Goal: Ask a question: Seek information or help from site administrators or community

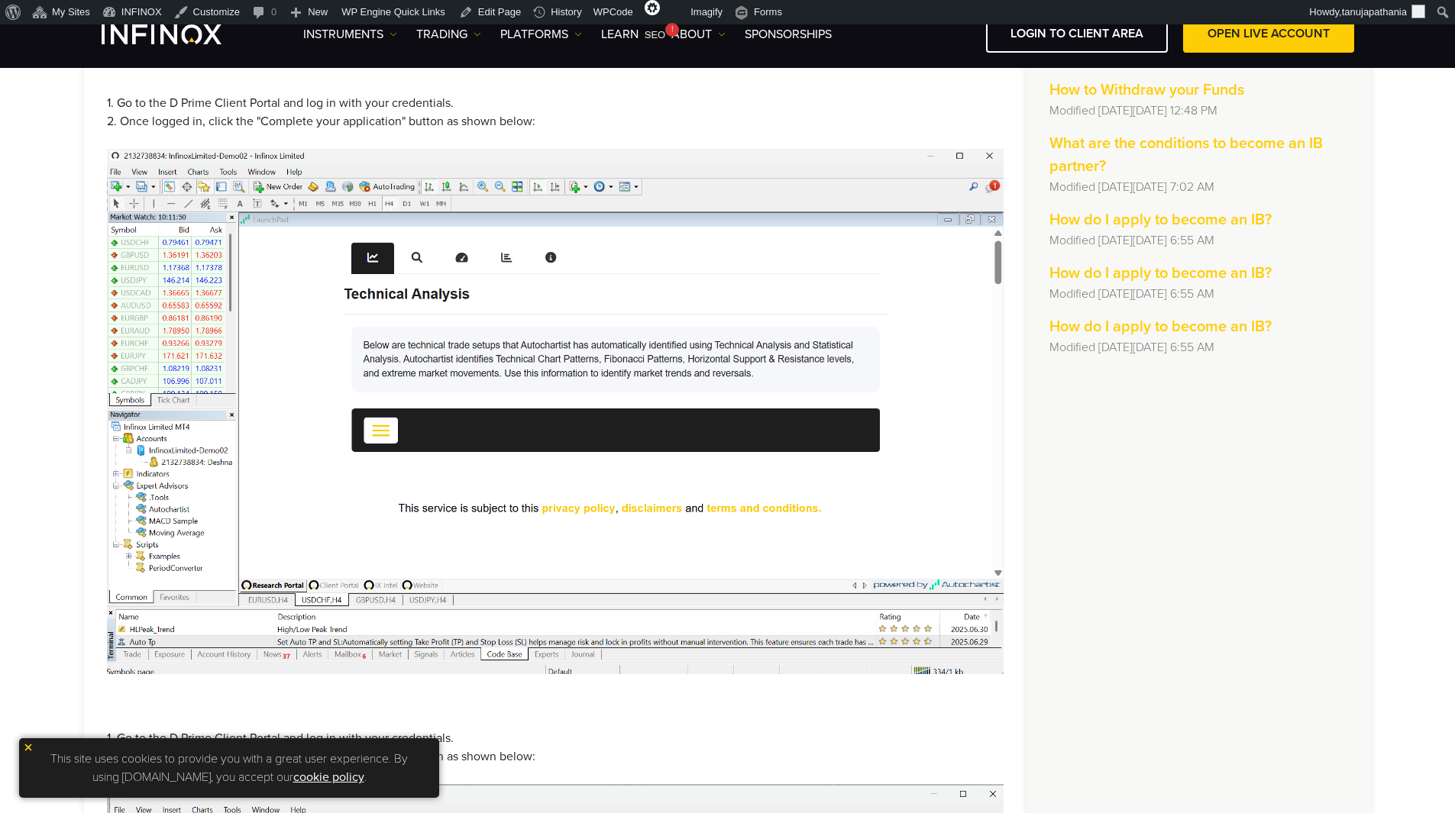
scroll to position [283, 0]
click at [479, 367] on img at bounding box center [555, 411] width 897 height 525
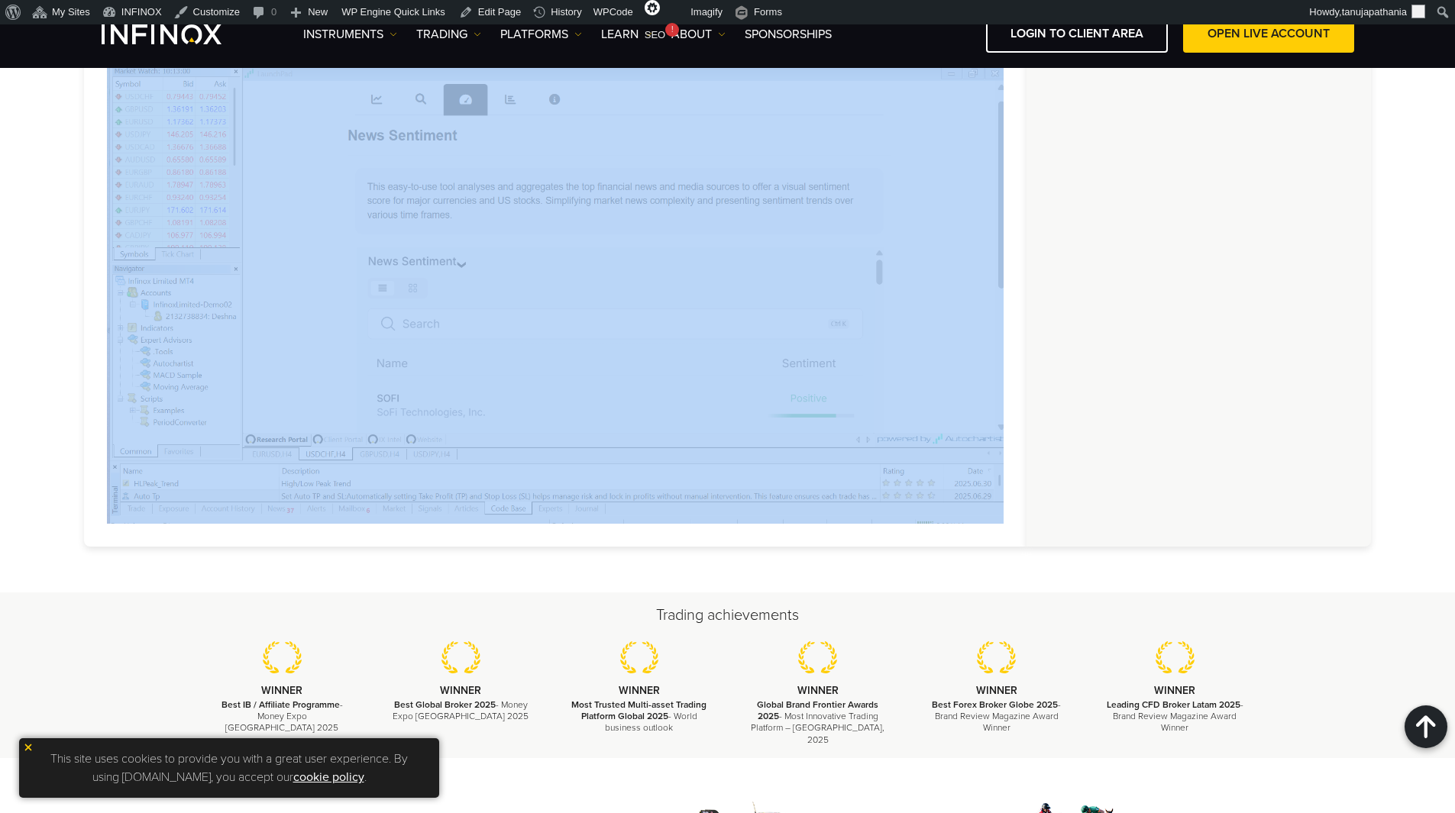
scroll to position [1069, 0]
drag, startPoint x: 98, startPoint y: 338, endPoint x: 628, endPoint y: 515, distance: 559.0
copy div "To proceed with the verification of your profile, please follow the steps below…"
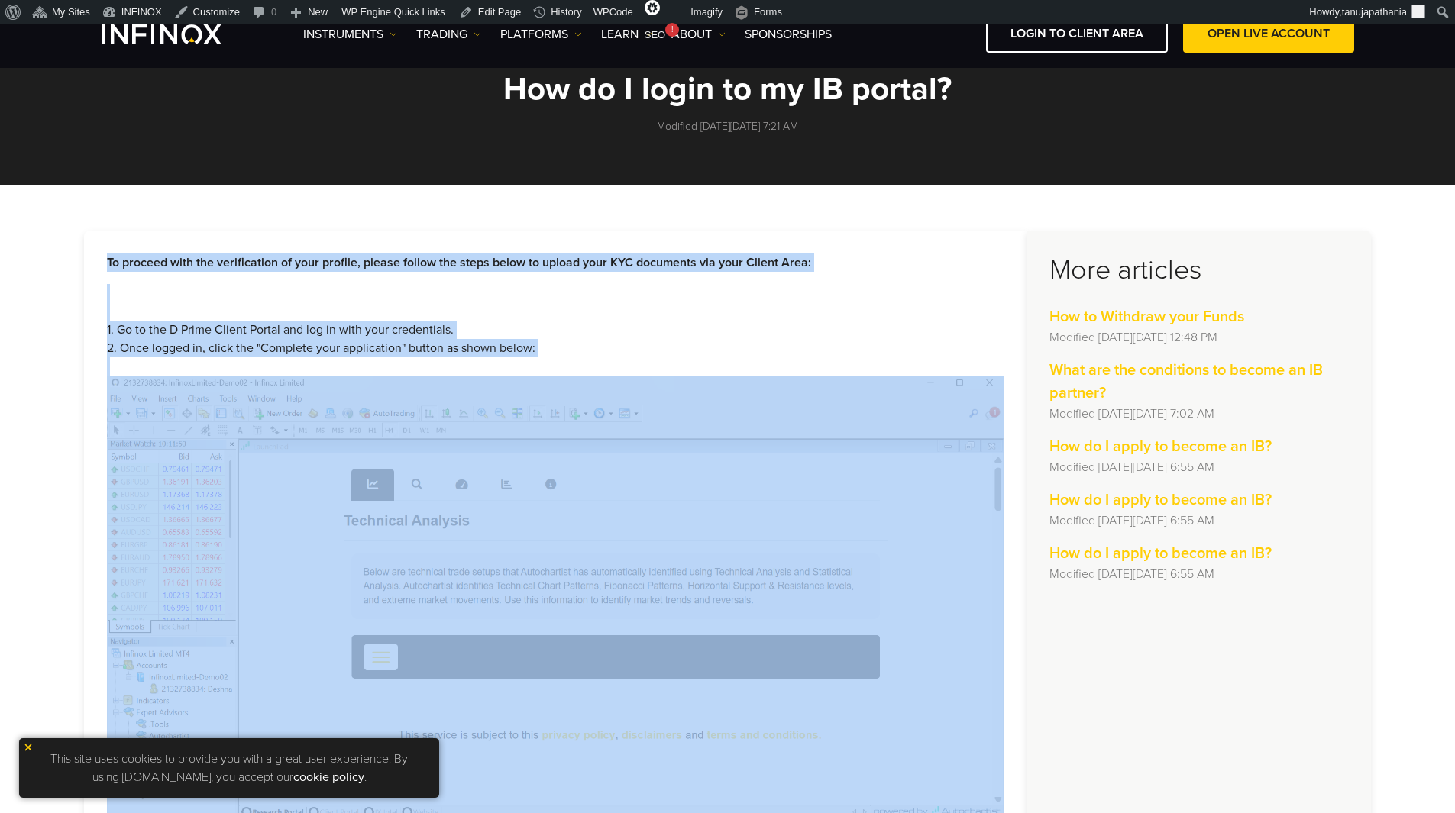
scroll to position [0, 0]
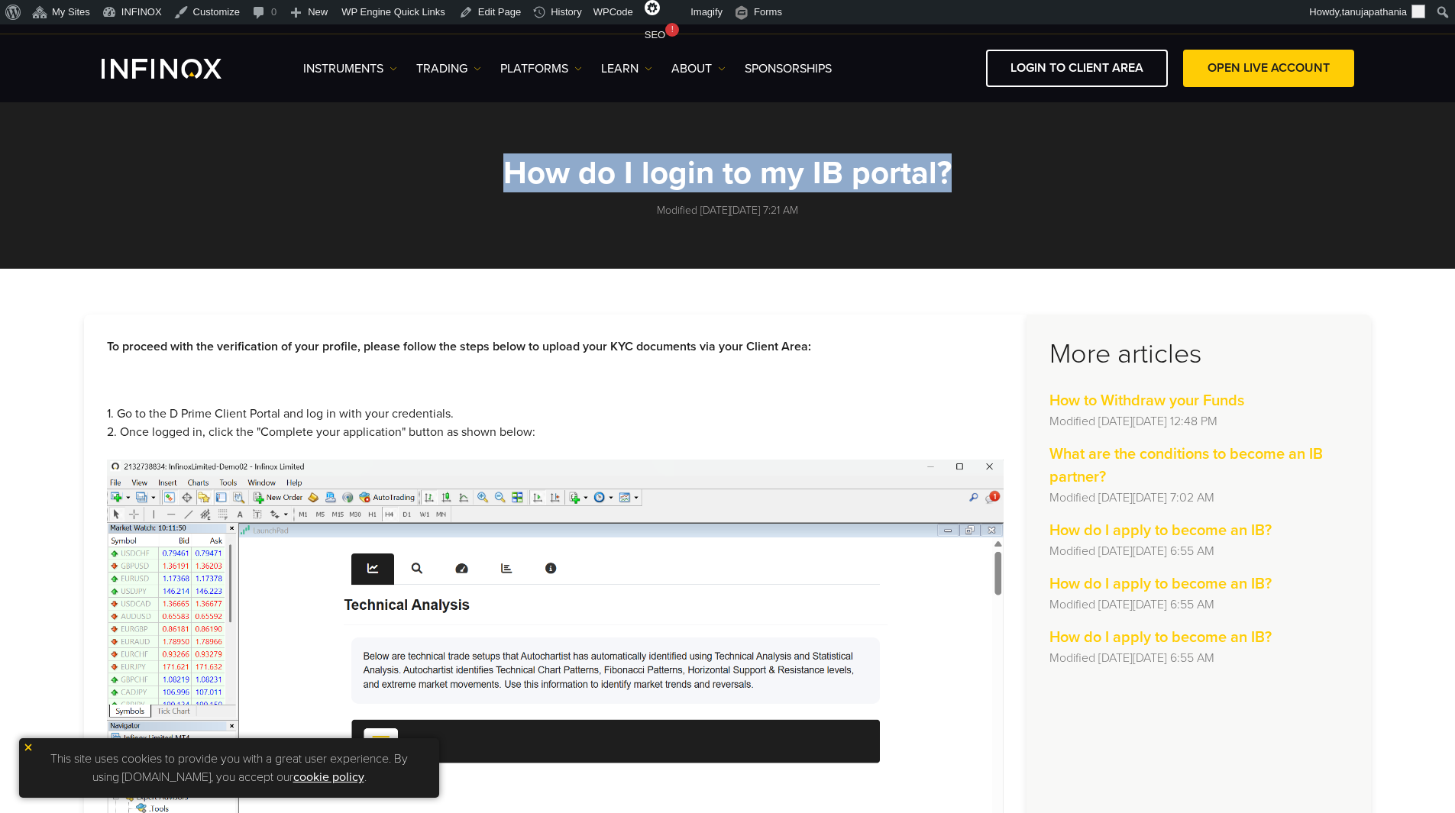
drag, startPoint x: 514, startPoint y: 164, endPoint x: 1010, endPoint y: 160, distance: 495.6
click at [981, 160] on h1 "How do I login to my IB portal?" at bounding box center [727, 174] width 687 height 34
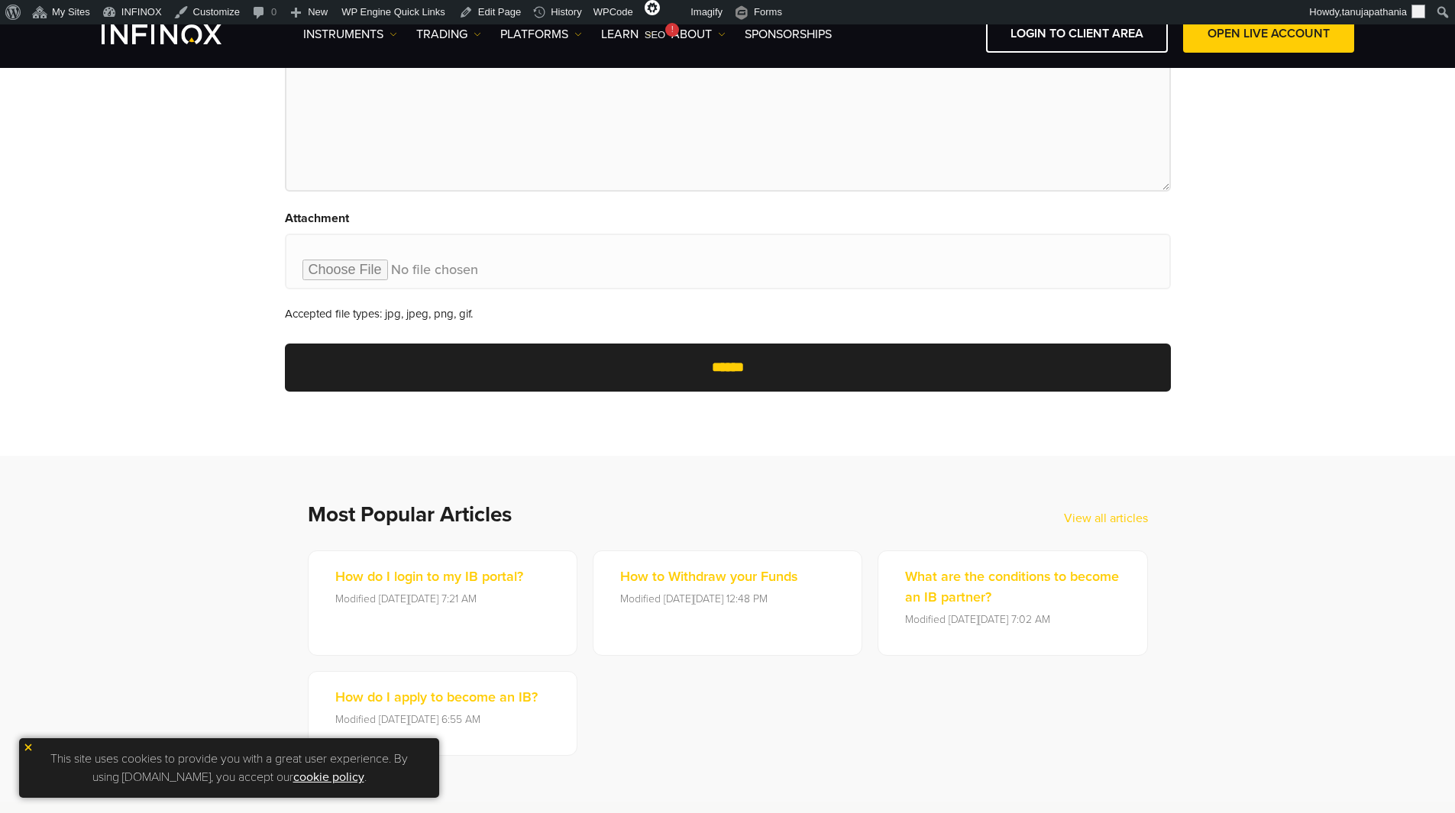
scroll to position [305, 0]
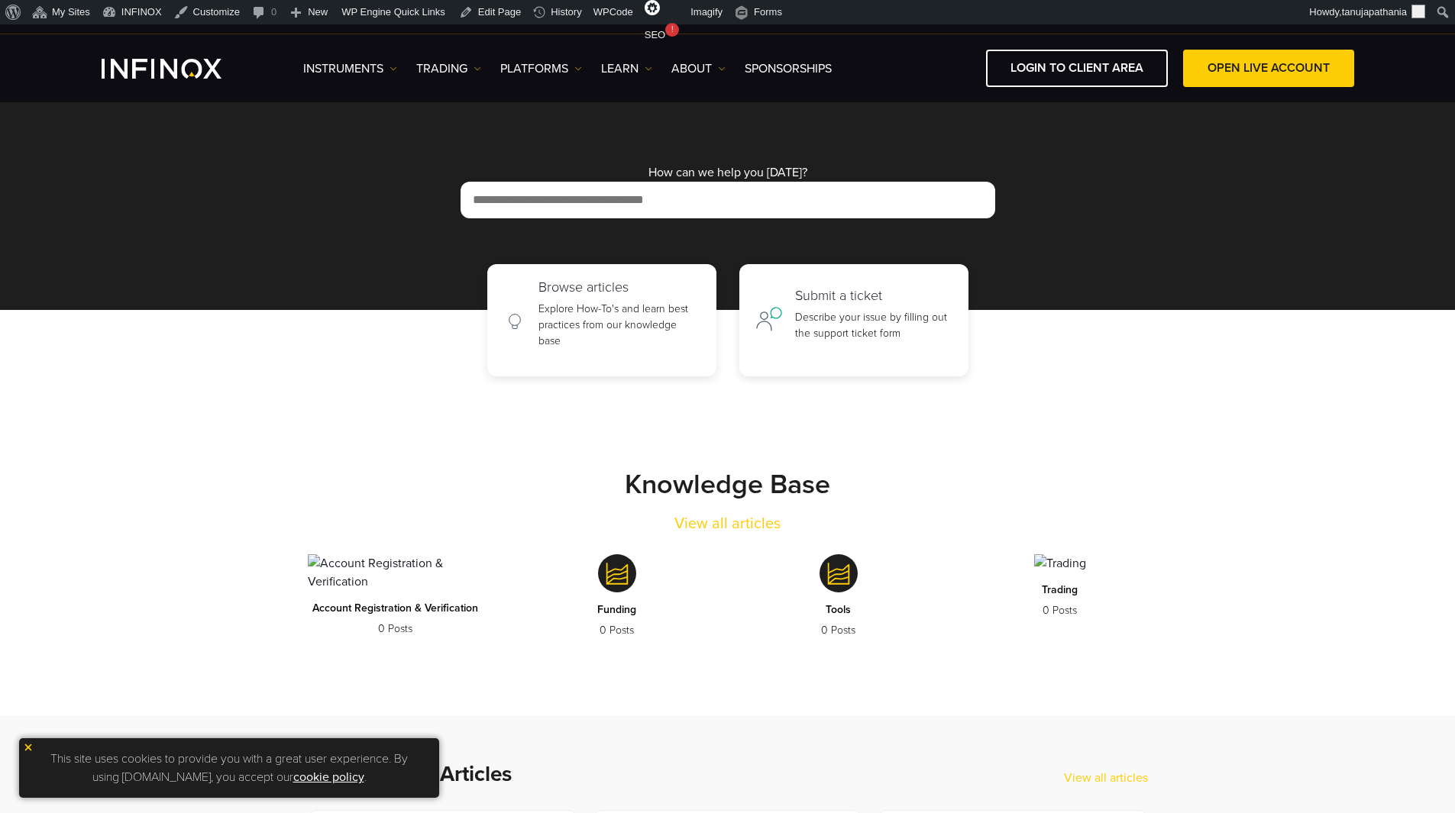
click at [679, 173] on div "How can we help you today?" at bounding box center [728, 190] width 916 height 55
click at [679, 173] on div "How can we help you [DATE]?" at bounding box center [728, 190] width 916 height 55
click at [849, 179] on div "How can we help you [DATE]?" at bounding box center [728, 190] width 916 height 55
click at [703, 528] on link "View all articles" at bounding box center [727, 523] width 106 height 23
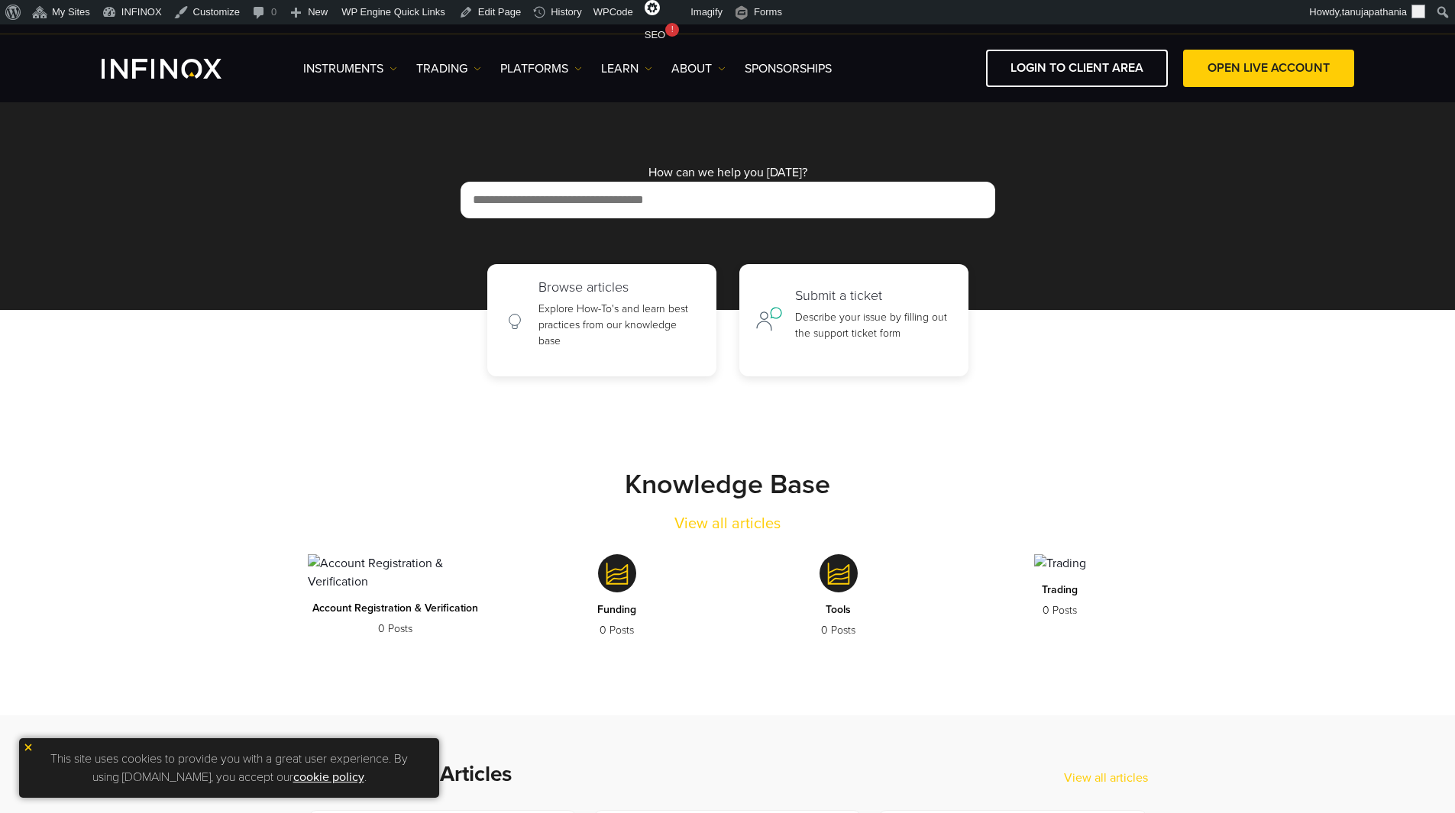
drag, startPoint x: 643, startPoint y: 171, endPoint x: 807, endPoint y: 173, distance: 164.2
click at [807, 173] on div "How can we help you [DATE]?" at bounding box center [728, 190] width 916 height 55
click at [822, 169] on div "How can we help you [DATE]?" at bounding box center [728, 190] width 916 height 55
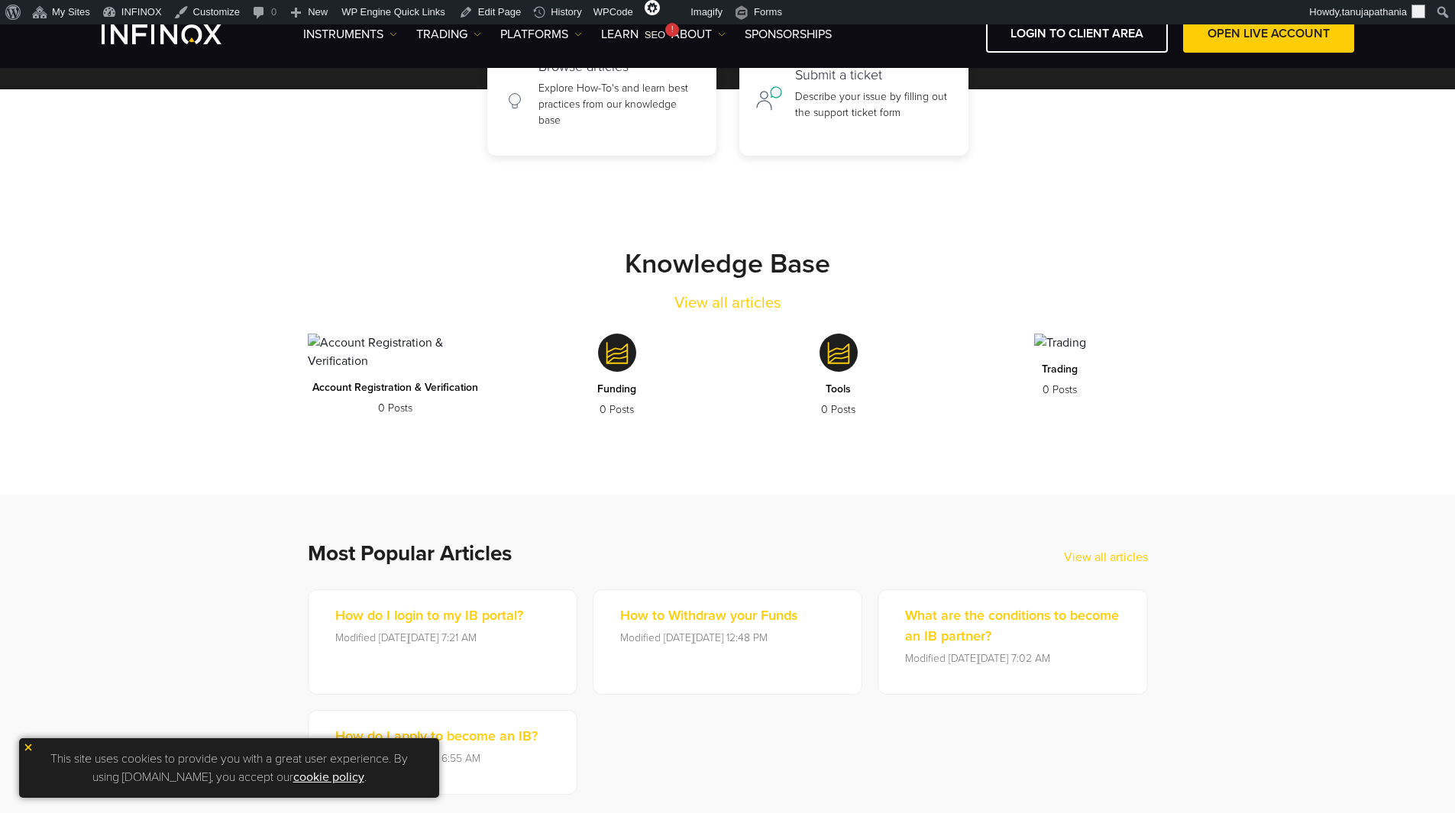
scroll to position [153, 0]
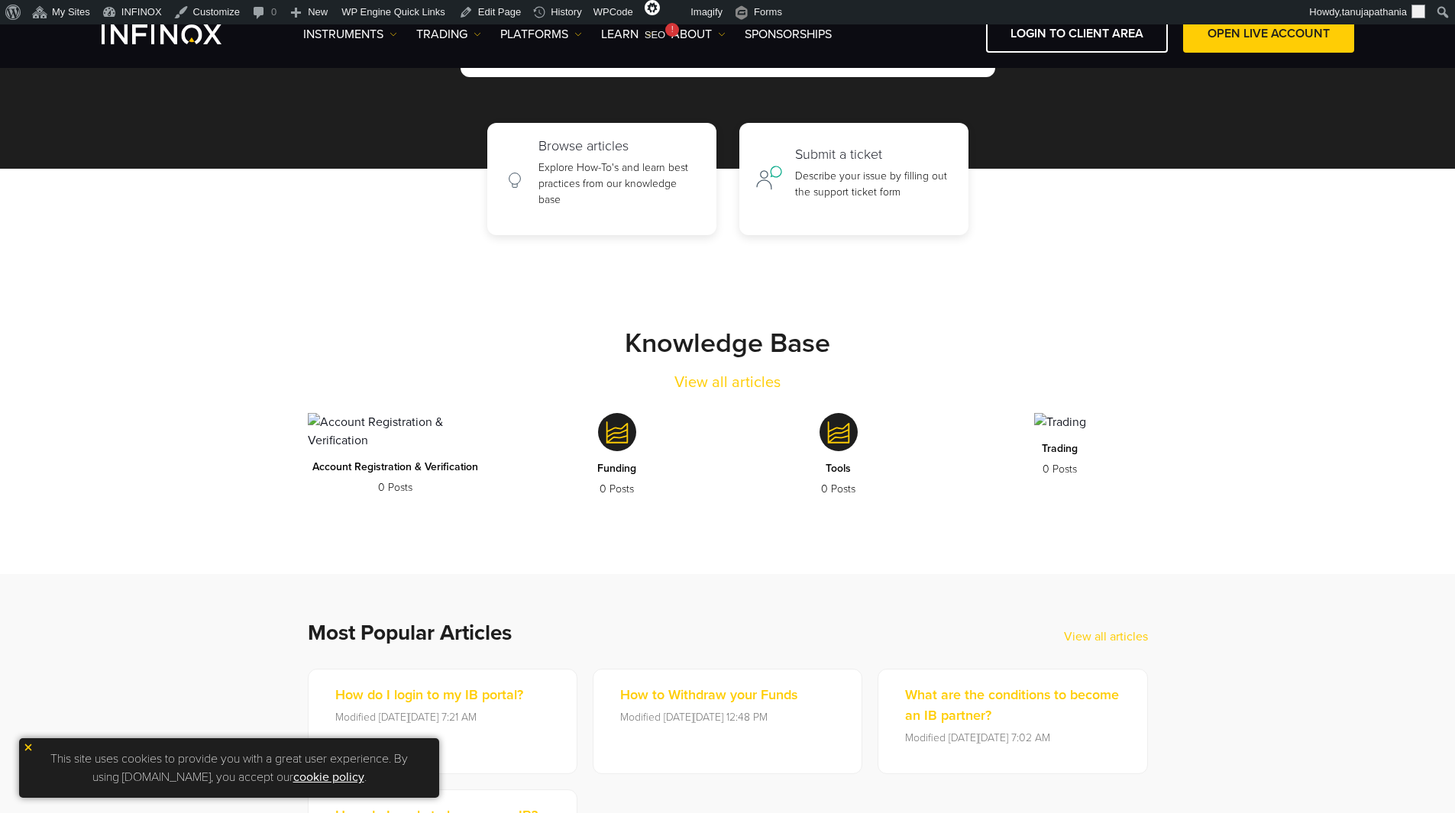
scroll to position [153, 0]
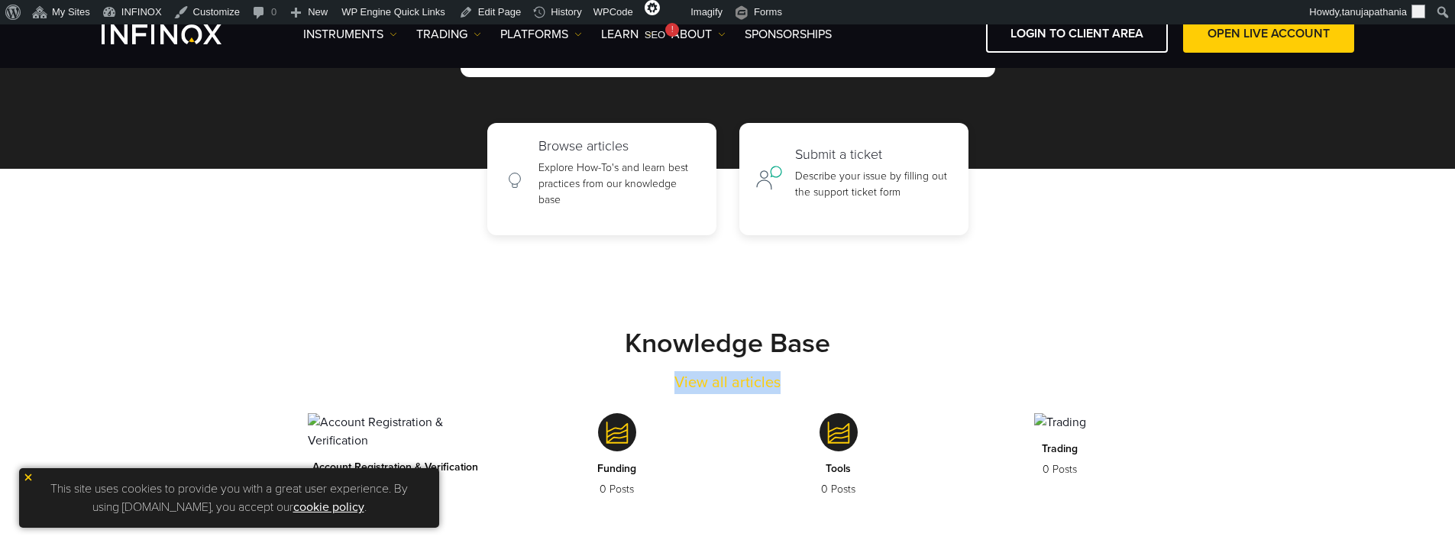
drag, startPoint x: 656, startPoint y: 386, endPoint x: 799, endPoint y: 385, distance: 142.8
click at [799, 385] on div "Knowledge Base View all articles" at bounding box center [728, 360] width 886 height 67
click at [826, 386] on div "Knowledge Base View all articles" at bounding box center [728, 360] width 886 height 67
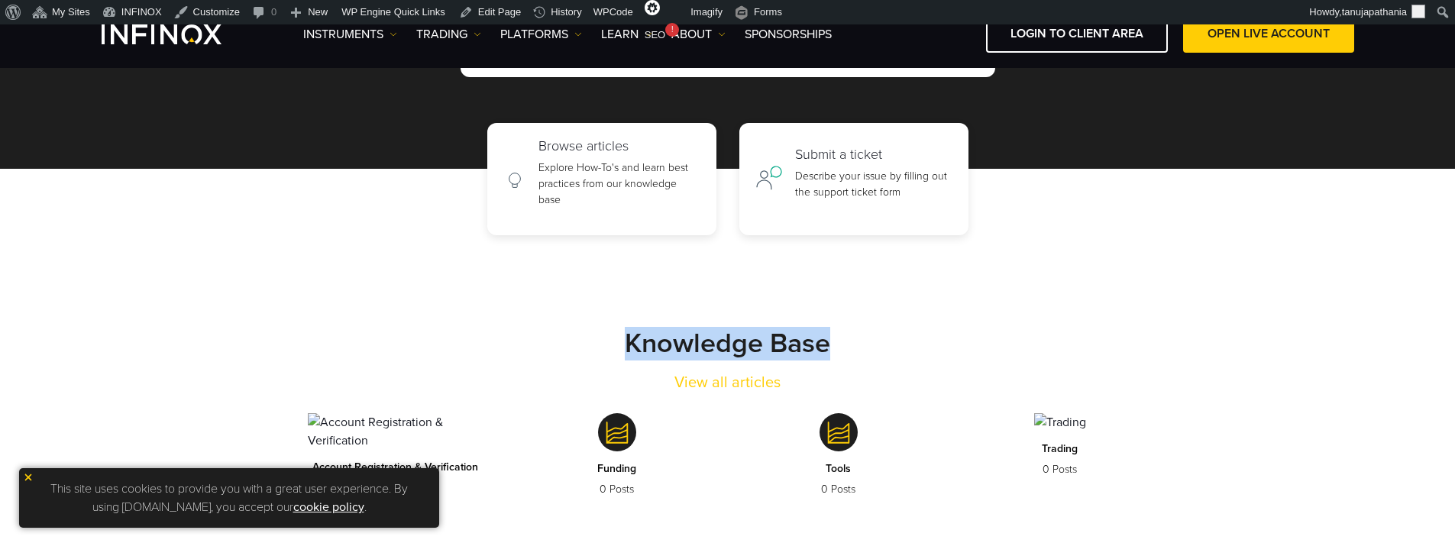
drag, startPoint x: 830, startPoint y: 386, endPoint x: 587, endPoint y: 331, distance: 248.8
click at [587, 331] on div "Knowledge Base View all articles" at bounding box center [728, 360] width 886 height 67
click at [735, 332] on strong "Knowledge Base" at bounding box center [727, 343] width 205 height 33
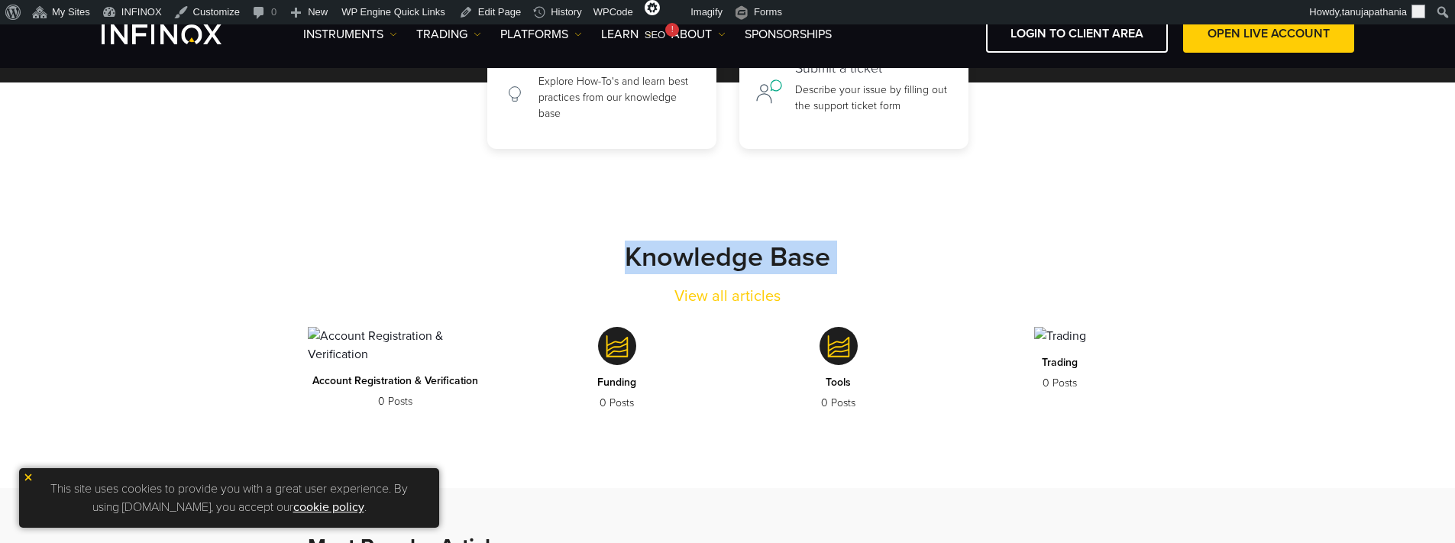
scroll to position [229, 0]
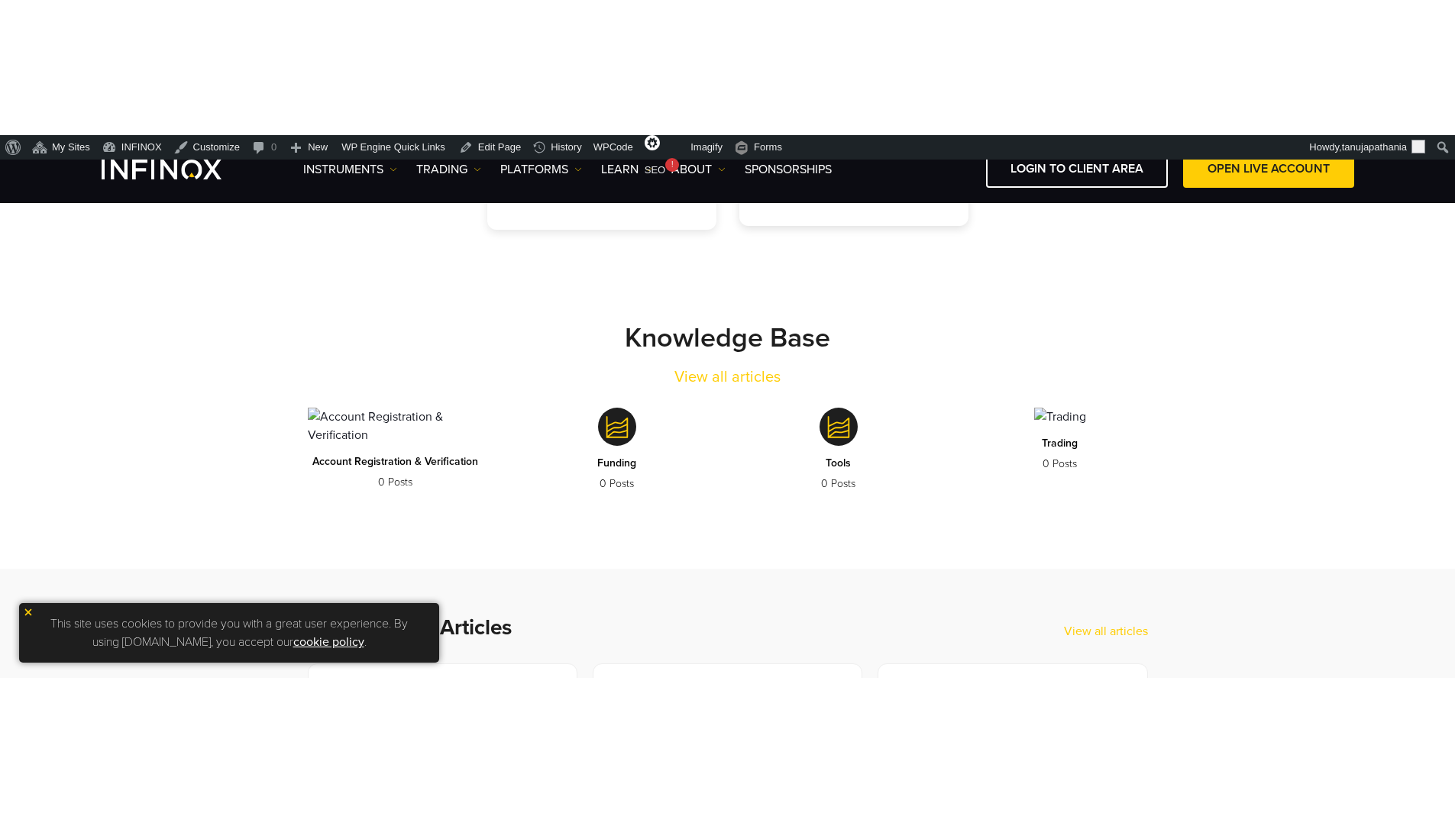
scroll to position [305, 0]
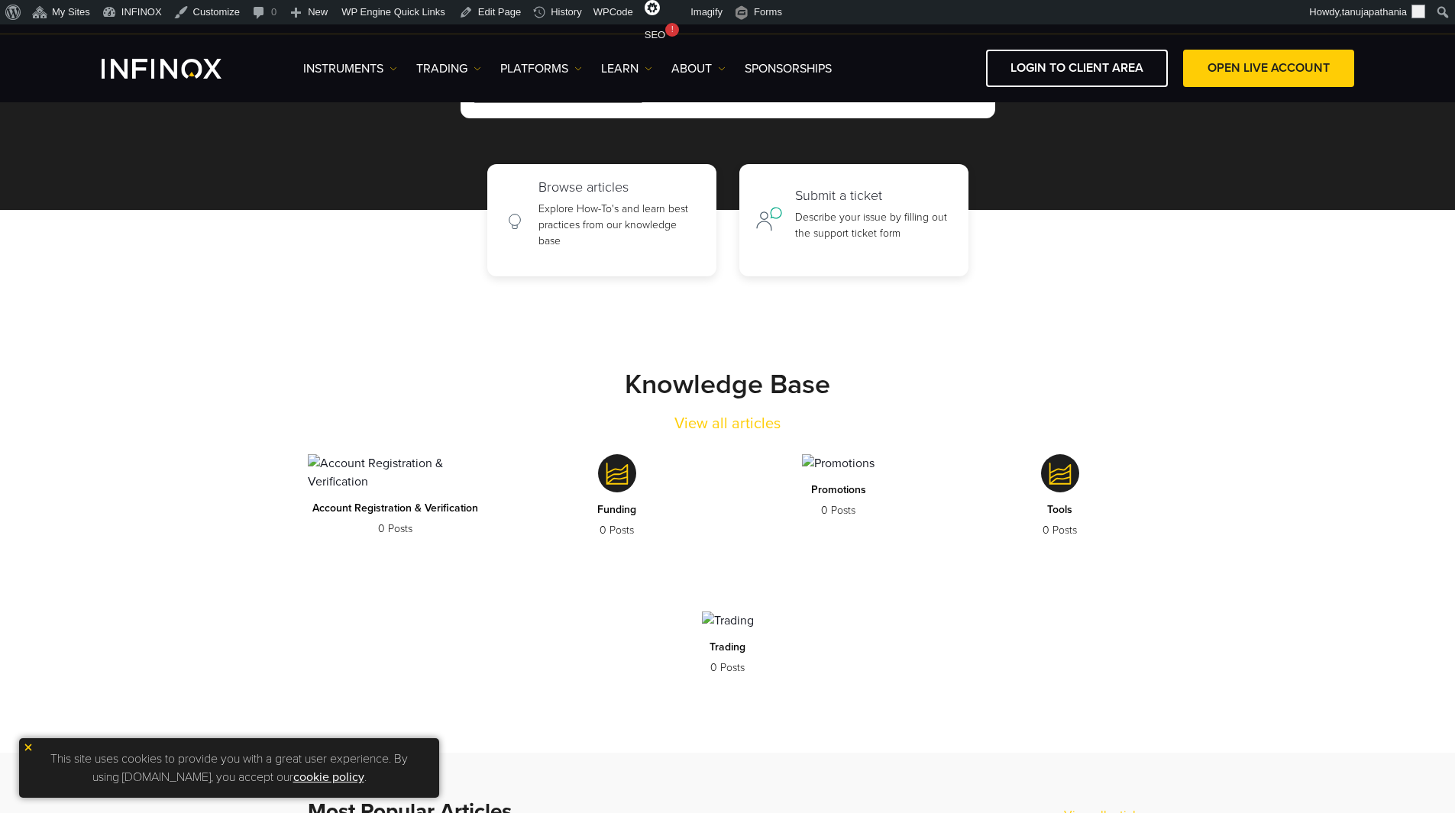
scroll to position [242, 0]
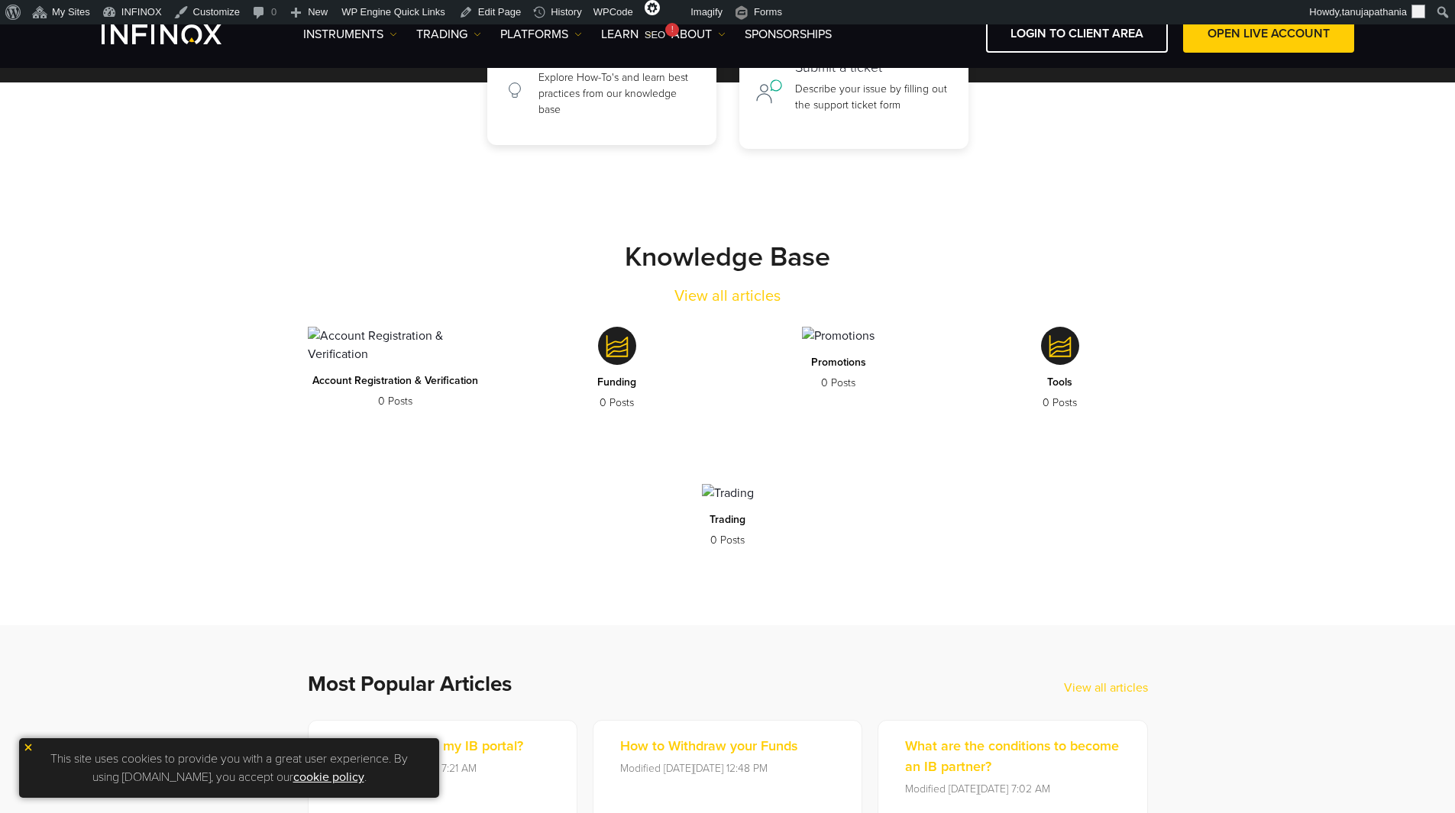
click at [580, 92] on p "Explore How-To's and learn best practices from our knowledge base" at bounding box center [619, 93] width 162 height 48
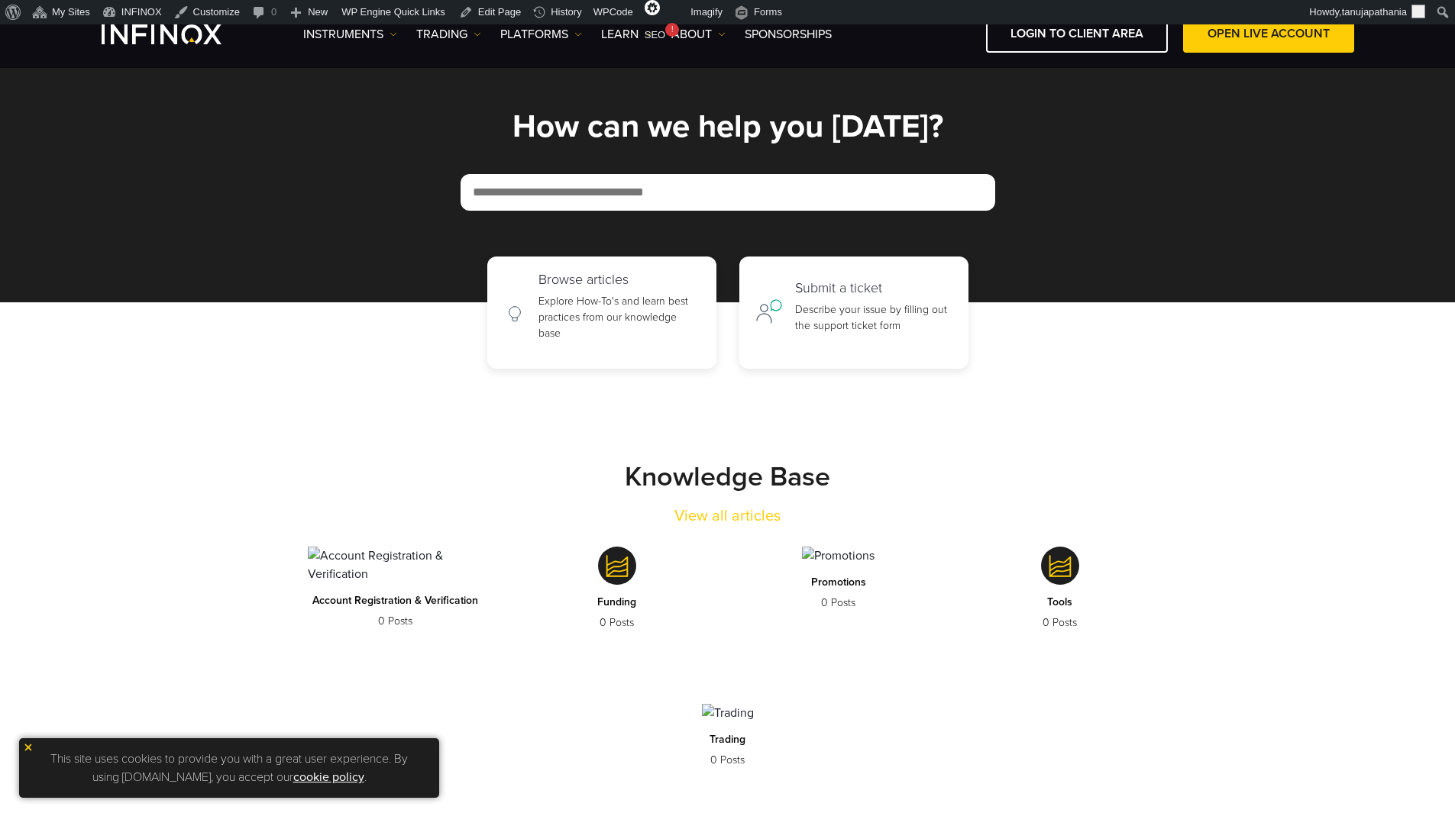
scroll to position [13, 0]
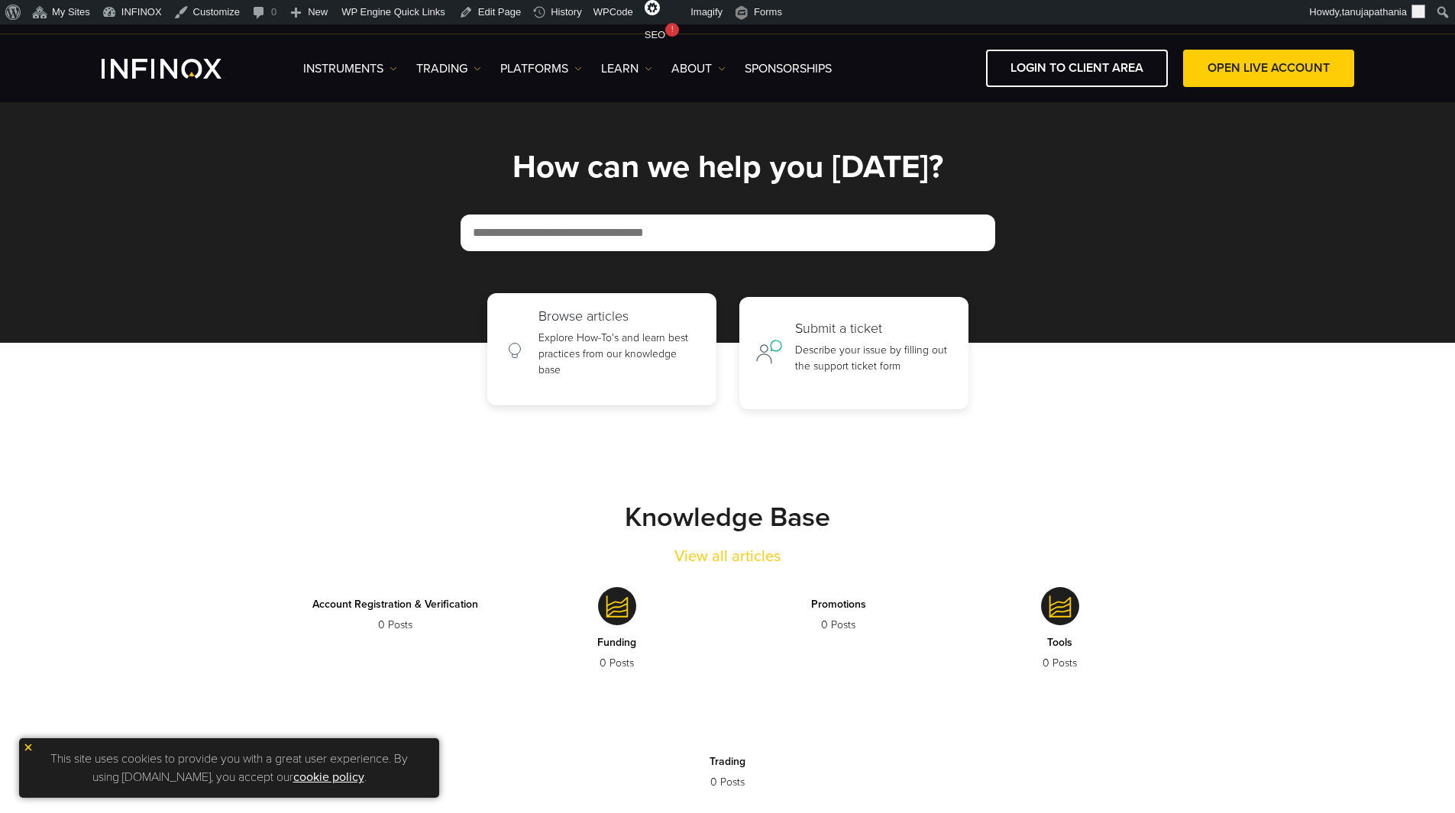
click at [572, 345] on p "Explore How-To's and learn best practices from our knowledge base" at bounding box center [619, 354] width 162 height 48
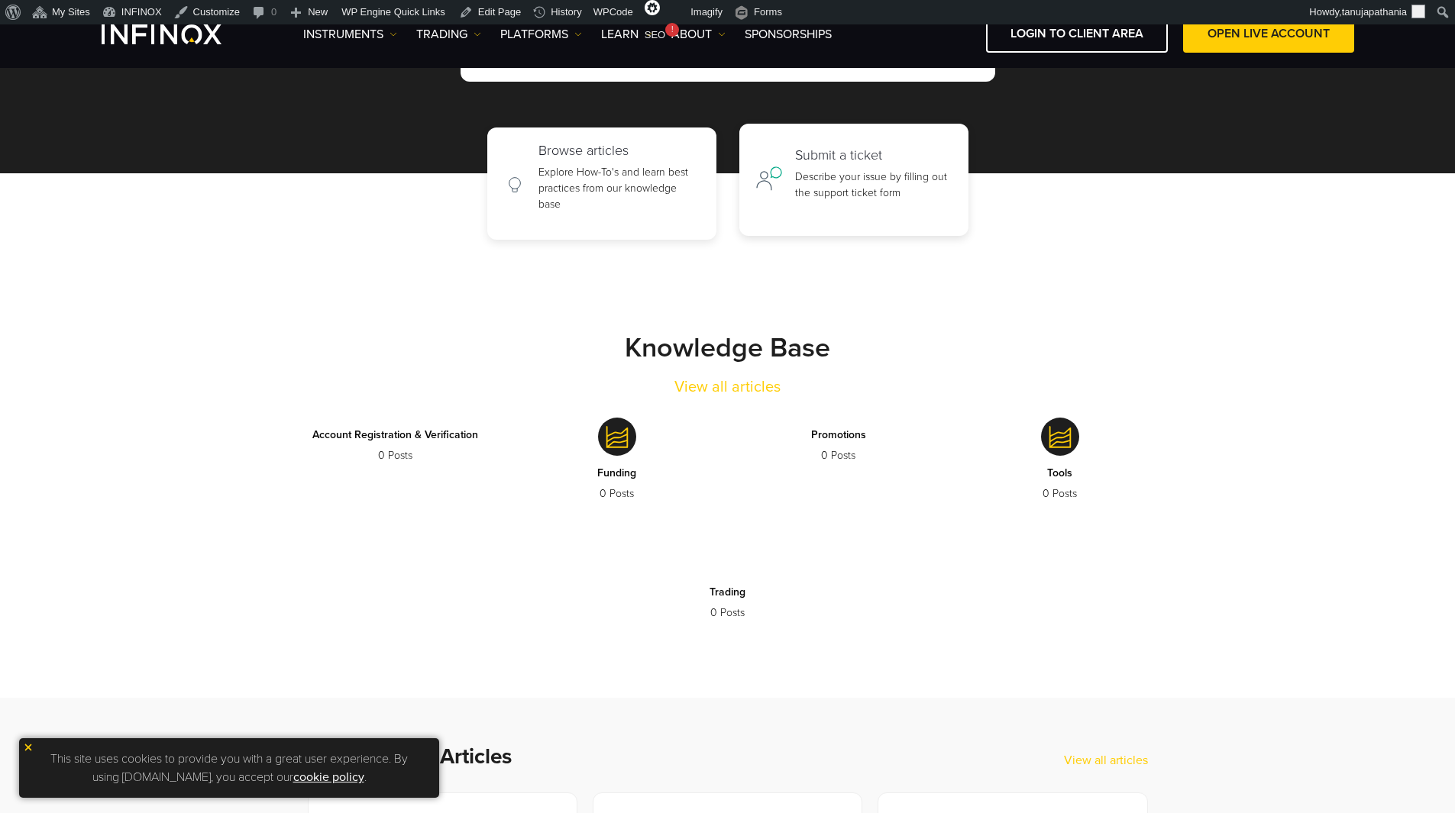
scroll to position [89, 0]
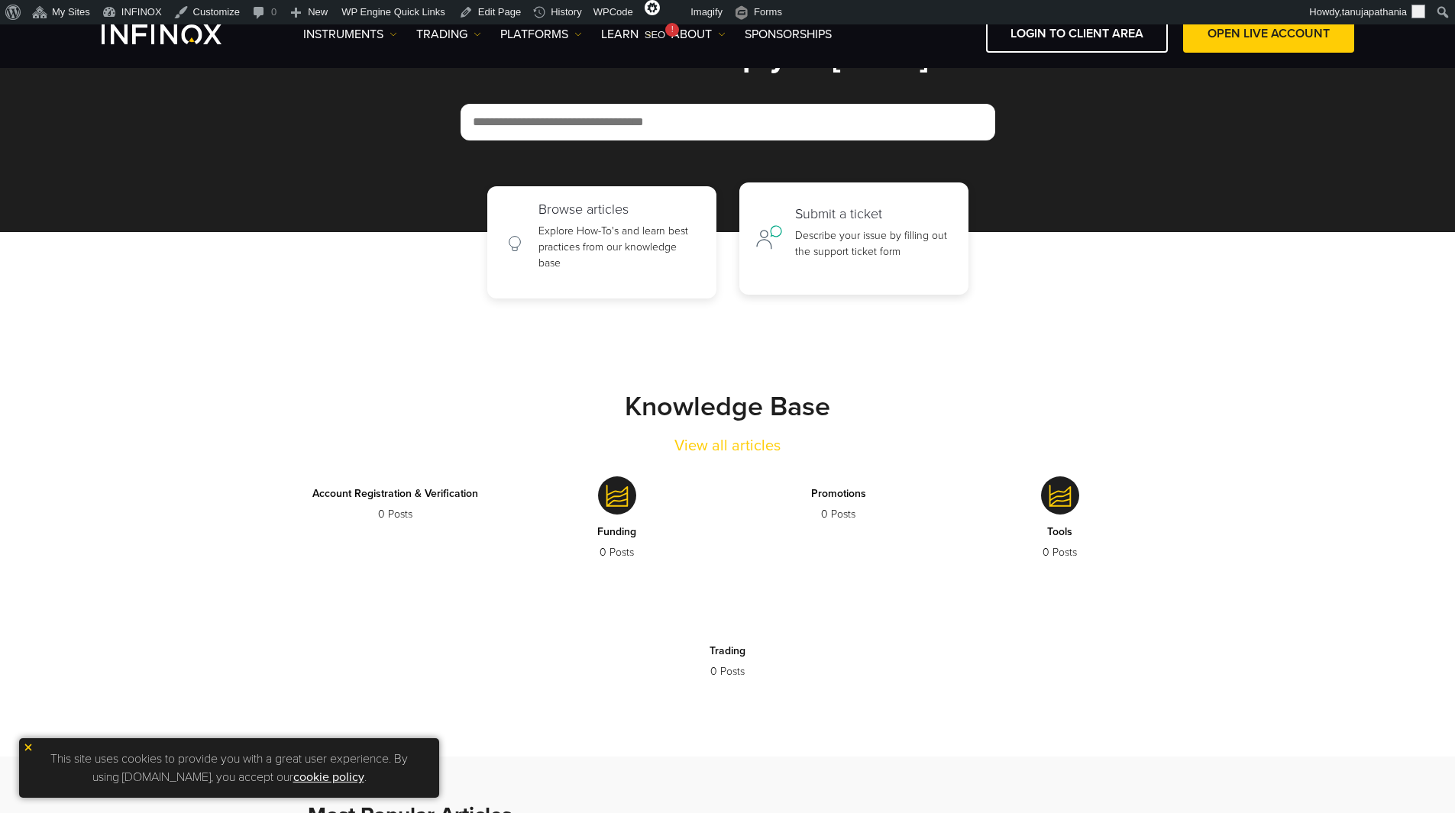
click at [810, 225] on div "Submit a ticket Describe your issue by filling out the support ticket form" at bounding box center [873, 239] width 157 height 66
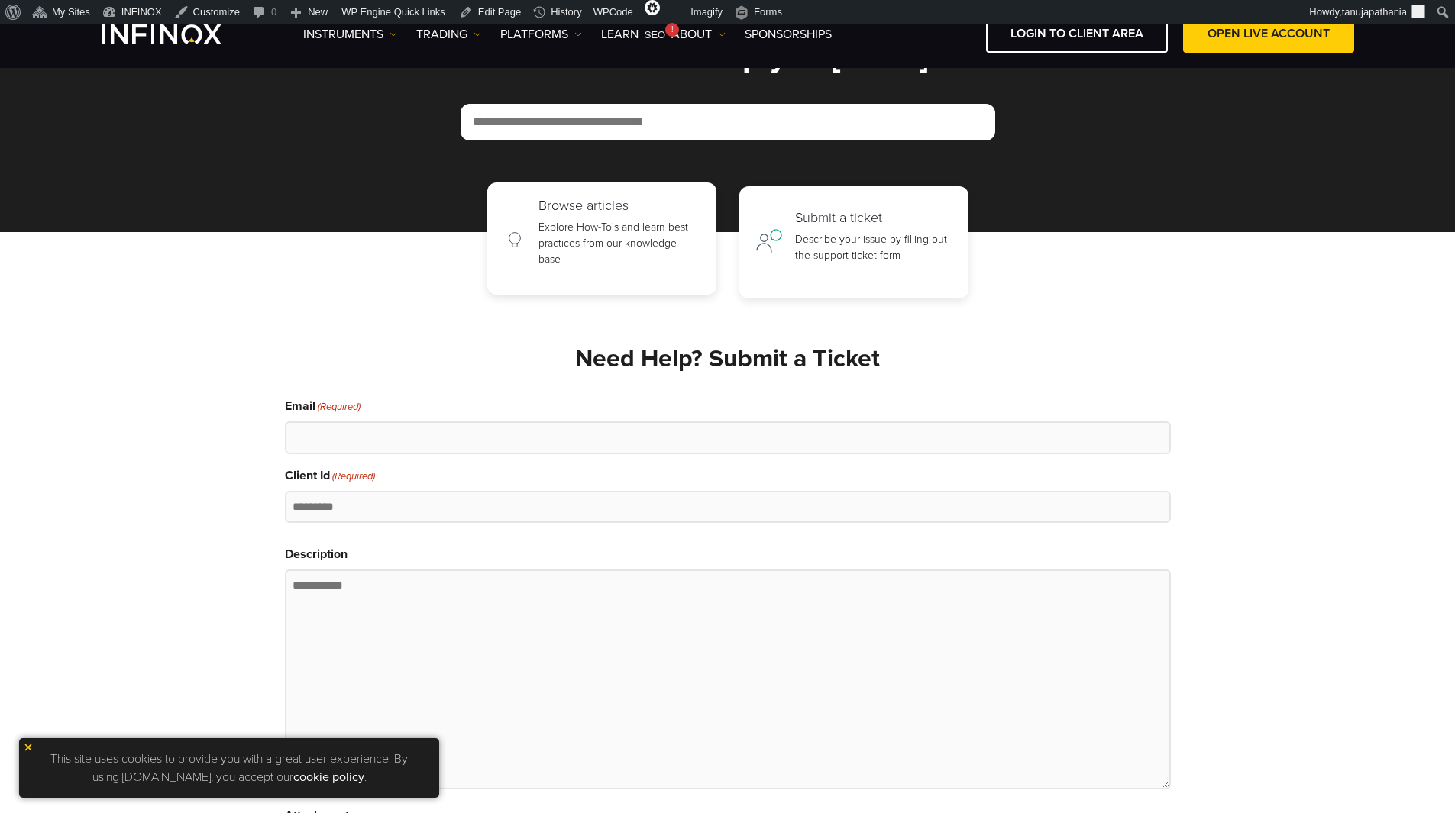
click at [582, 225] on p "Explore How-To's and learn best practices from our knowledge base" at bounding box center [619, 243] width 162 height 48
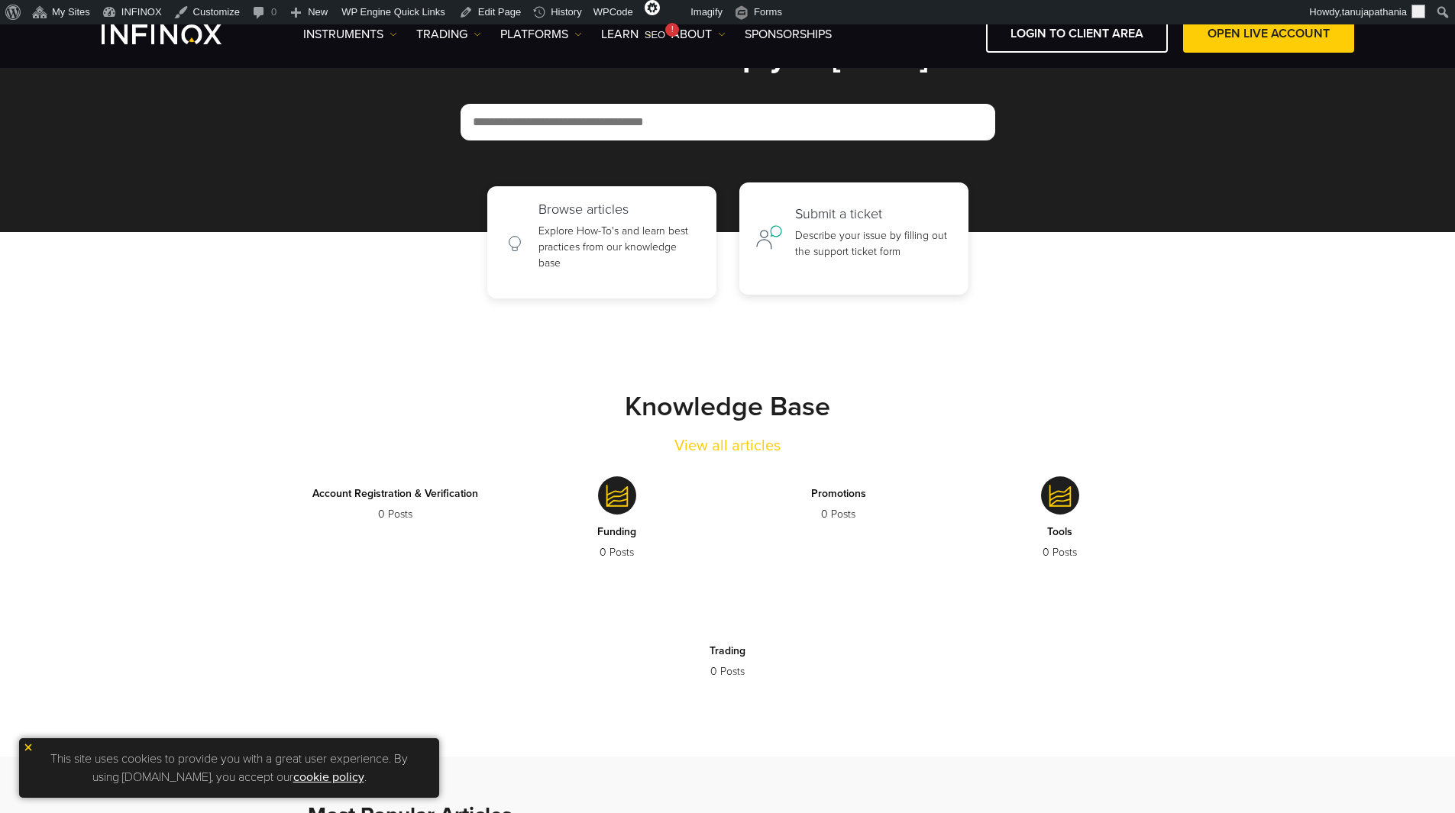
click at [824, 245] on p "Describe your issue by filling out the support ticket form" at bounding box center [873, 244] width 157 height 32
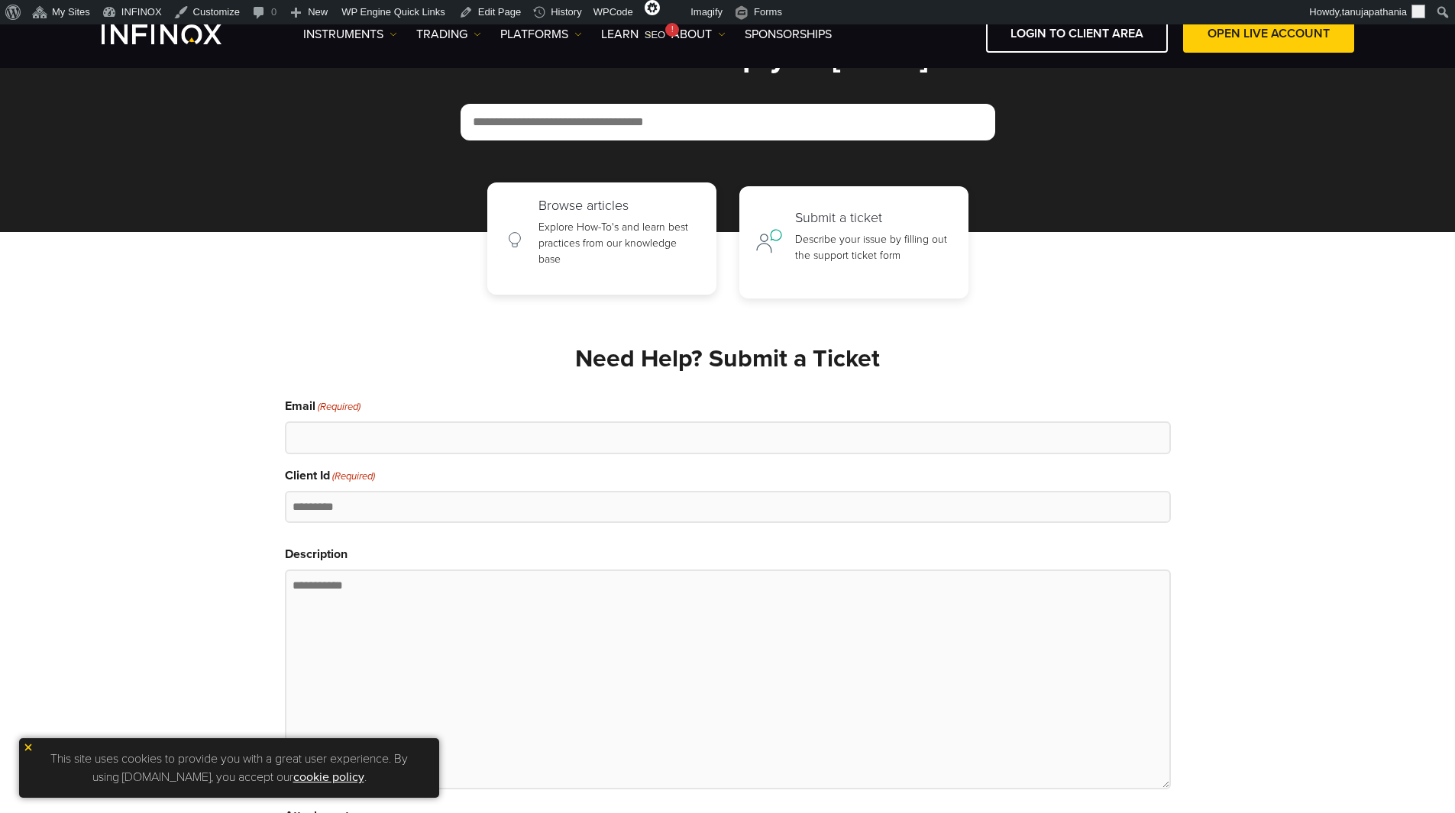
click at [627, 231] on p "Explore How-To's and learn best practices from our knowledge base" at bounding box center [619, 243] width 162 height 48
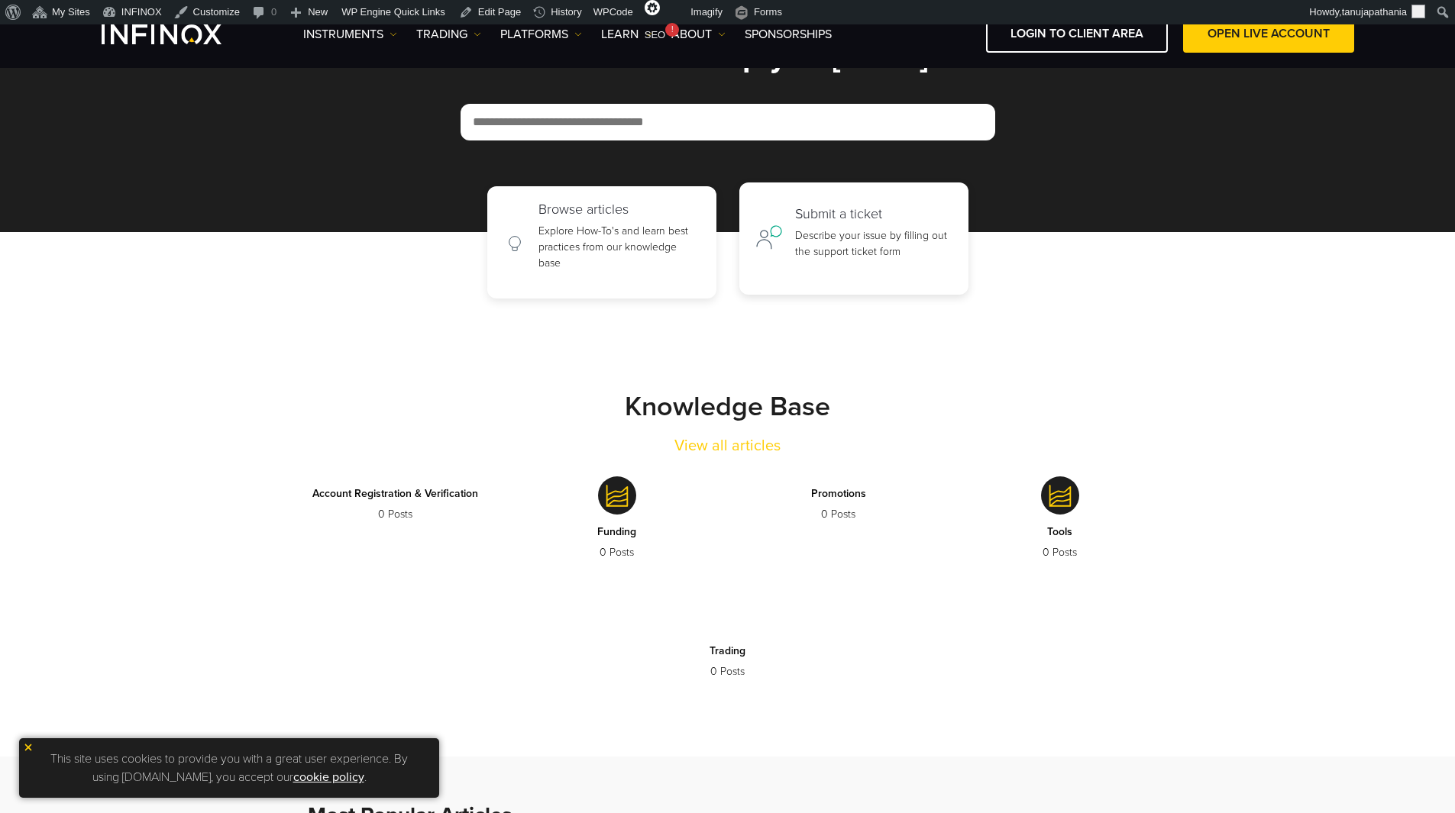
click at [807, 238] on p "Describe your issue by filling out the support ticket form" at bounding box center [873, 244] width 157 height 32
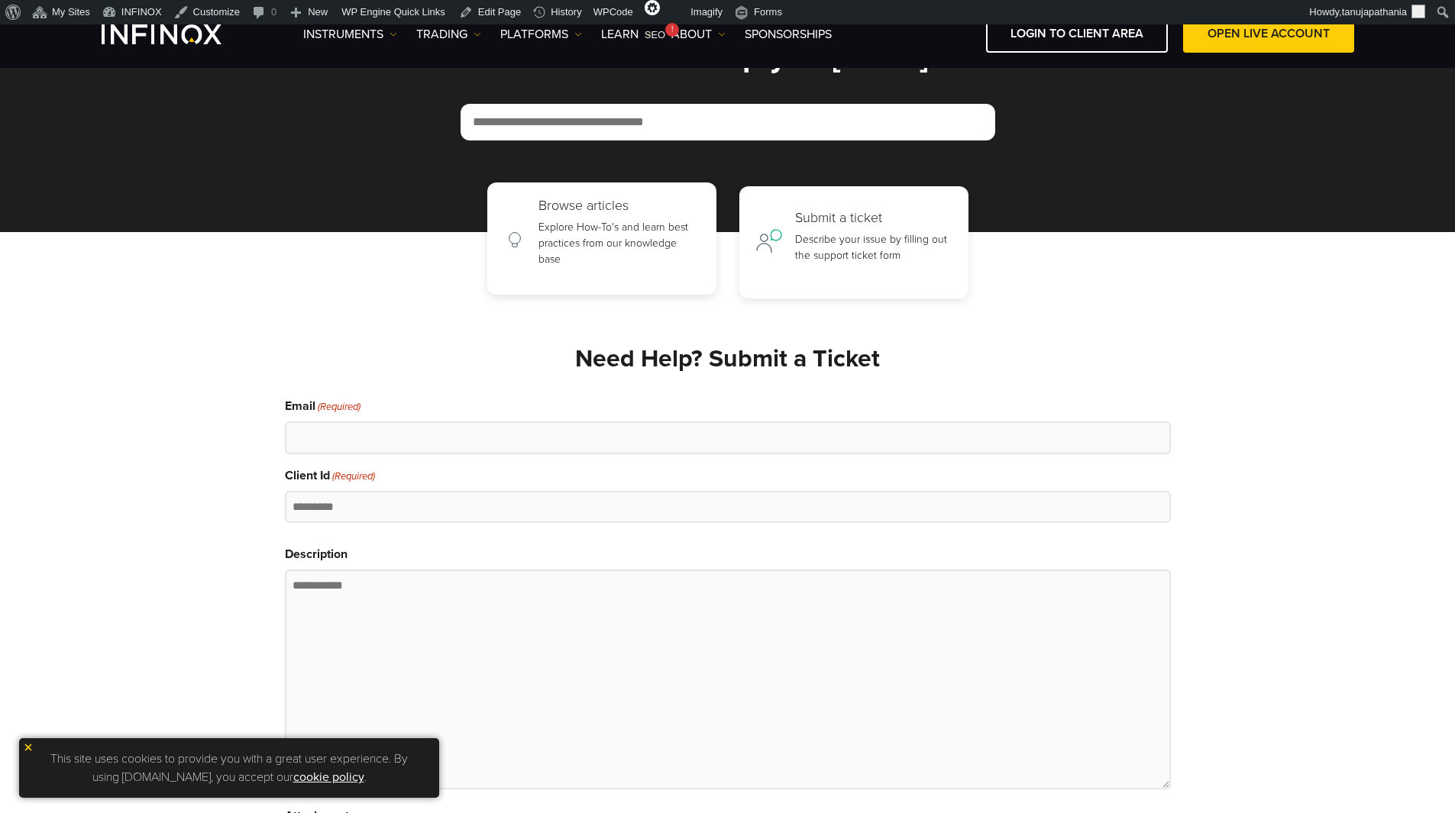
click at [672, 241] on p "Explore How-To's and learn best practices from our knowledge base" at bounding box center [619, 243] width 162 height 48
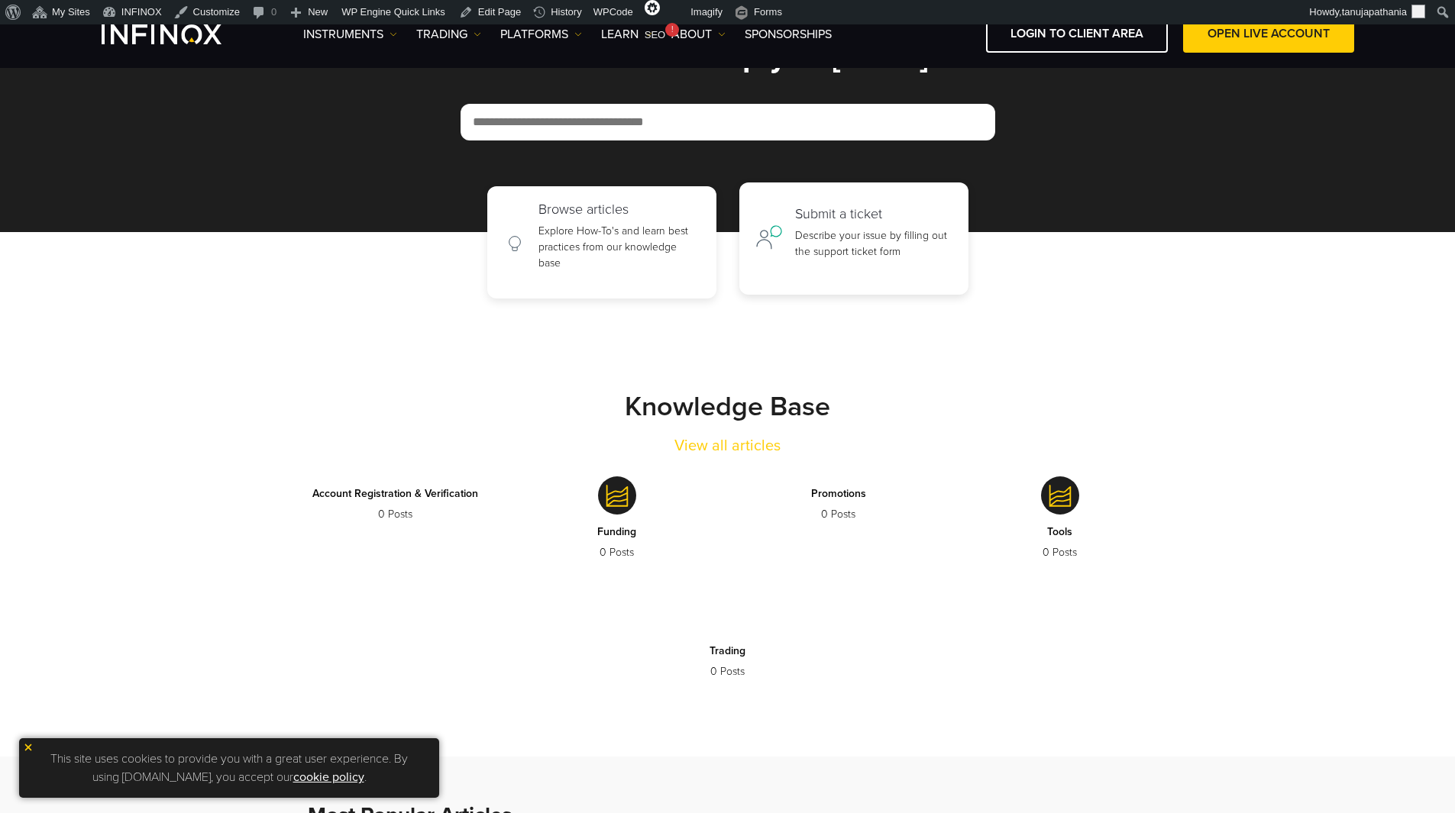
click at [806, 239] on p "Describe your issue by filling out the support ticket form" at bounding box center [873, 244] width 157 height 32
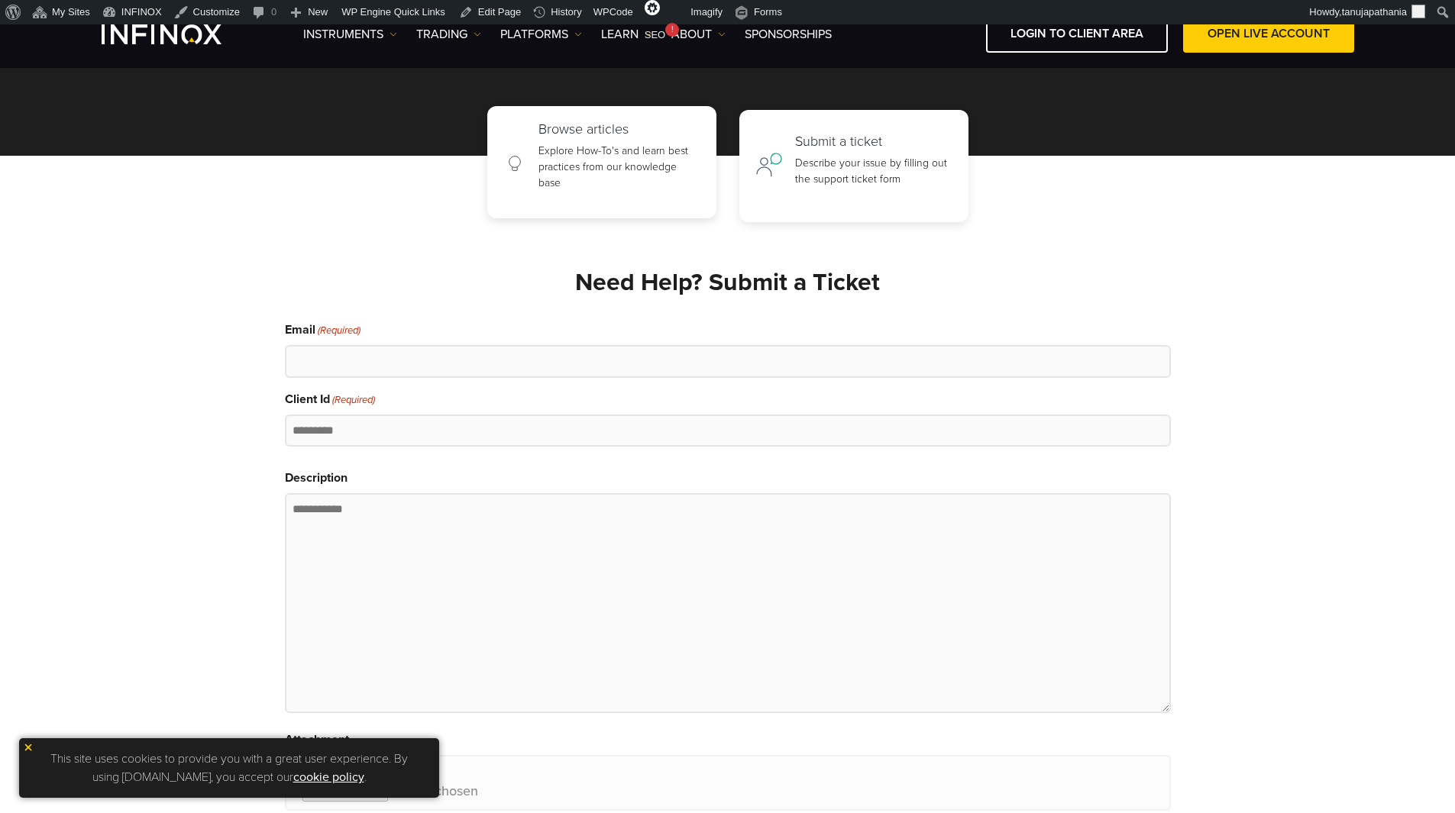
click at [612, 182] on p "Explore How-To's and learn best practices from our knowledge base" at bounding box center [619, 167] width 162 height 48
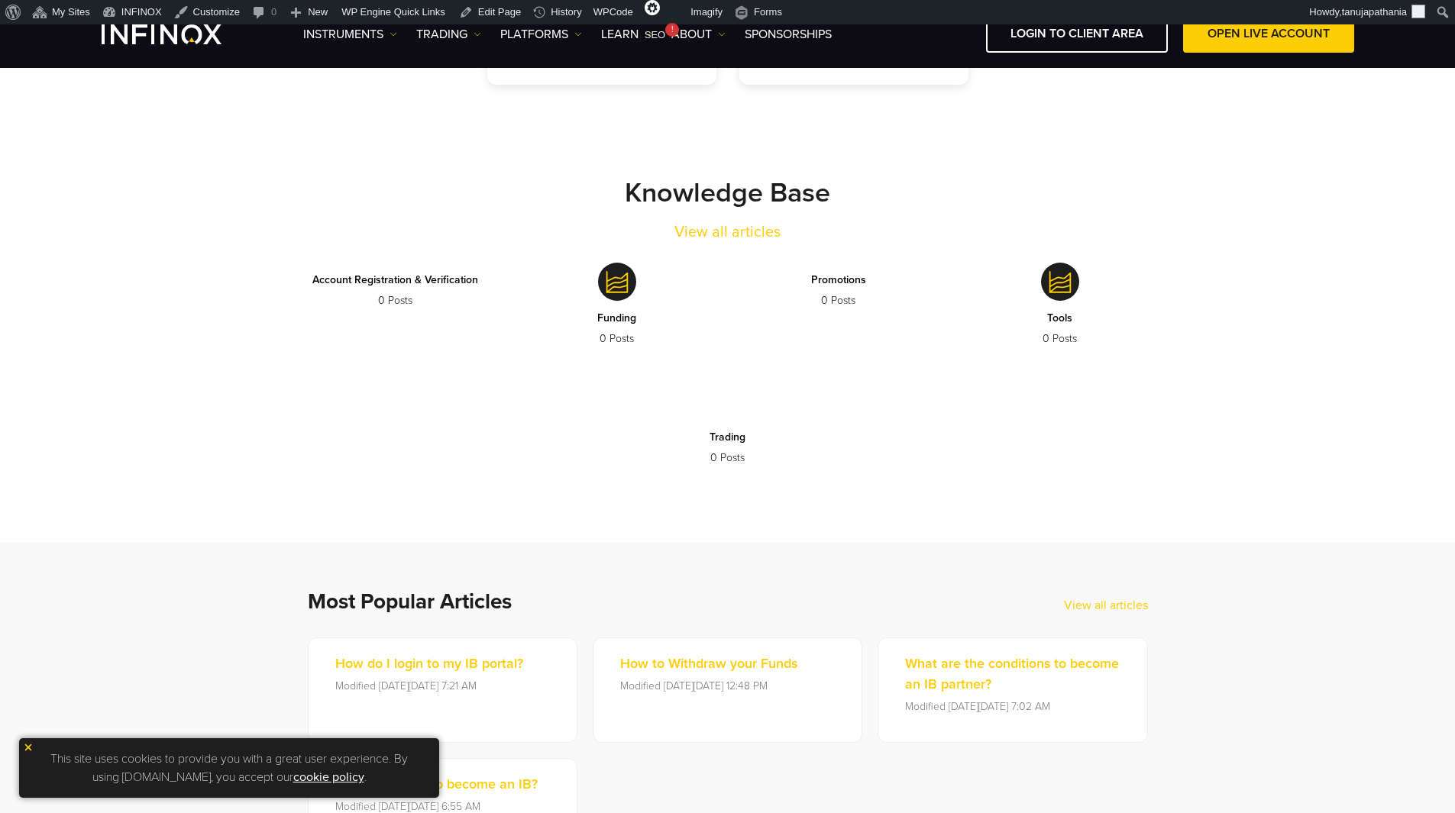
scroll to position [318, 0]
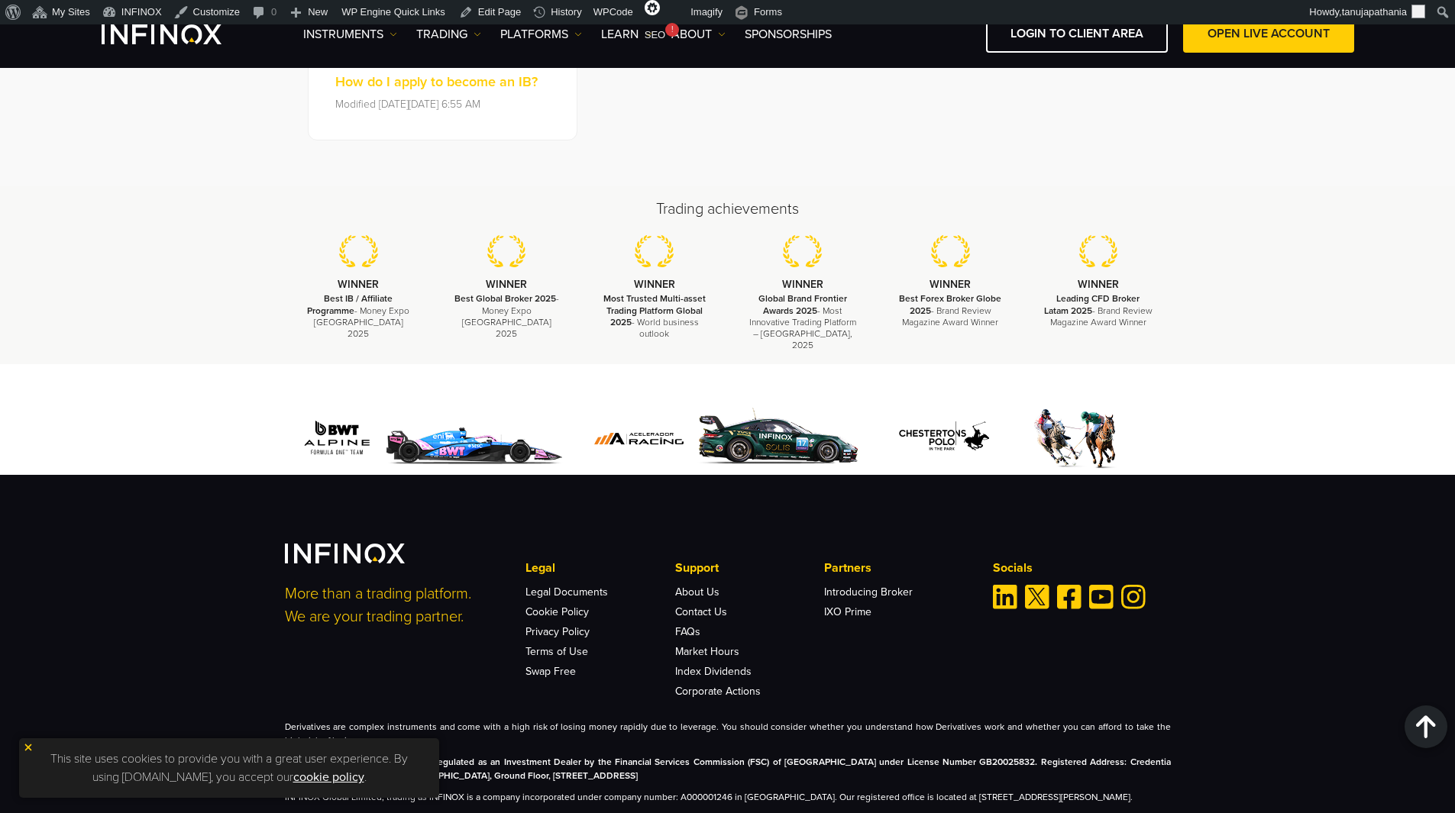
scroll to position [624, 0]
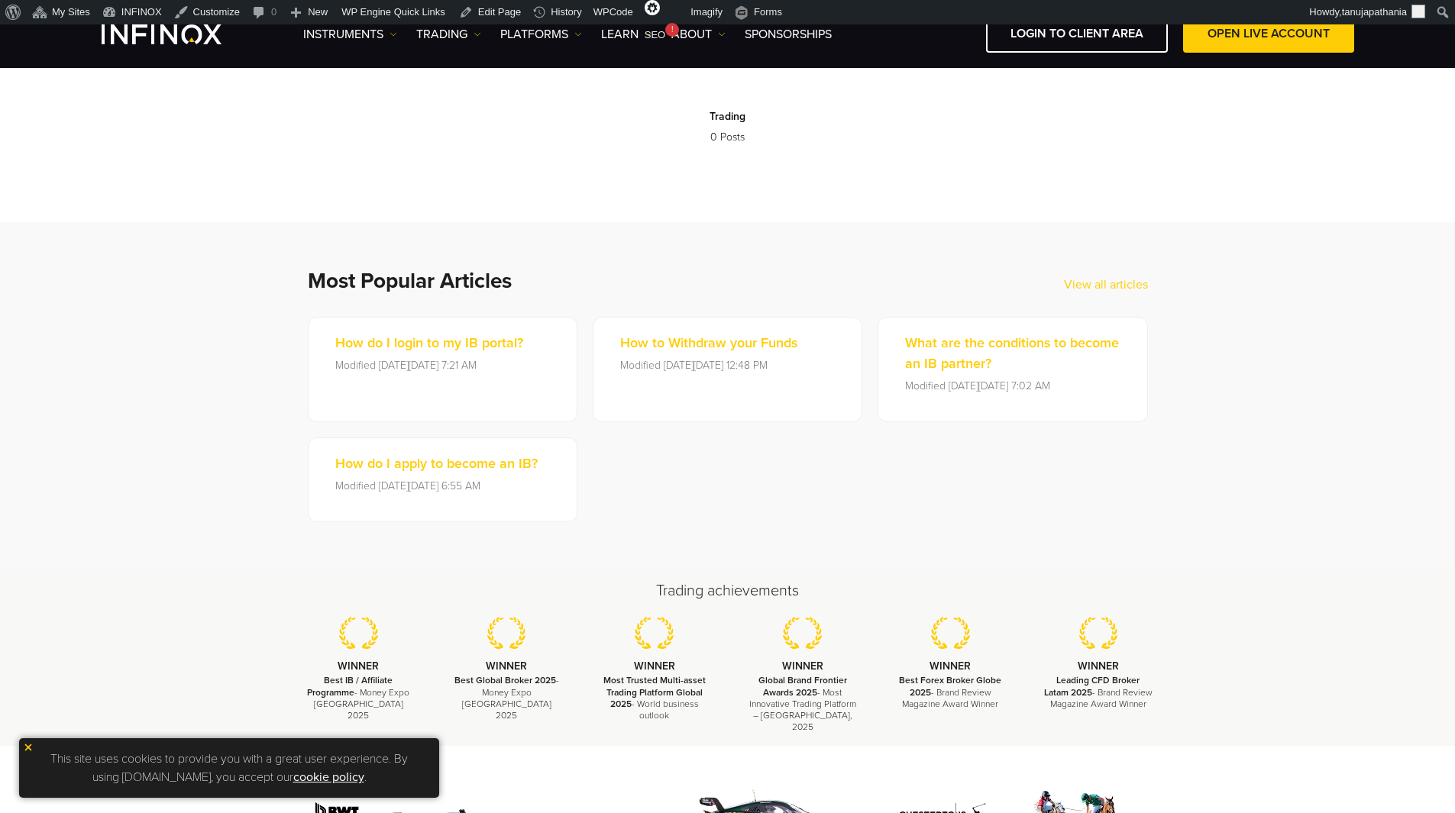
click at [446, 278] on h2 "Most Popular Articles" at bounding box center [686, 281] width 756 height 26
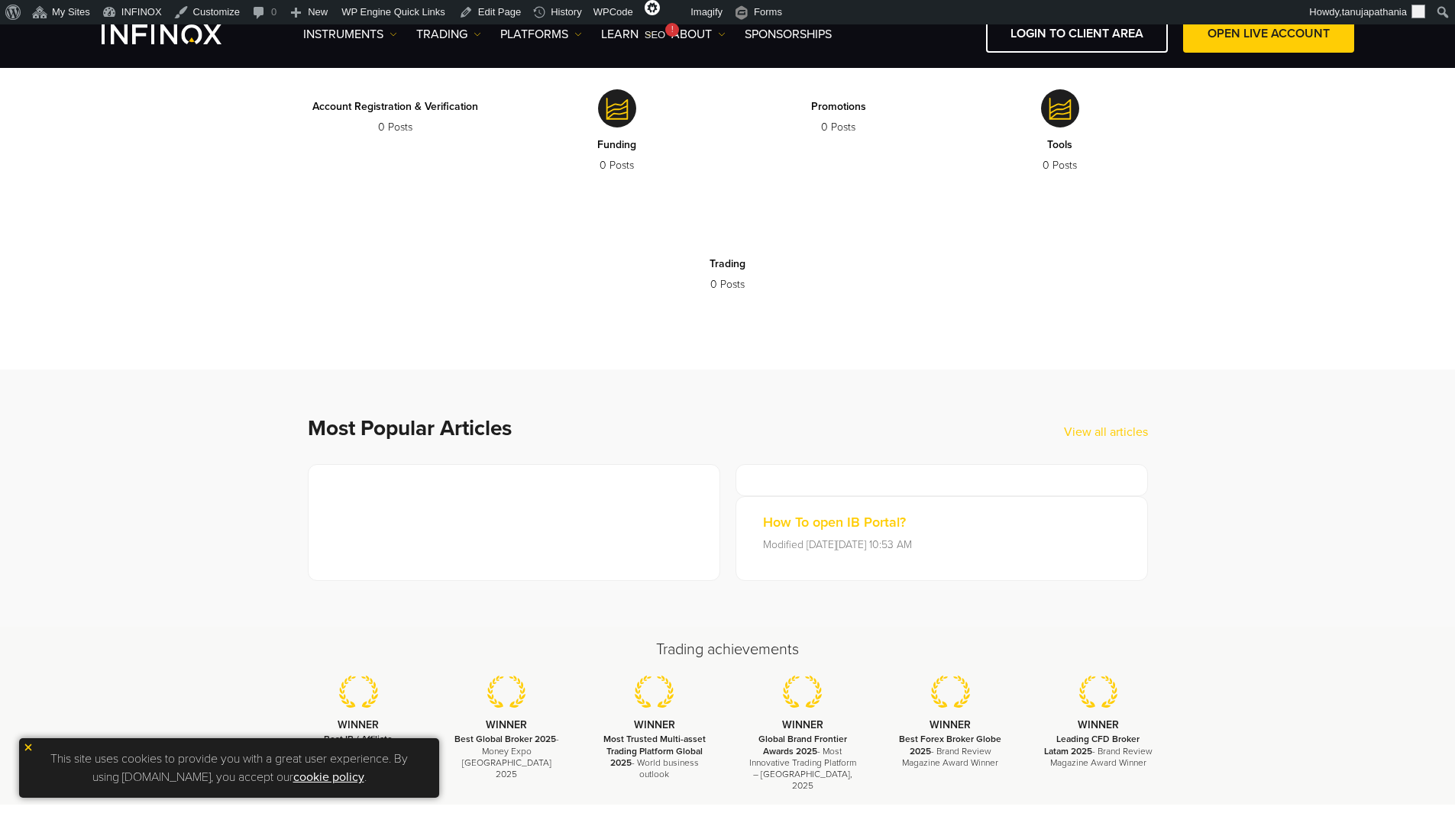
scroll to position [611, 0]
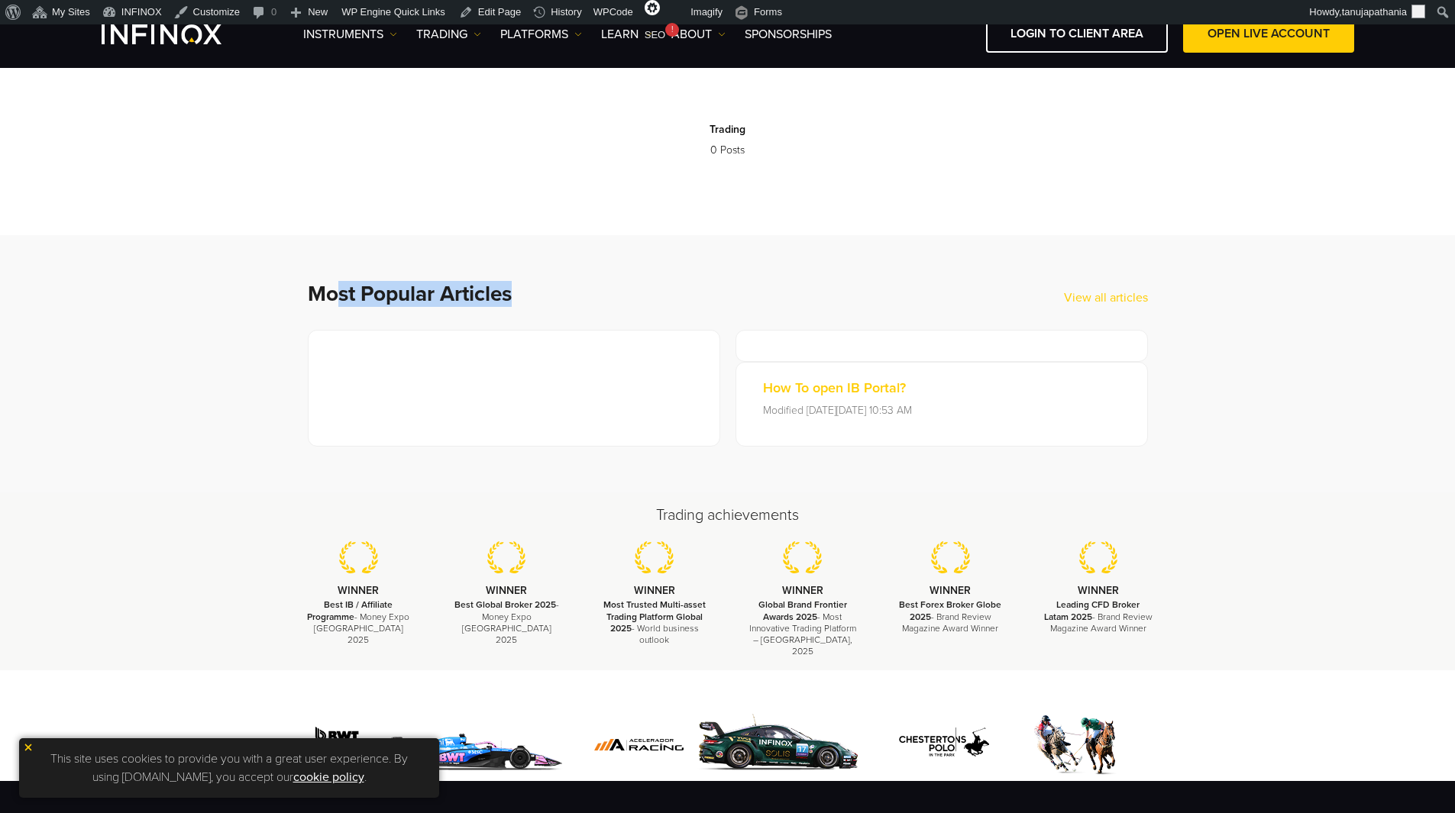
drag, startPoint x: 351, startPoint y: 291, endPoint x: 651, endPoint y: 288, distance: 300.1
click at [651, 288] on h2 "Most Popular Articles" at bounding box center [686, 294] width 756 height 26
click at [674, 286] on h2 "Most Popular Articles" at bounding box center [686, 294] width 756 height 26
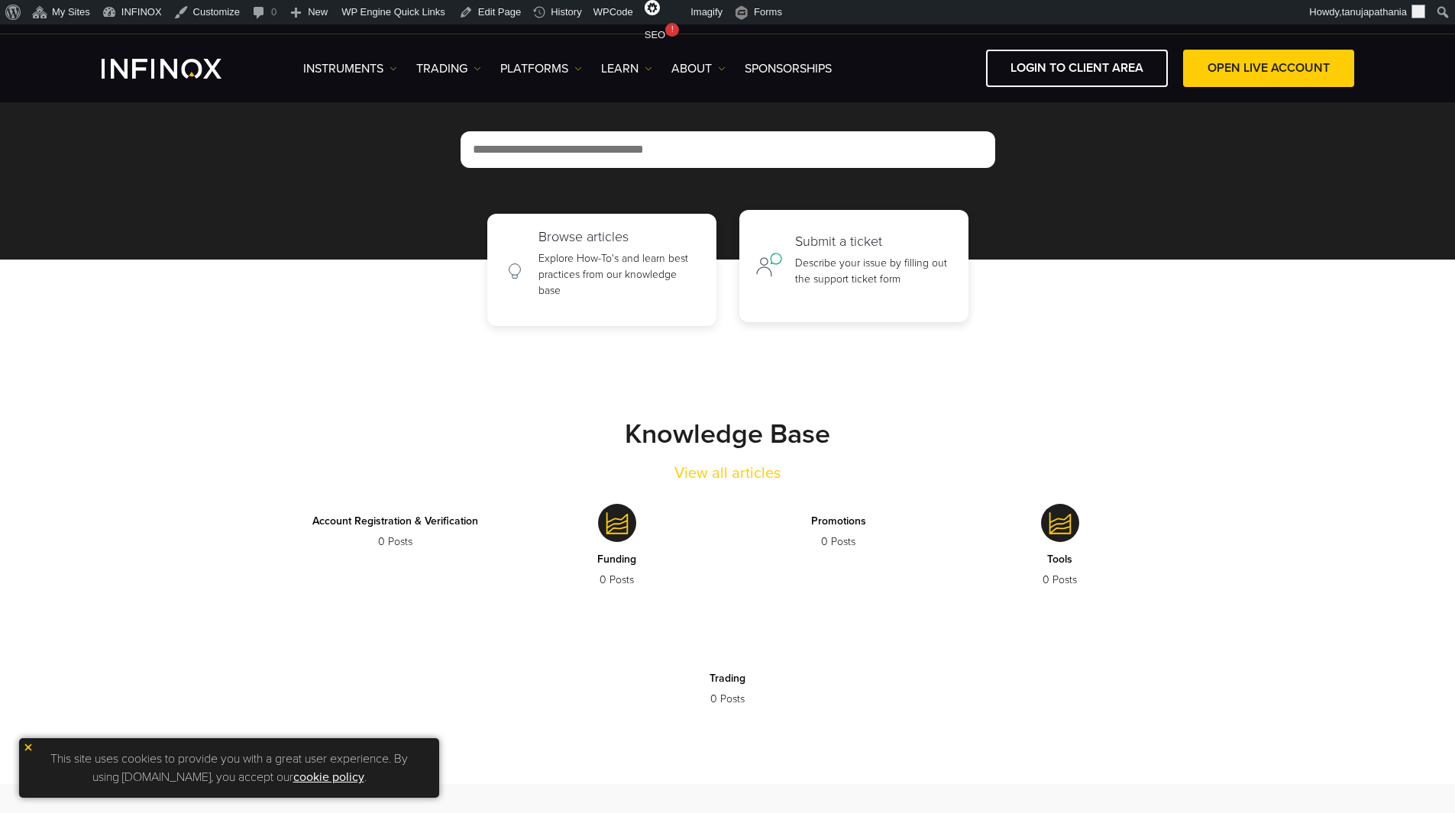
scroll to position [0, 0]
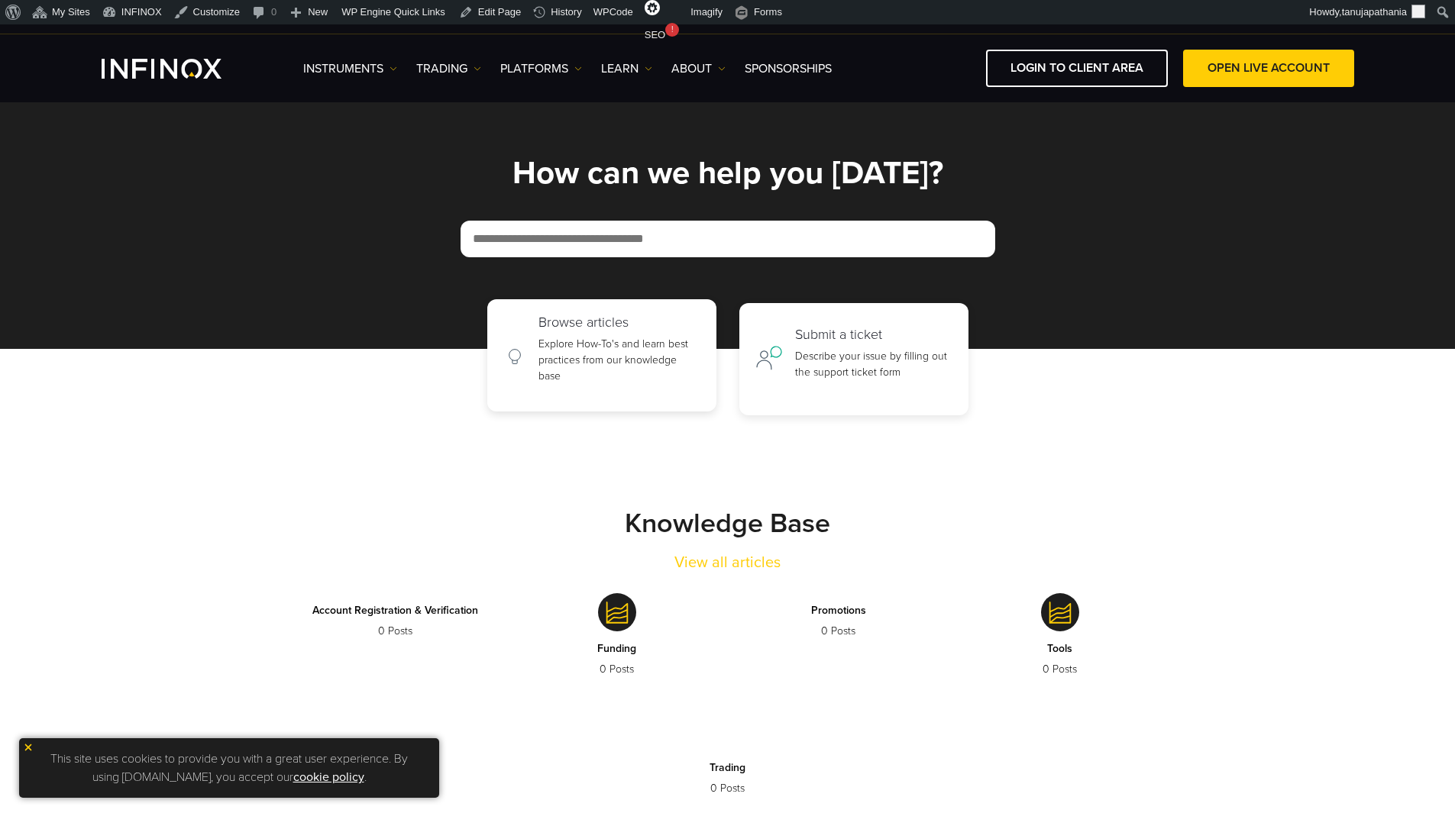
click at [635, 333] on div "Browse articles Explore How-To's and learn best practices from our knowledge ba…" at bounding box center [619, 356] width 162 height 82
click at [821, 334] on h2 "Submit a ticket" at bounding box center [873, 331] width 157 height 17
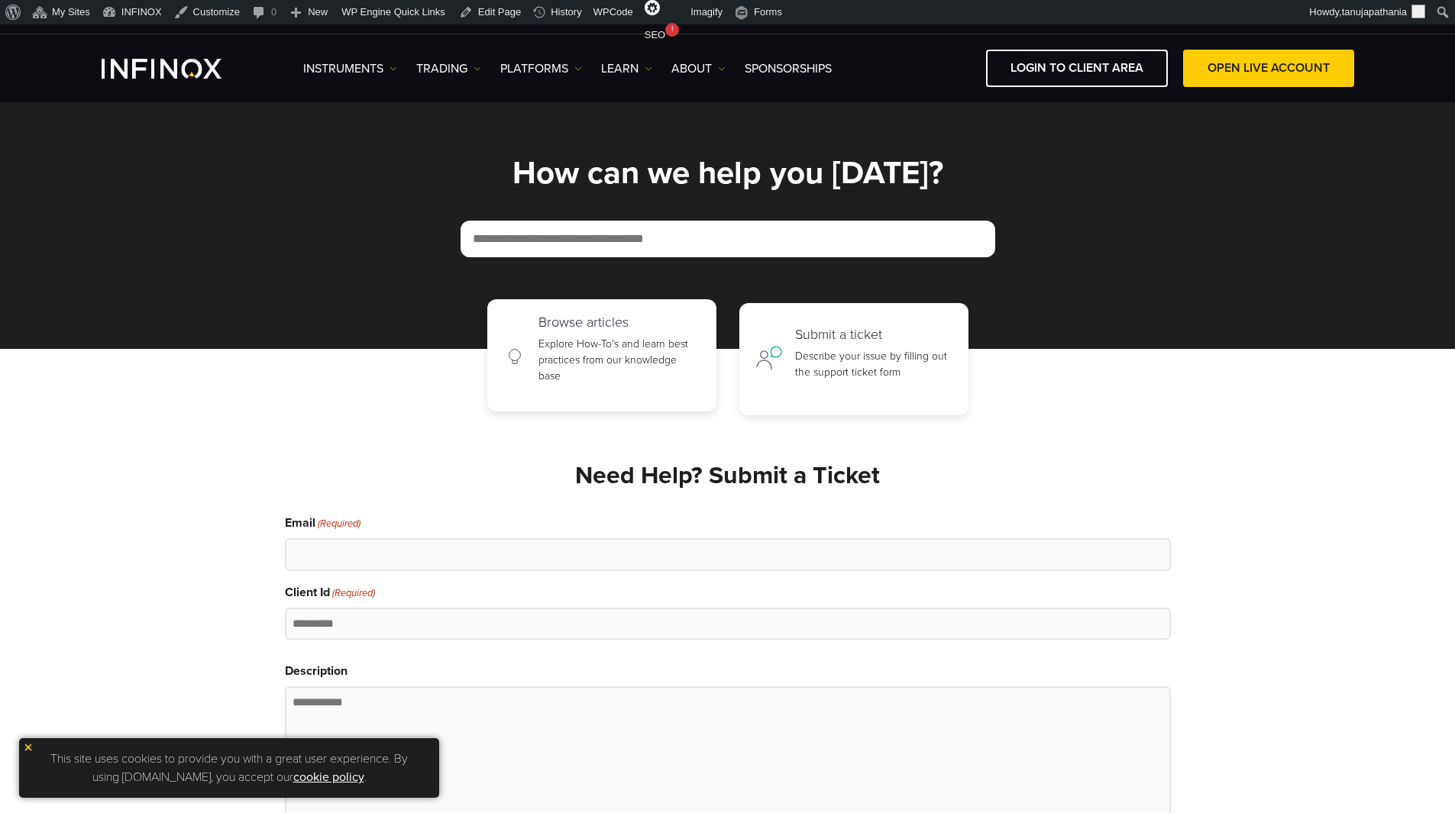
click at [650, 341] on p "Explore How-To's and learn best practices from our knowledge base" at bounding box center [619, 360] width 162 height 48
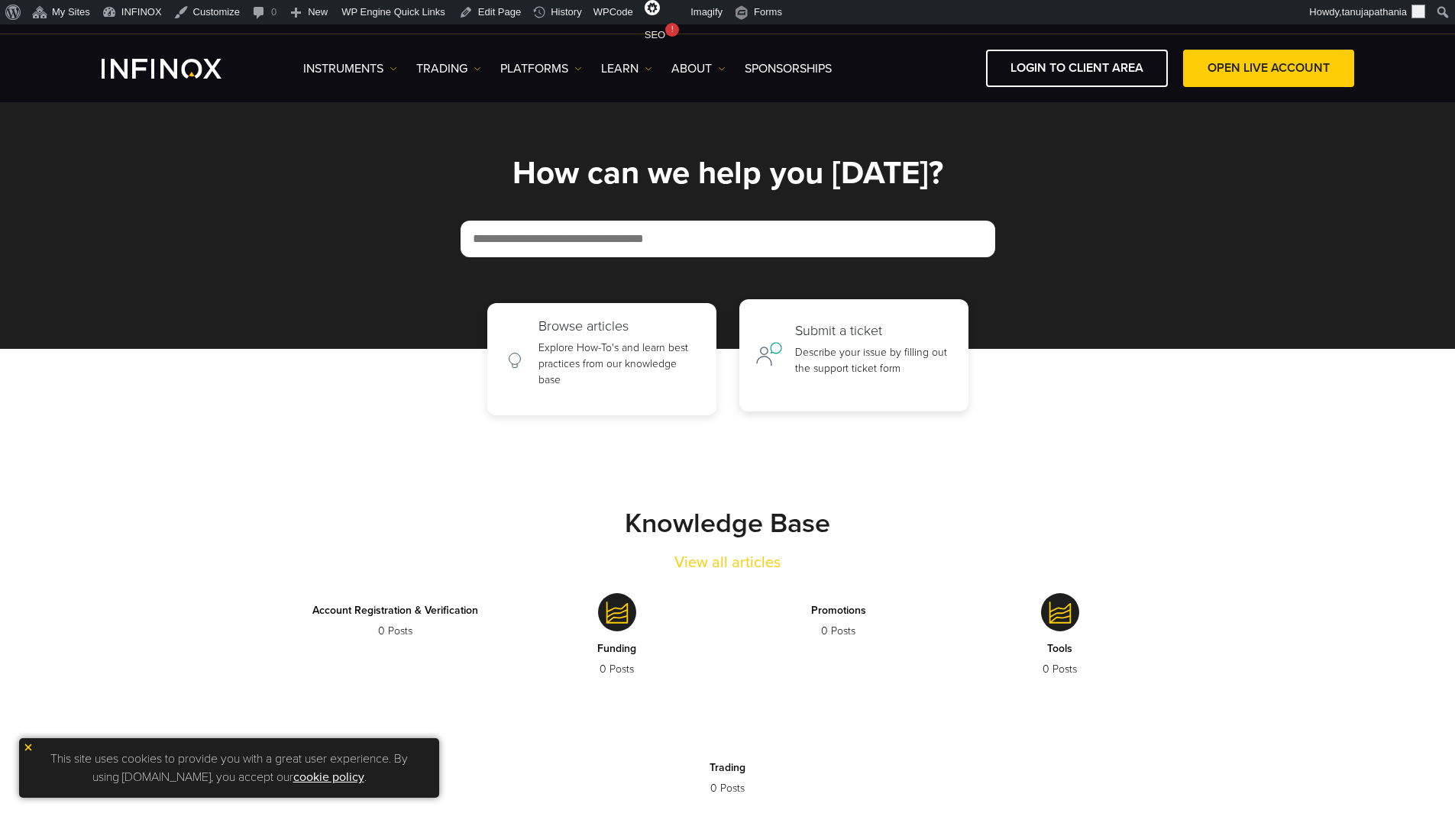
click at [871, 335] on h2 "Submit a ticket" at bounding box center [873, 331] width 157 height 17
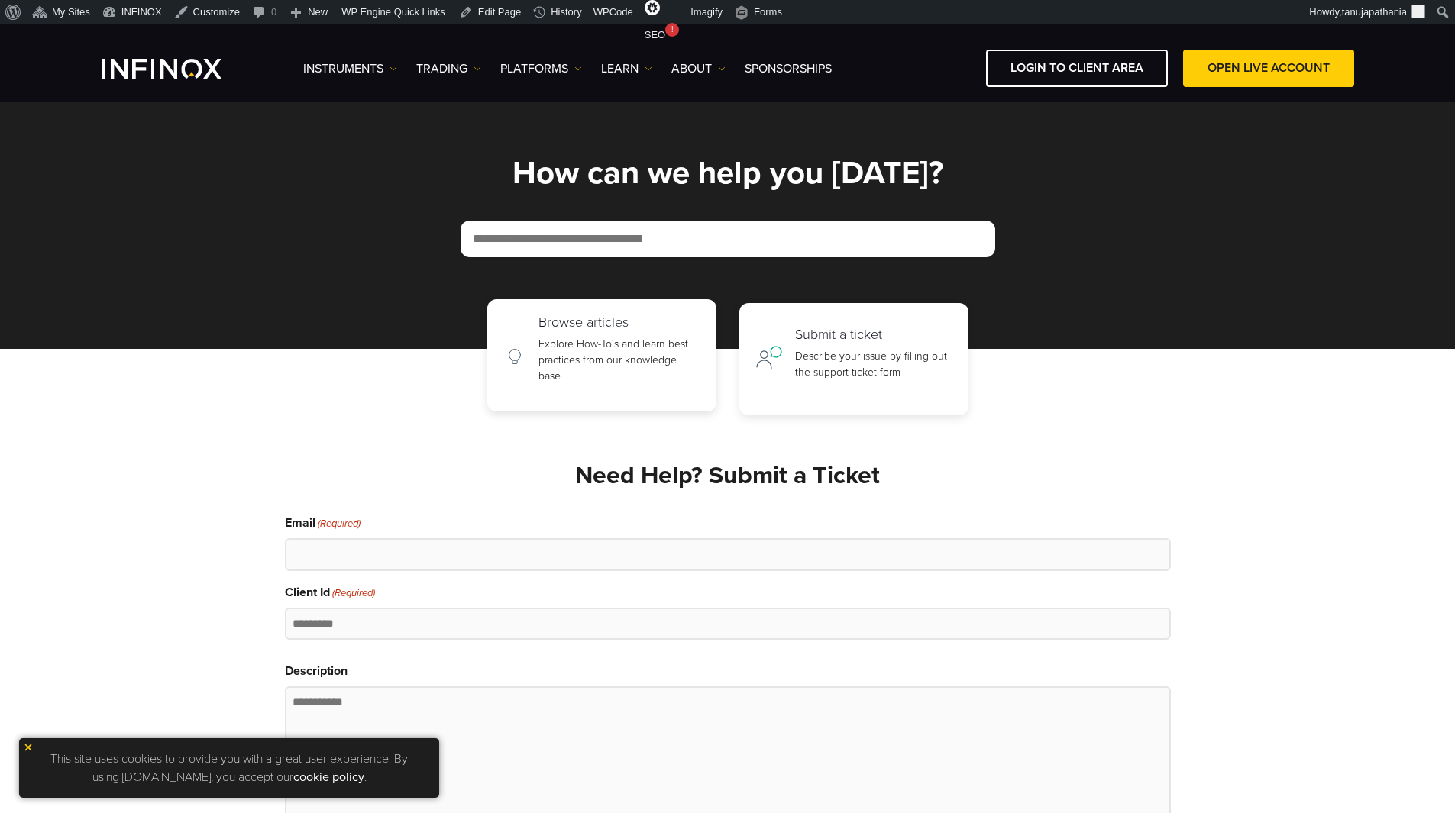
click at [563, 334] on div "Browse articles Explore How-To's and learn best practices from our knowledge ba…" at bounding box center [619, 356] width 162 height 82
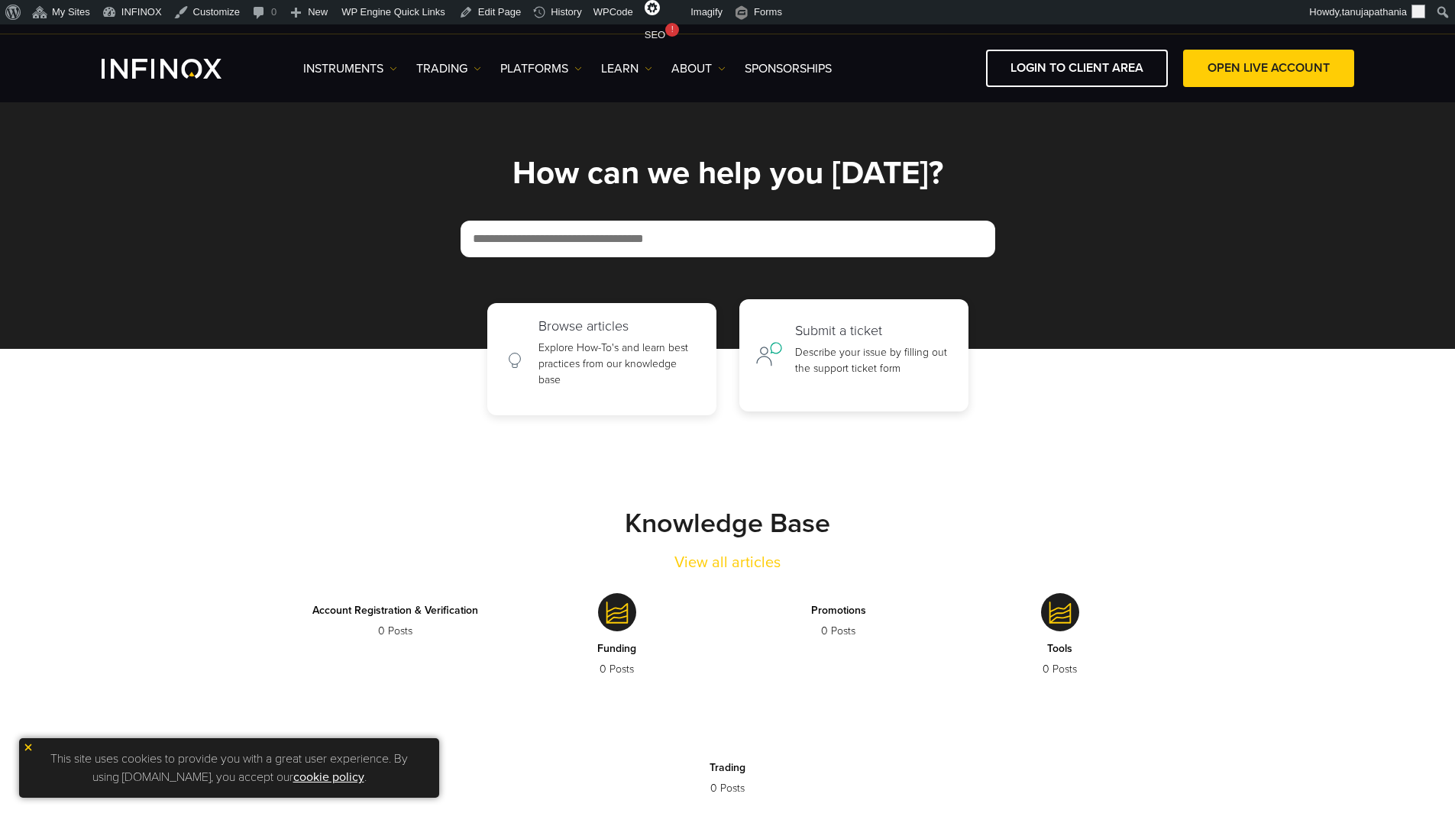
click at [869, 357] on p "Describe your issue by filling out the support ticket form" at bounding box center [873, 360] width 157 height 32
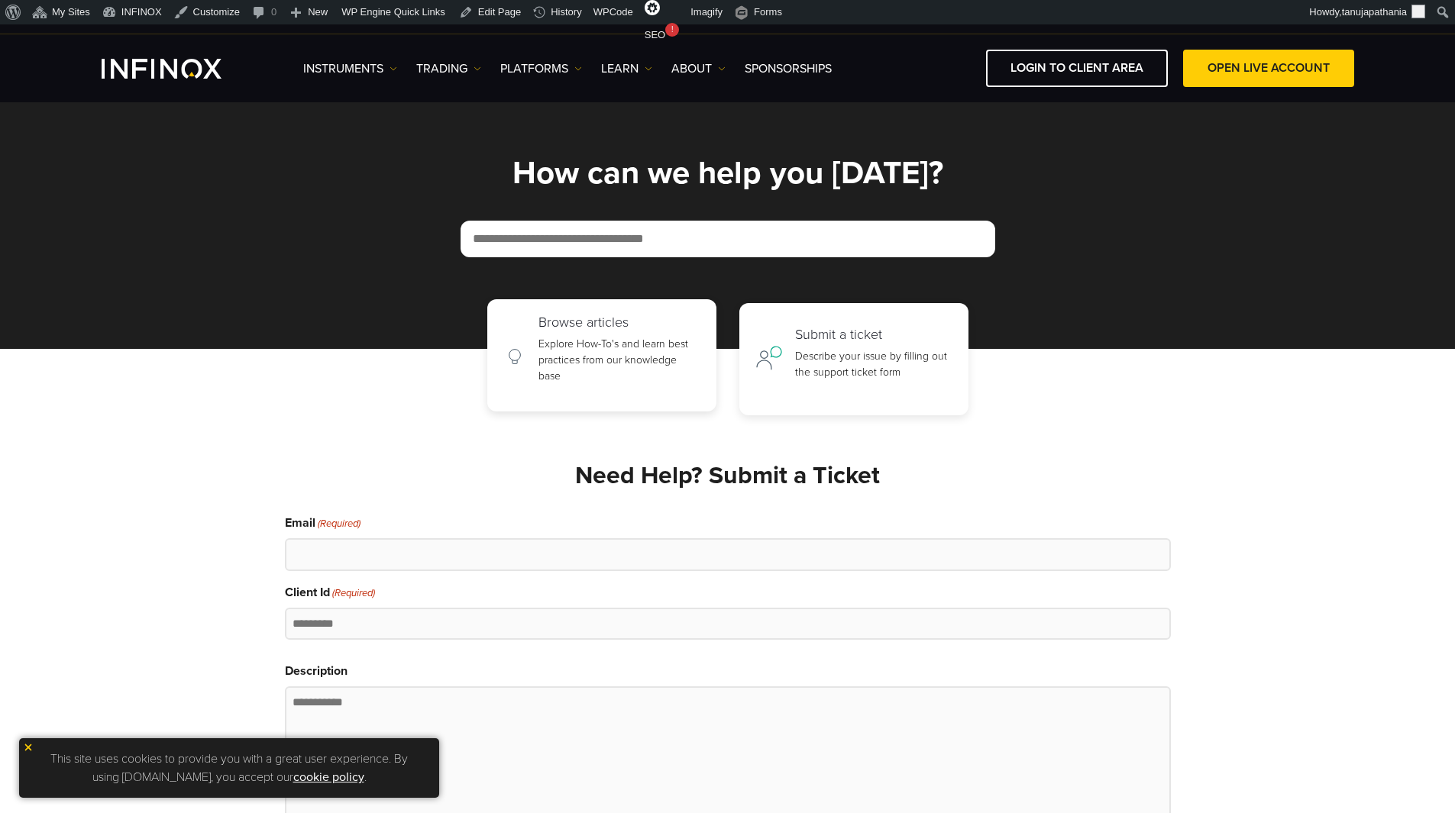
click at [653, 344] on p "Explore How-To's and learn best practices from our knowledge base" at bounding box center [619, 360] width 162 height 48
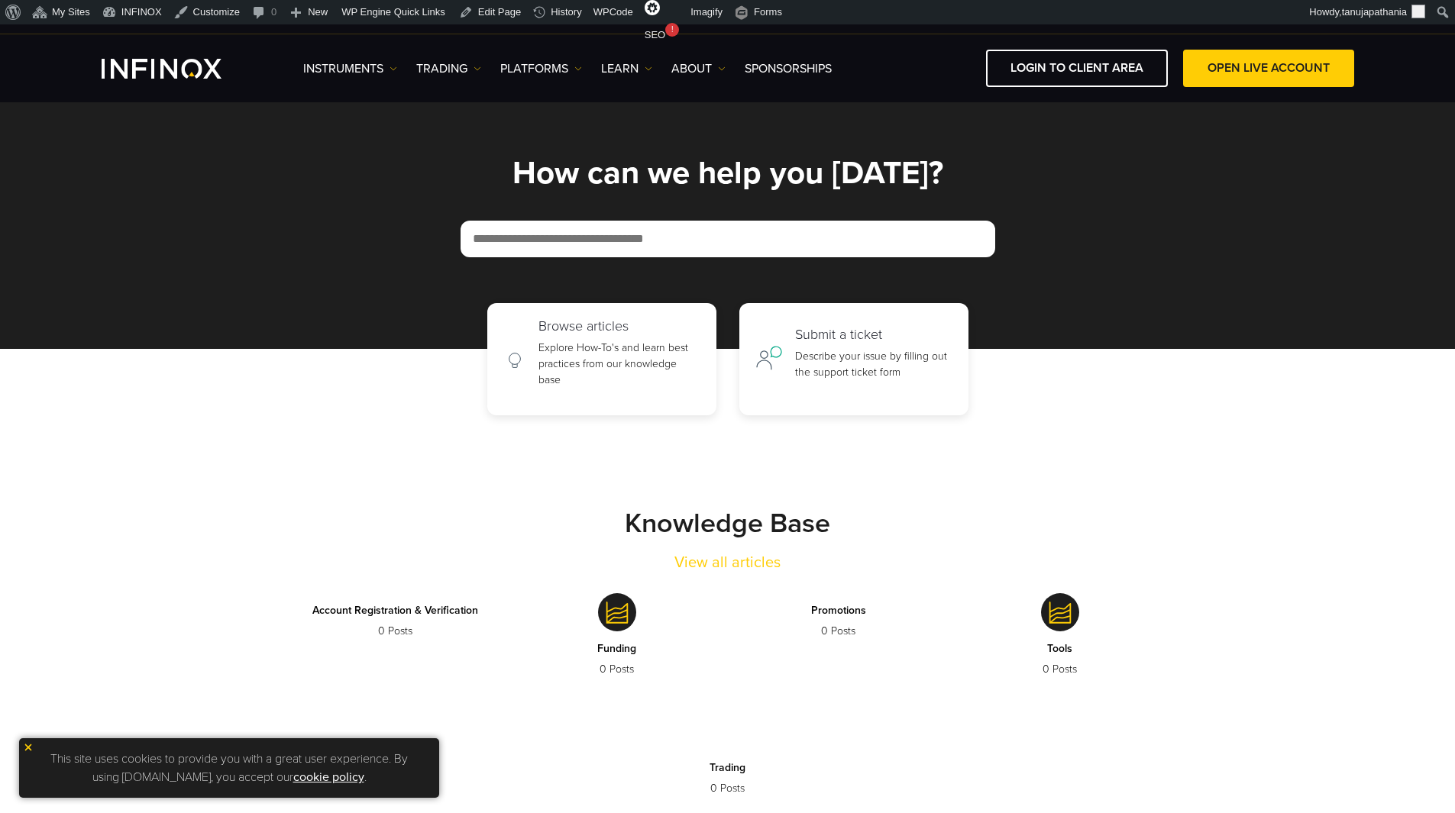
click at [695, 193] on div "How can we help you [DATE]?" at bounding box center [728, 207] width 916 height 101
click at [695, 193] on div "How can we help you today?" at bounding box center [728, 207] width 916 height 101
click at [742, 245] on input "text" at bounding box center [727, 239] width 535 height 37
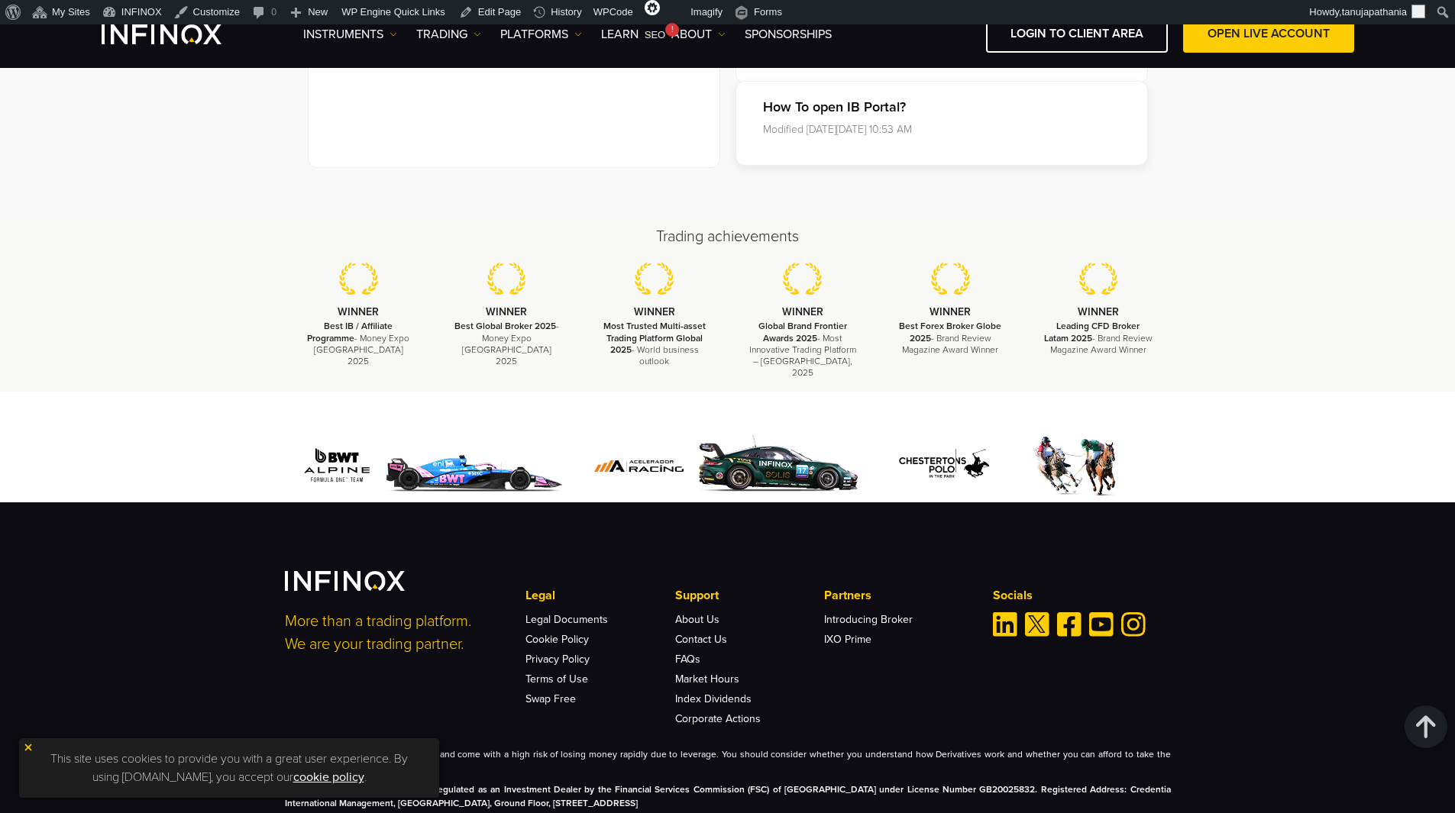
scroll to position [529, 0]
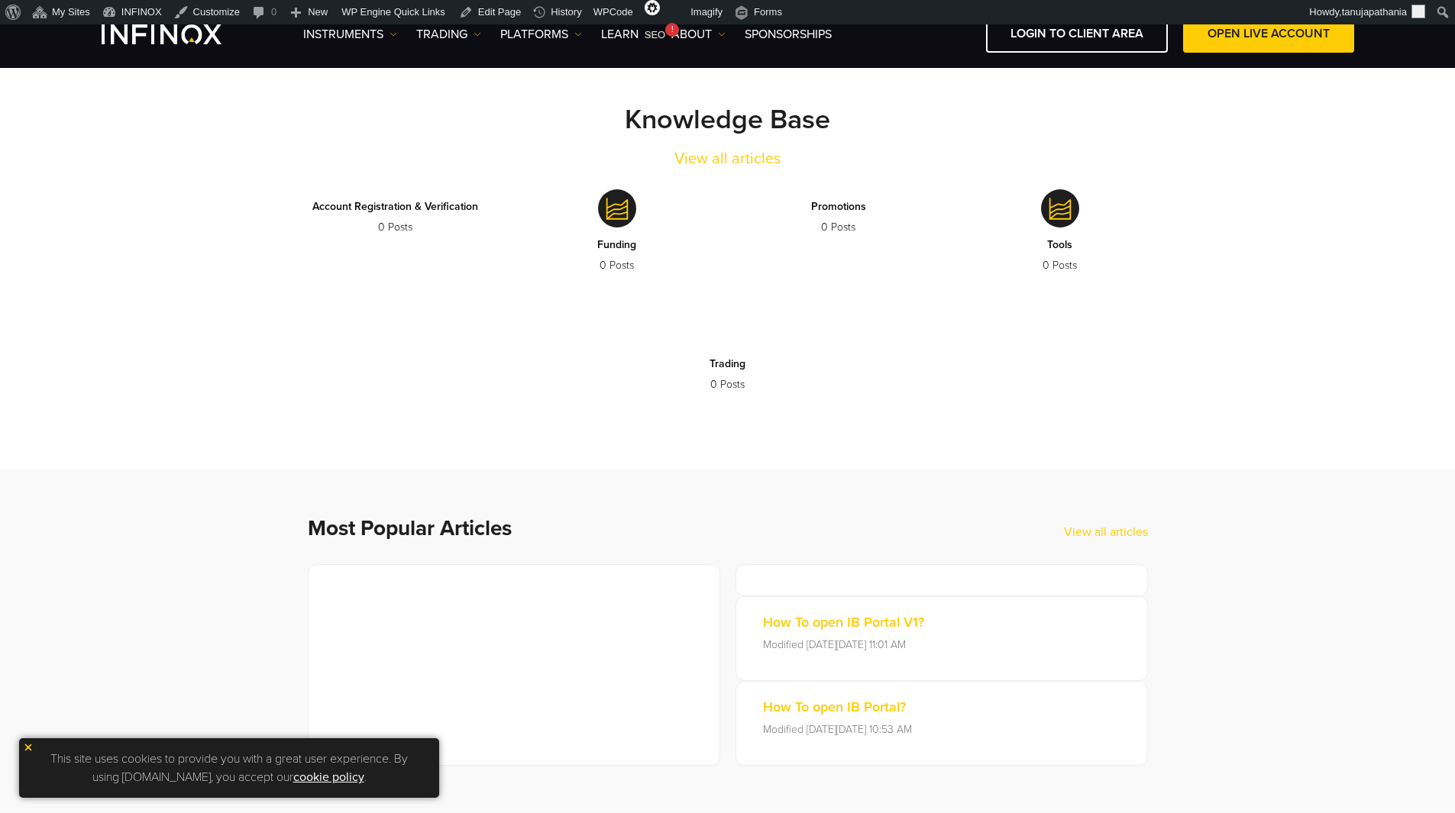
scroll to position [764, 0]
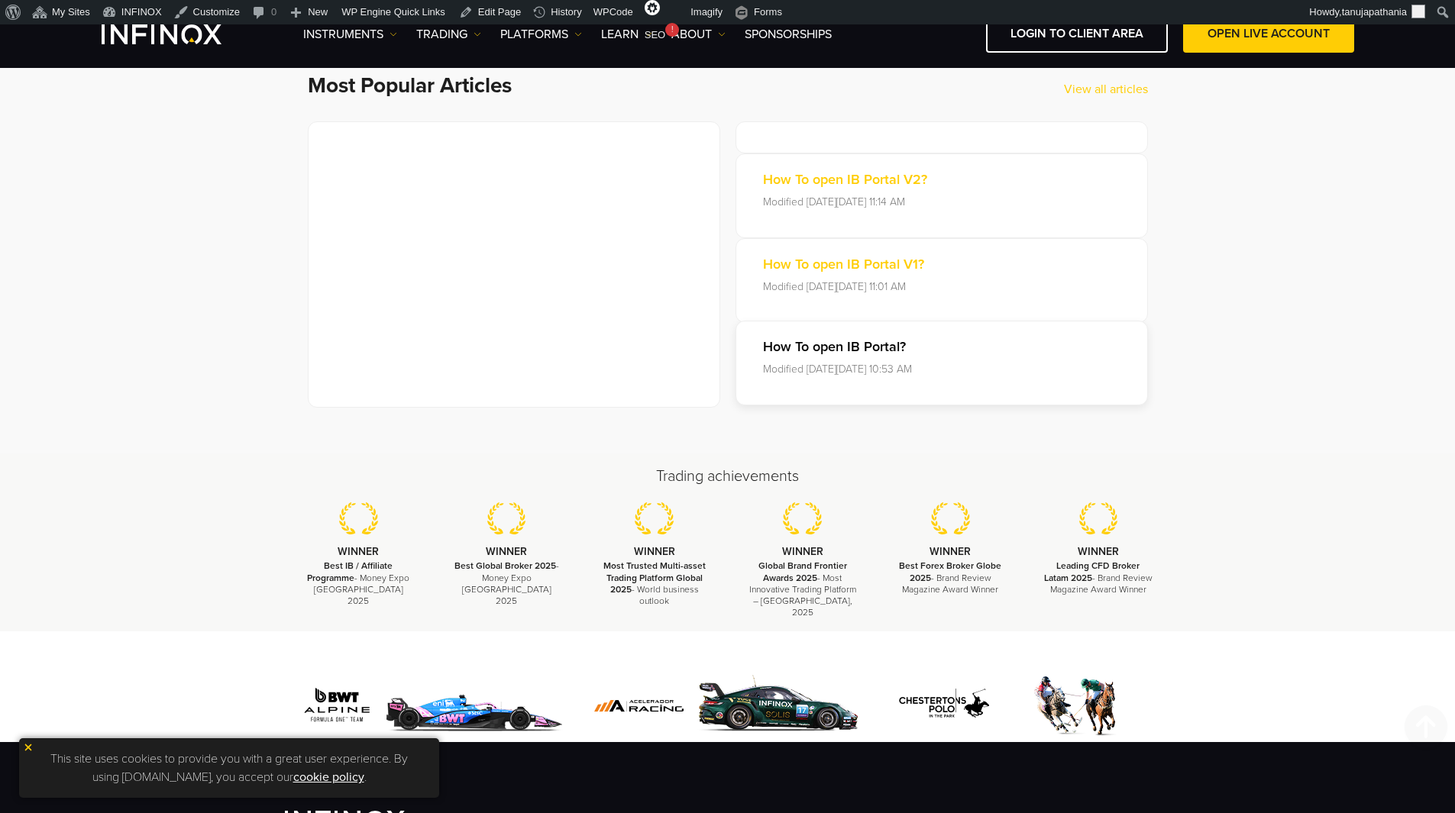
scroll to position [624, 0]
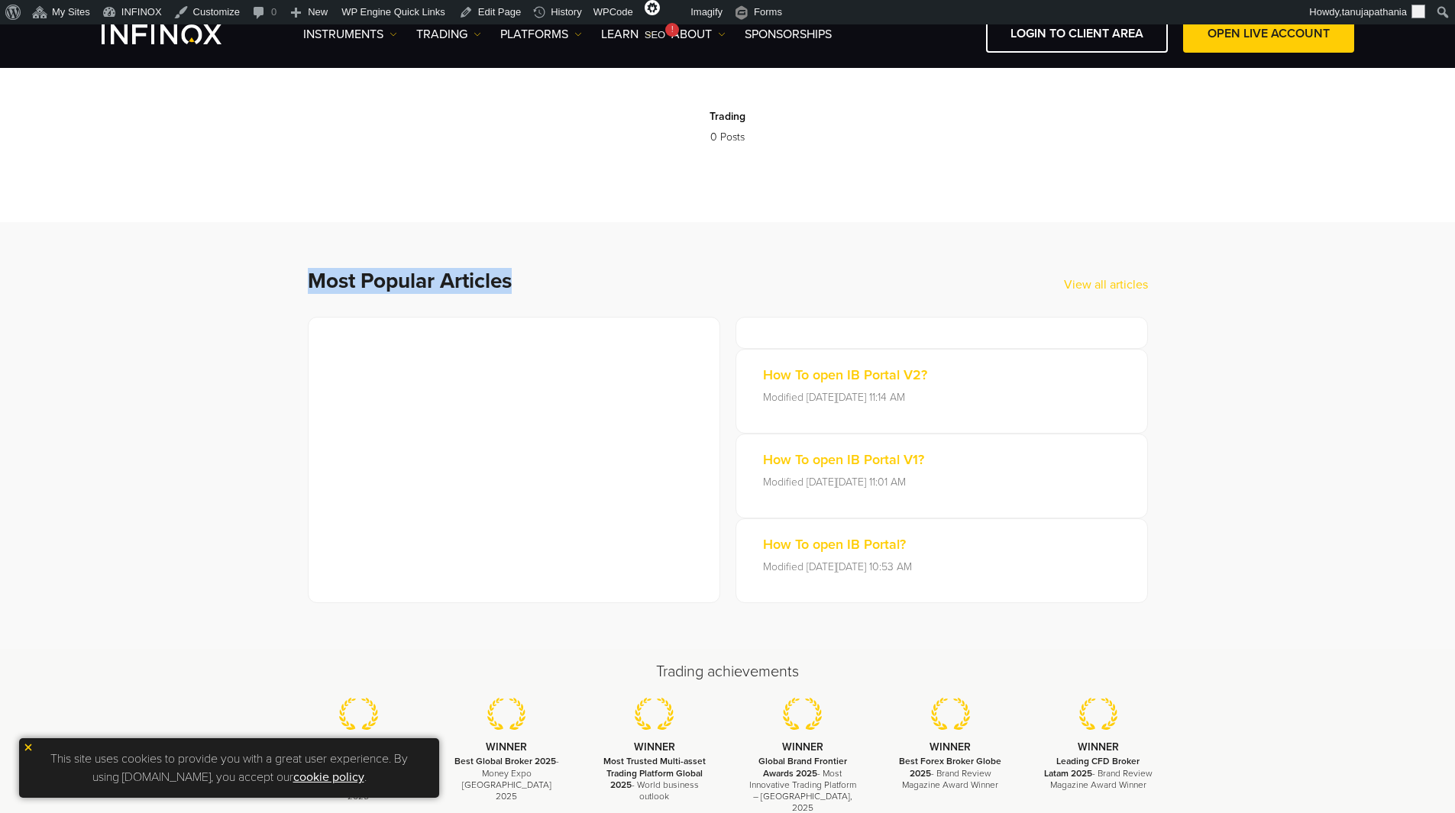
drag, startPoint x: 305, startPoint y: 274, endPoint x: 544, endPoint y: 283, distance: 239.2
click at [544, 283] on div "Most Popular Articles View all articles How To open IB Portal V2? Modified [DAT…" at bounding box center [728, 435] width 916 height 335
click at [544, 283] on h2 "Most Popular Articles" at bounding box center [686, 281] width 756 height 26
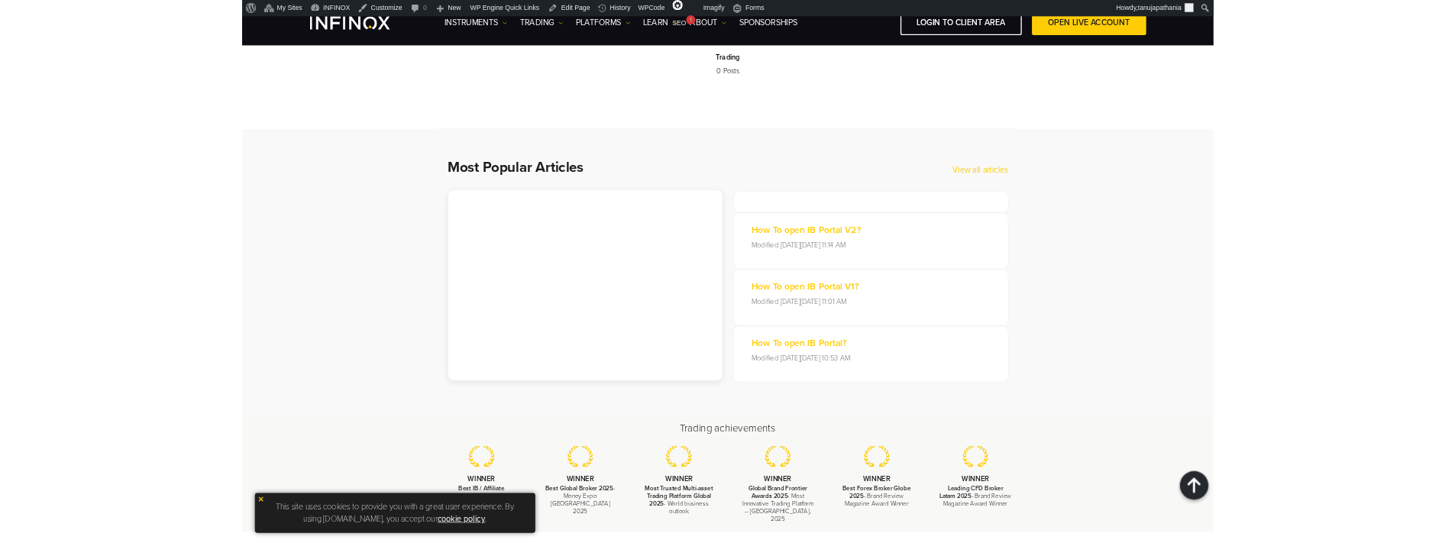
scroll to position [611, 0]
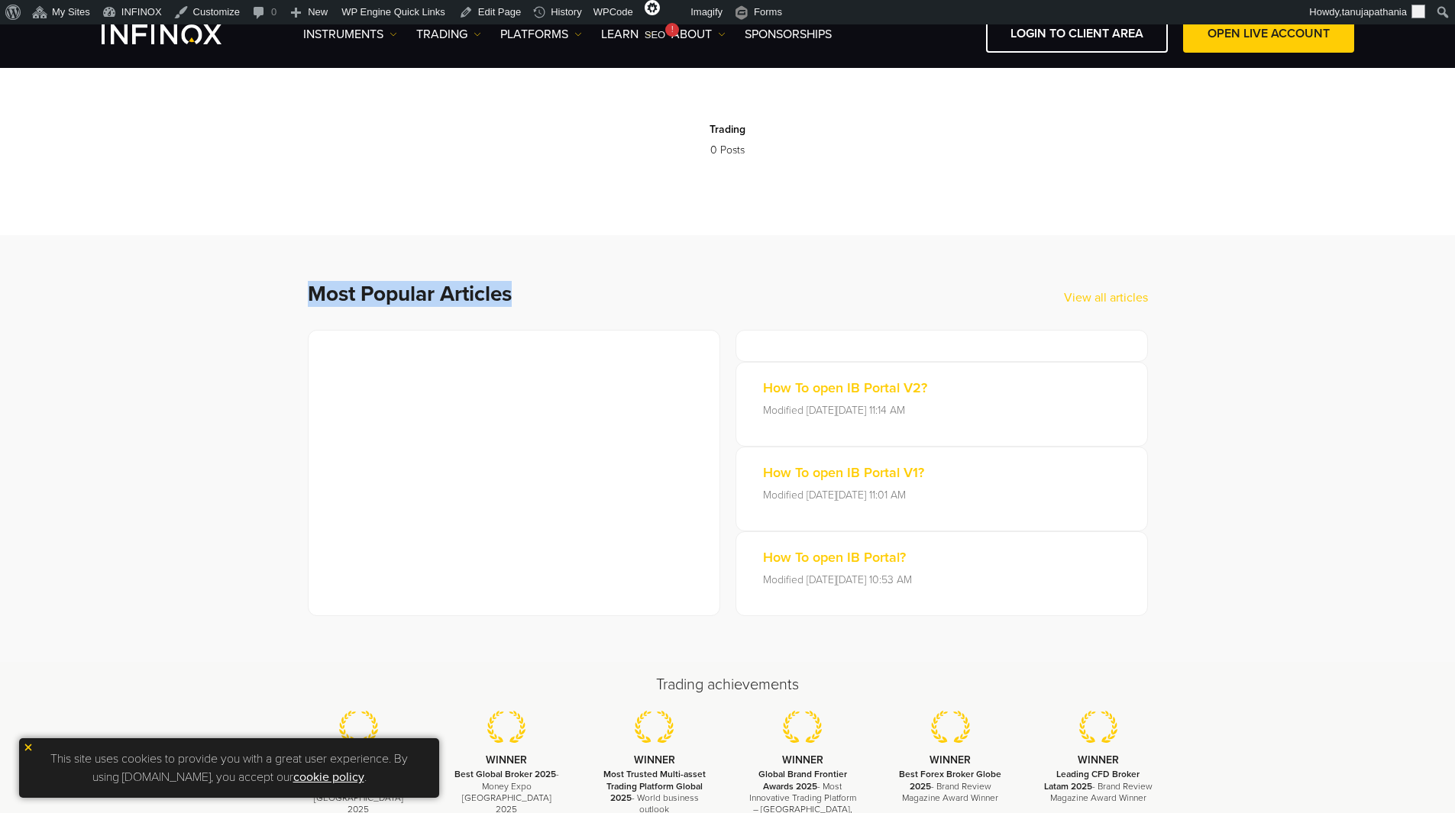
drag, startPoint x: 314, startPoint y: 290, endPoint x: 546, endPoint y: 299, distance: 232.3
click at [546, 299] on div "Most Popular Articles View all articles How To open IB Portal V2? Modified [DAT…" at bounding box center [728, 448] width 916 height 335
click at [581, 298] on h2 "Most Popular Articles" at bounding box center [686, 294] width 756 height 26
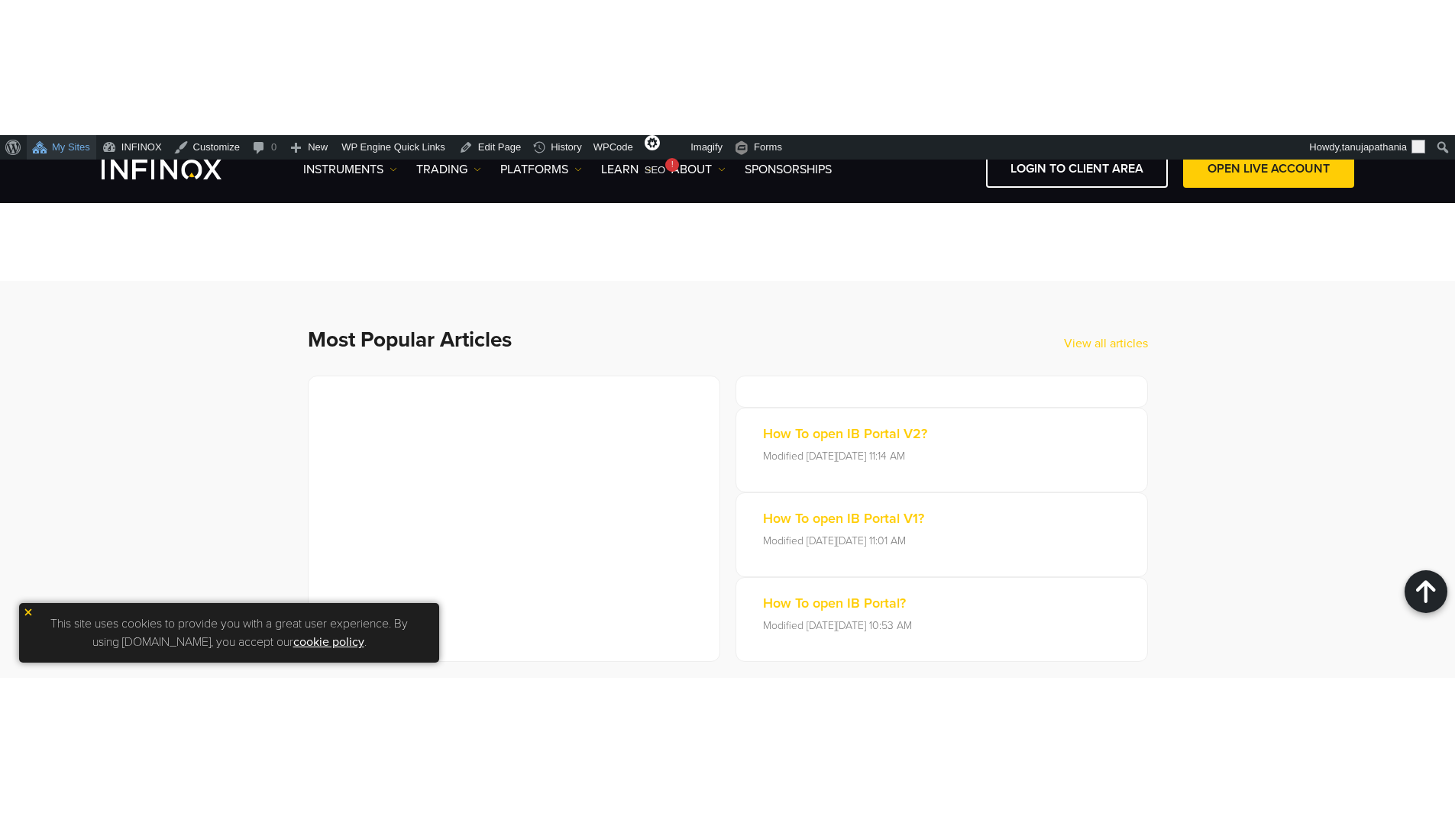
scroll to position [611, 0]
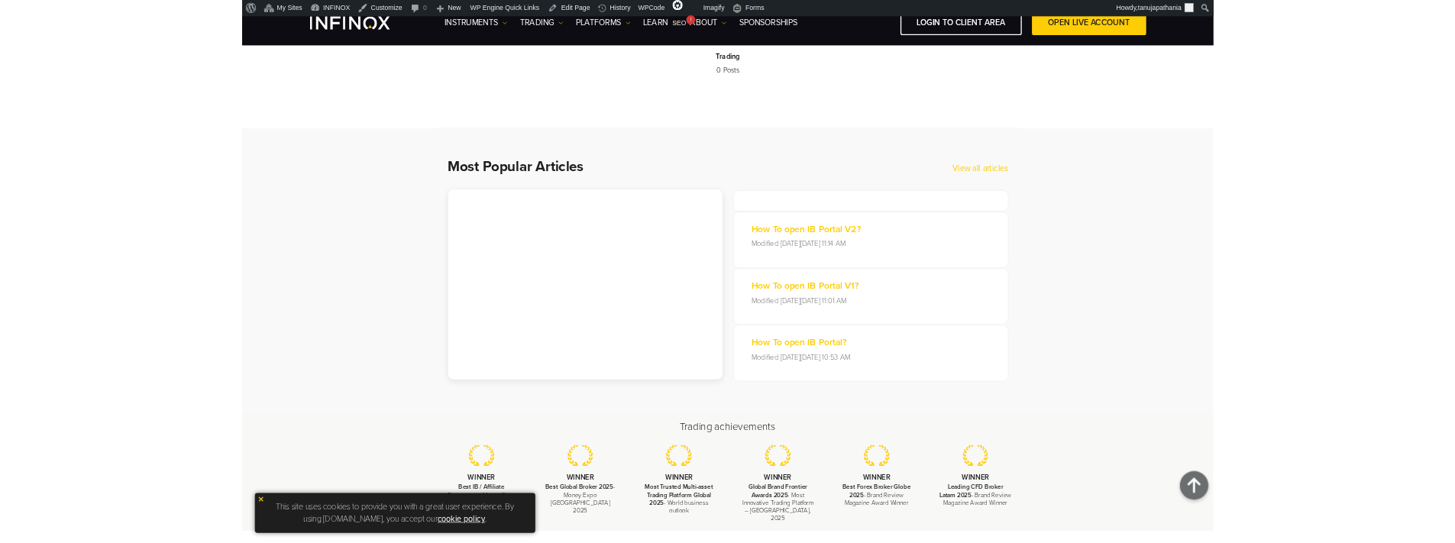
scroll to position [611, 0]
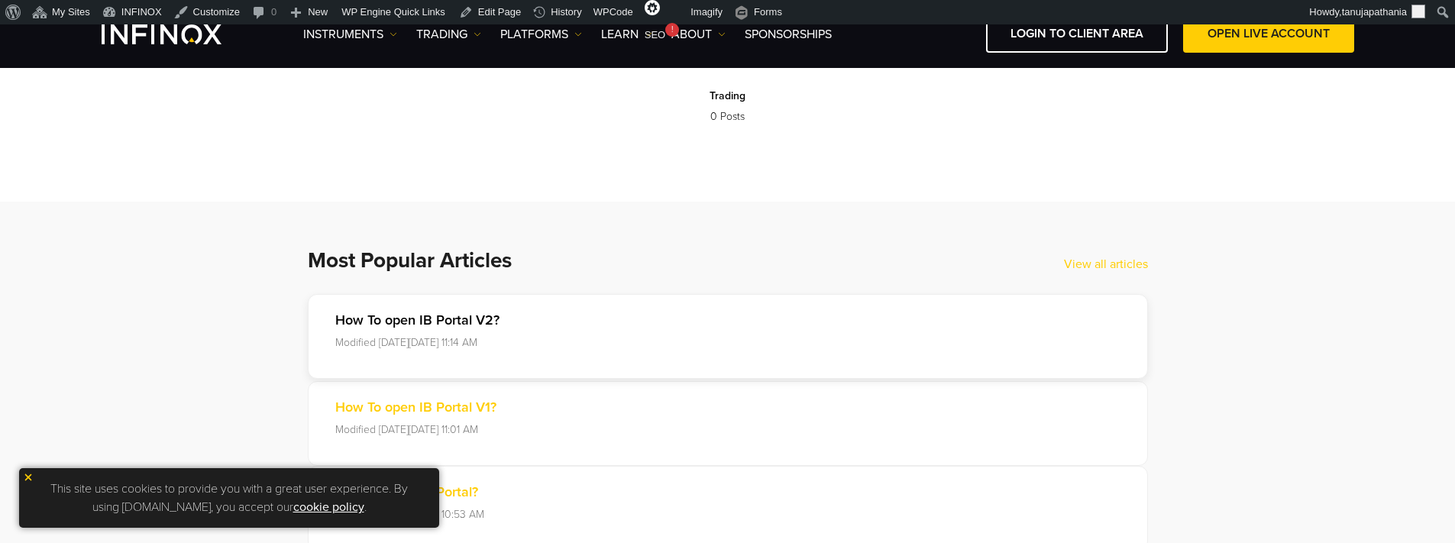
scroll to position [687, 0]
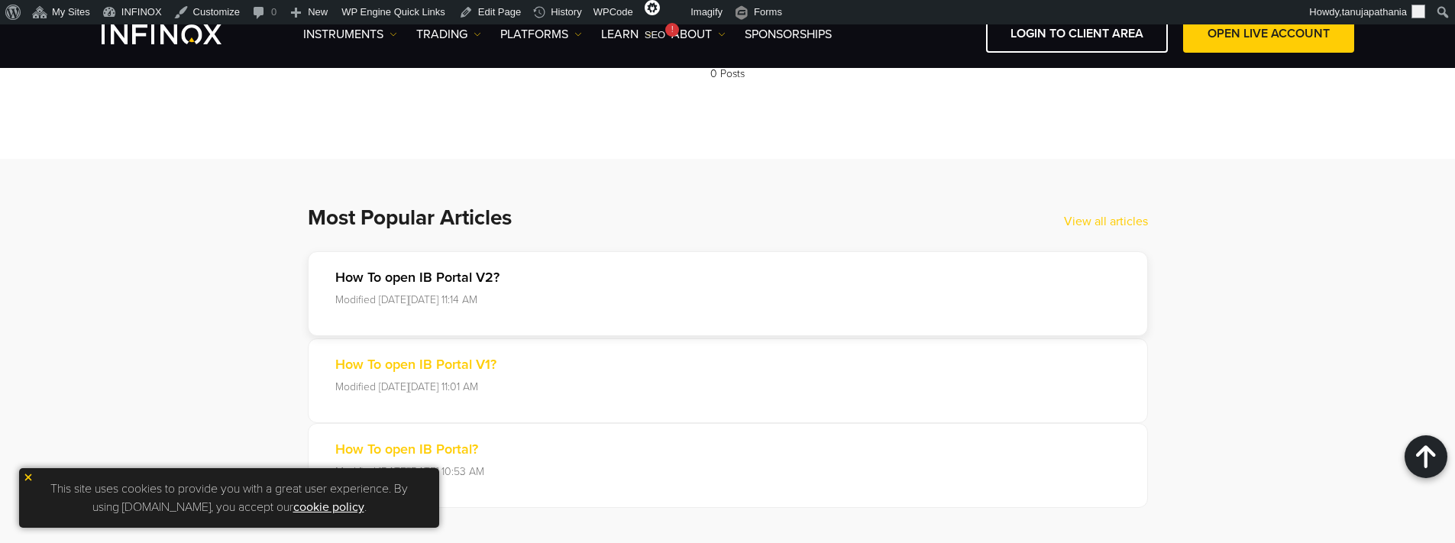
click at [460, 282] on p "How To open IB Portal V2?" at bounding box center [417, 277] width 164 height 21
click at [506, 283] on link "How To open IB Portal V2? Modified on Tue, 02 Sep at 11:14 AM" at bounding box center [728, 293] width 840 height 85
click at [443, 285] on p "How To open IB Portal V2?" at bounding box center [417, 277] width 164 height 21
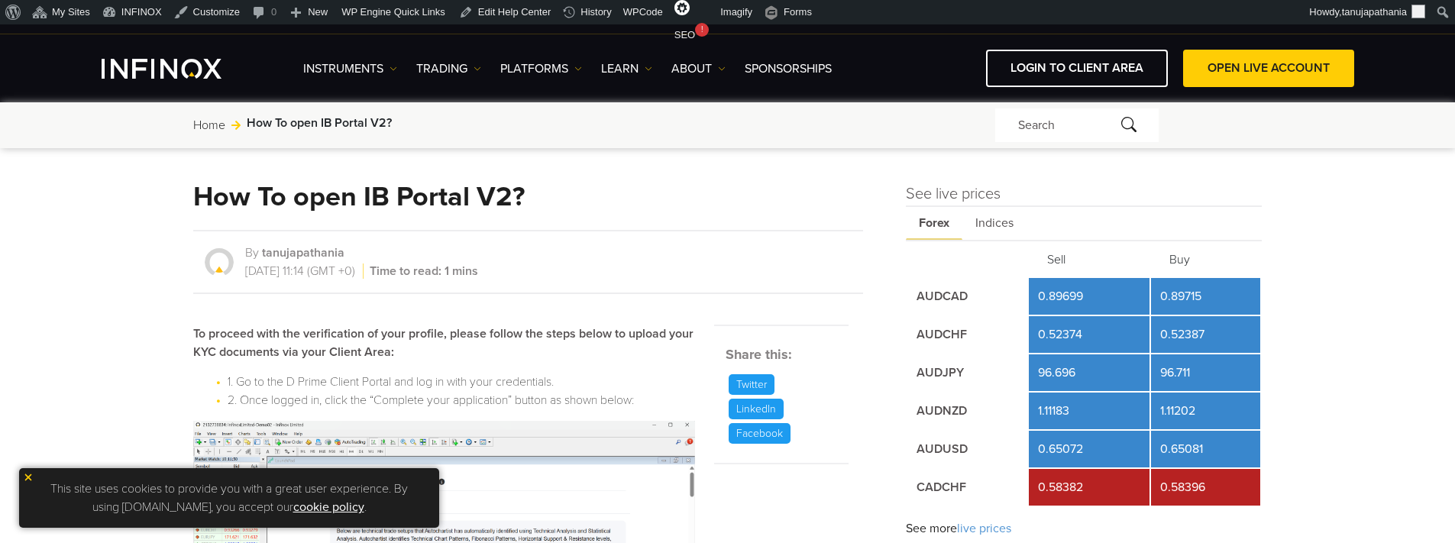
click at [427, 189] on h1 "How To open IB Portal V2?" at bounding box center [358, 197] width 331 height 29
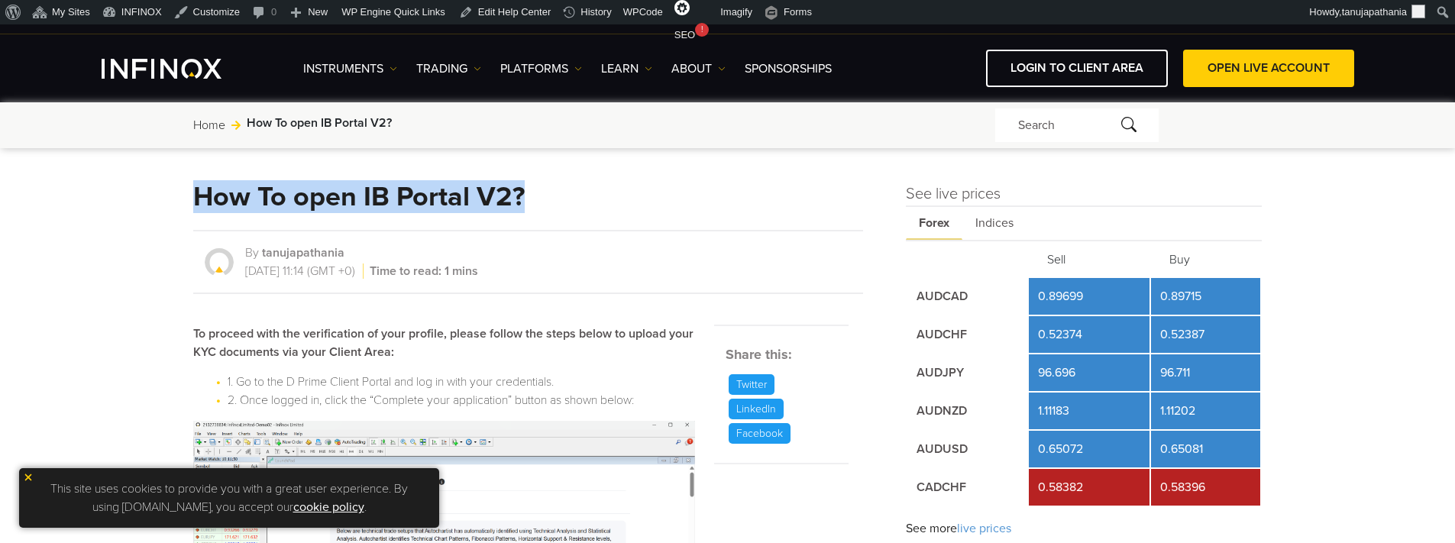
click at [427, 189] on h1 "How To open IB Portal V2?" at bounding box center [358, 197] width 331 height 29
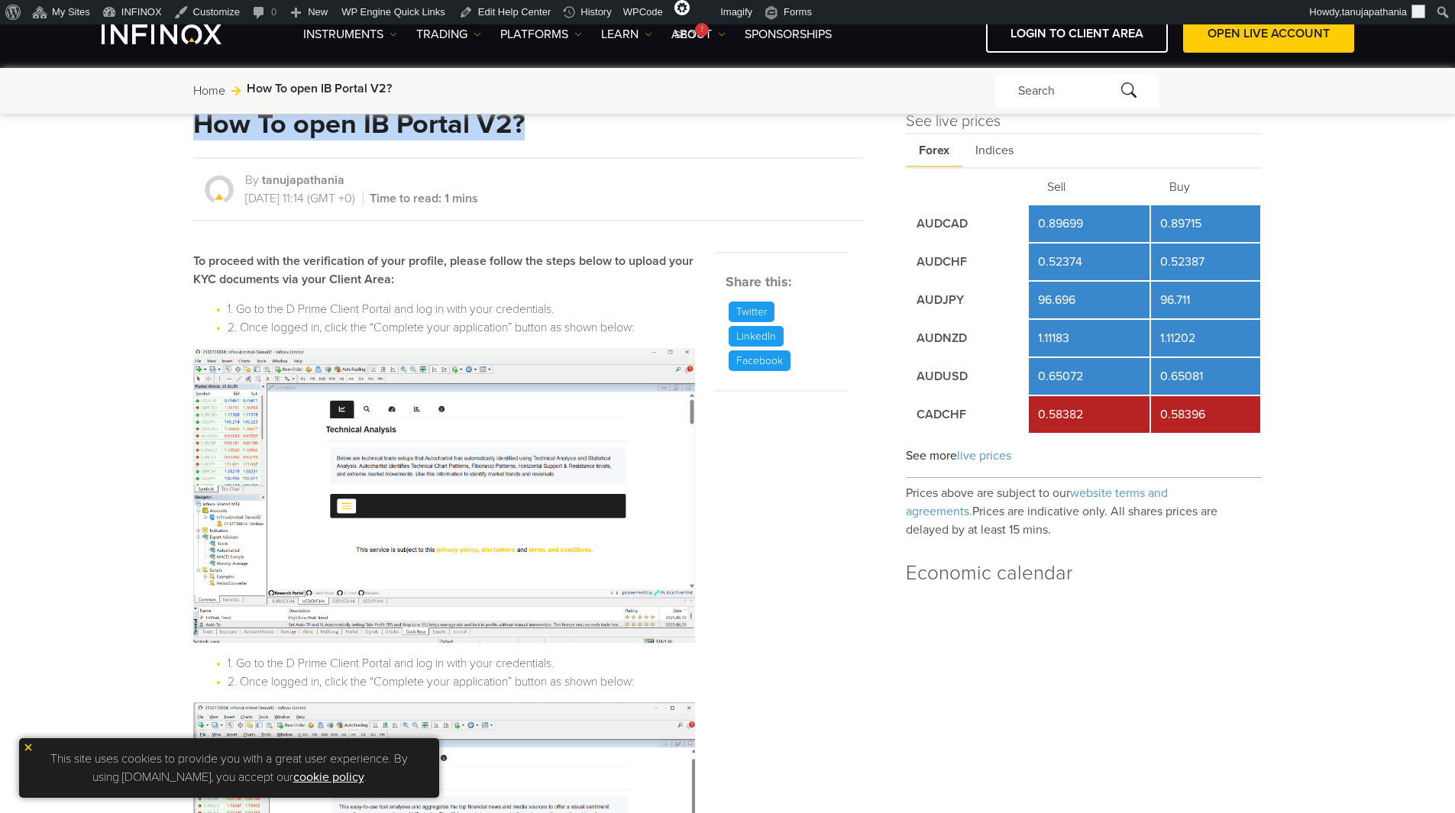
scroll to position [76, 0]
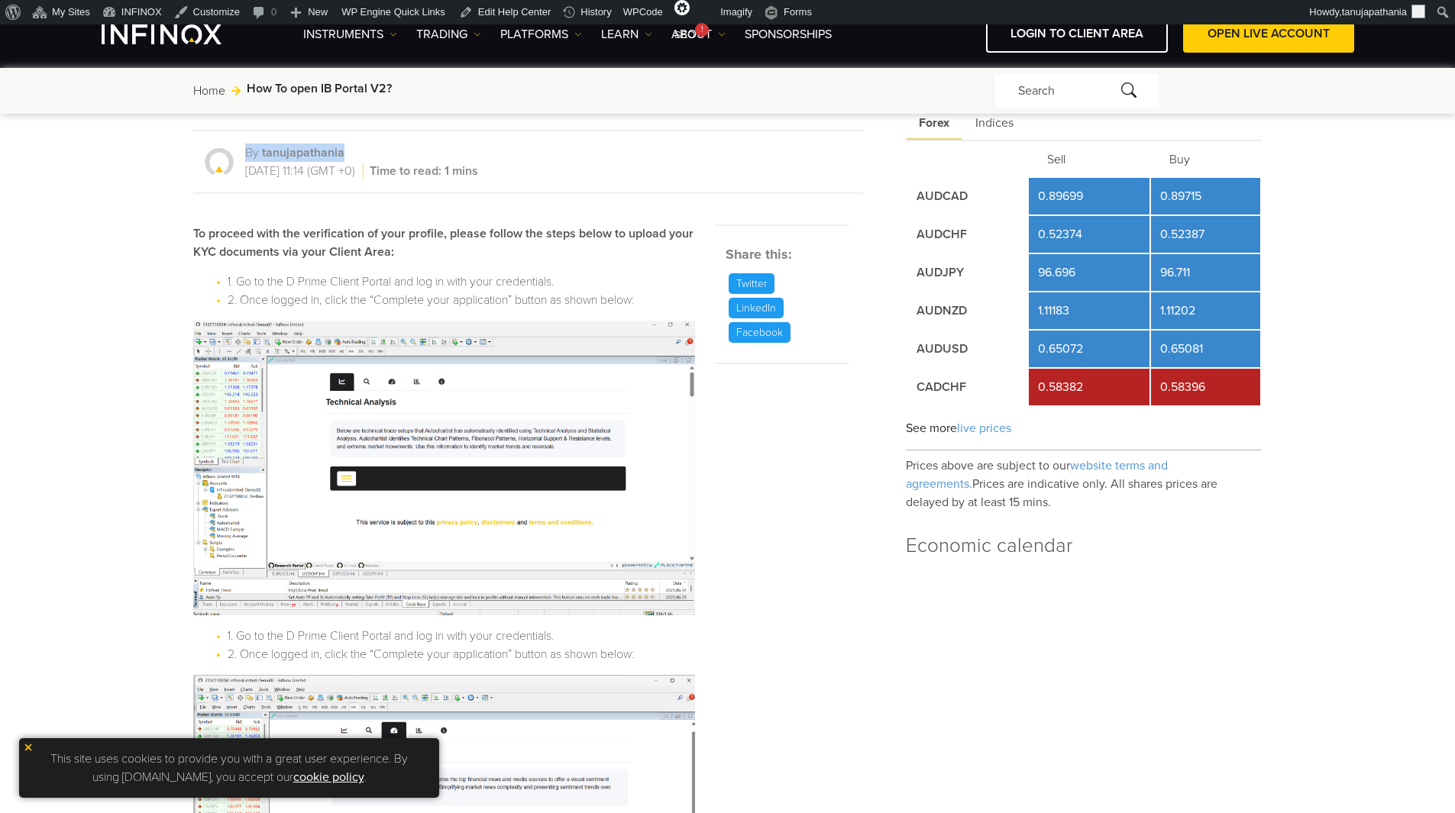
drag, startPoint x: 254, startPoint y: 150, endPoint x: 376, endPoint y: 153, distance: 123.0
click at [376, 153] on div "By tanujapathania" at bounding box center [361, 153] width 233 height 18
click at [423, 152] on div "By tanujapathania" at bounding box center [361, 153] width 233 height 18
drag, startPoint x: 579, startPoint y: 180, endPoint x: 228, endPoint y: 139, distance: 352.9
click at [228, 139] on div "By tanujapathania 02/09/2025 , 11:14 (GMT +0) Time to read: 1 mins" at bounding box center [528, 162] width 670 height 64
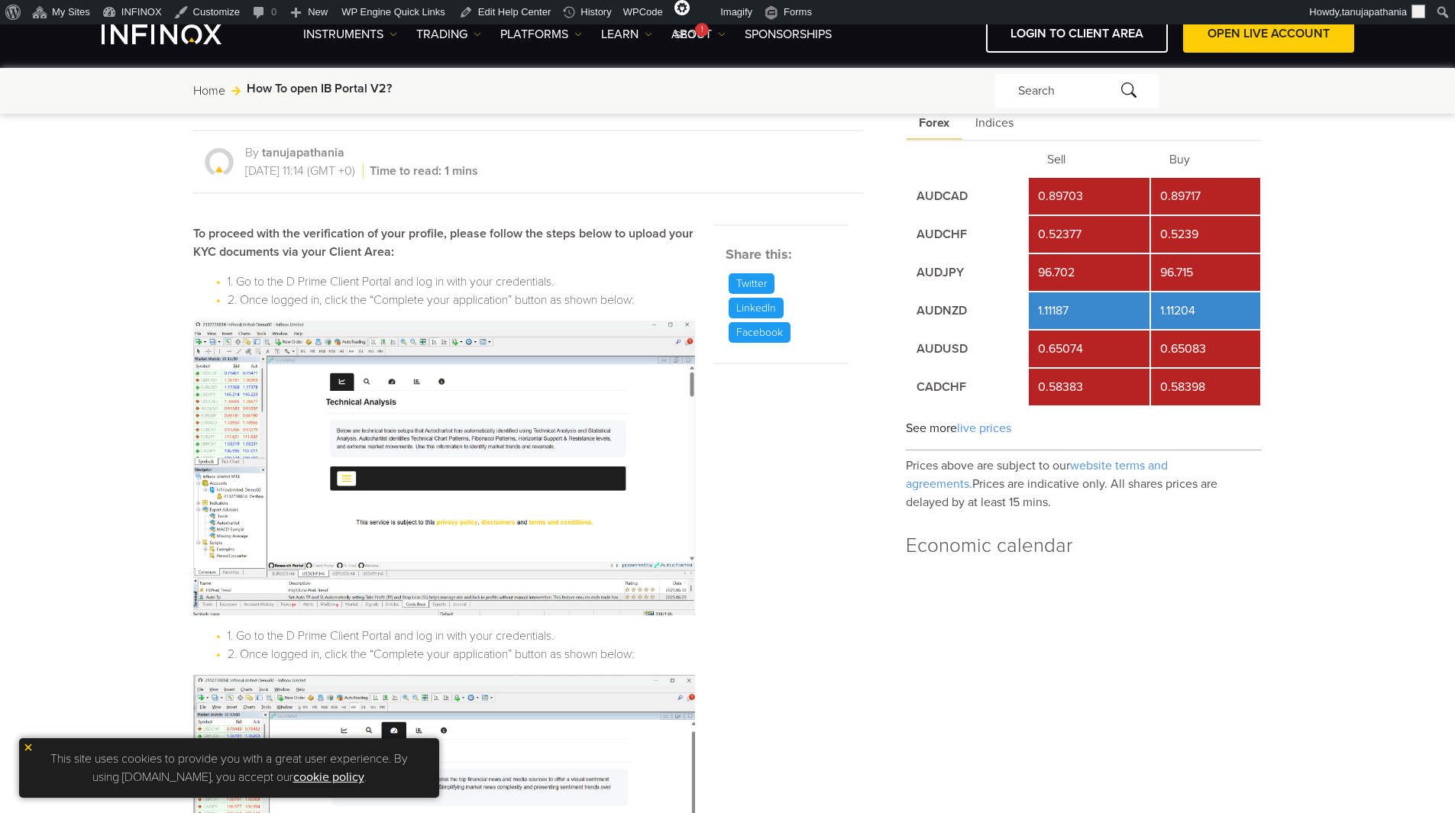
click at [695, 176] on div "By tanujapathania 02/09/2025 , 11:14 (GMT +0) Time to read: 1 mins" at bounding box center [528, 162] width 670 height 64
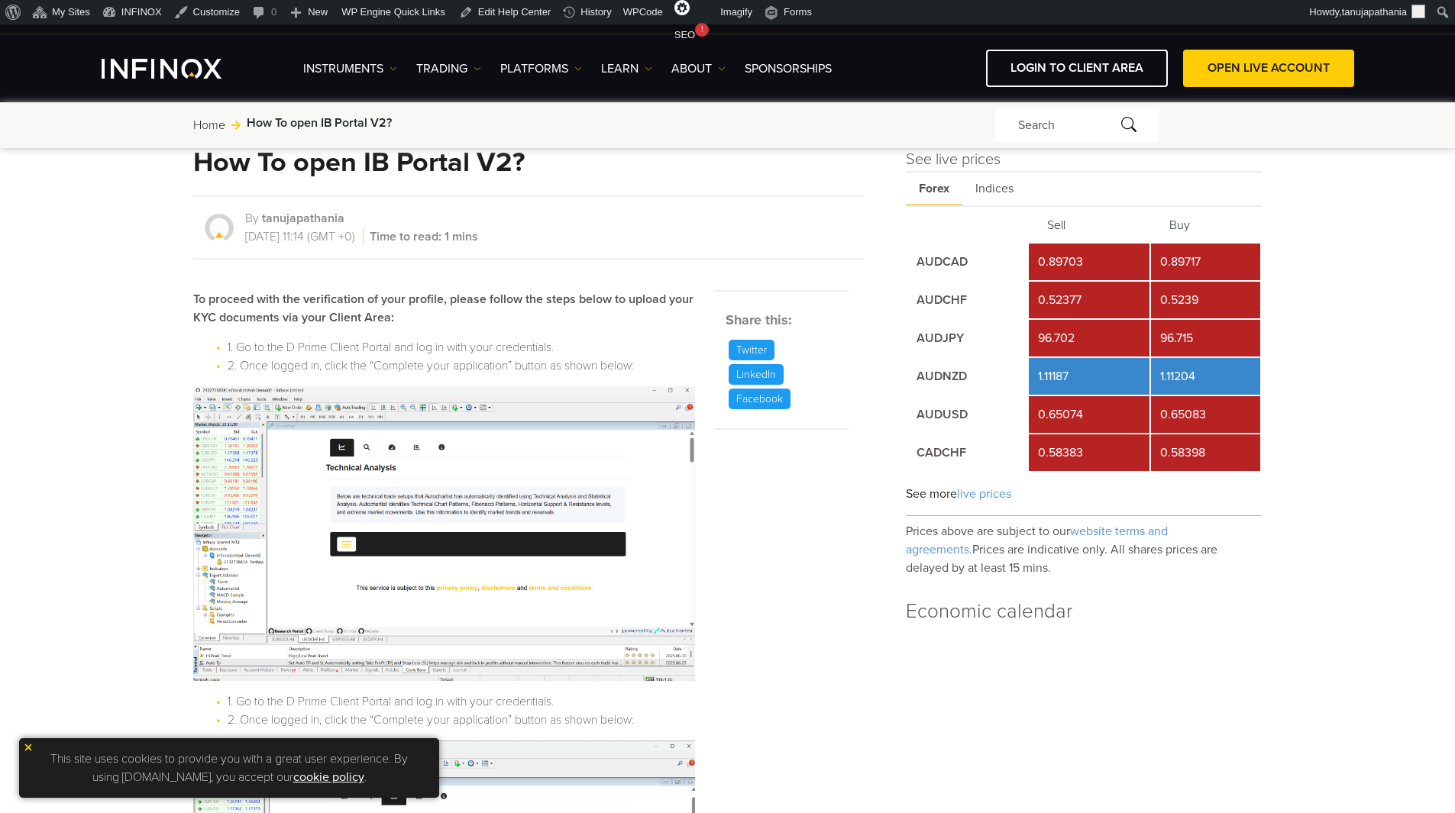
scroll to position [0, 0]
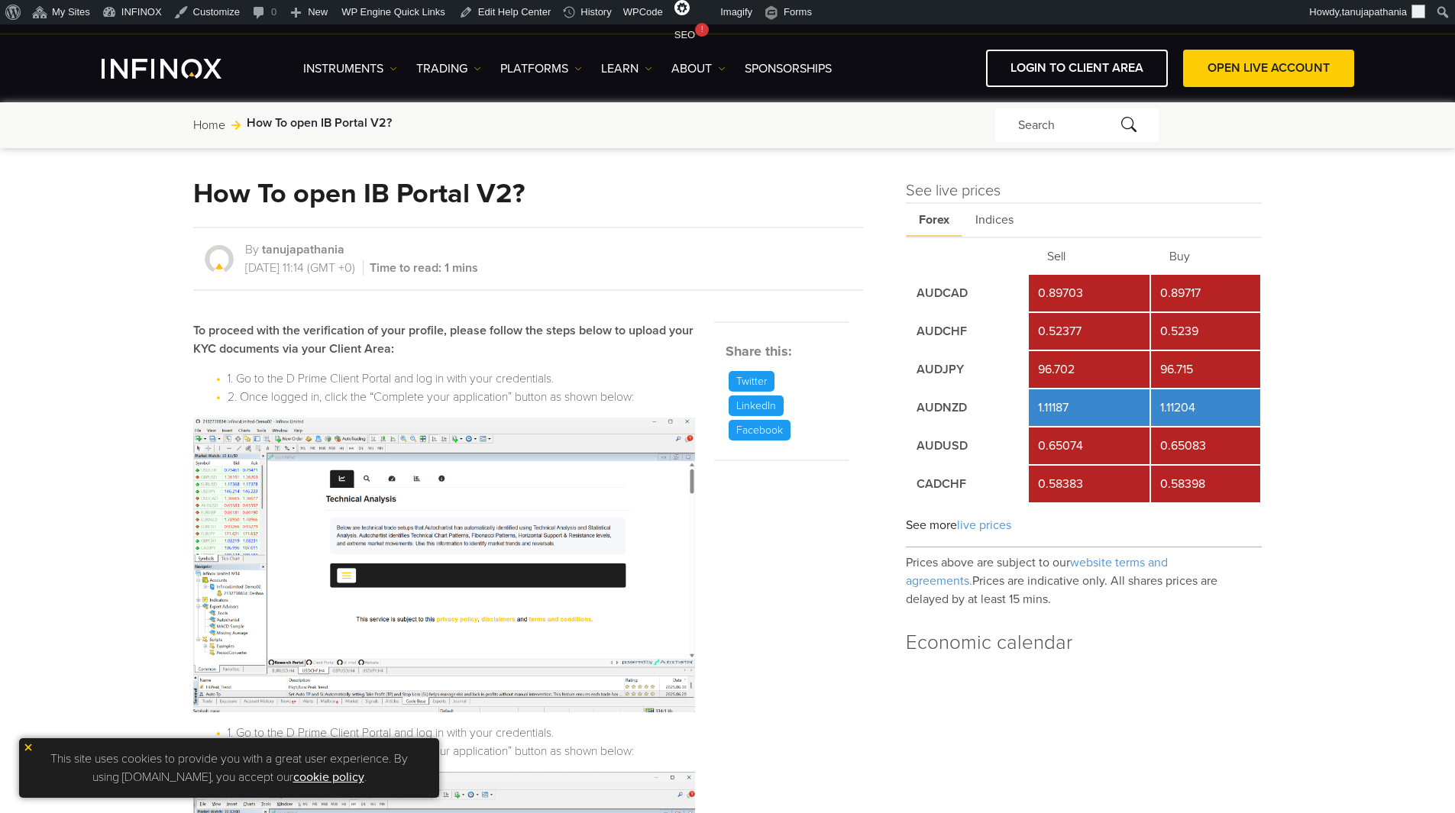
click at [215, 126] on link "Home" at bounding box center [209, 125] width 32 height 18
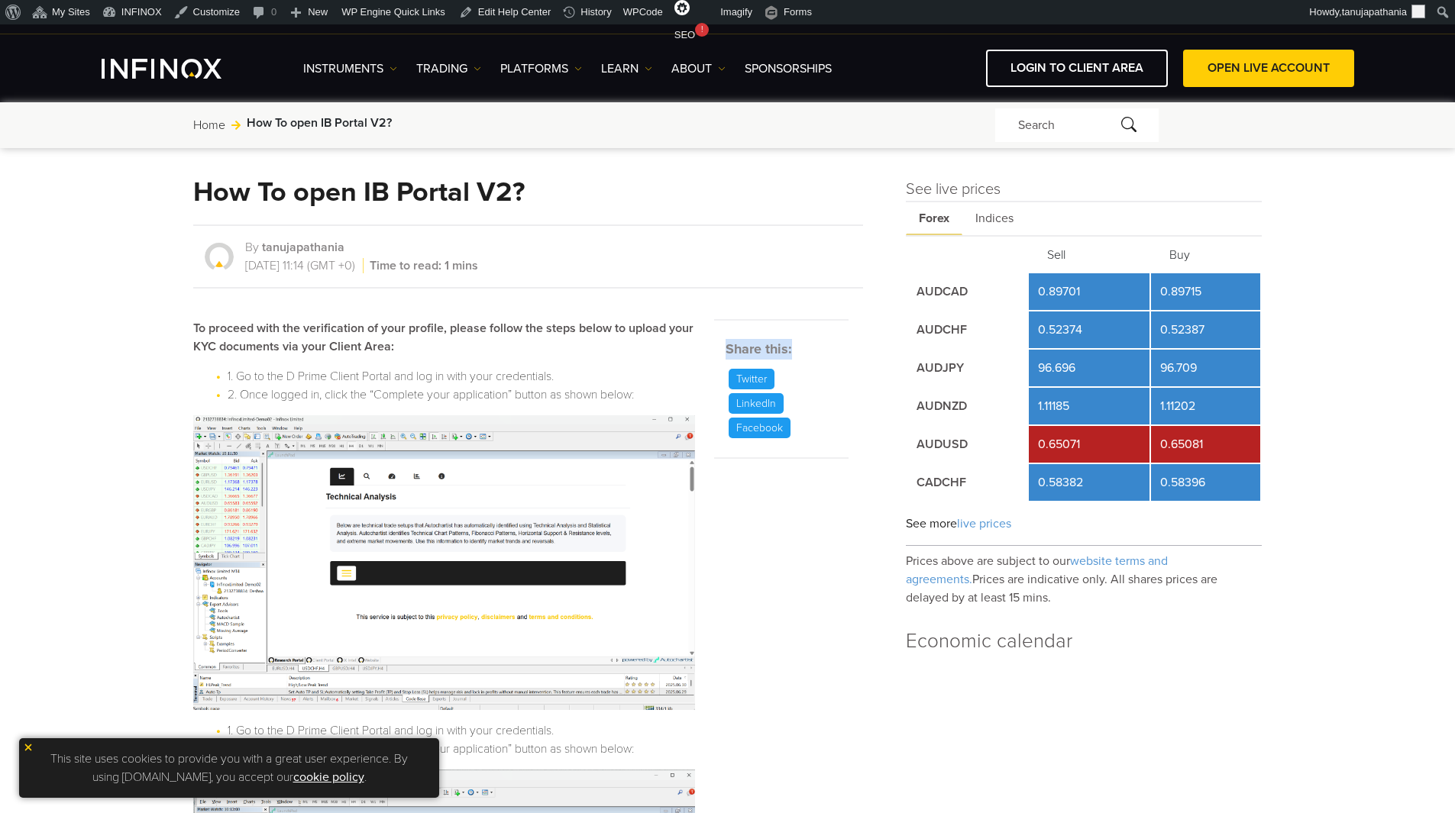
drag, startPoint x: 728, startPoint y: 350, endPoint x: 793, endPoint y: 346, distance: 65.8
click at [793, 346] on h5 "Share this:" at bounding box center [786, 349] width 122 height 21
click at [819, 348] on h5 "Share this:" at bounding box center [786, 349] width 122 height 21
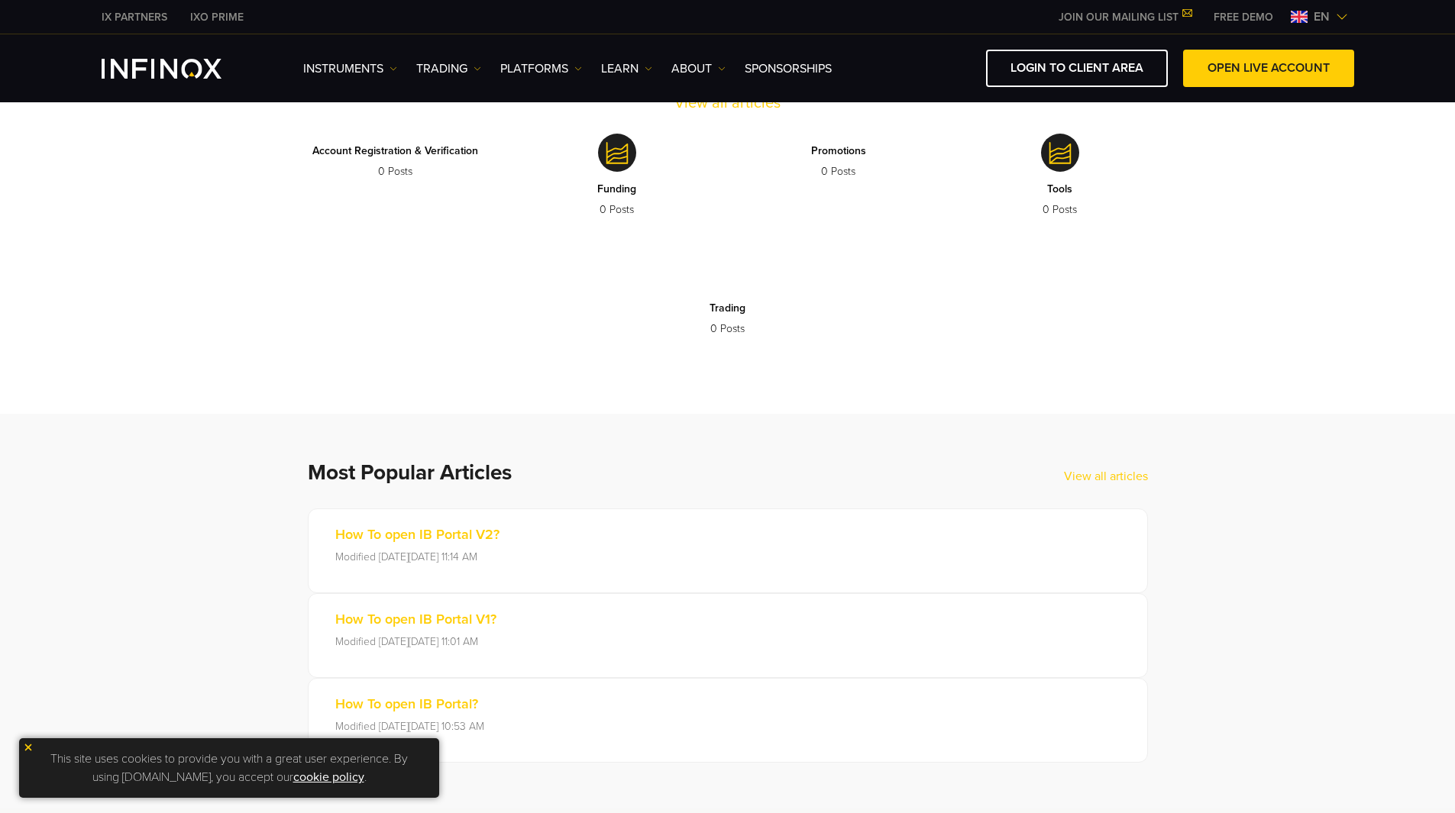
scroll to position [741, 0]
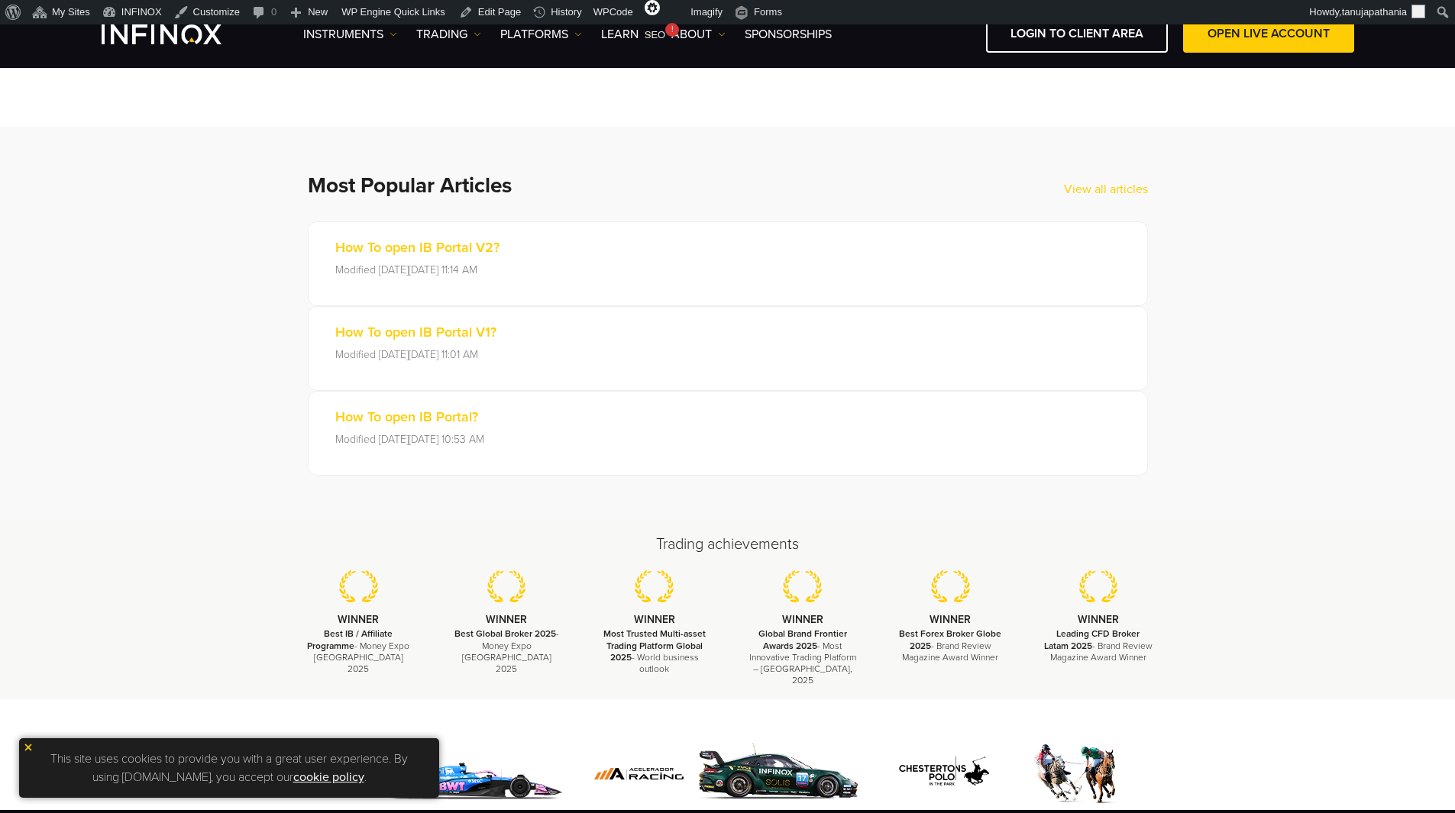
scroll to position [746, 0]
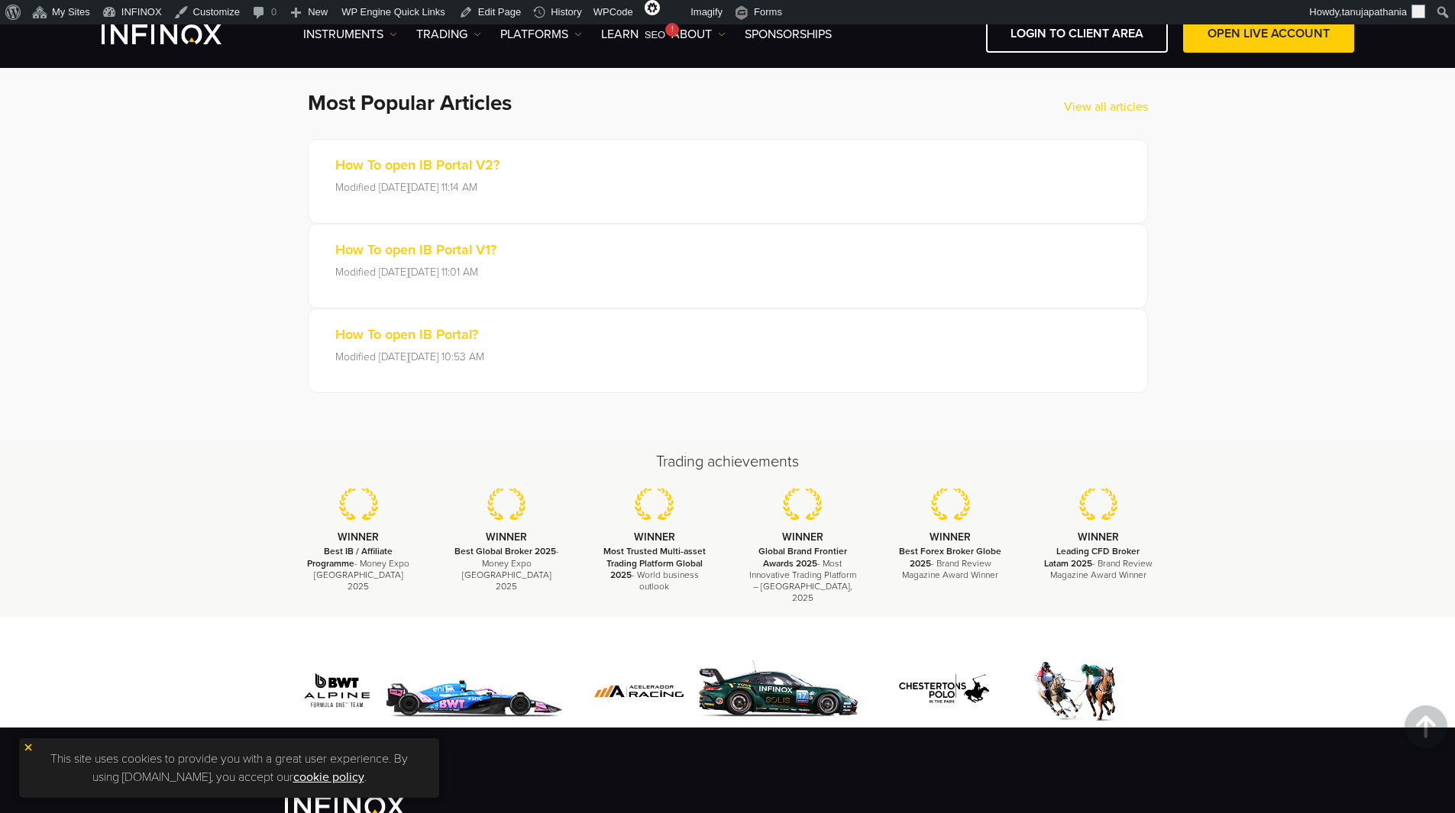
scroll to position [746, 0]
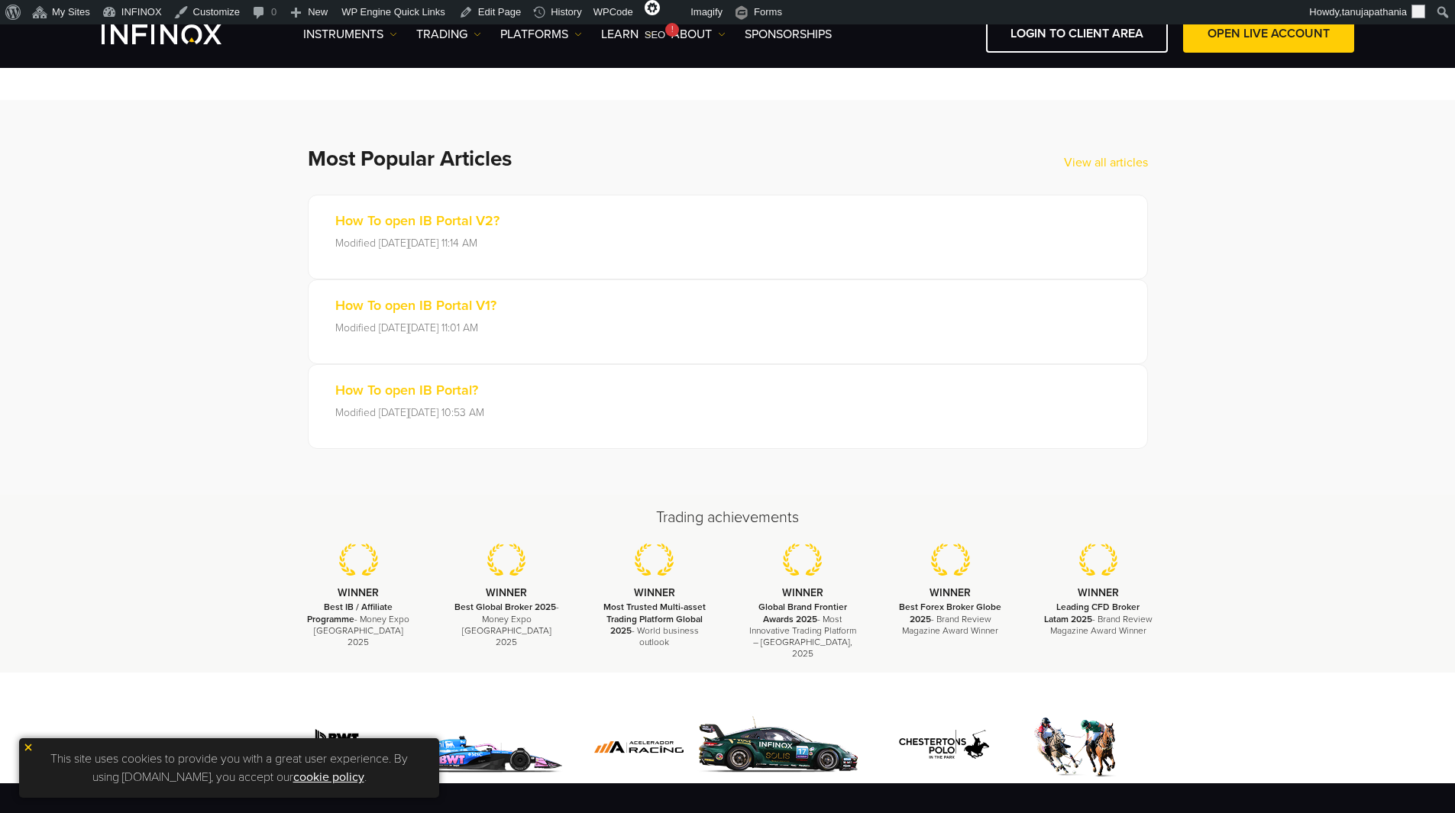
click at [461, 152] on h2 "Most Popular Articles" at bounding box center [686, 159] width 756 height 26
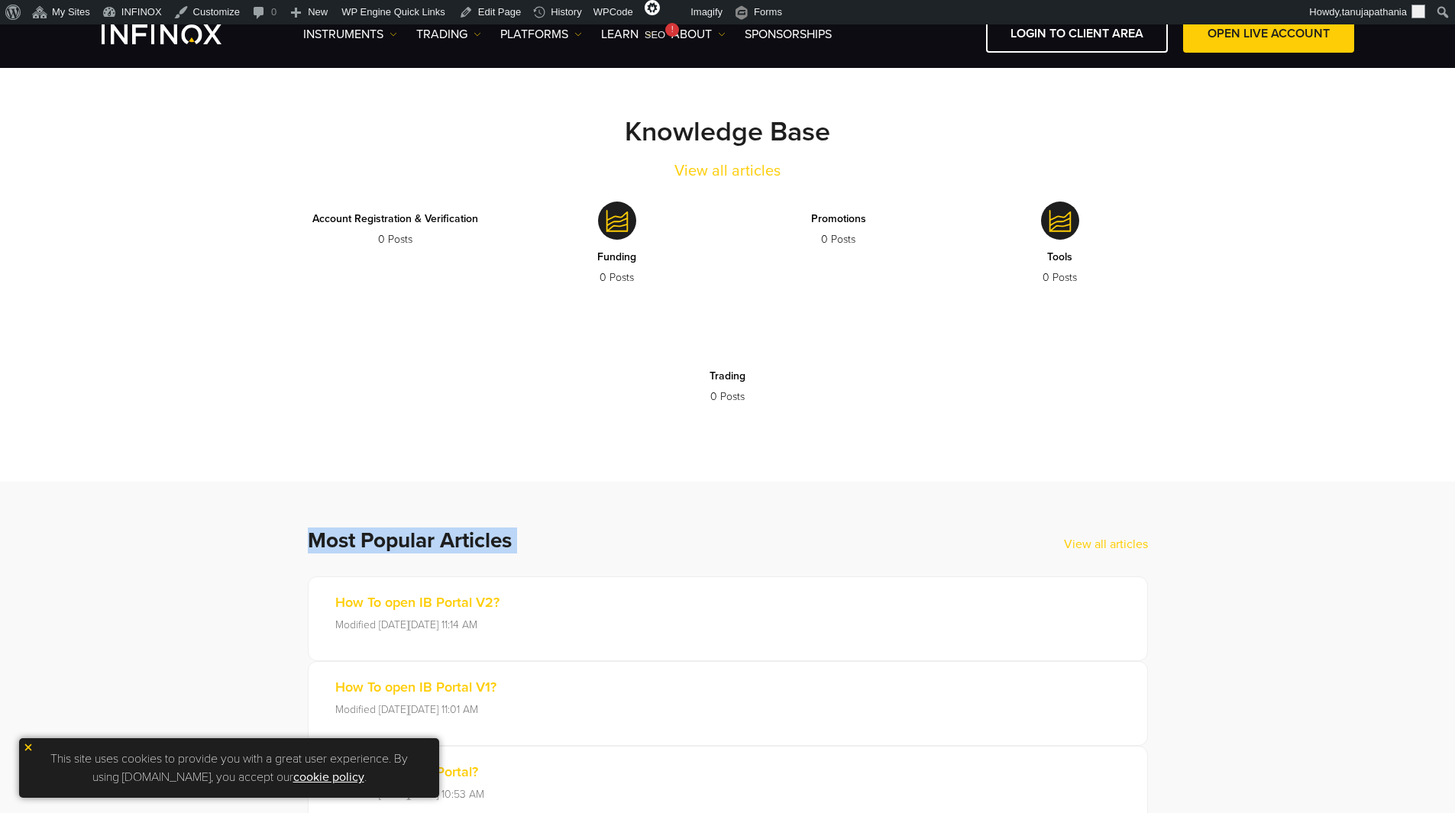
scroll to position [0, 0]
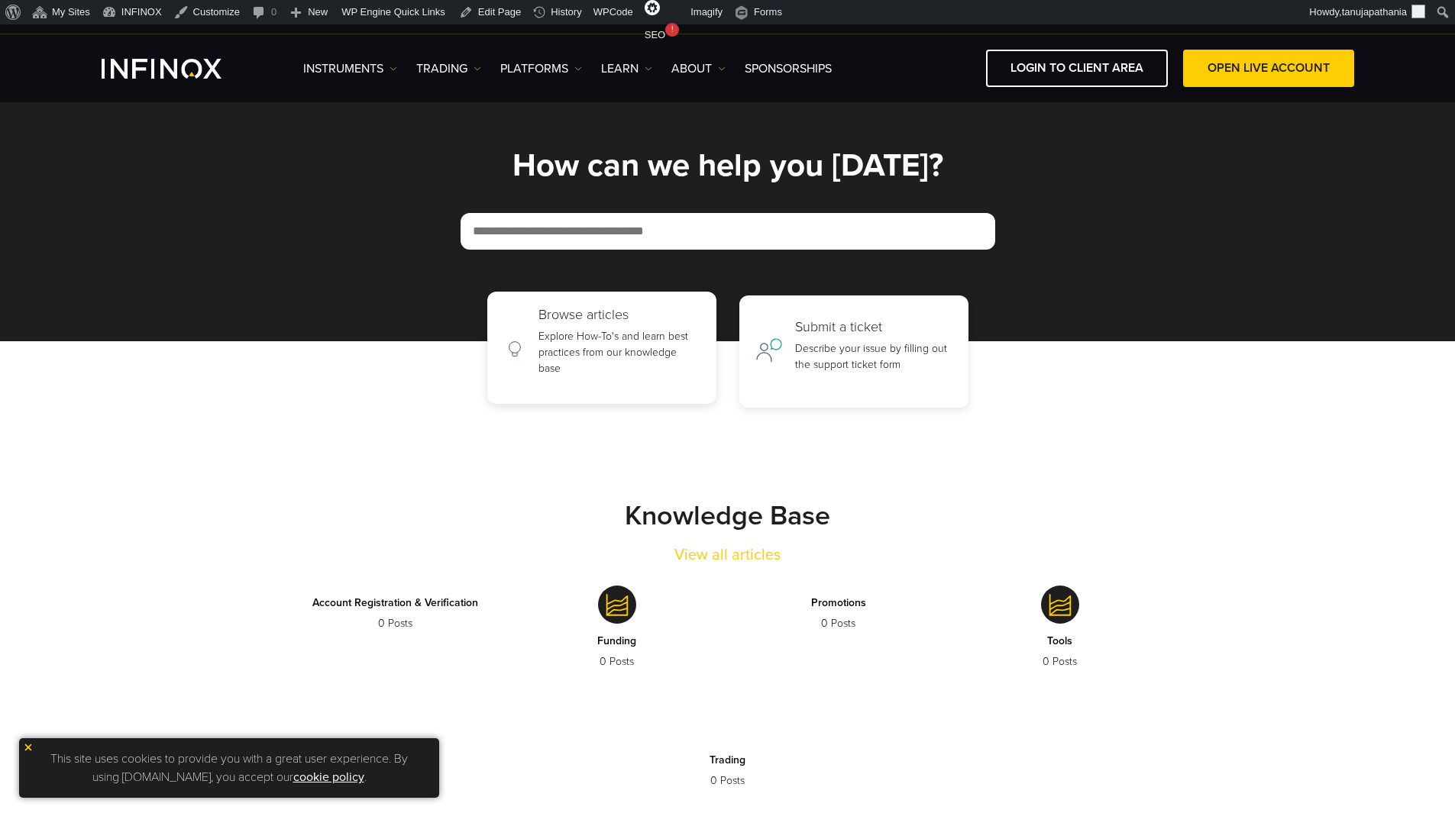
click at [540, 332] on p "Explore How-To's and learn best practices from our knowledge base" at bounding box center [619, 352] width 162 height 48
click at [827, 333] on div "Submit a ticket Describe your issue by filling out the support ticket form" at bounding box center [873, 348] width 157 height 66
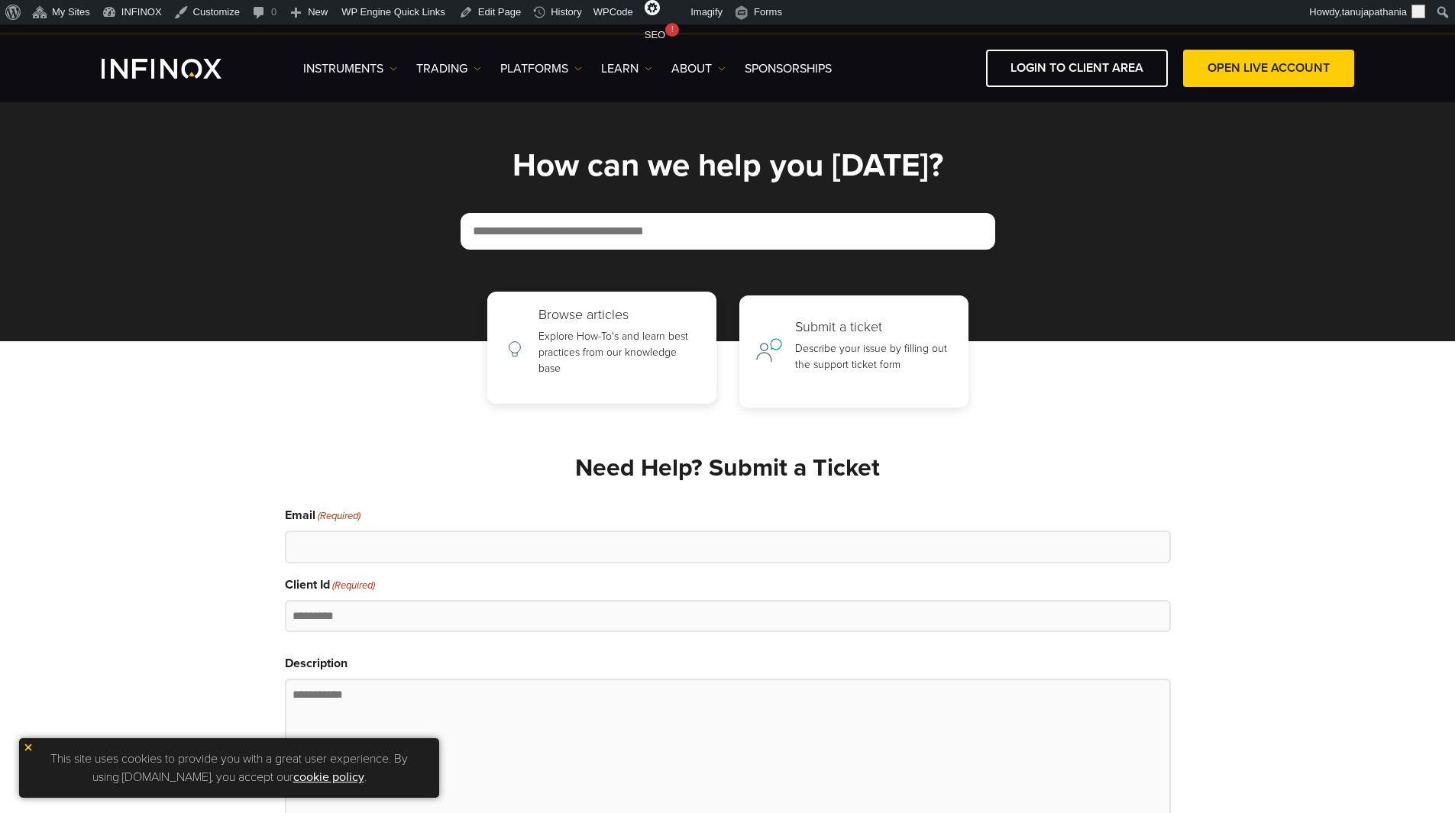
click at [553, 341] on p "Explore How-To's and learn best practices from our knowledge base" at bounding box center [619, 352] width 162 height 48
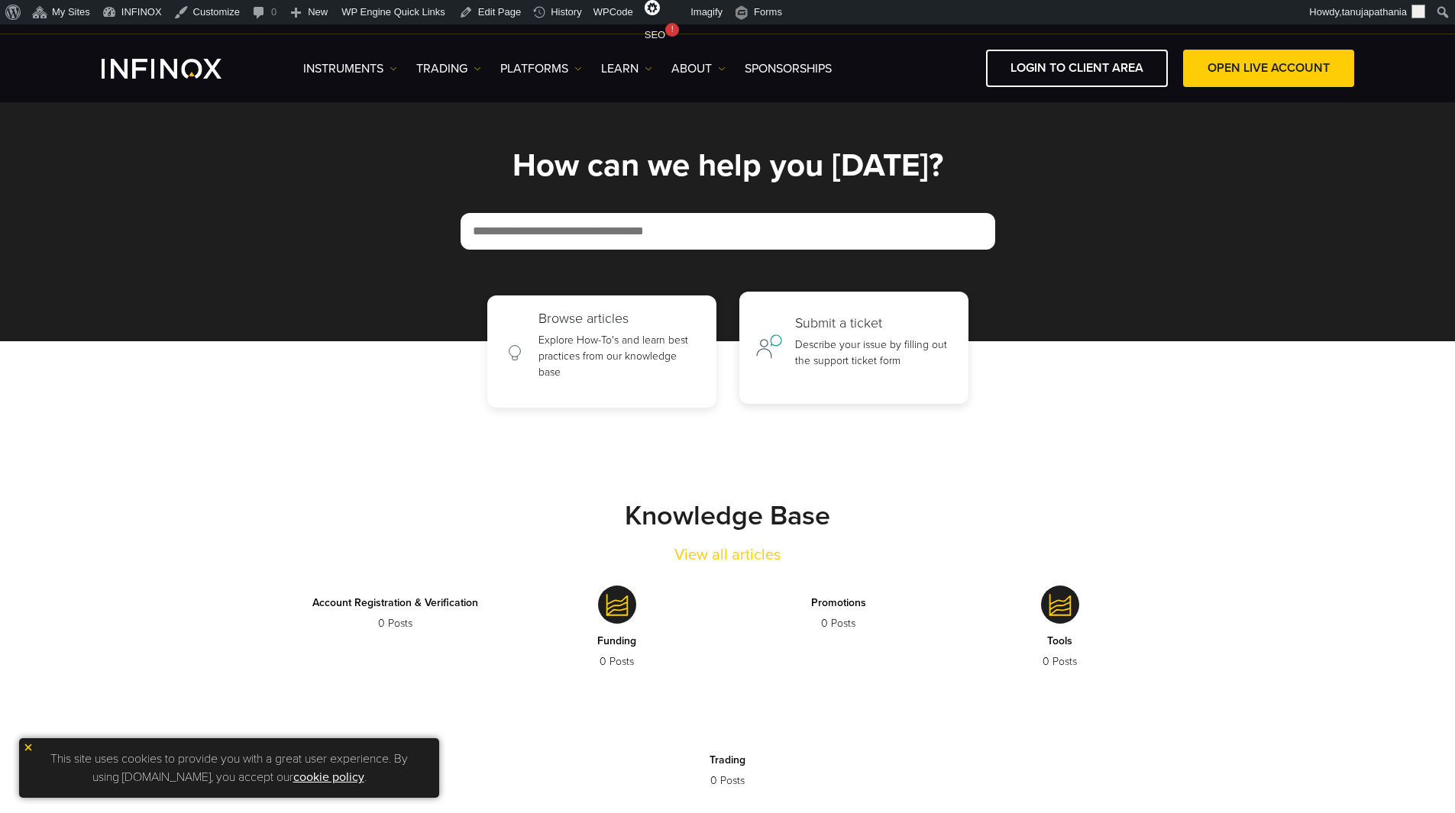
click at [837, 337] on p "Describe your issue by filling out the support ticket form" at bounding box center [873, 353] width 157 height 32
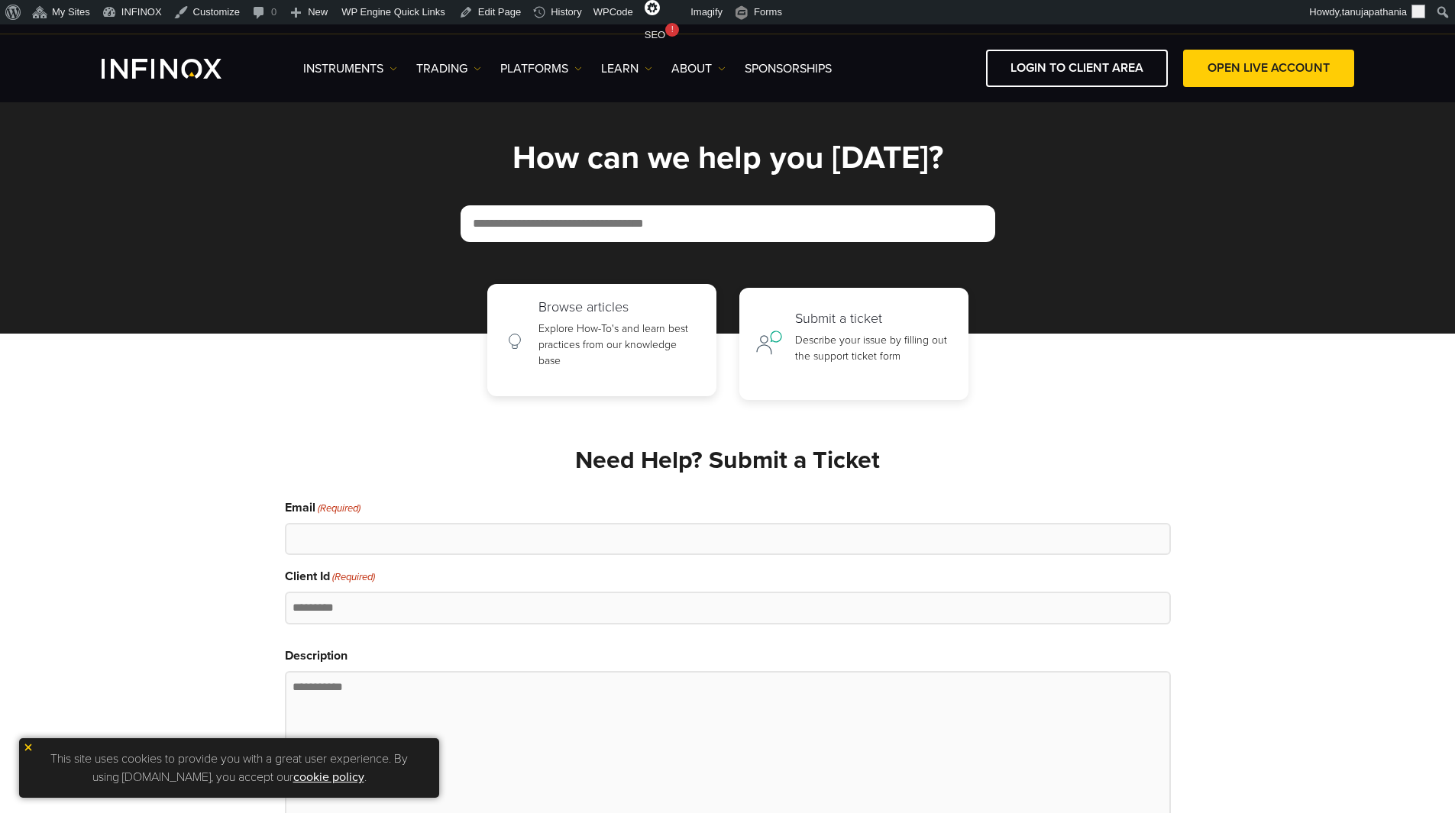
click at [662, 341] on p "Explore How-To's and learn best practices from our knowledge base" at bounding box center [619, 345] width 162 height 48
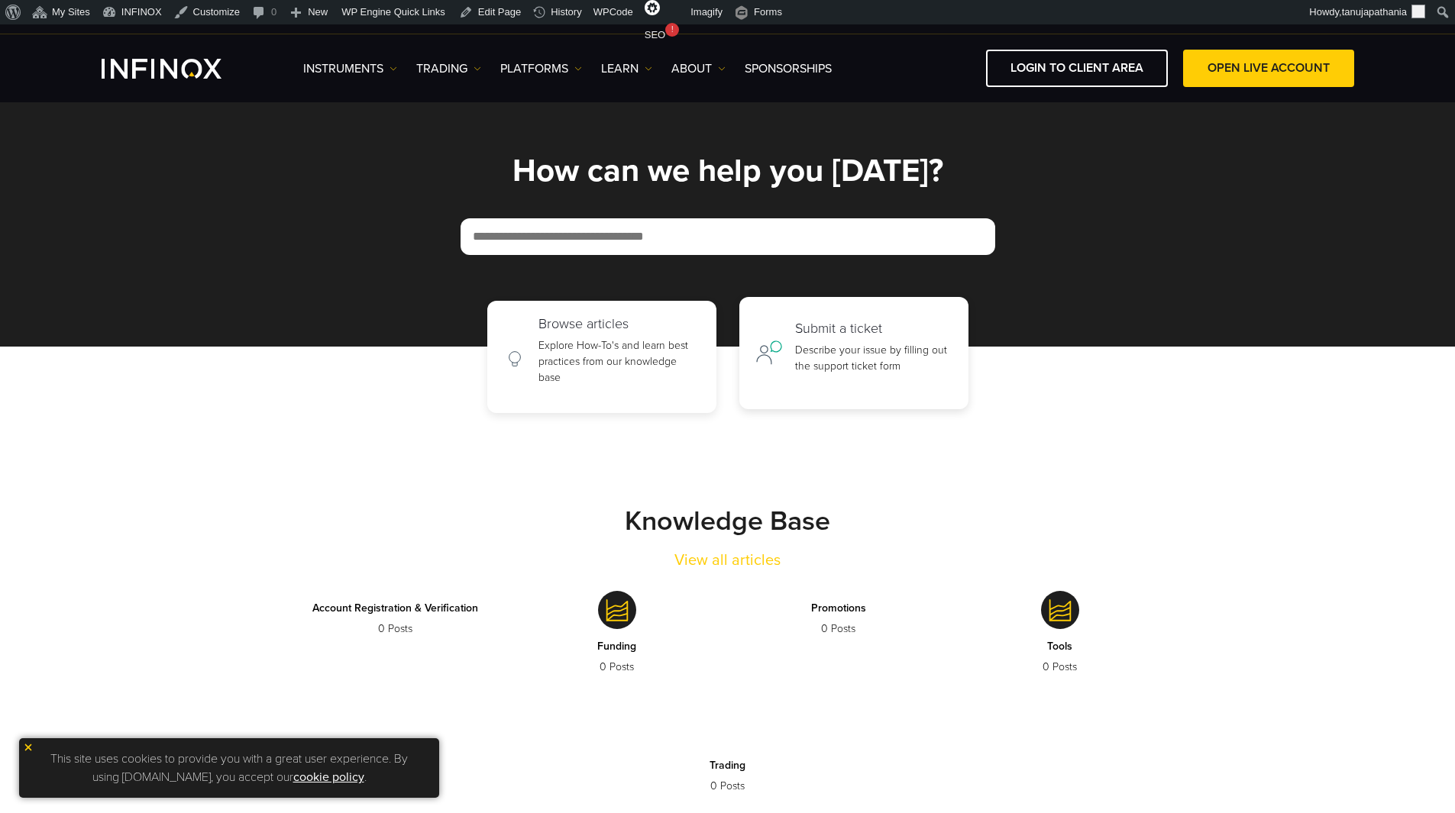
click at [844, 351] on p "Describe your issue by filling out the support ticket form" at bounding box center [873, 358] width 157 height 32
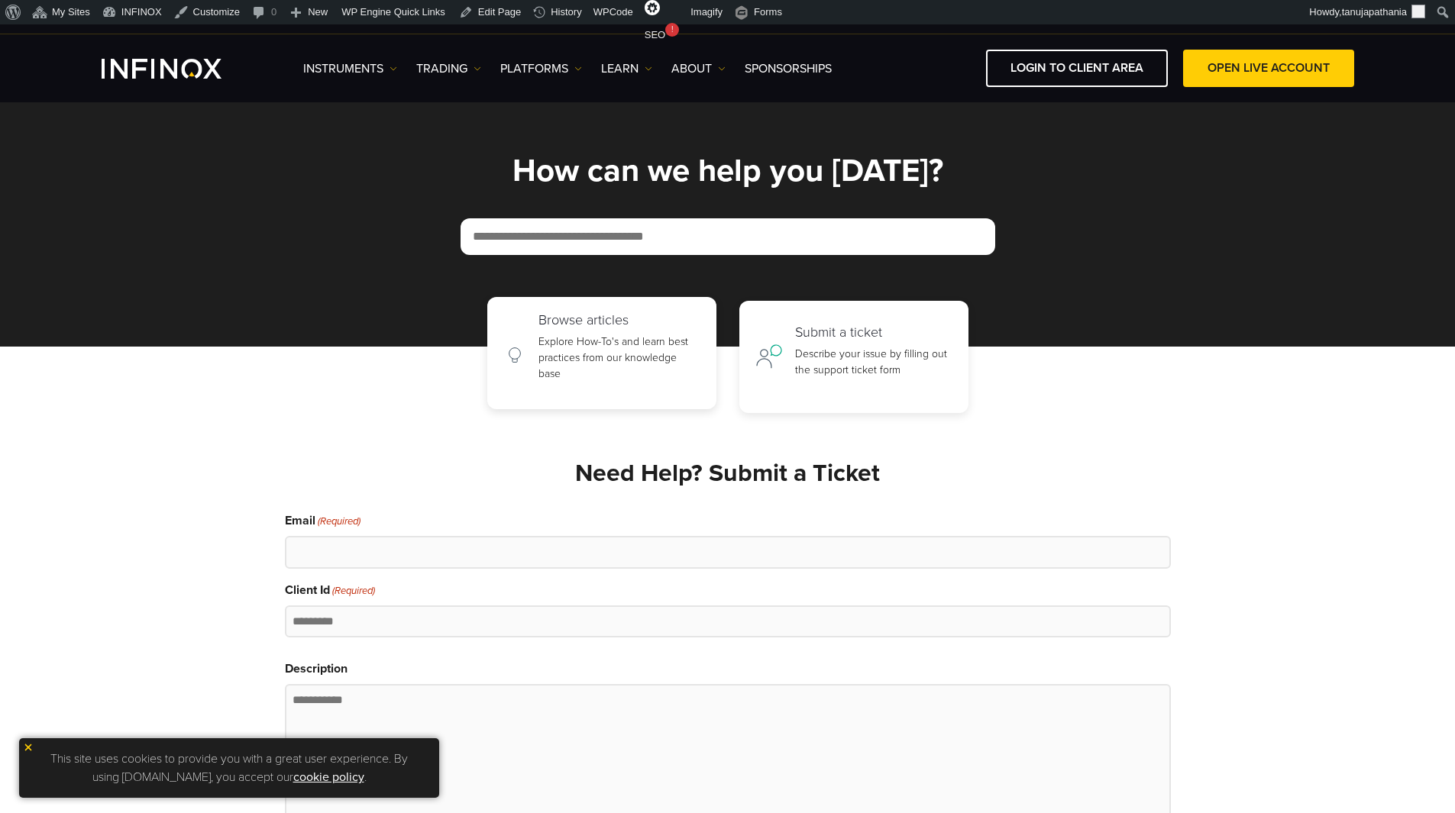
click at [688, 357] on p "Explore How-To's and learn best practices from our knowledge base" at bounding box center [619, 358] width 162 height 48
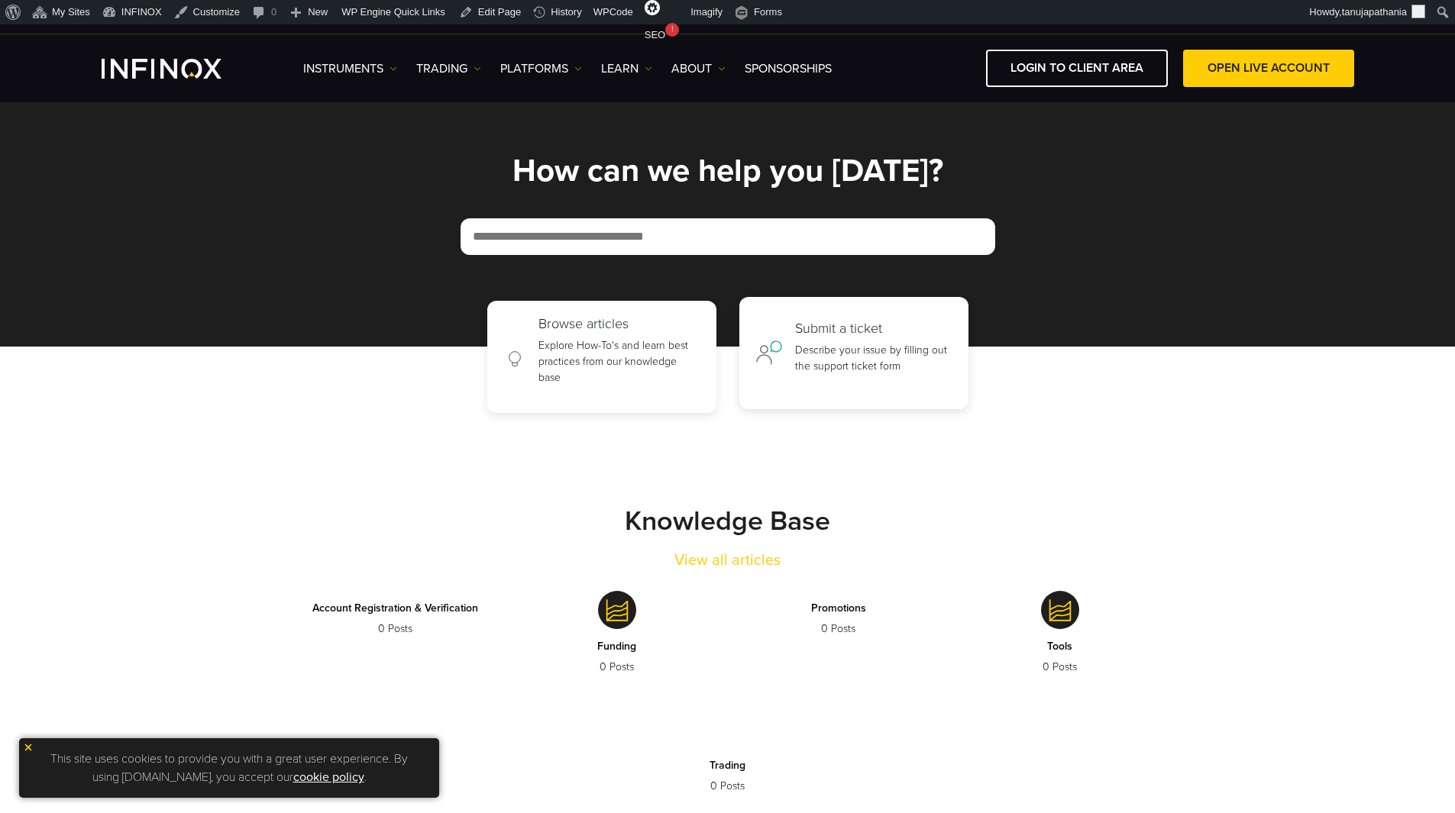
click at [848, 345] on p "Describe your issue by filling out the support ticket form" at bounding box center [873, 358] width 157 height 32
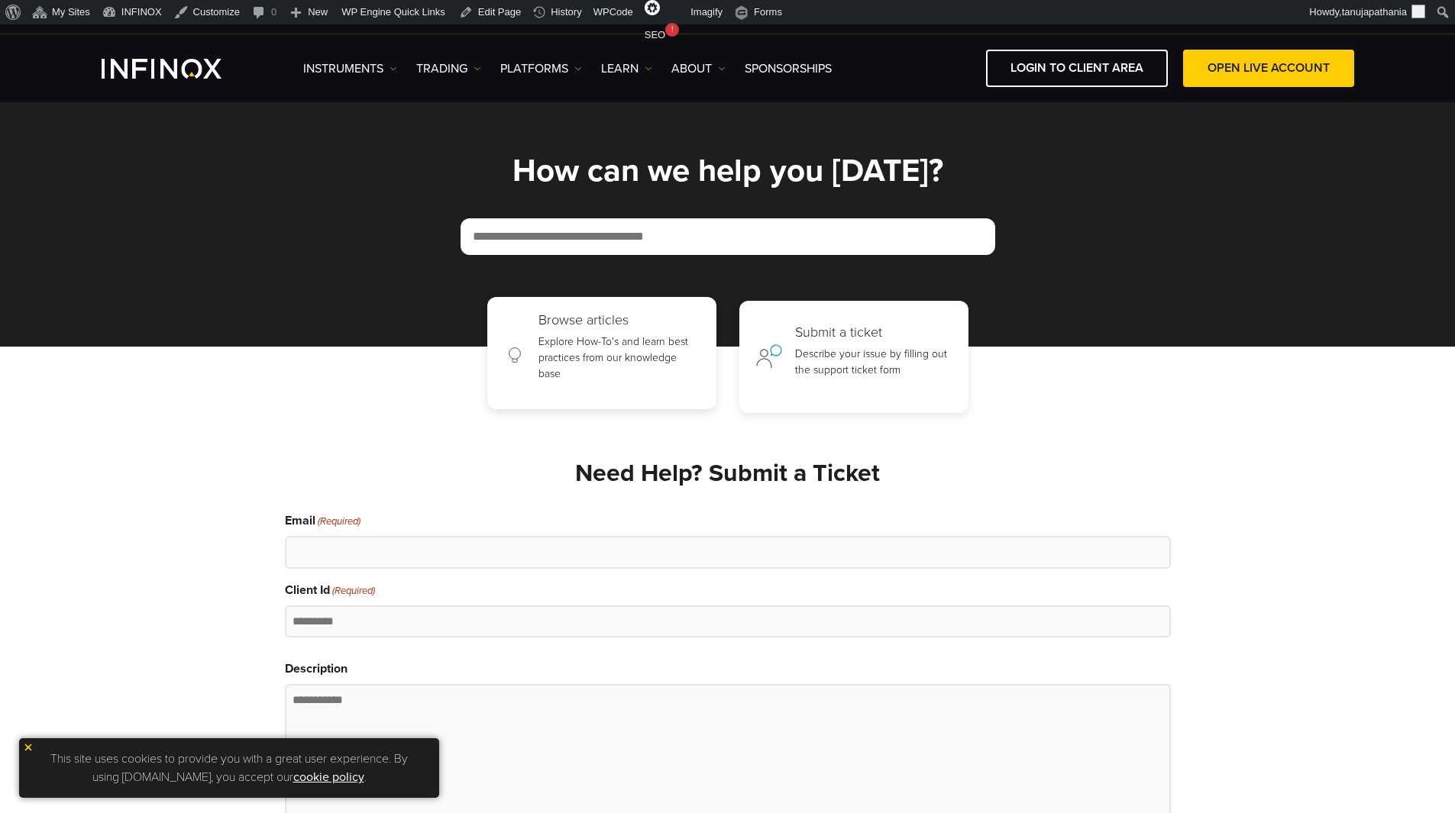
click at [598, 345] on p "Explore How-To's and learn best practices from our knowledge base" at bounding box center [619, 358] width 162 height 48
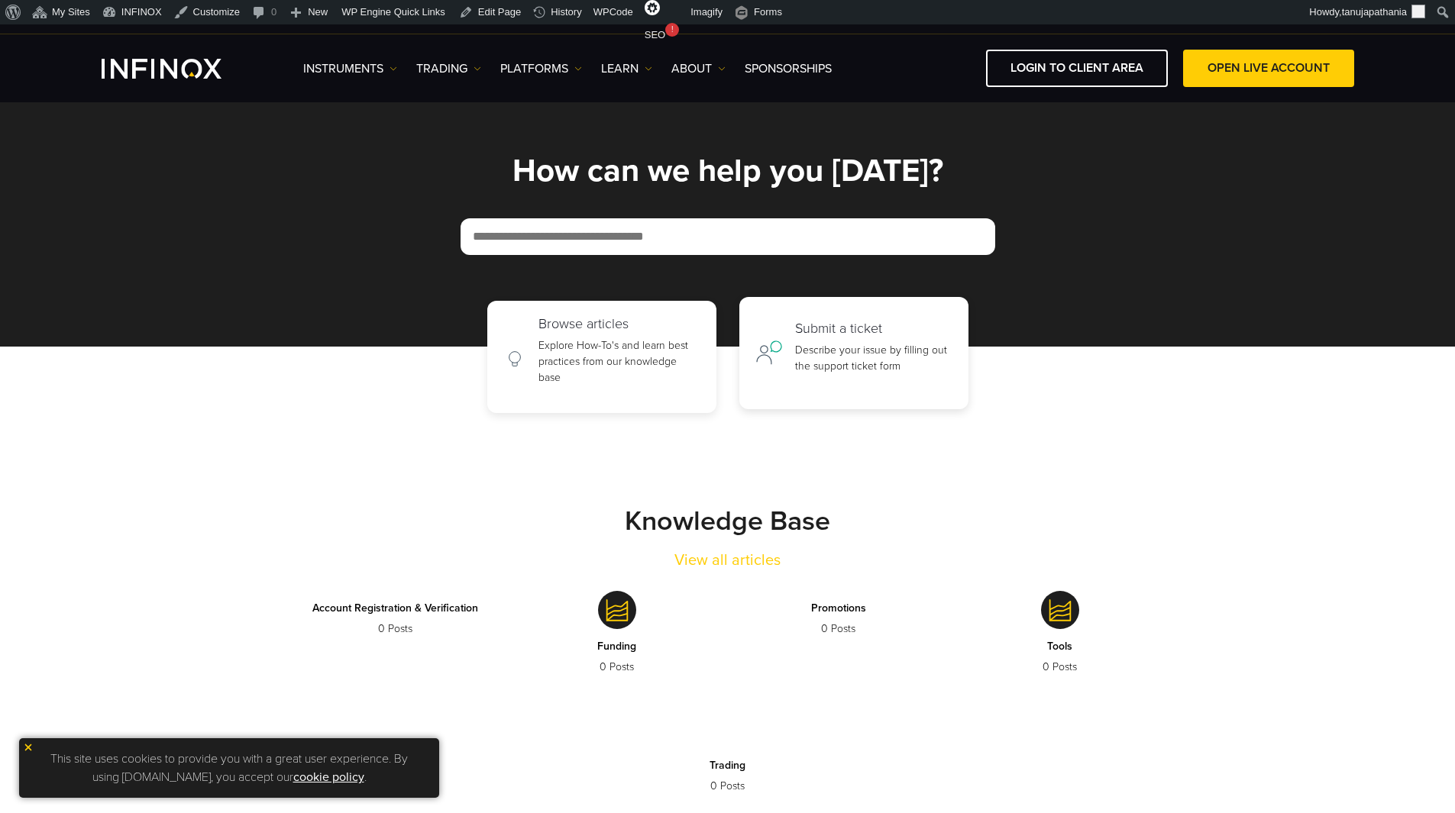
click at [902, 353] on p "Describe your issue by filling out the support ticket form" at bounding box center [873, 358] width 157 height 32
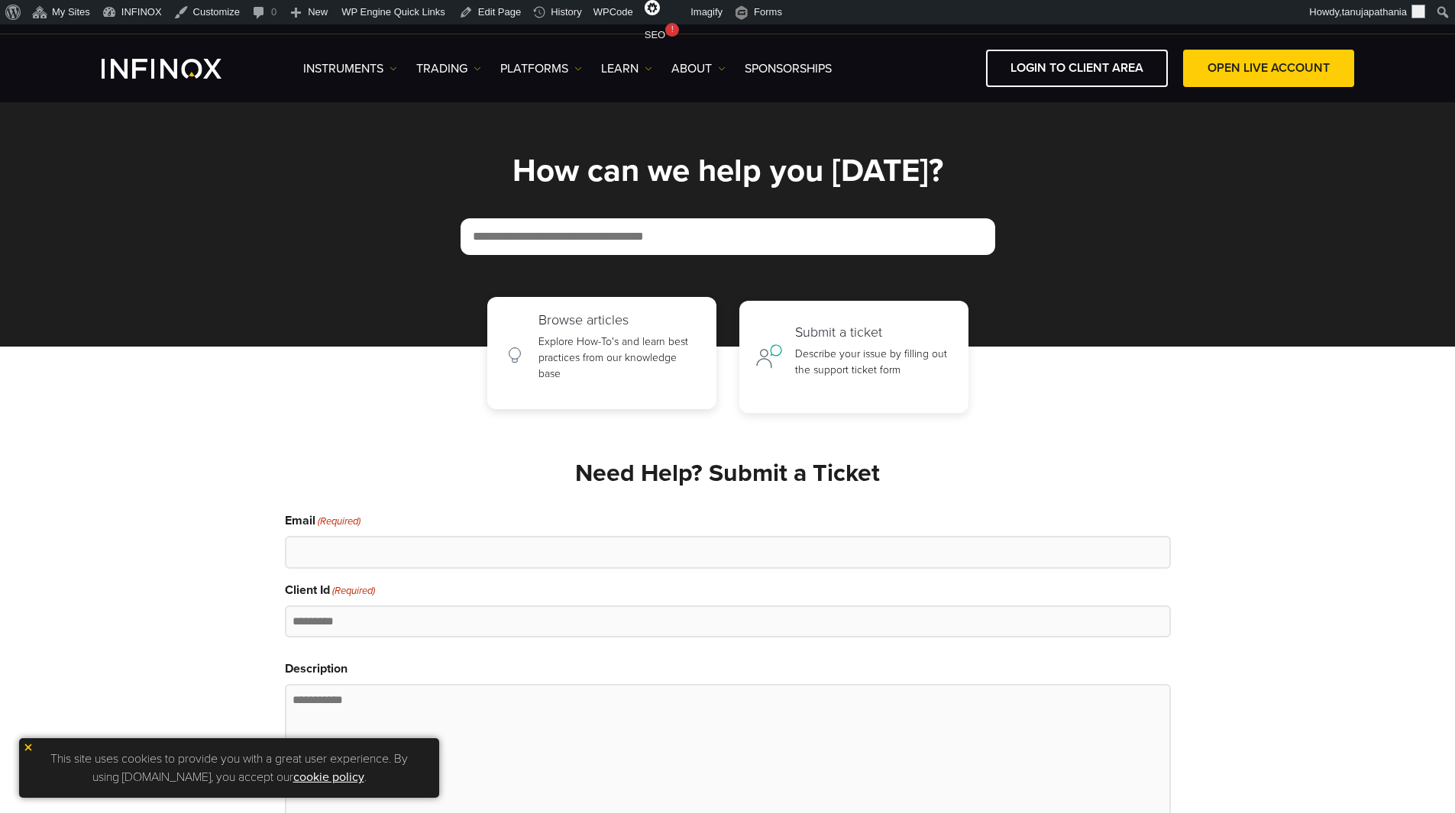
click at [615, 339] on p "Explore How-To's and learn best practices from our knowledge base" at bounding box center [619, 358] width 162 height 48
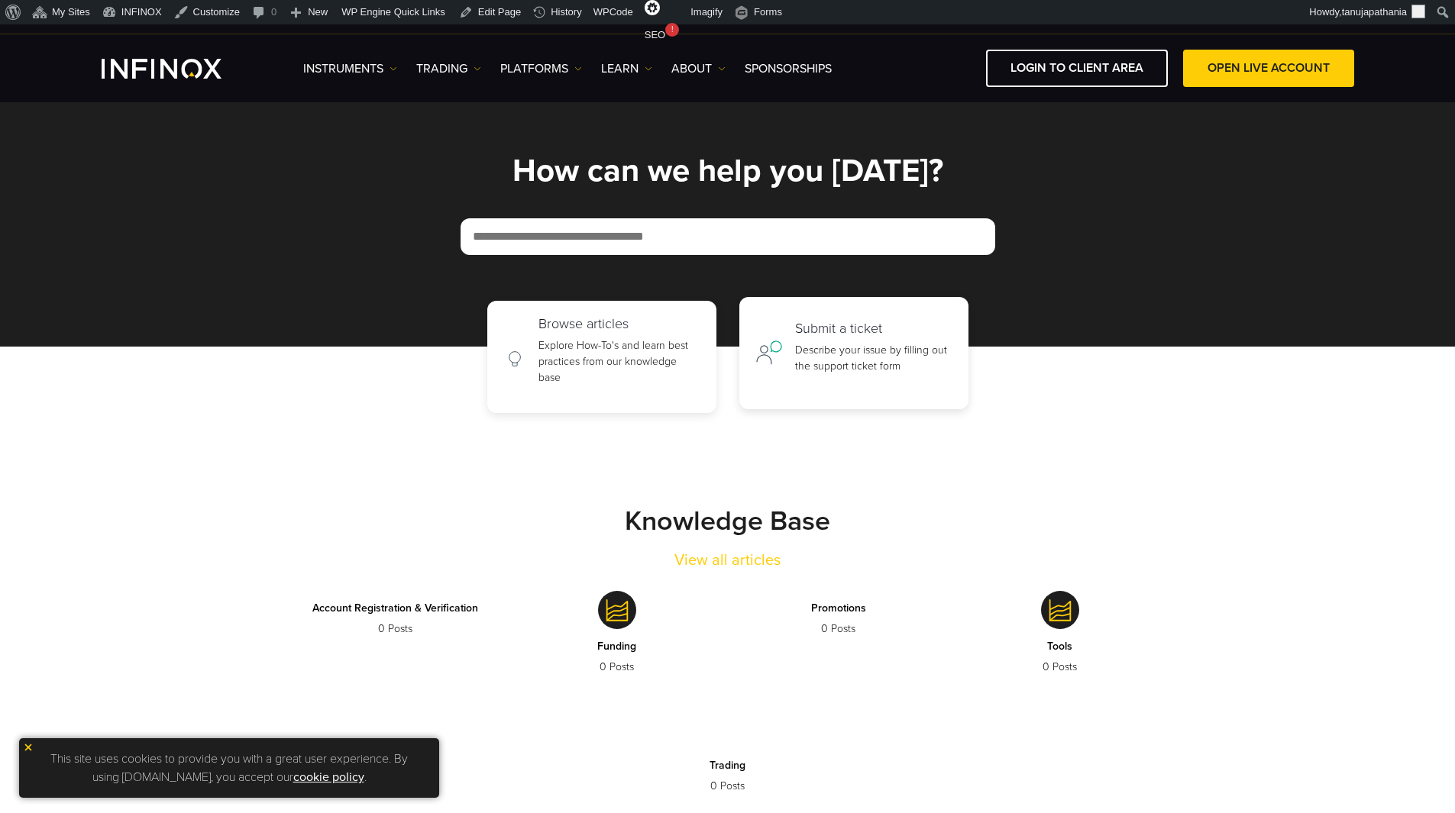
click at [798, 345] on p "Describe your issue by filling out the support ticket form" at bounding box center [873, 358] width 157 height 32
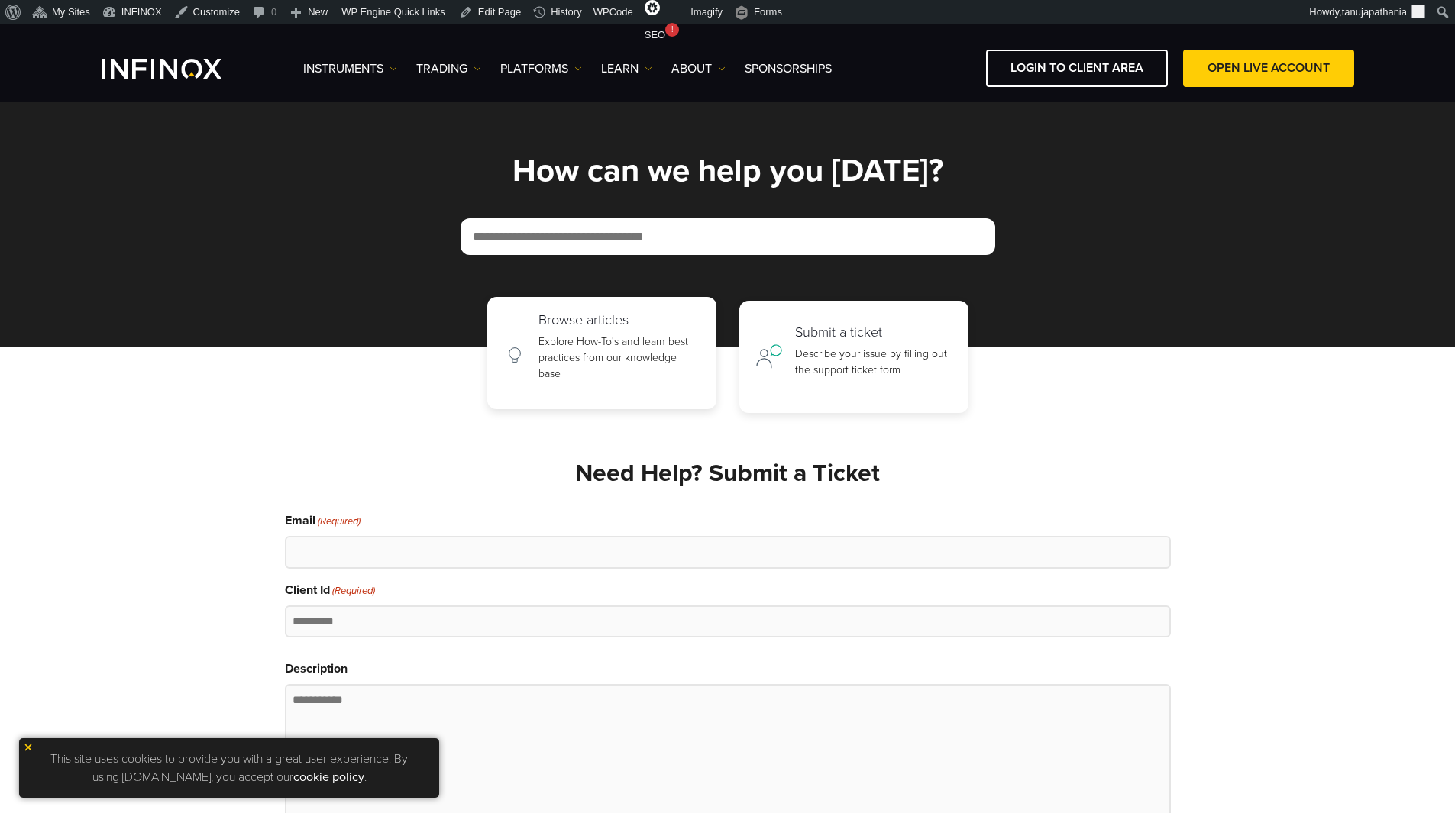
click at [576, 367] on p "Explore How-To's and learn best practices from our knowledge base" at bounding box center [619, 358] width 162 height 48
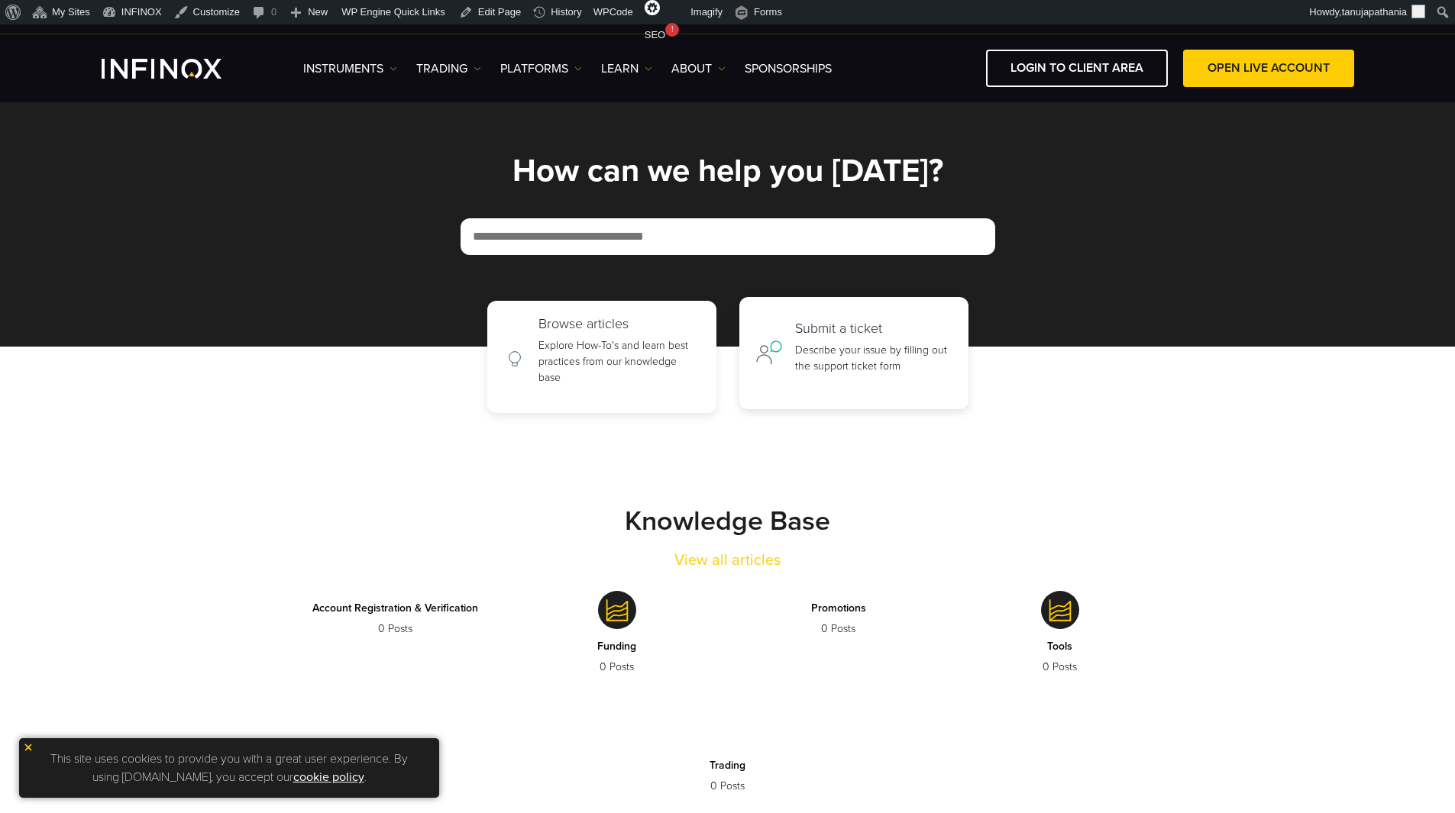
click at [789, 351] on link "Submit a ticket Describe your issue by filling out the support ticket form" at bounding box center [853, 353] width 229 height 112
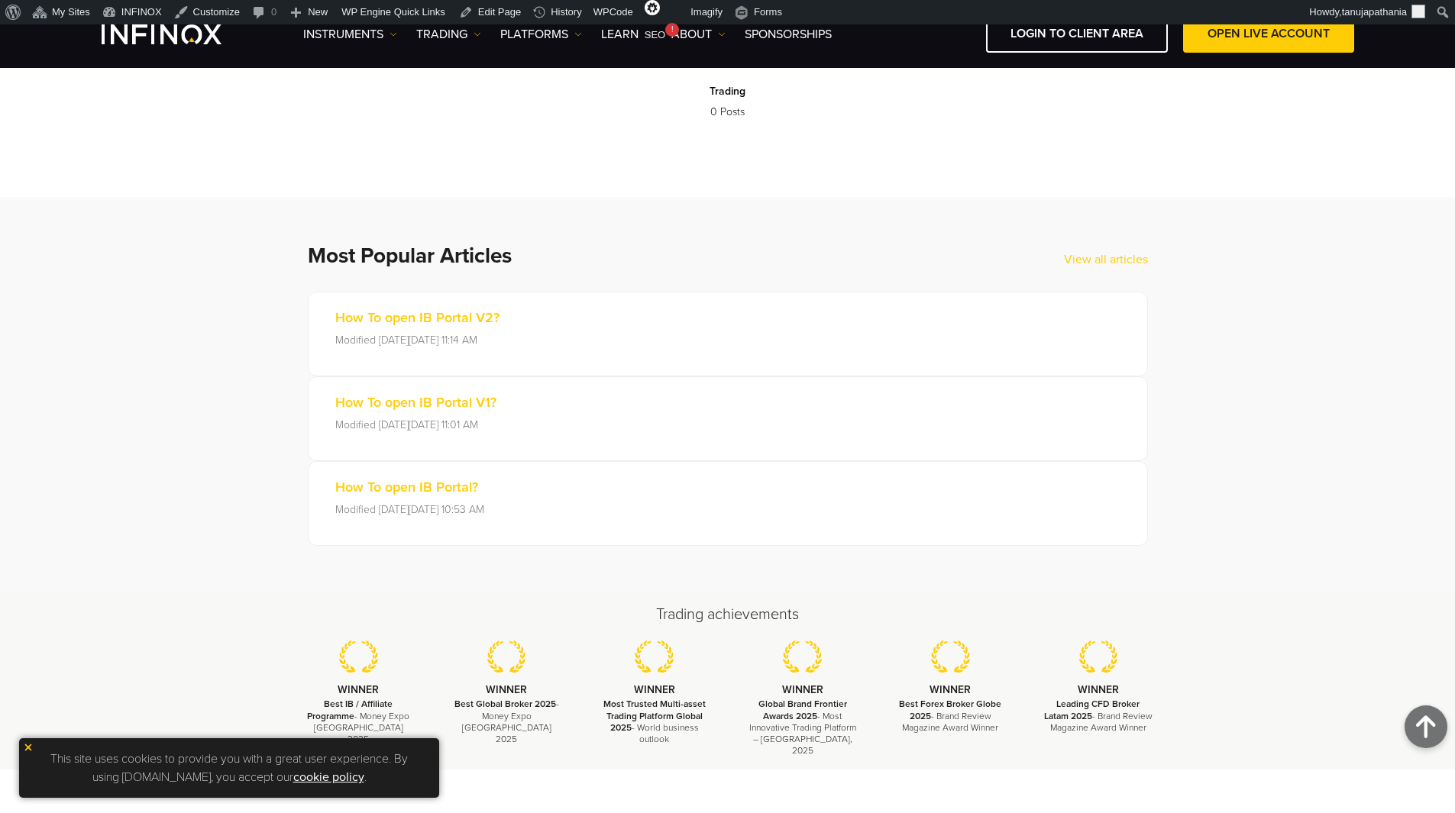
scroll to position [611, 0]
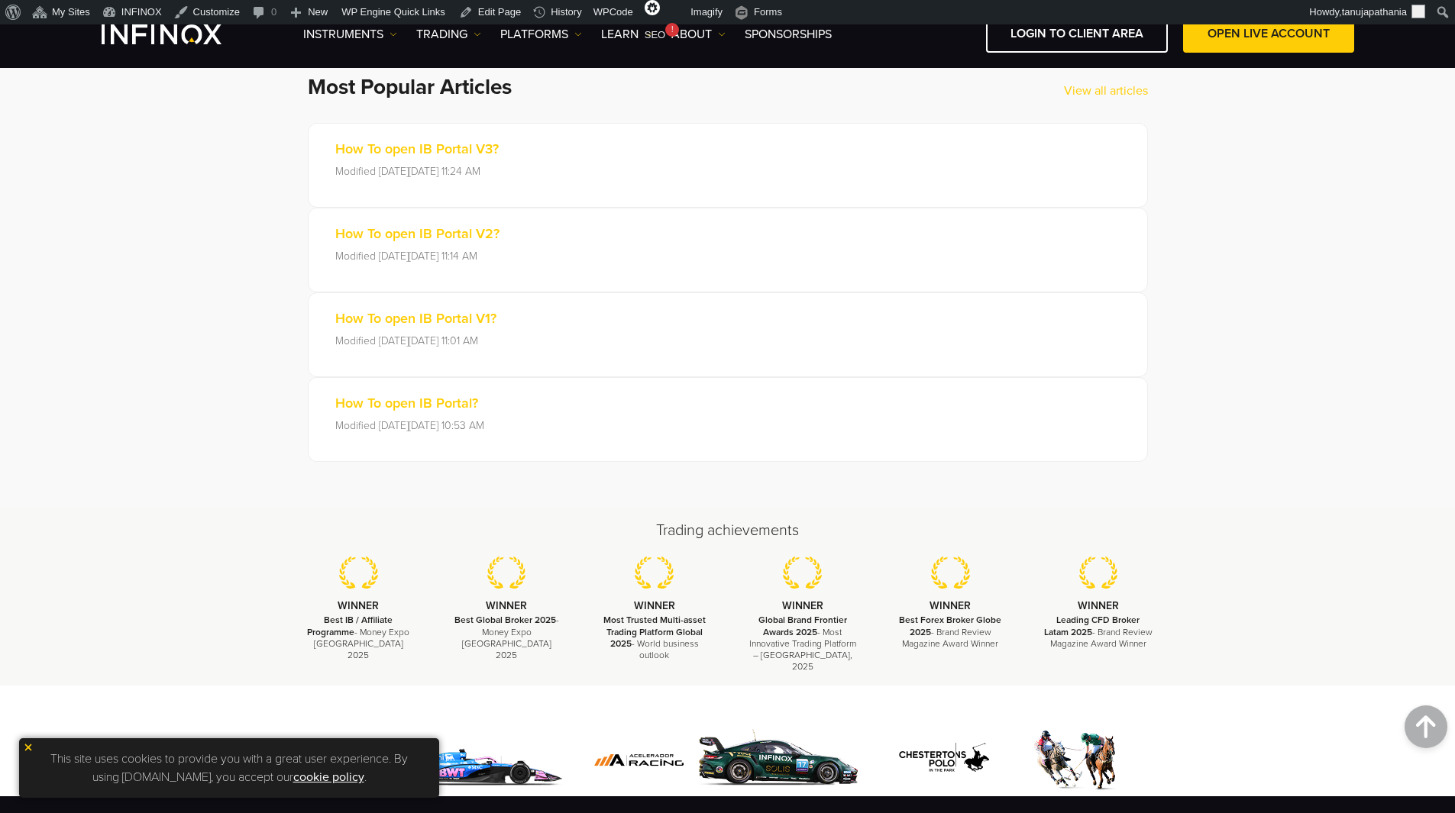
scroll to position [993, 0]
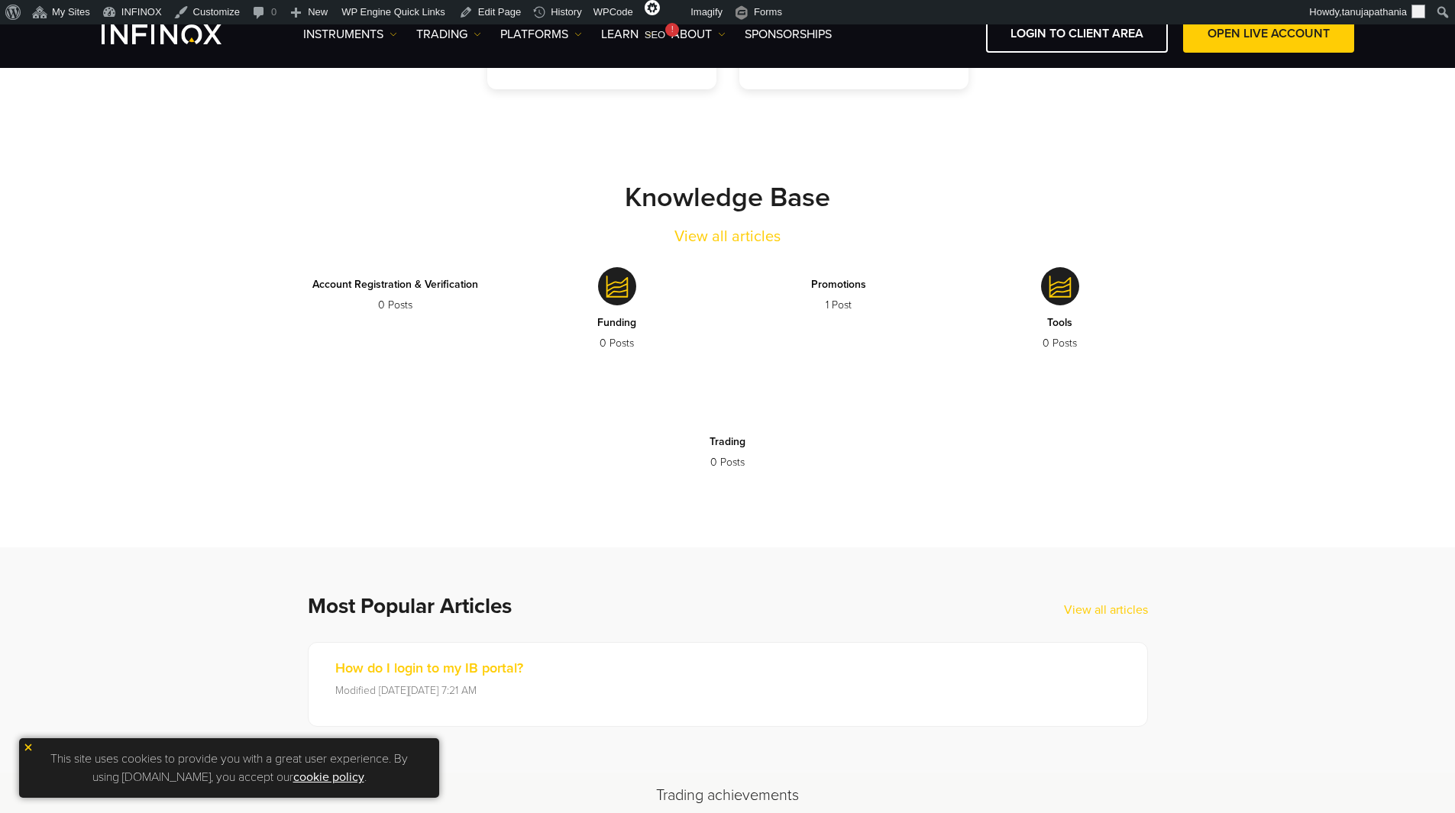
scroll to position [840, 0]
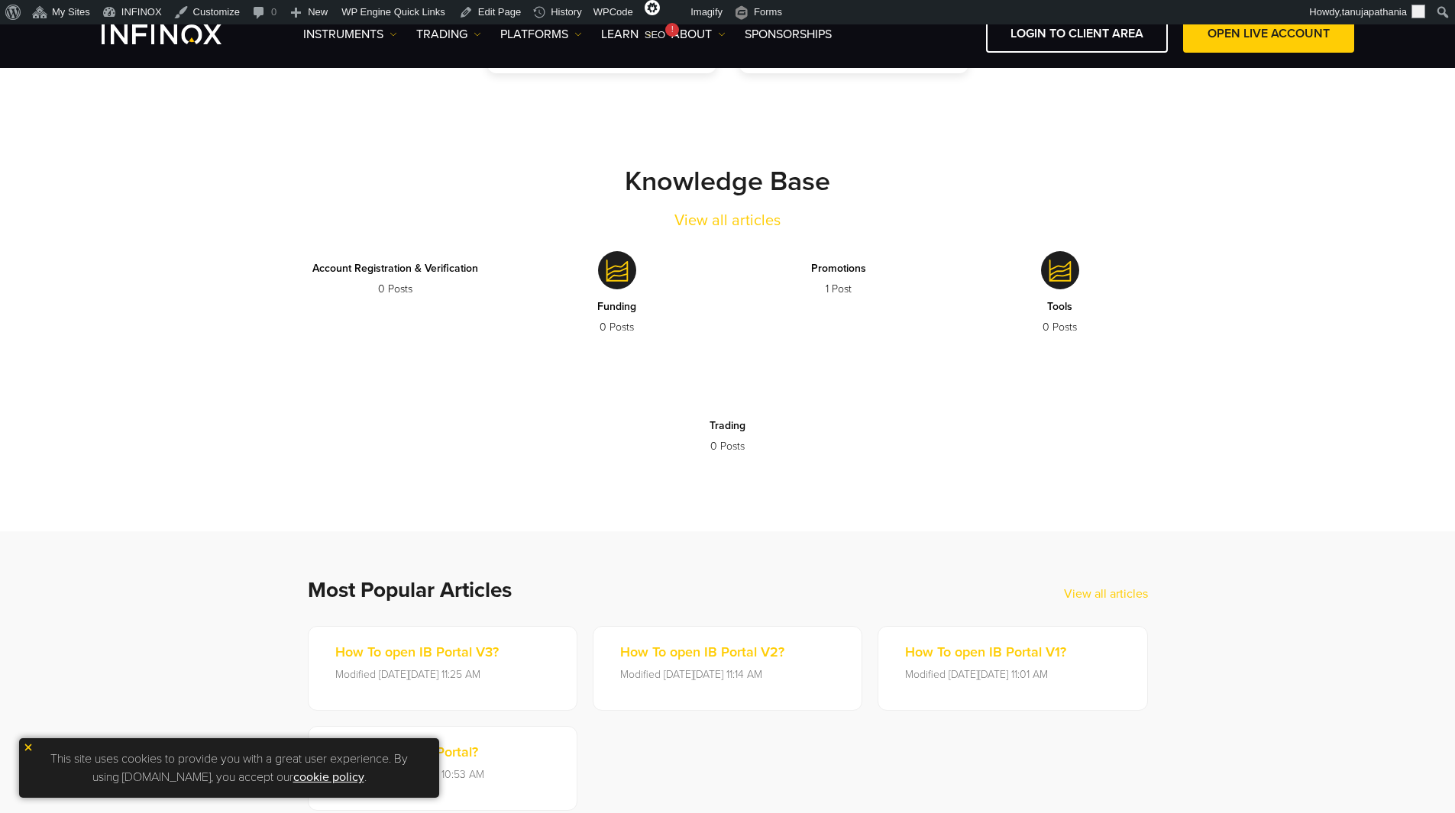
scroll to position [305, 0]
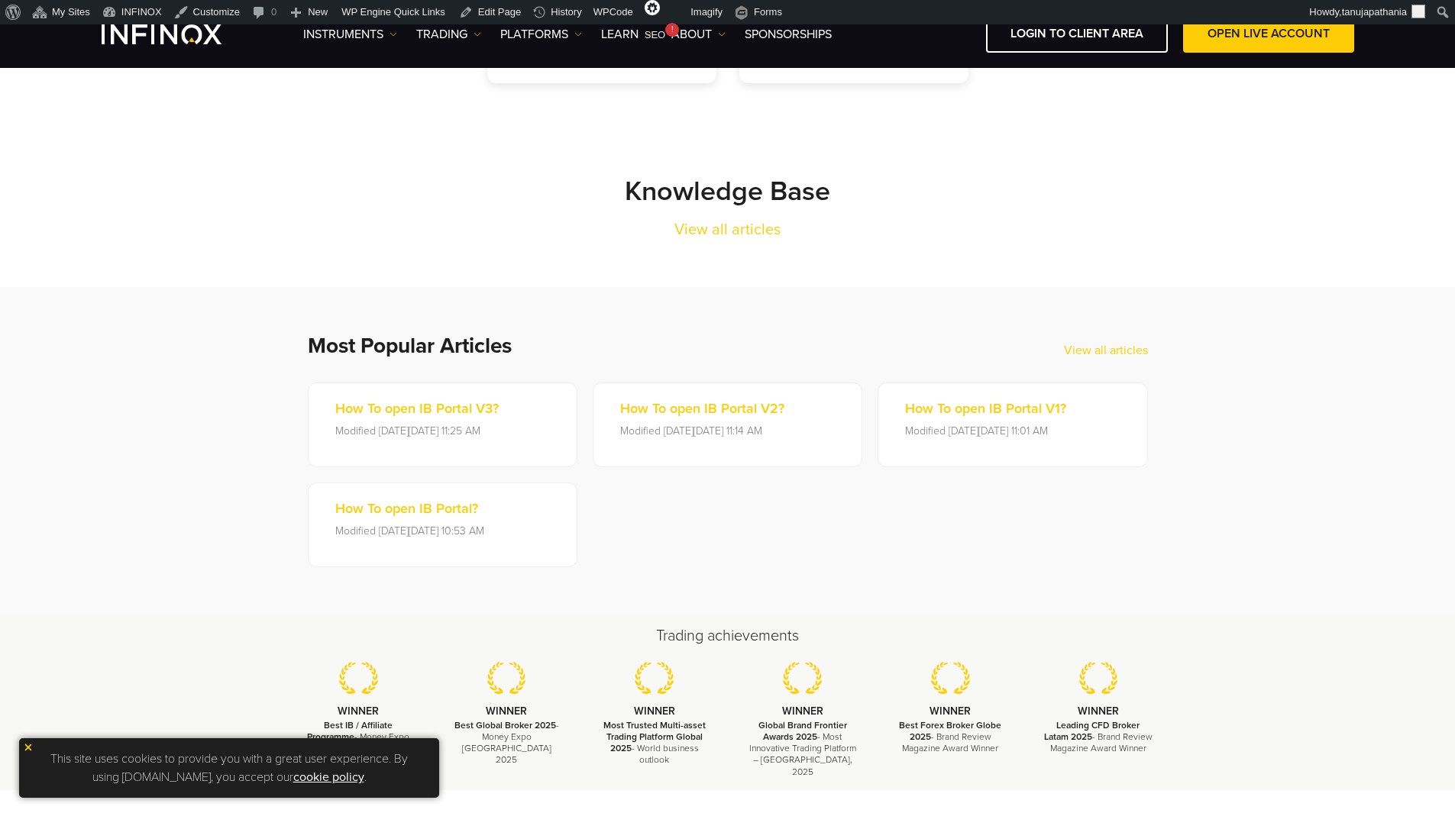
drag, startPoint x: 677, startPoint y: 228, endPoint x: 742, endPoint y: 163, distance: 92.3
click at [832, 226] on div "Knowledge Base View all articles" at bounding box center [728, 208] width 886 height 67
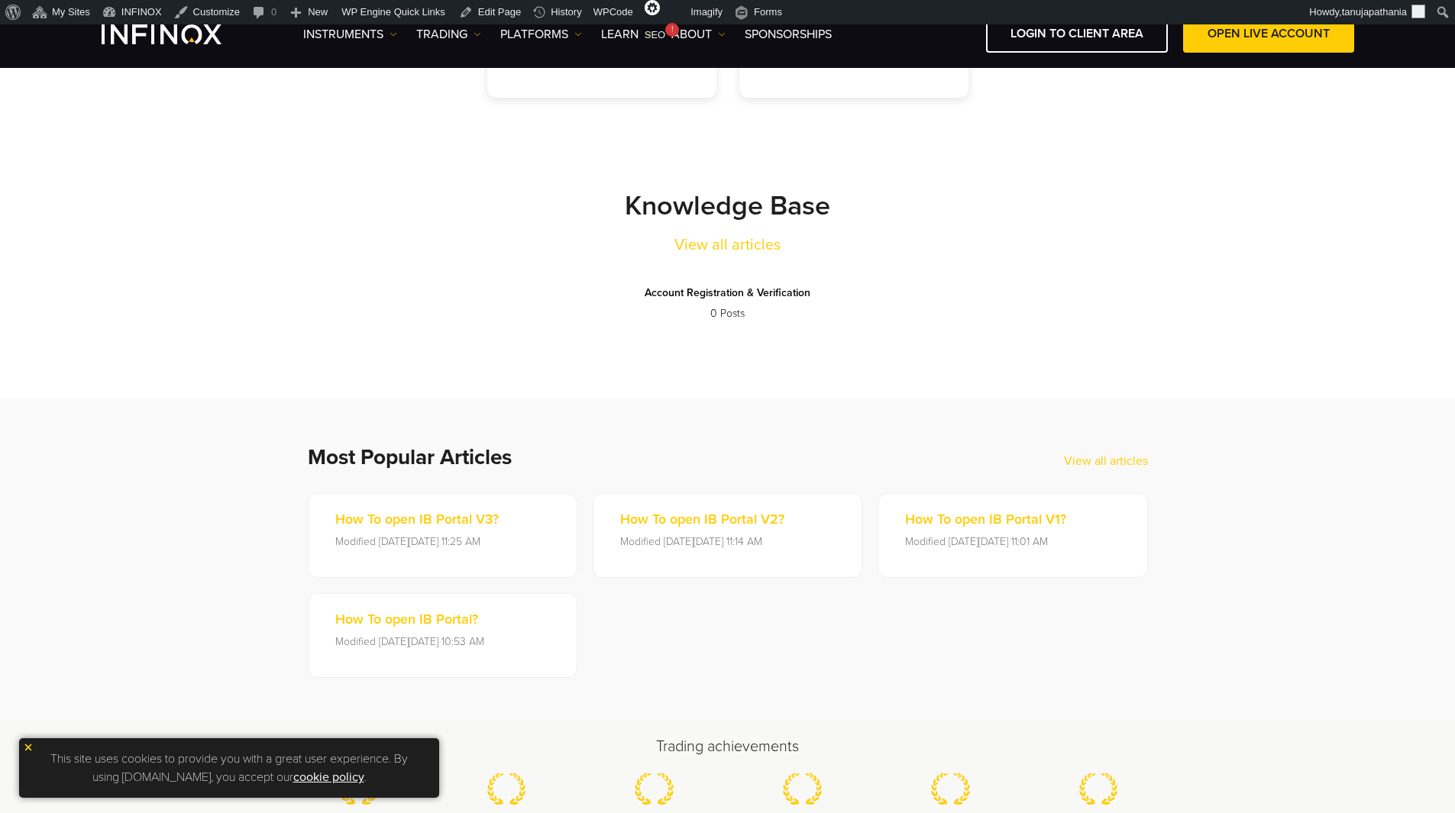
scroll to position [305, 0]
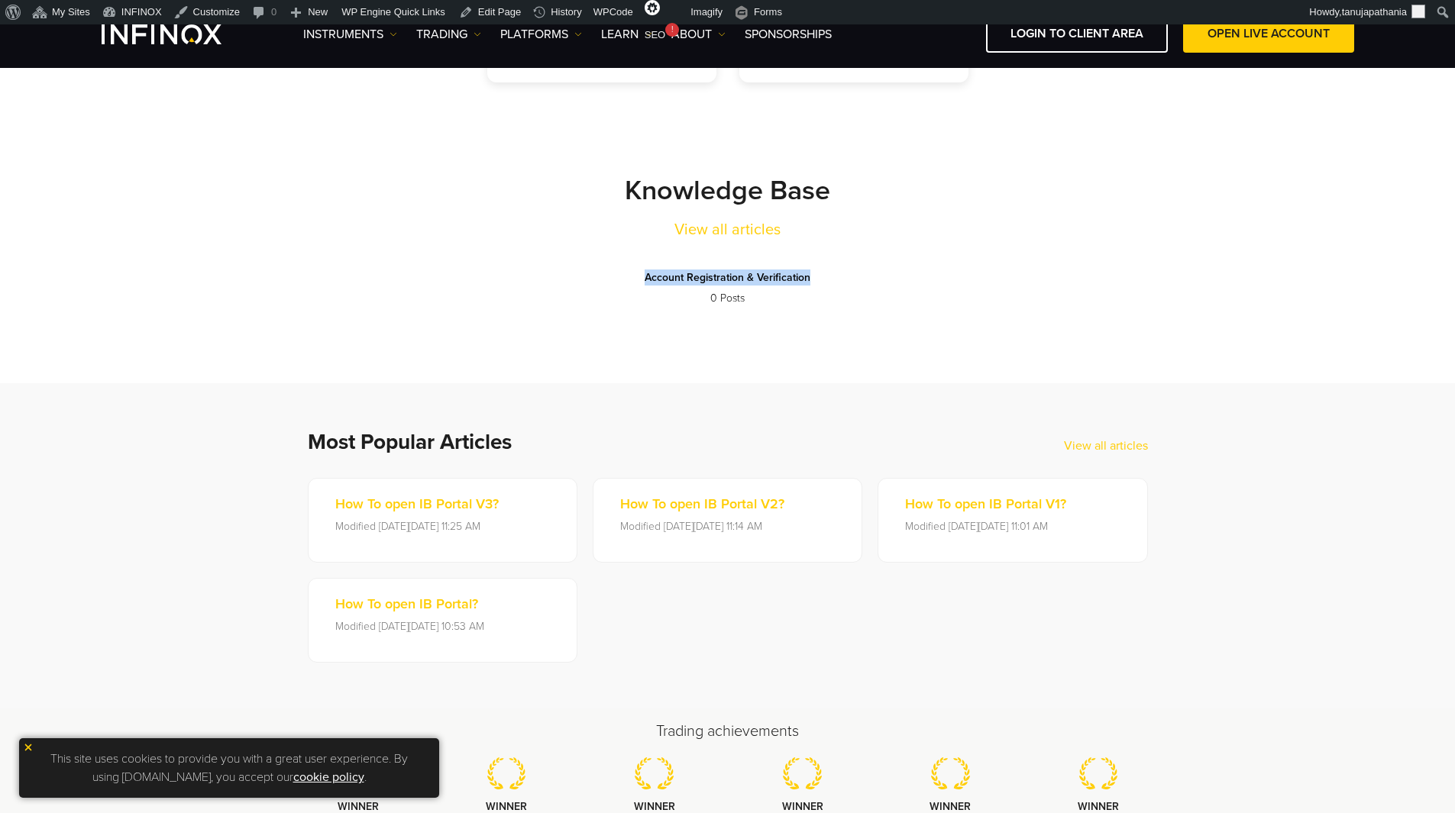
drag, startPoint x: 906, startPoint y: 270, endPoint x: 617, endPoint y: 264, distance: 288.7
click at [619, 264] on div "Account Registration & Verification 0 Posts" at bounding box center [728, 289] width 886 height 96
click at [1009, 261] on div "Account Registration & Verification 0 Posts" at bounding box center [728, 289] width 886 height 96
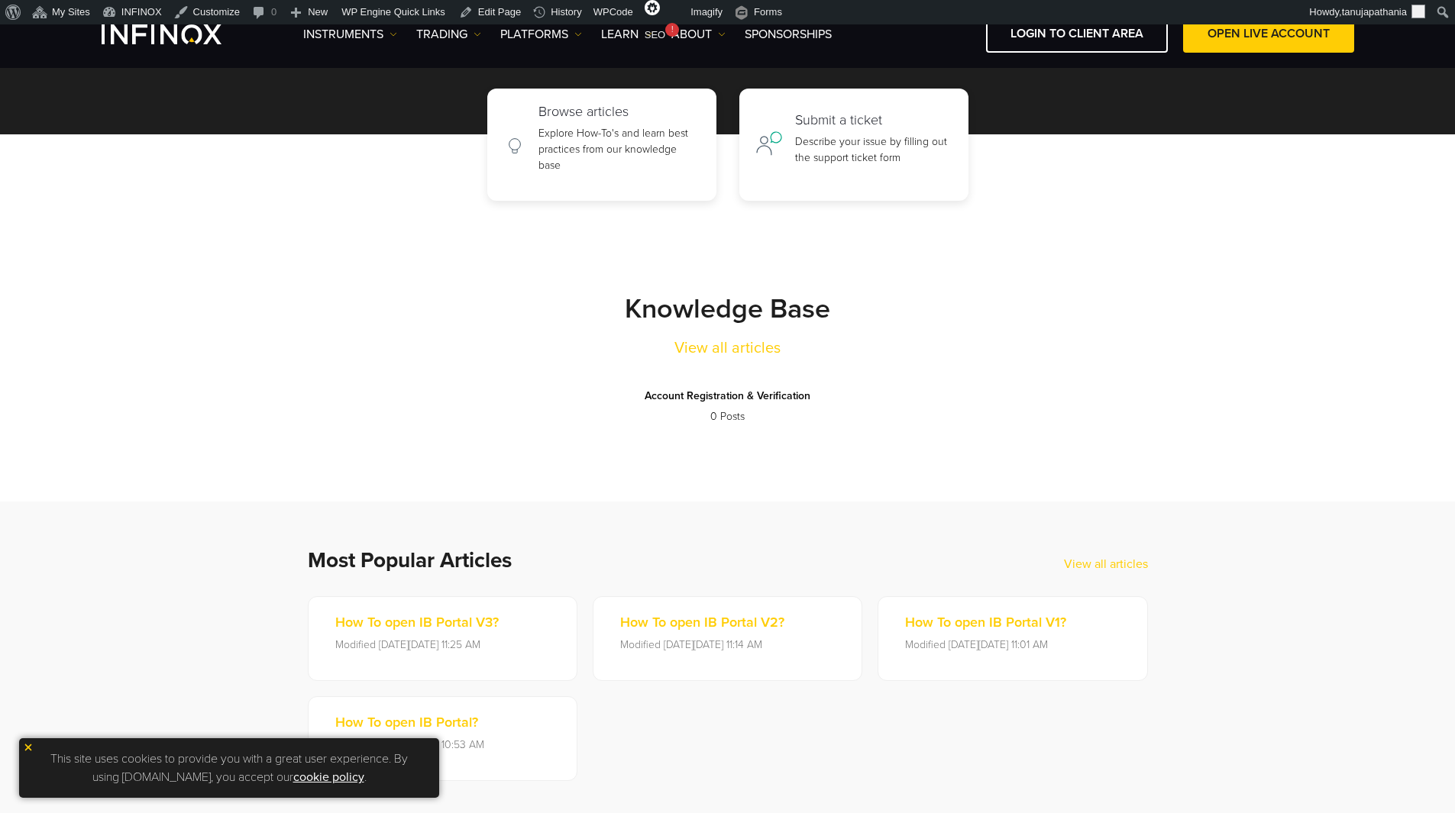
scroll to position [382, 0]
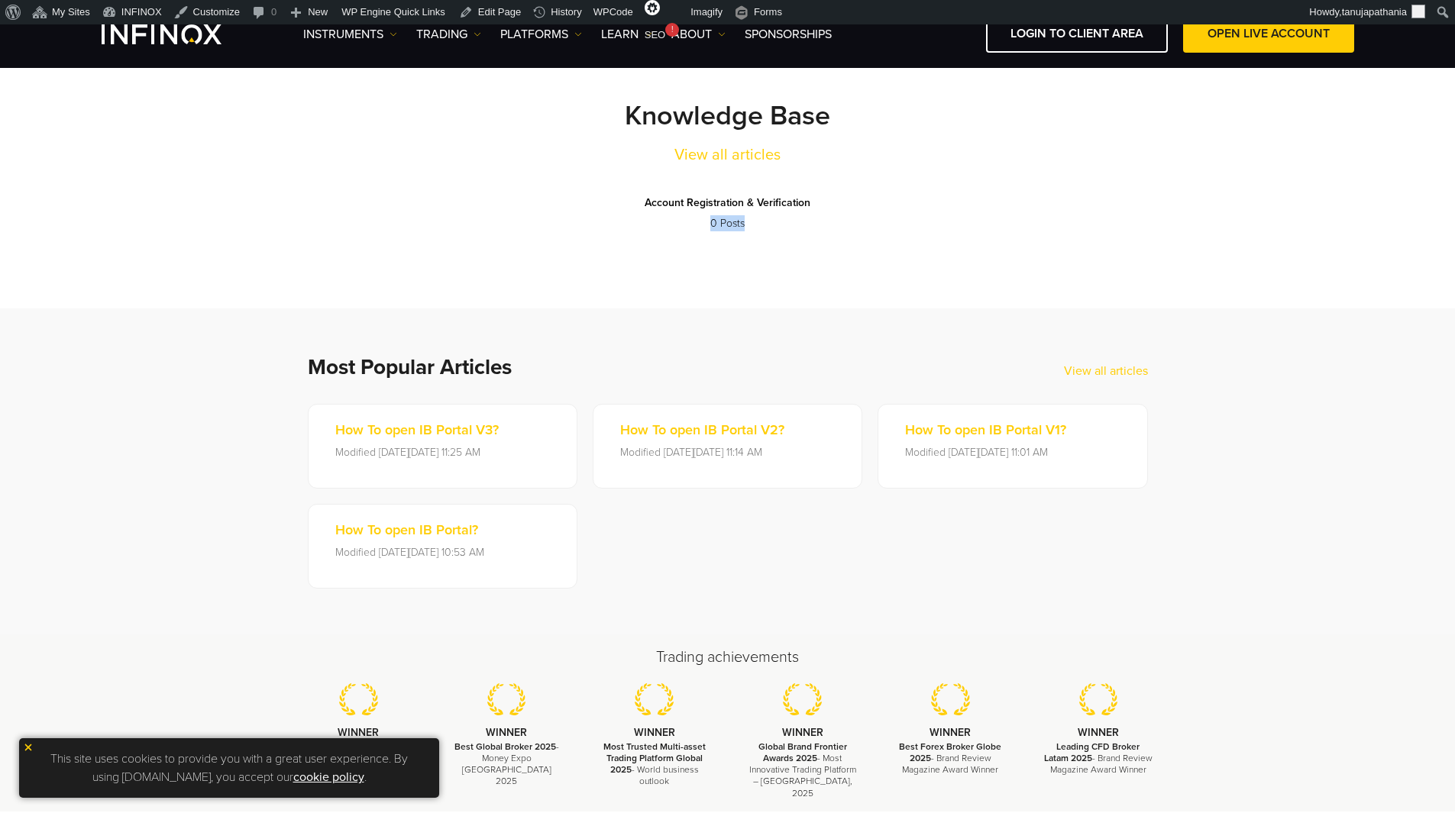
drag, startPoint x: 616, startPoint y: 215, endPoint x: 800, endPoint y: 218, distance: 184.1
click at [800, 218] on div "Account Registration & Verification 0 Posts" at bounding box center [728, 214] width 886 height 96
drag, startPoint x: 848, startPoint y: 199, endPoint x: 594, endPoint y: 203, distance: 253.6
click at [594, 203] on div "Account Registration & Verification 0 Posts" at bounding box center [728, 214] width 886 height 96
click at [918, 224] on div "Account Registration & Verification 0 Posts" at bounding box center [728, 214] width 886 height 96
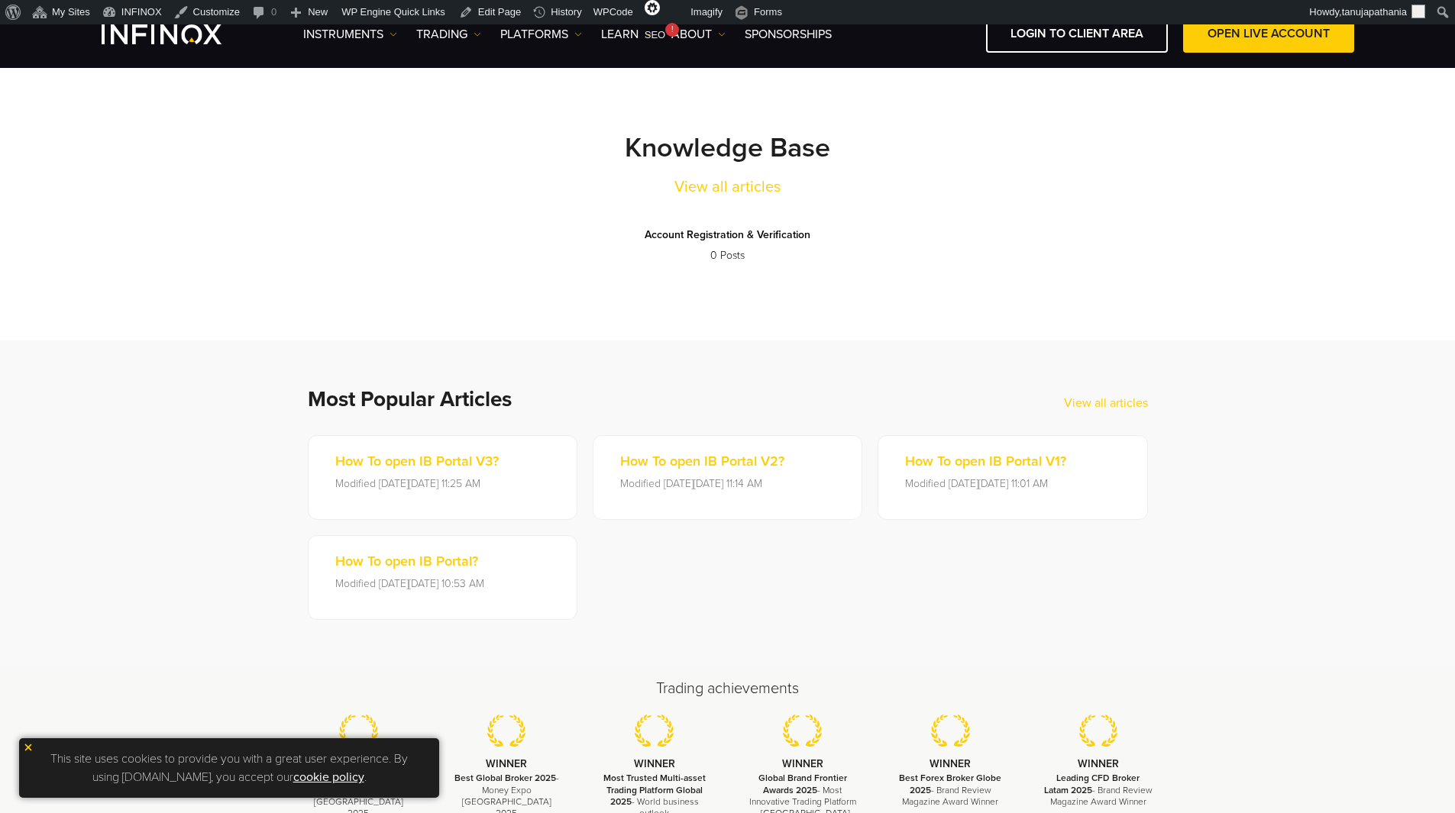
scroll to position [382, 0]
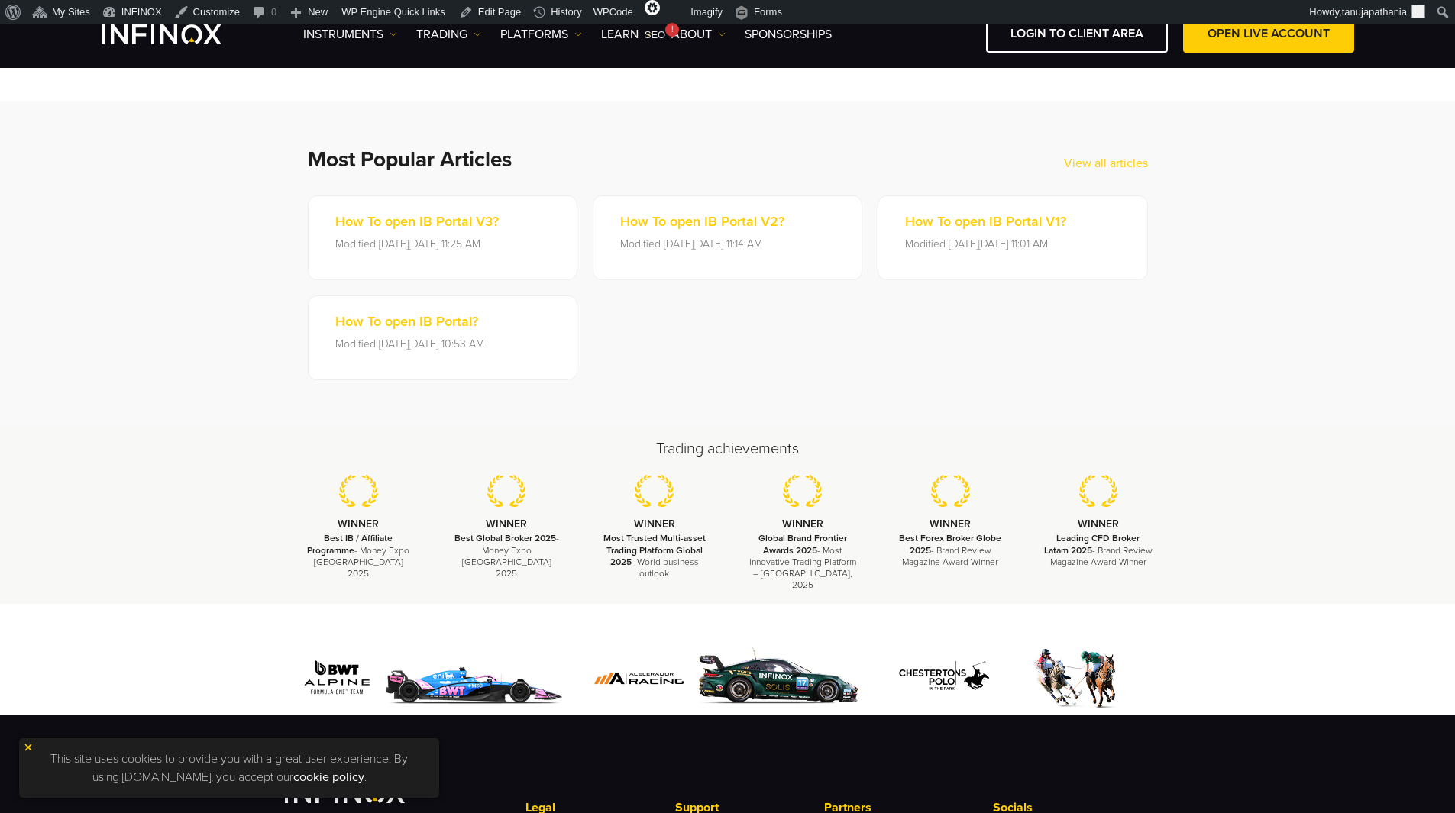
scroll to position [631, 0]
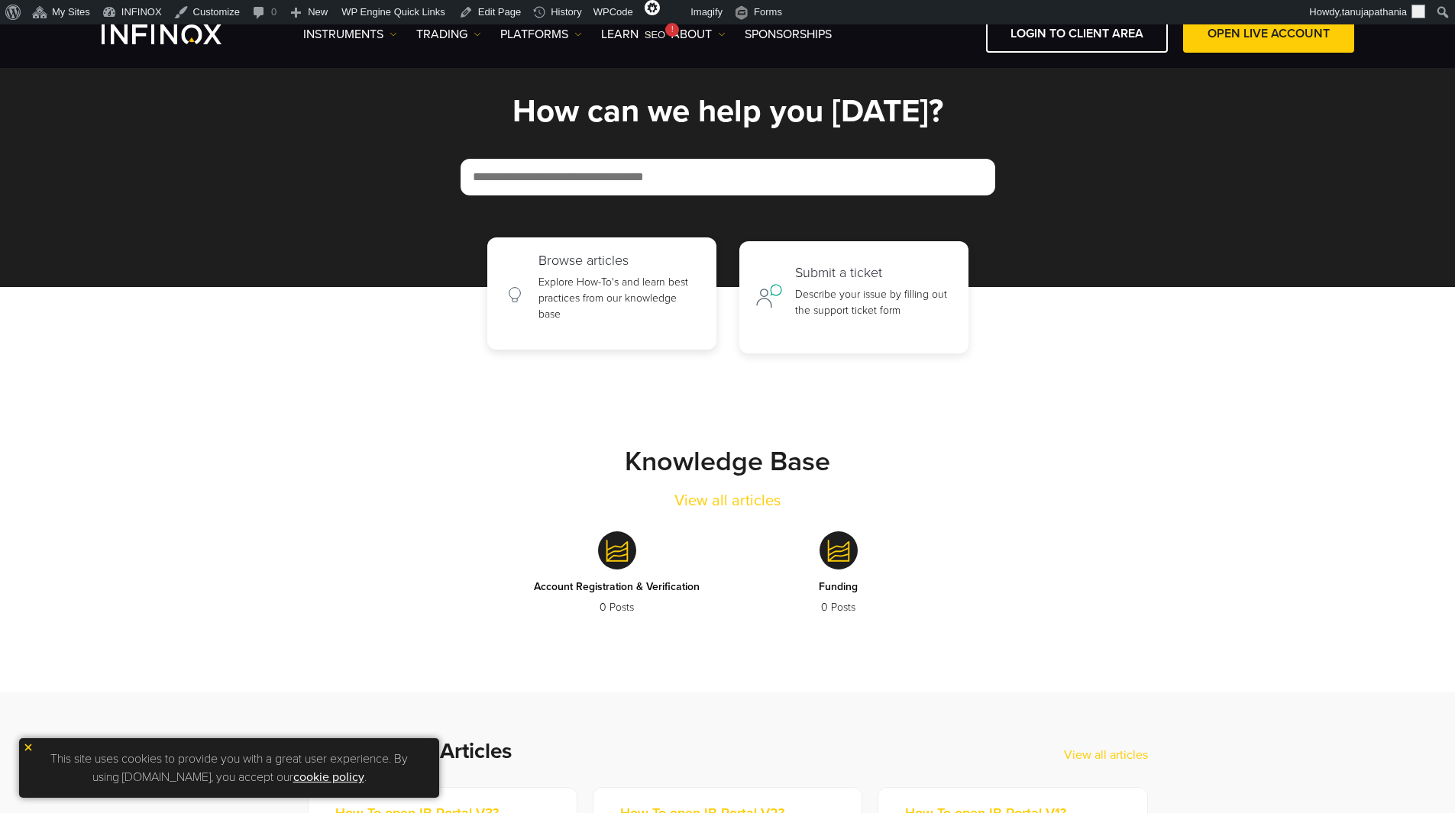
scroll to position [33, 0]
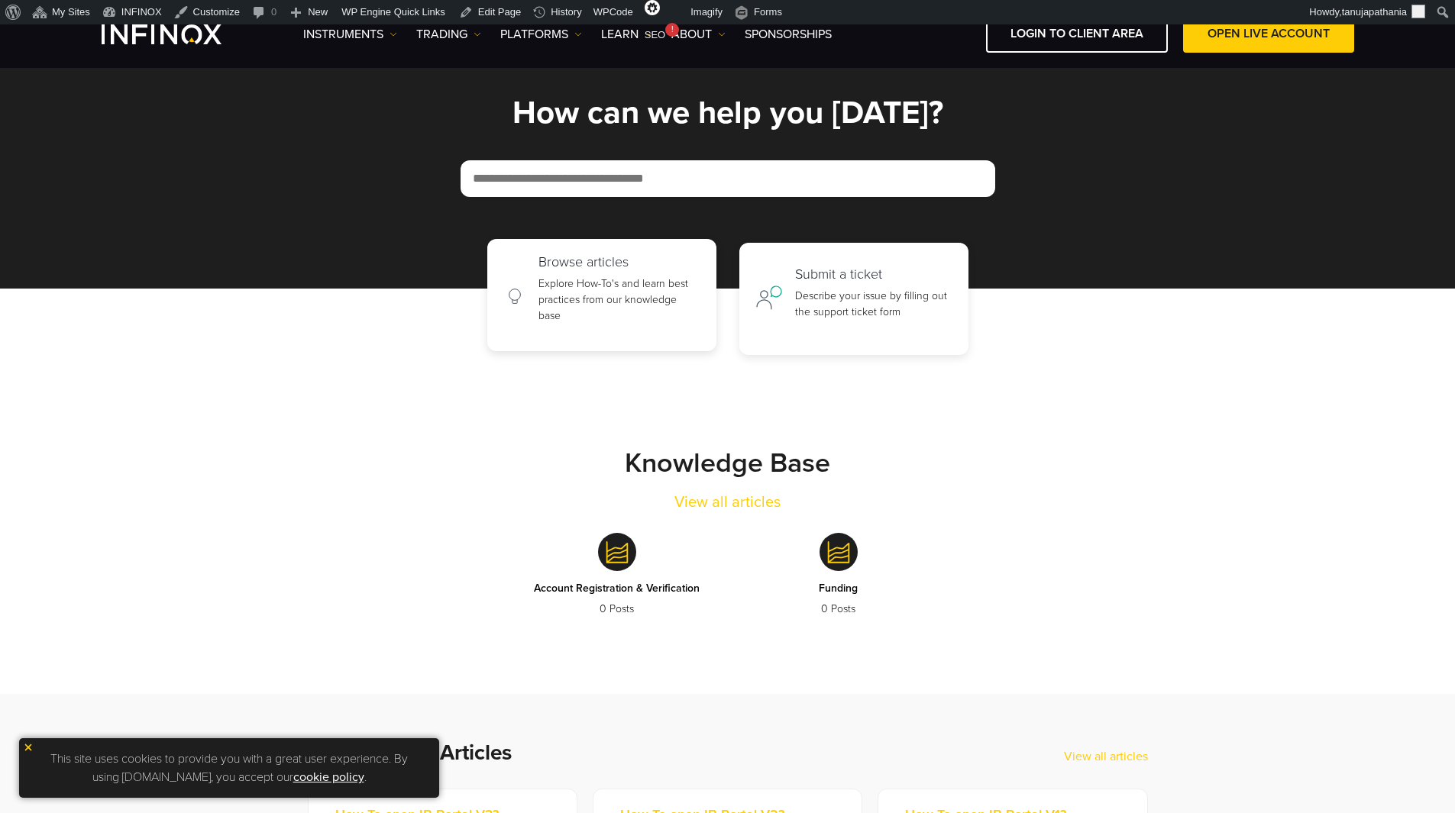
click at [527, 261] on link "Browse articles Explore How-To's and learn best practices from our knowledge ba…" at bounding box center [601, 295] width 229 height 112
click at [829, 260] on link "Submit a ticket Describe your issue by filling out the support ticket form" at bounding box center [853, 295] width 229 height 112
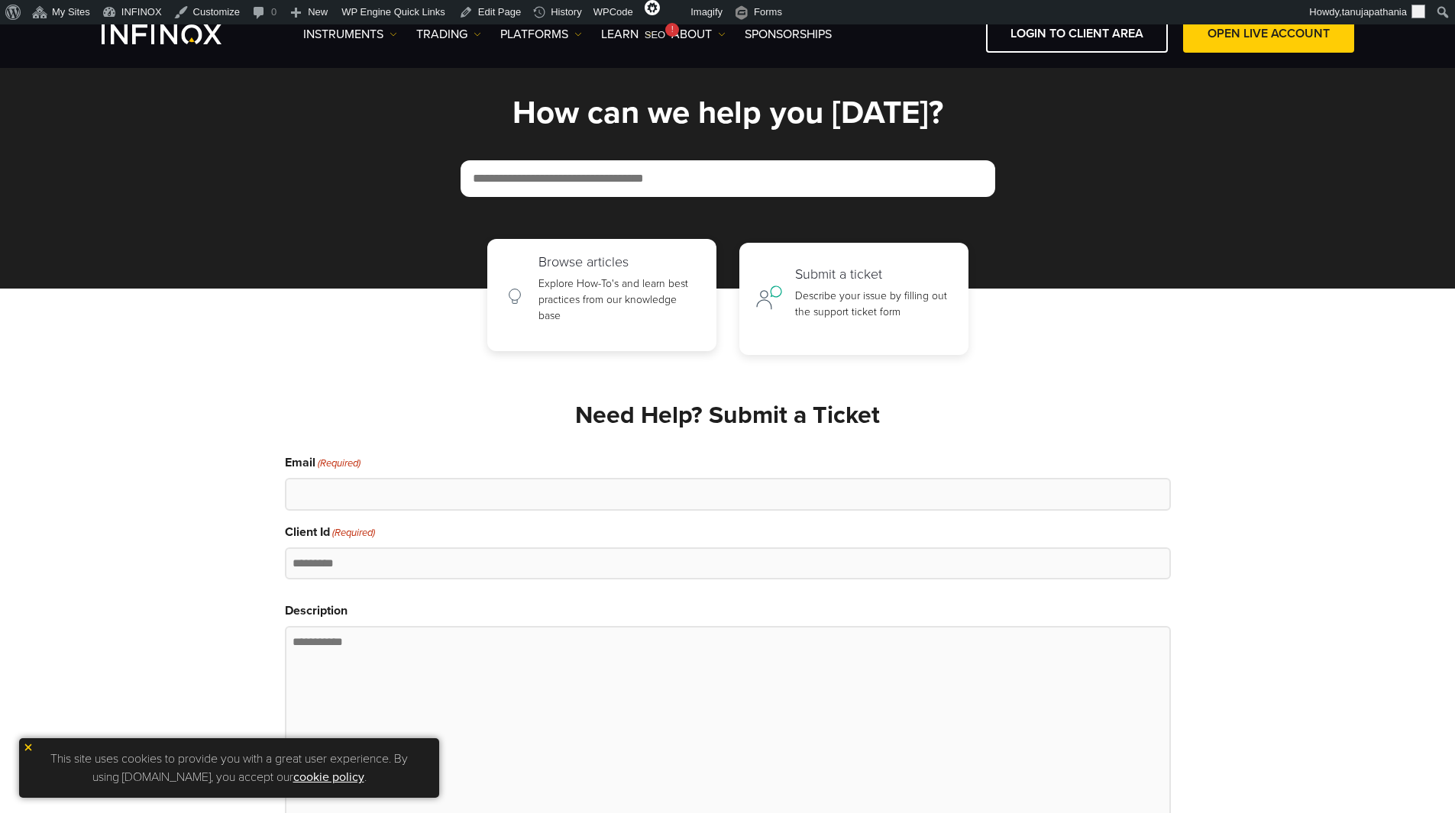
click at [547, 286] on p "Explore How-To's and learn best practices from our knowledge base" at bounding box center [619, 300] width 162 height 48
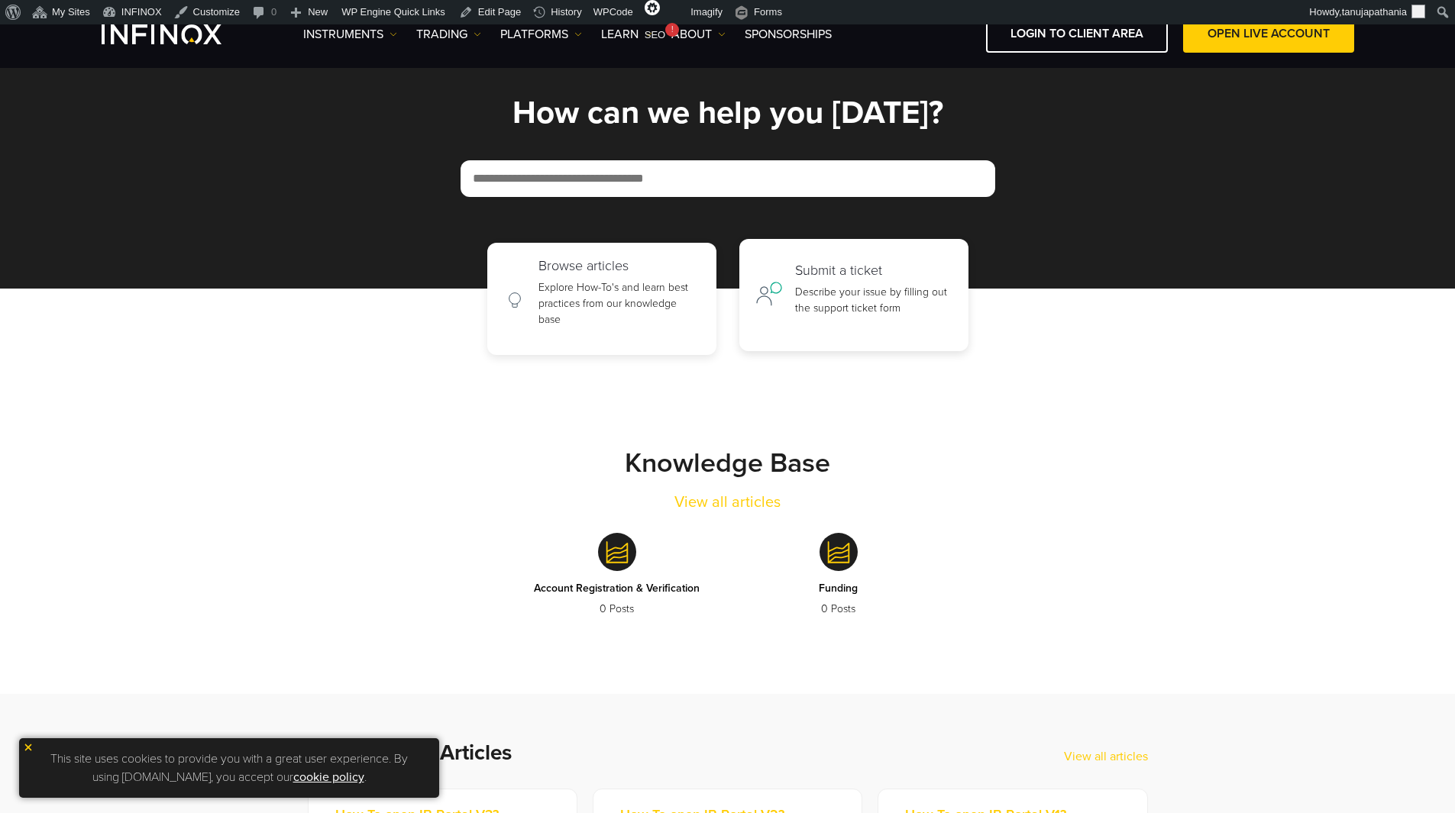
click at [799, 273] on h2 "Submit a ticket" at bounding box center [873, 271] width 157 height 17
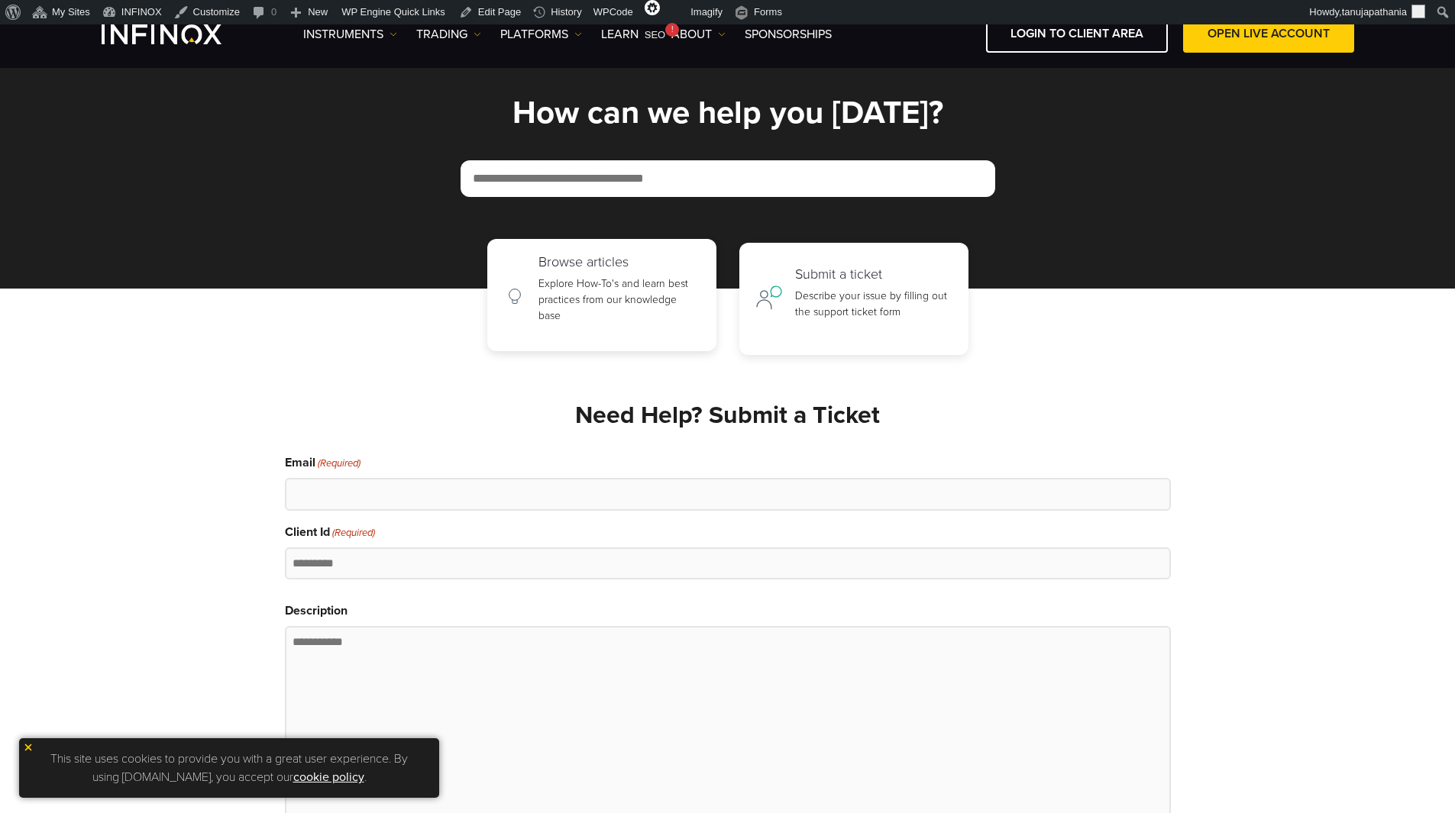
click at [619, 289] on p "Explore How-To's and learn best practices from our knowledge base" at bounding box center [619, 300] width 162 height 48
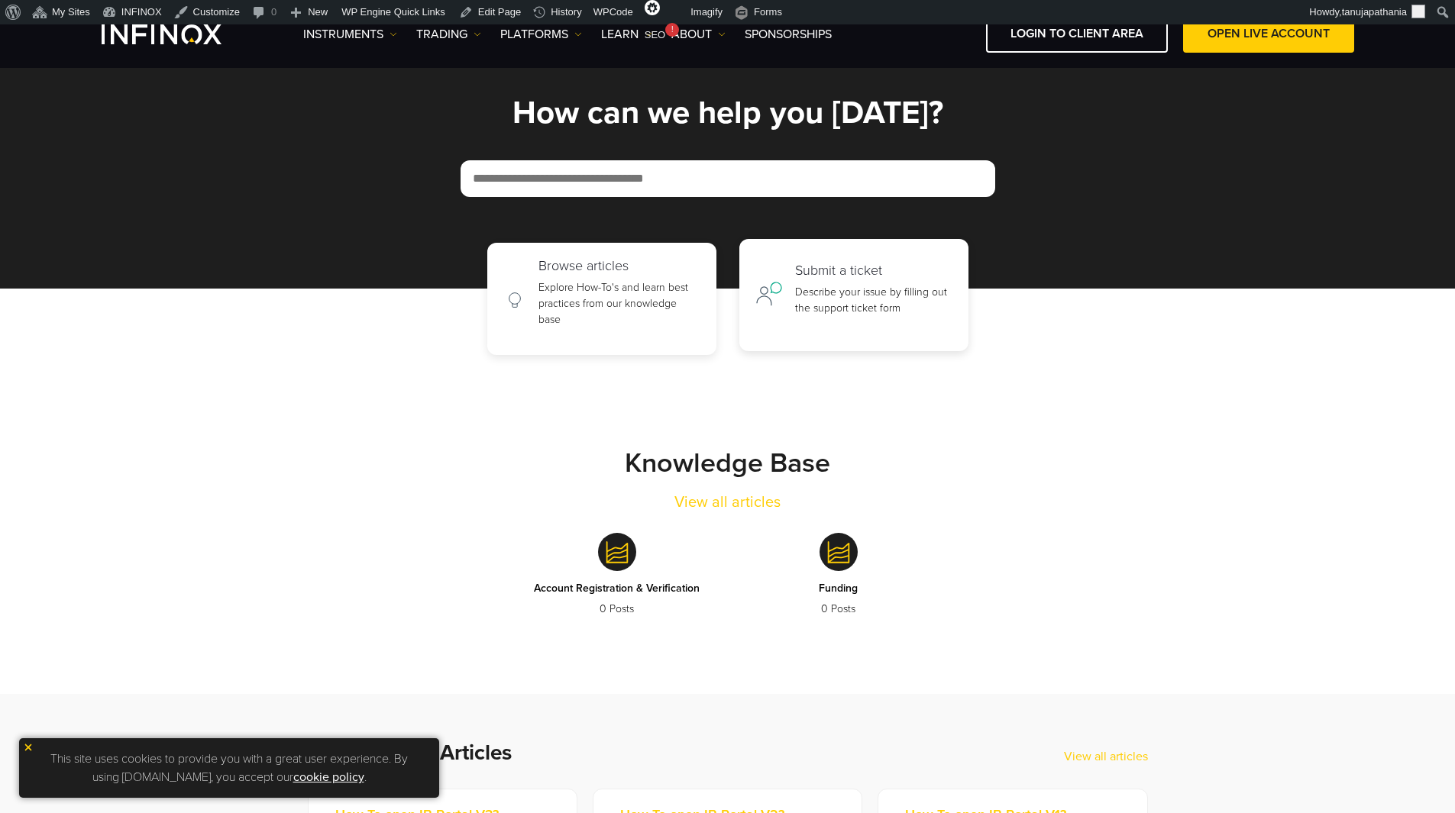
click at [835, 289] on p "Describe your issue by filling out the support ticket form" at bounding box center [873, 300] width 157 height 32
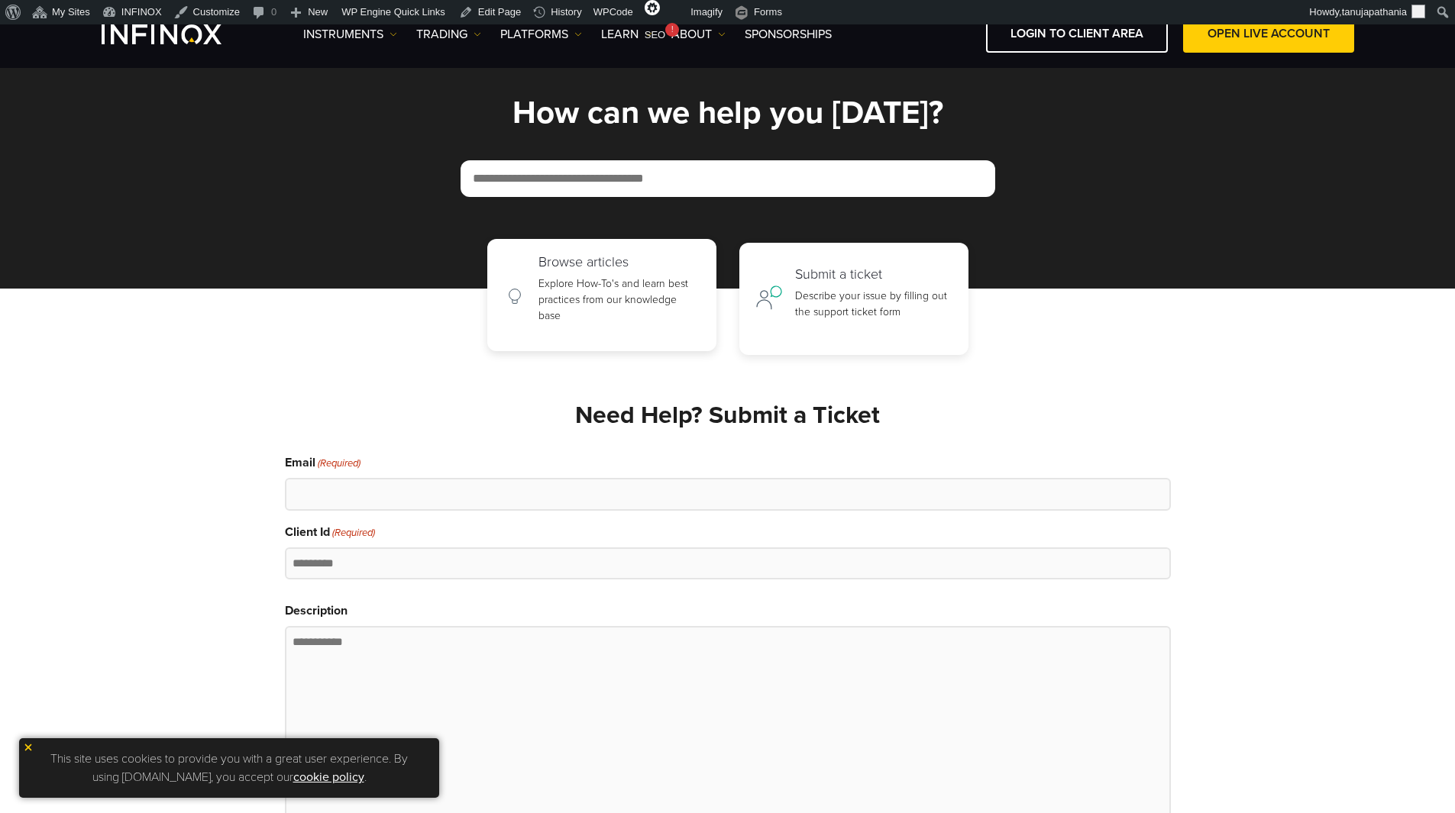
click at [632, 289] on p "Explore How-To's and learn best practices from our knowledge base" at bounding box center [619, 300] width 162 height 48
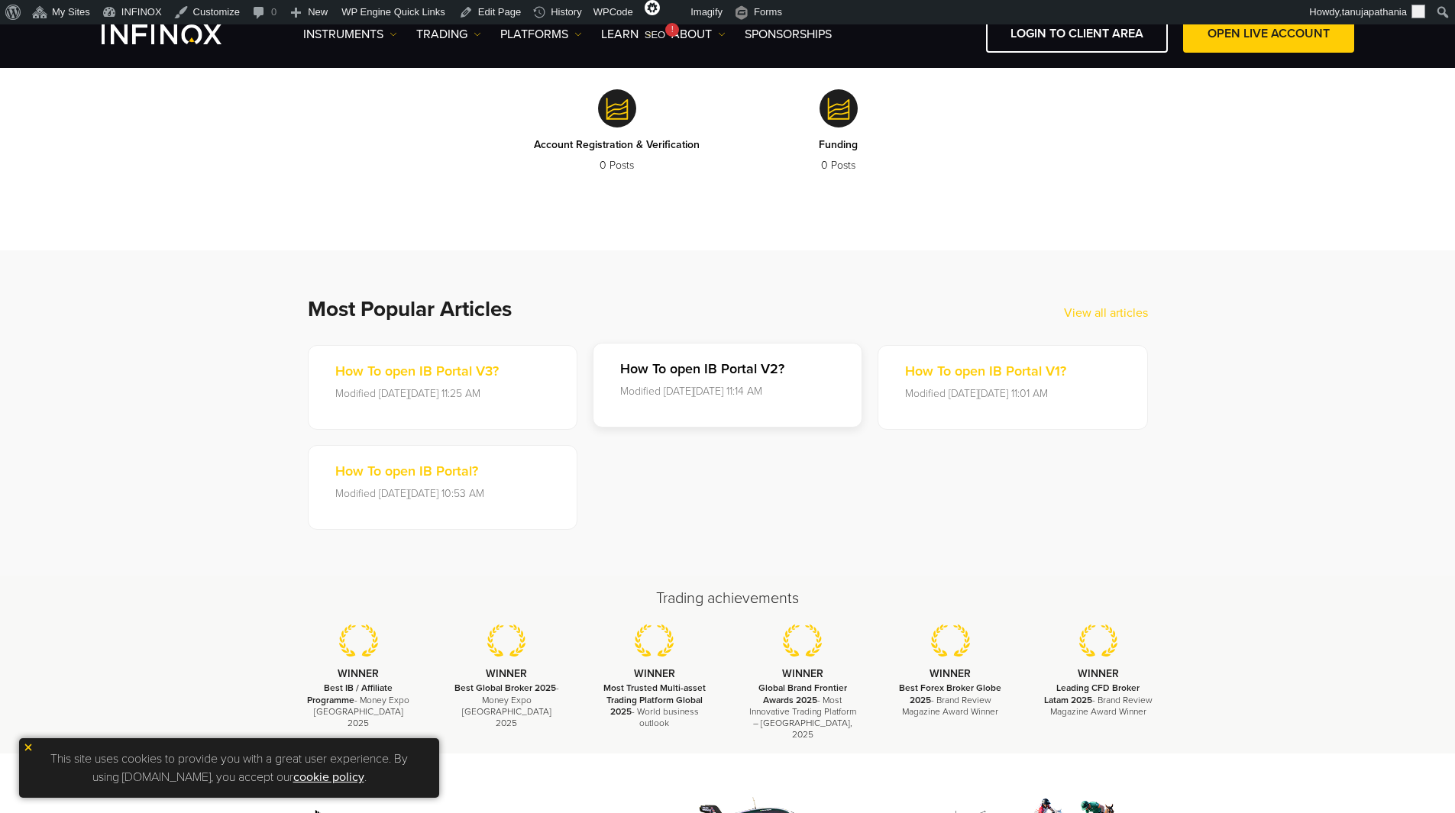
scroll to position [262, 0]
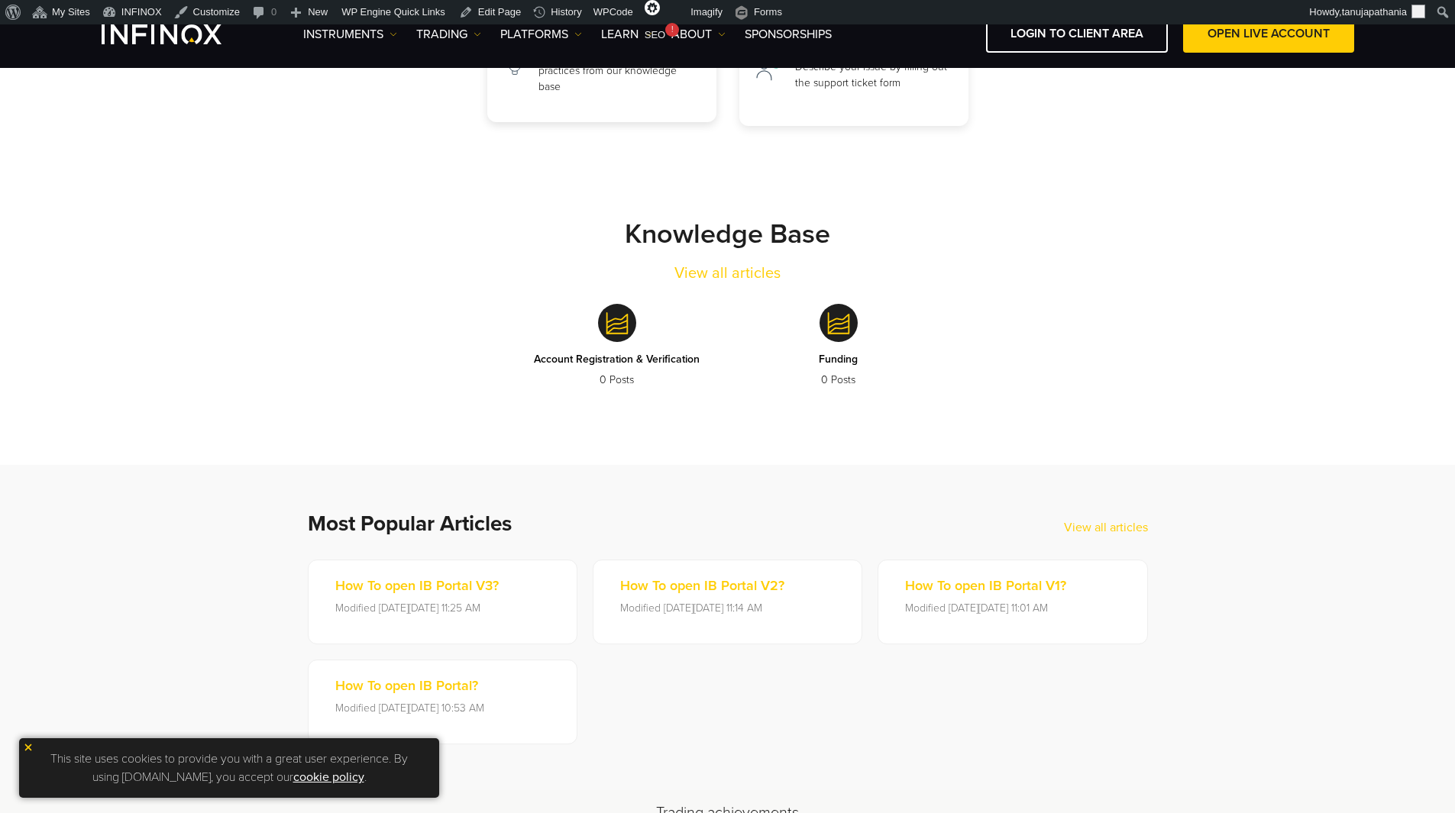
click at [597, 102] on div "Browse articles Explore How-To's and learn best practices from our knowledge ba…" at bounding box center [619, 66] width 162 height 82
click at [810, 118] on link "Submit a ticket Describe your issue by filling out the support ticket form" at bounding box center [853, 66] width 229 height 112
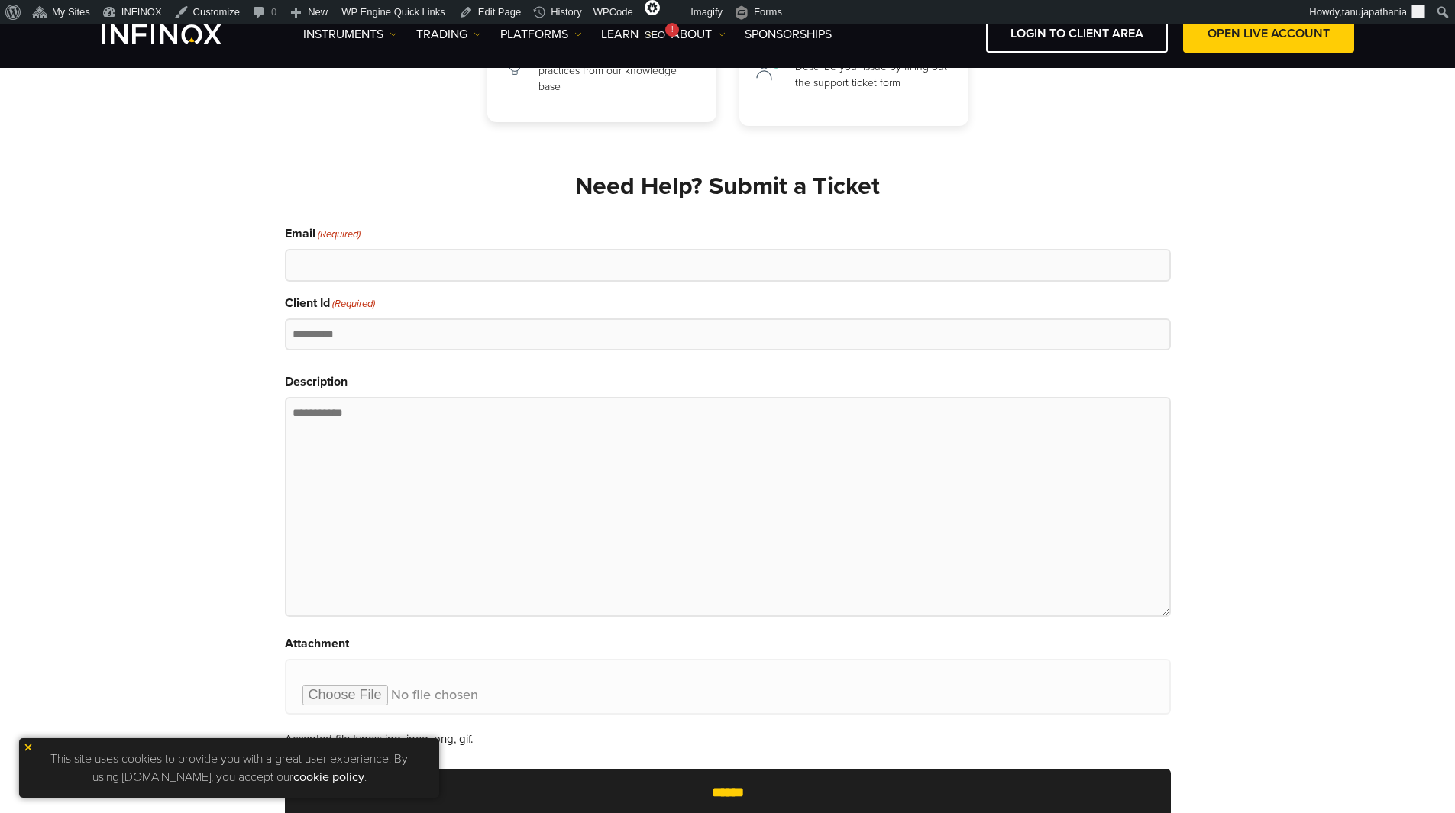
click at [648, 91] on p "Explore How-To's and learn best practices from our knowledge base" at bounding box center [619, 71] width 162 height 48
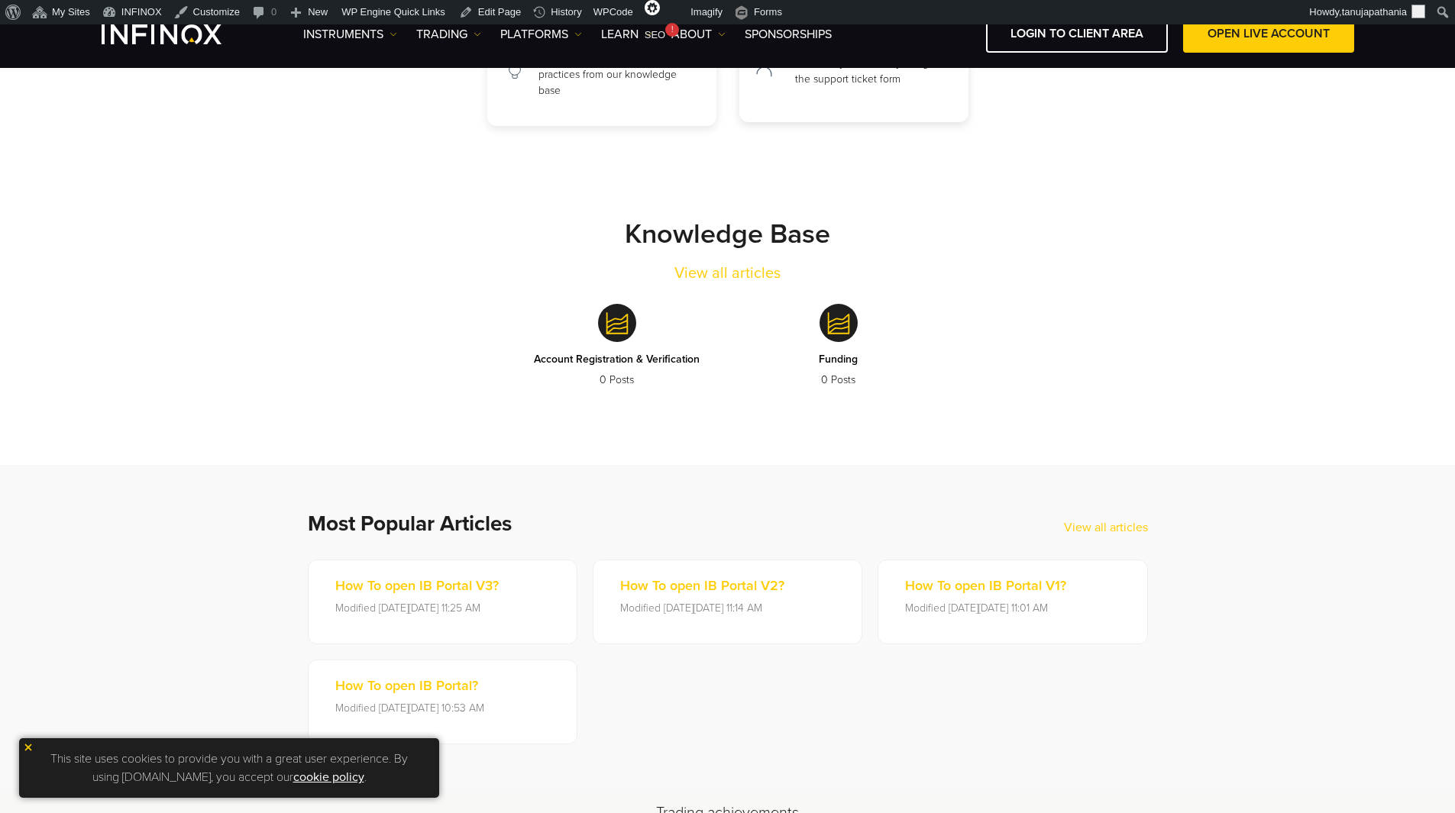
click at [828, 87] on div "Submit a ticket Describe your issue by filling out the support ticket form" at bounding box center [873, 67] width 157 height 66
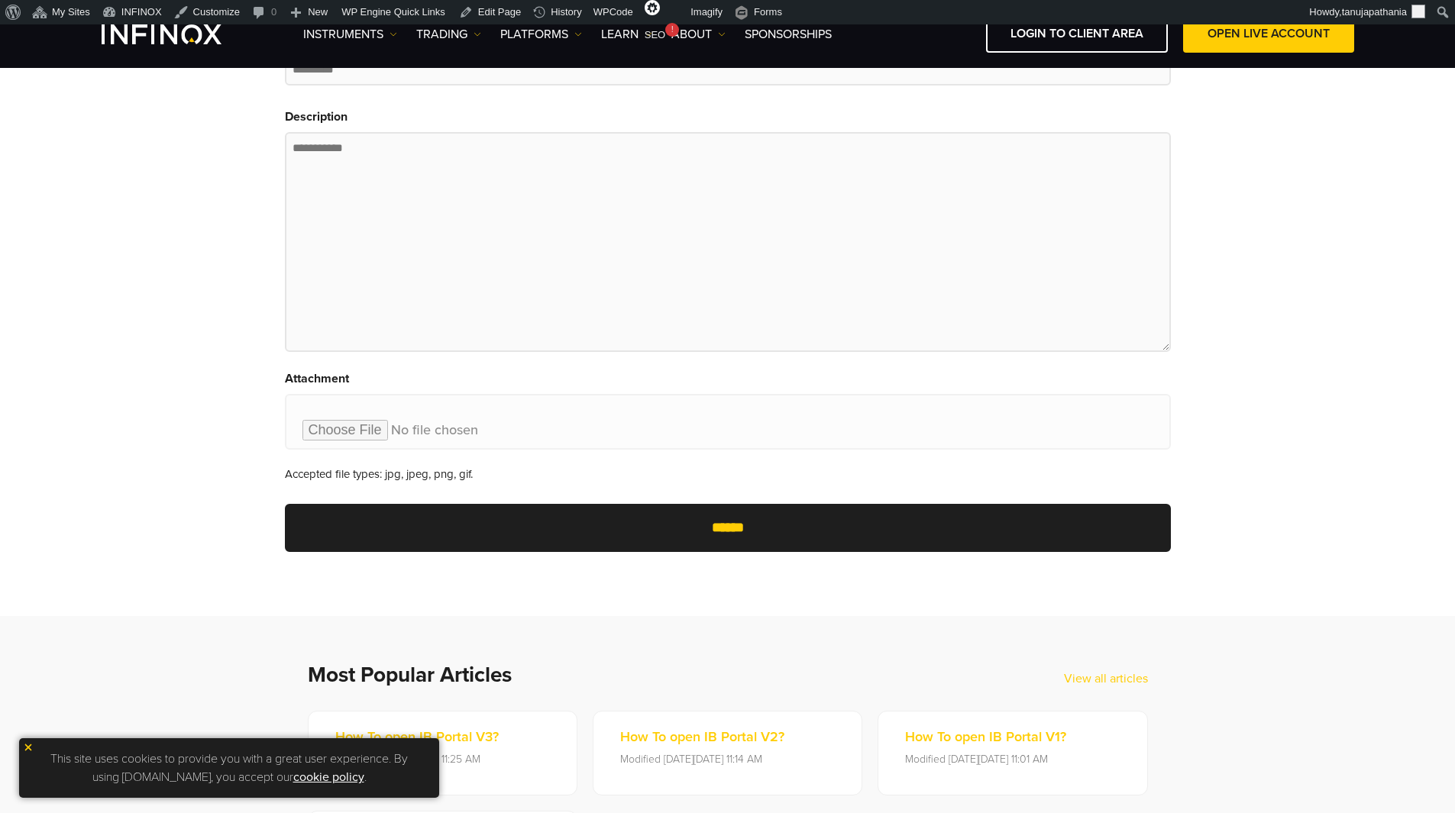
scroll to position [567, 0]
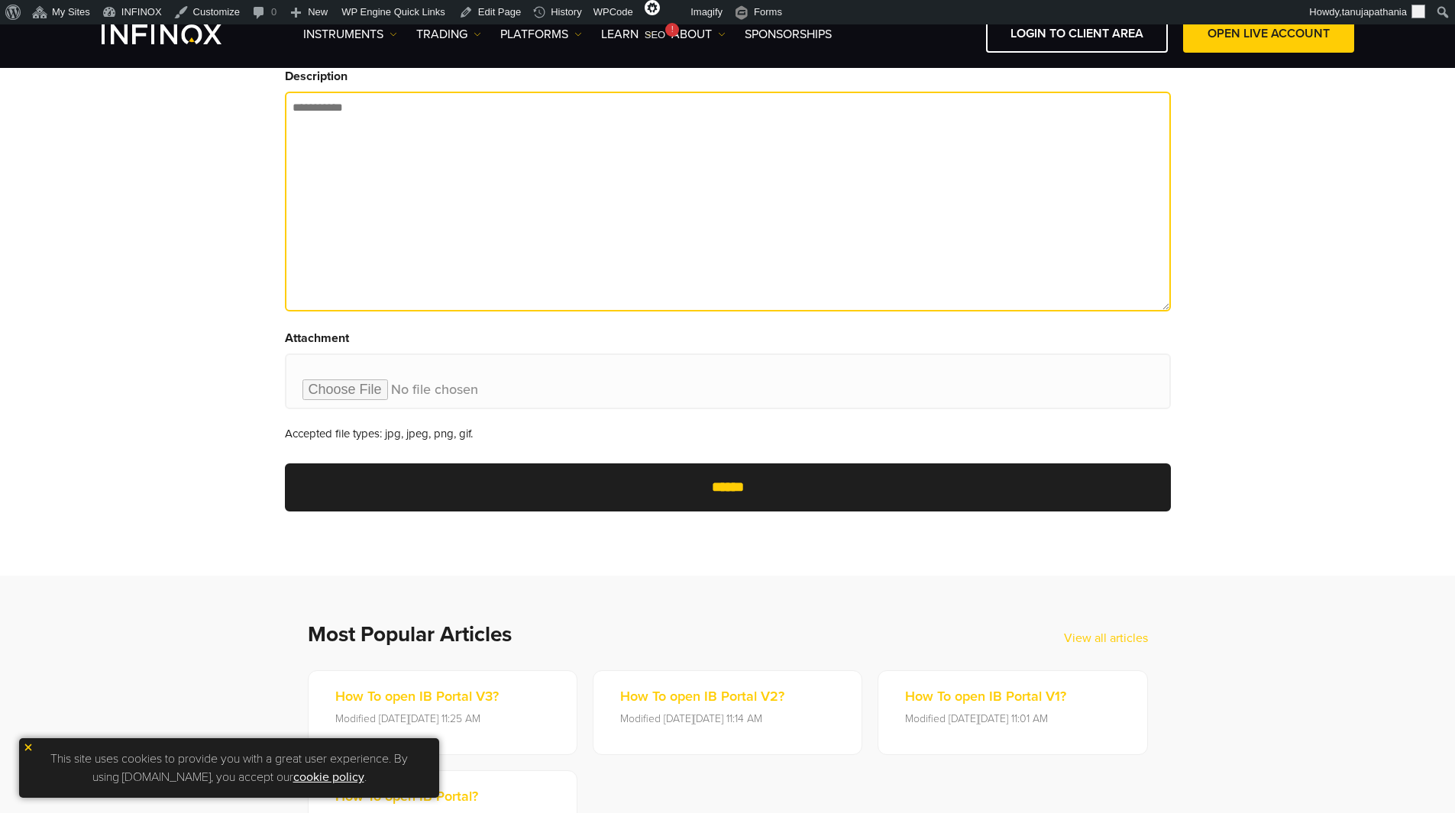
click at [418, 241] on textarea "Description" at bounding box center [728, 202] width 886 height 220
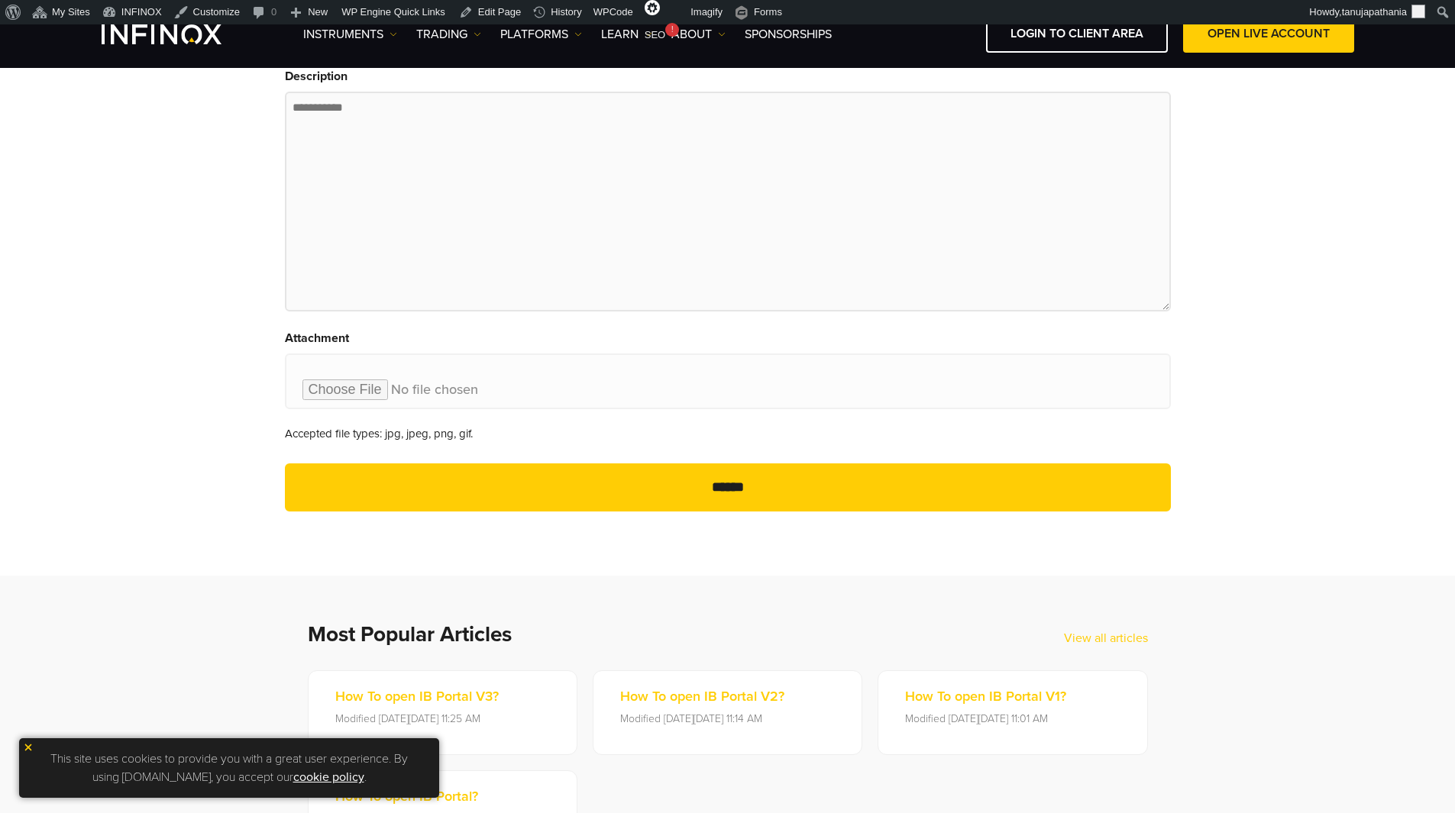
click at [800, 487] on input "******" at bounding box center [728, 488] width 886 height 48
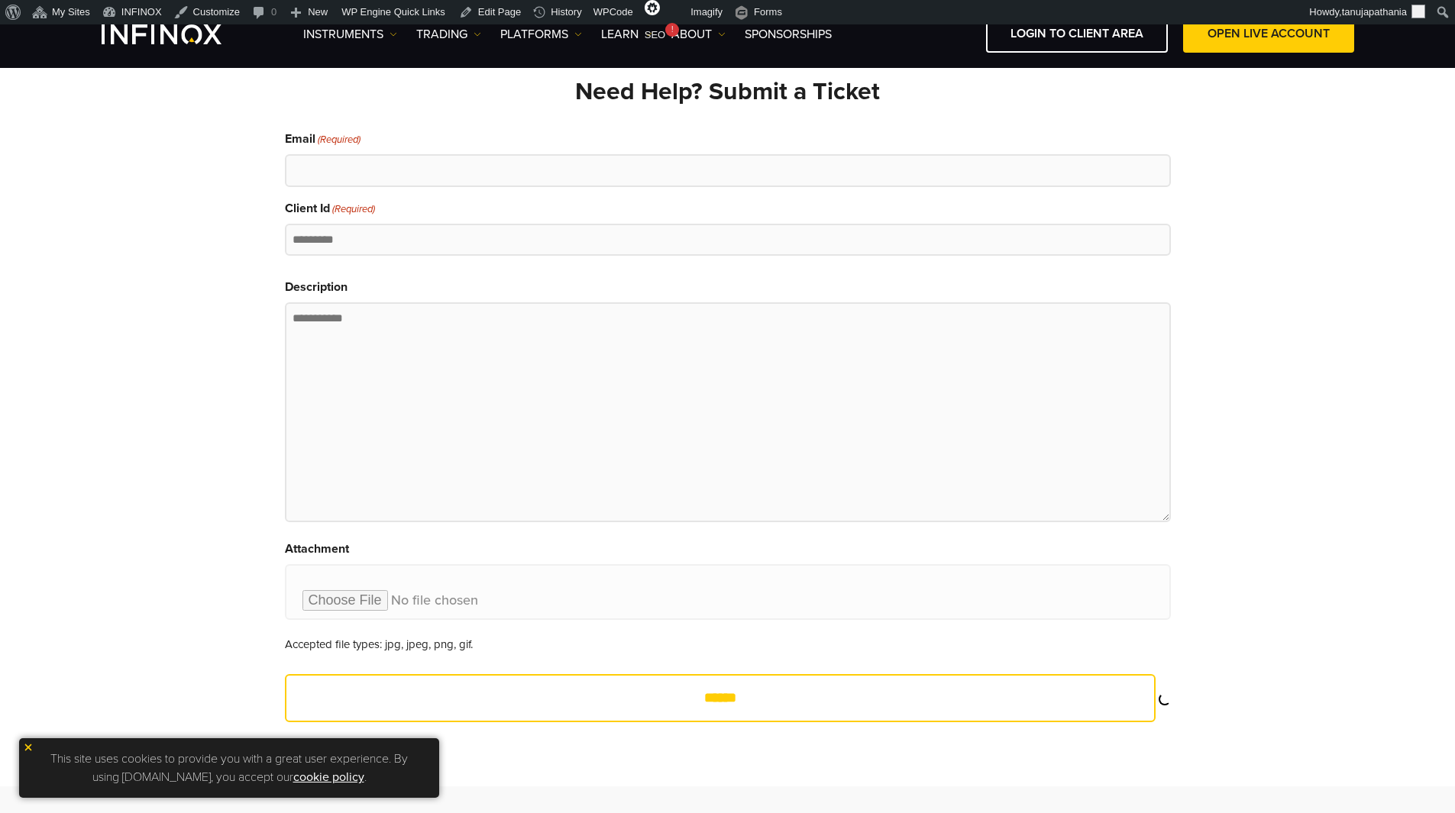
scroll to position [491, 0]
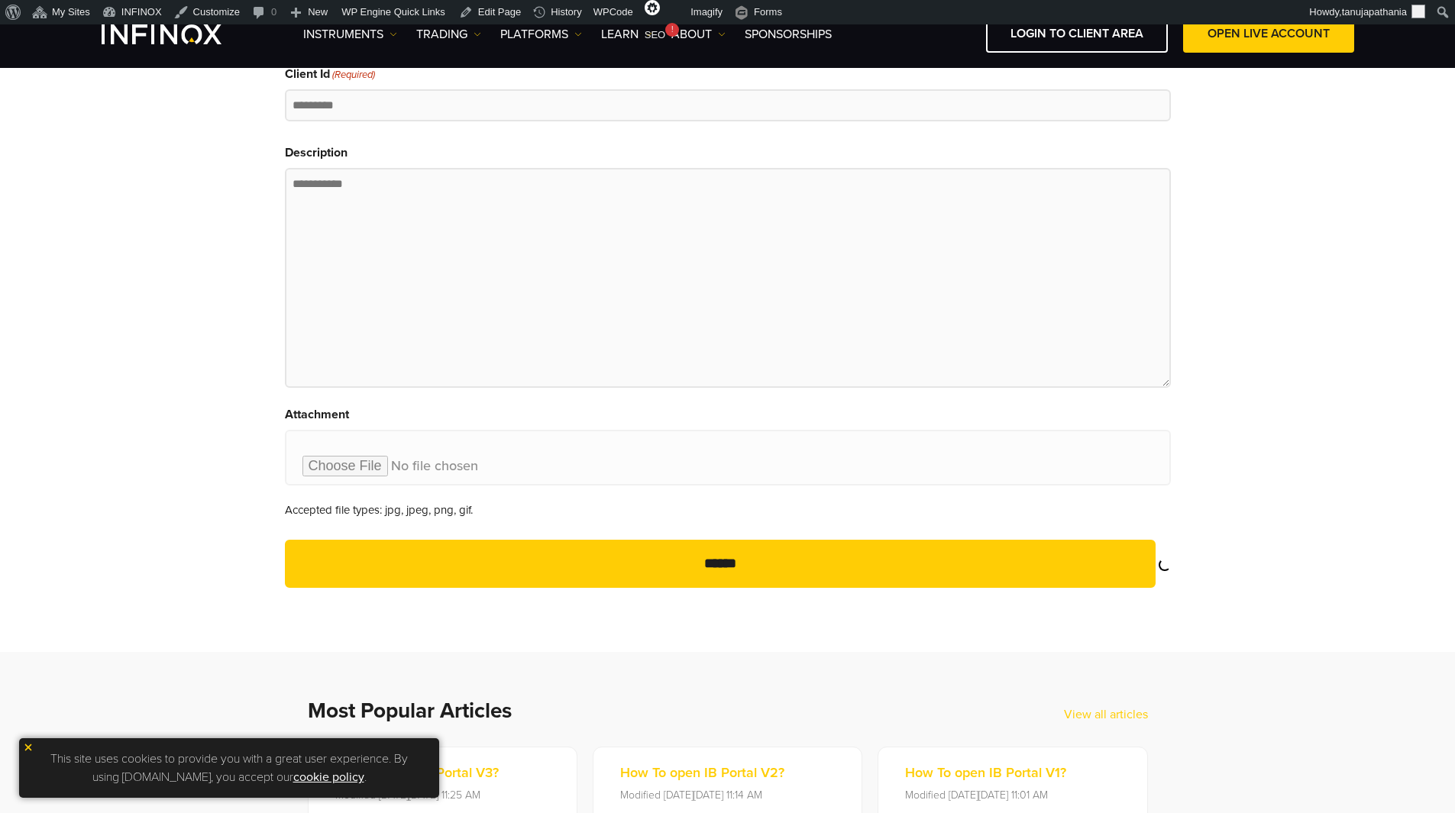
click at [720, 562] on input "******" at bounding box center [720, 564] width 871 height 48
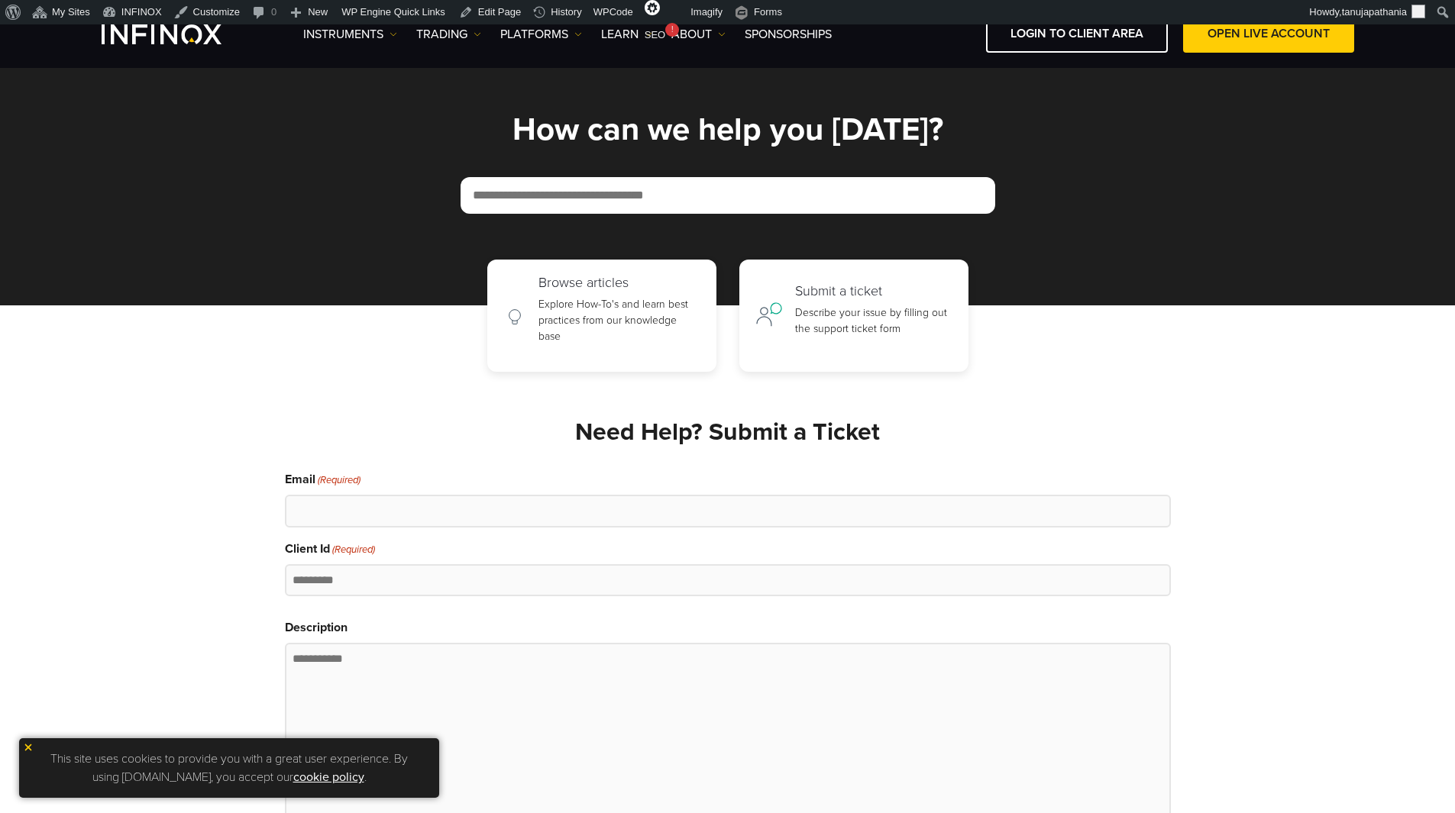
scroll to position [0, 0]
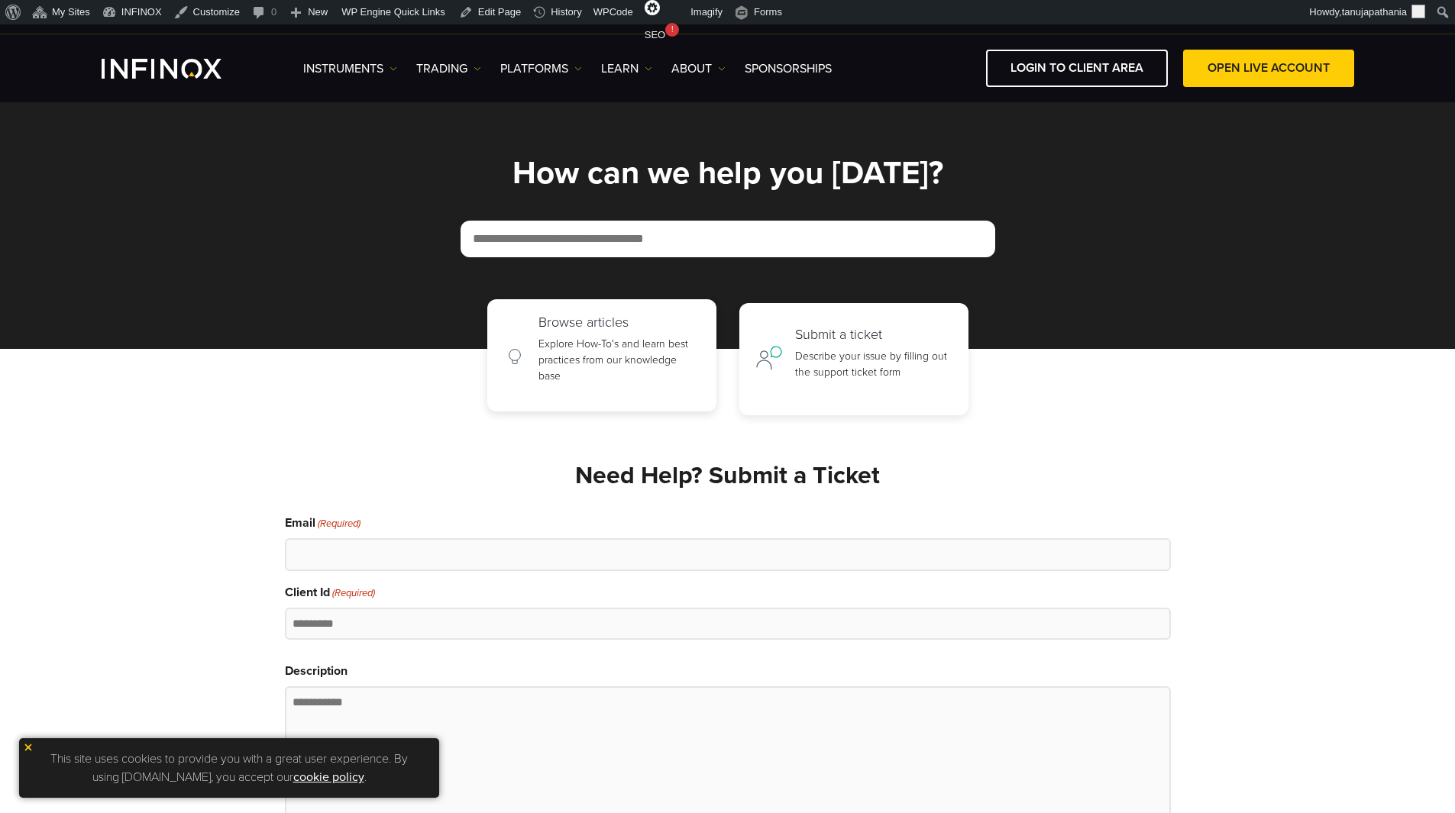
click at [529, 318] on link "Browse articles Explore How-To's and learn best practices from our knowledge ba…" at bounding box center [601, 355] width 229 height 112
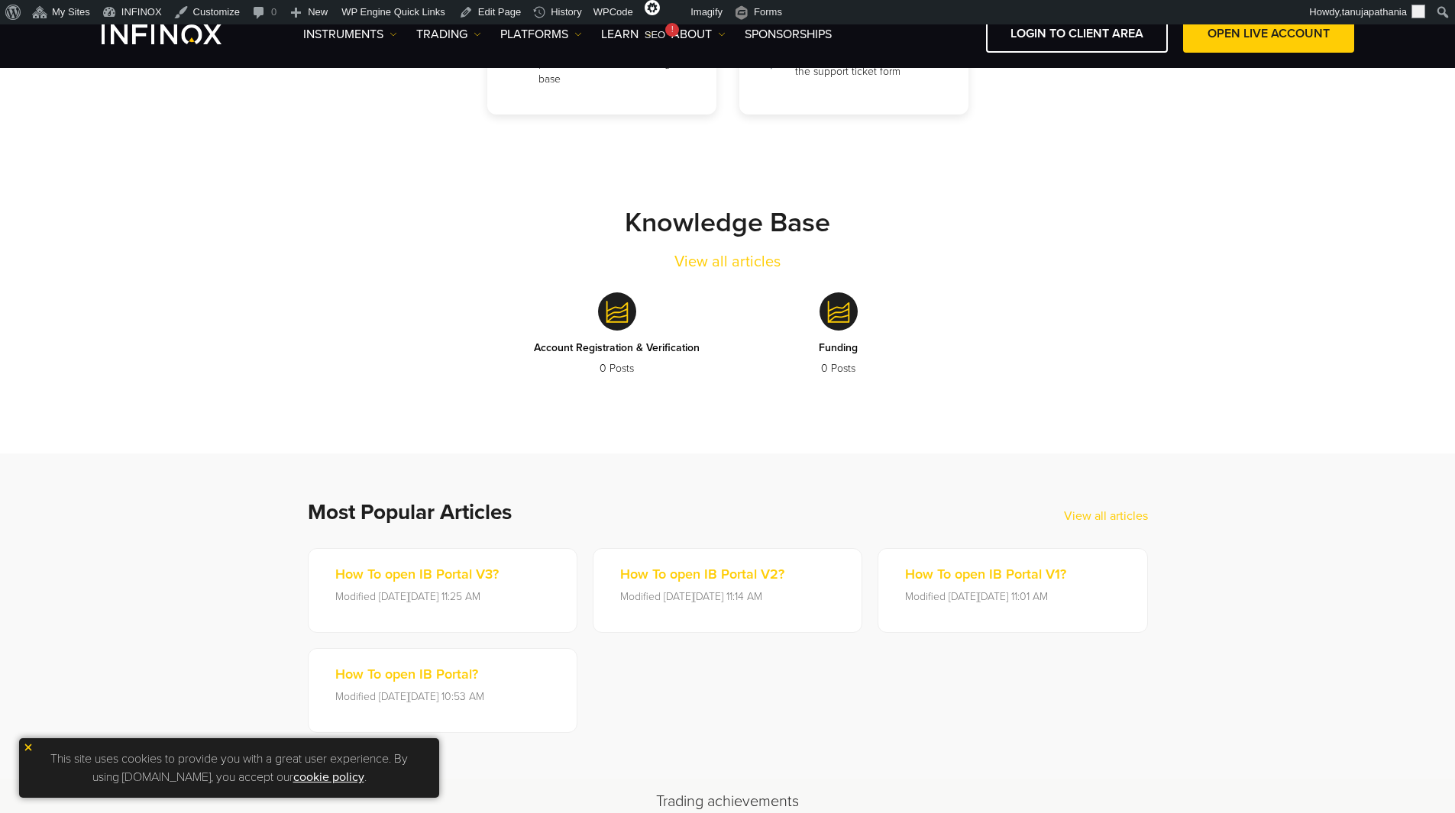
scroll to position [229, 0]
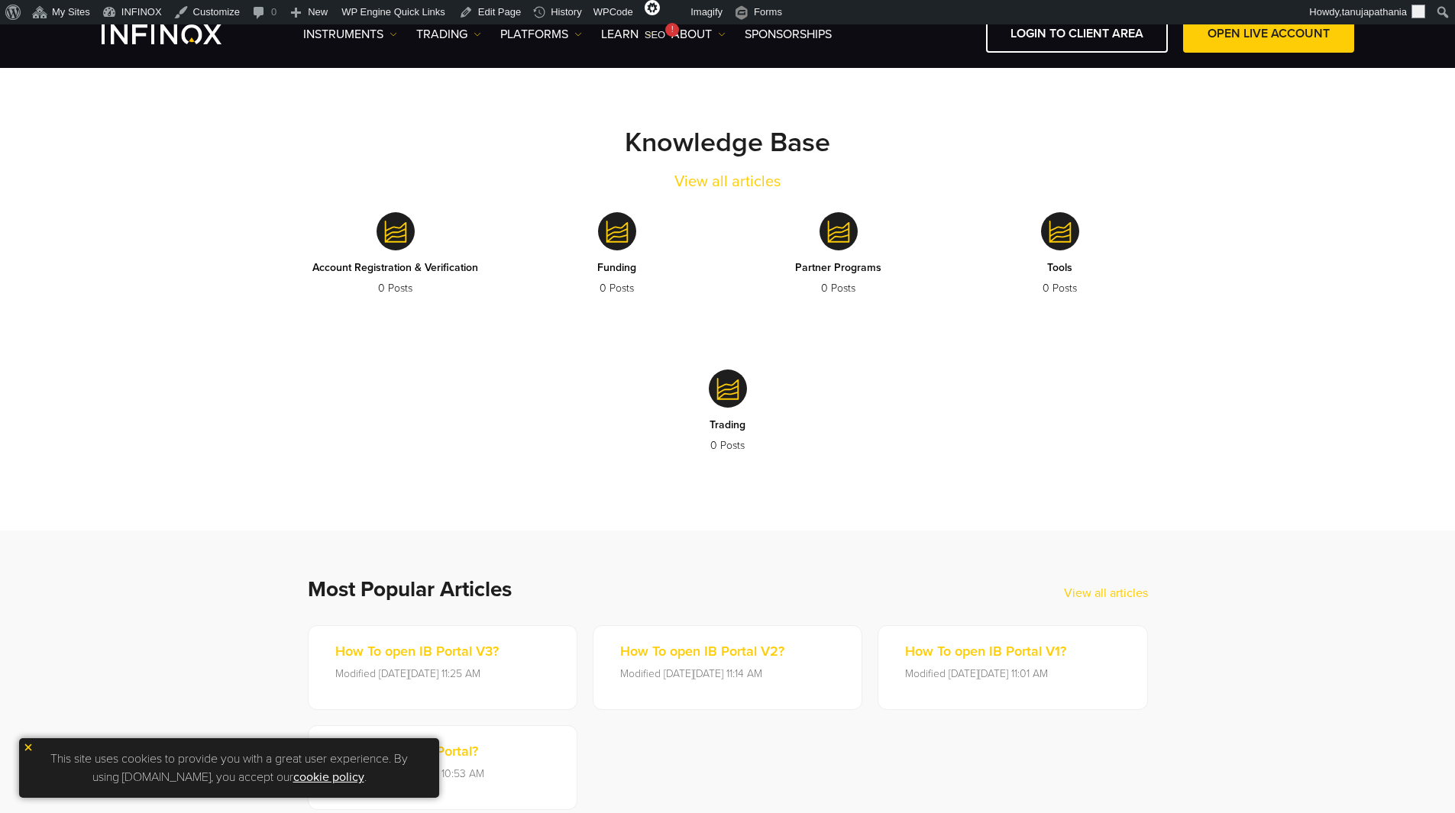
scroll to position [354, 0]
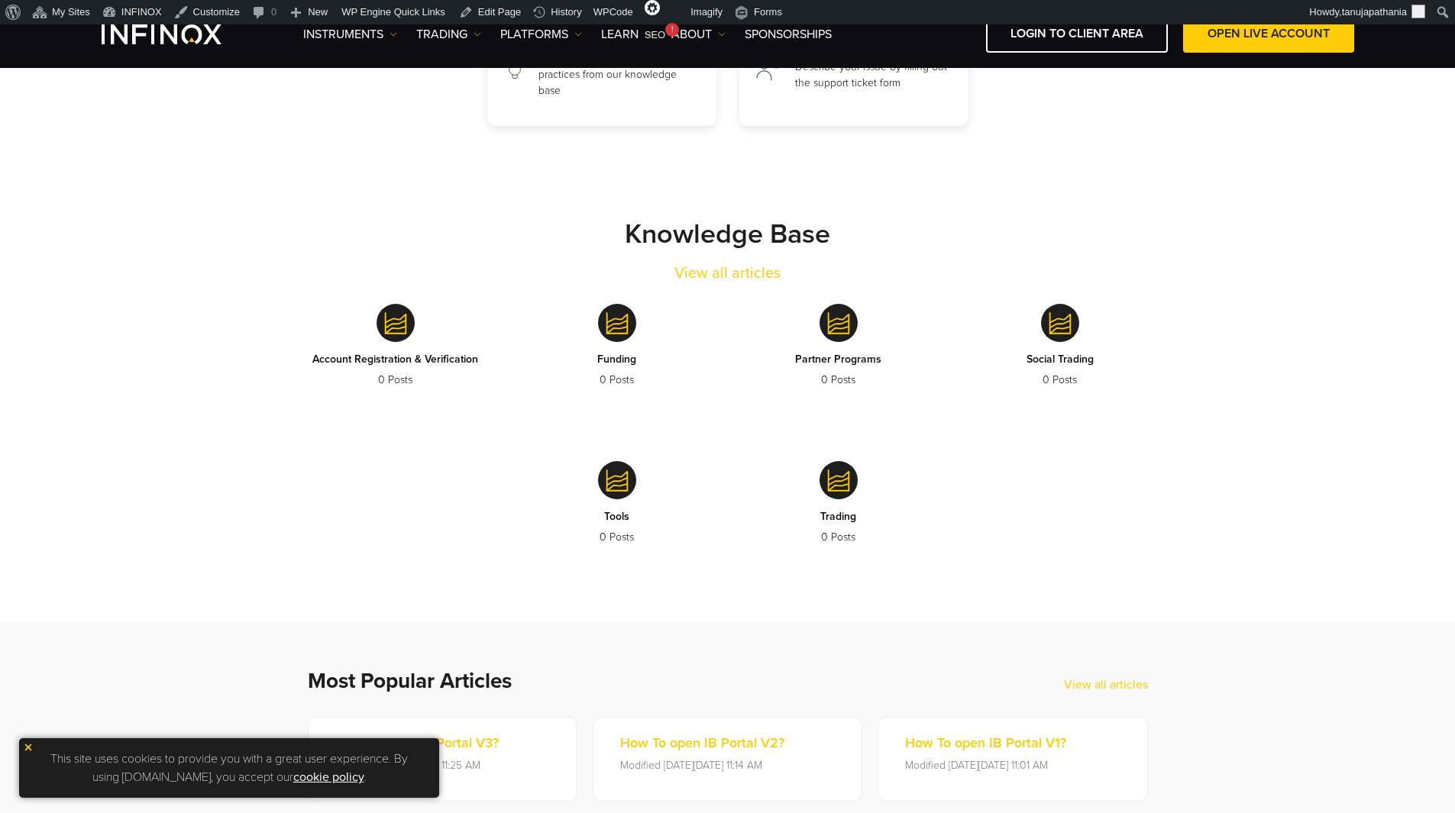
scroll to position [263, 0]
drag, startPoint x: 509, startPoint y: 365, endPoint x: 396, endPoint y: 363, distance: 112.3
click at [396, 363] on div "Account Registration & Verification 0 Posts Funding 0 Posts Partner Programs 0 …" at bounding box center [728, 430] width 886 height 292
click at [295, 357] on div "Account Registration & Verification 0 Posts Funding 0 Posts Partner Programs 0 …" at bounding box center [728, 430] width 886 height 292
drag, startPoint x: 295, startPoint y: 357, endPoint x: 483, endPoint y: 364, distance: 188.0
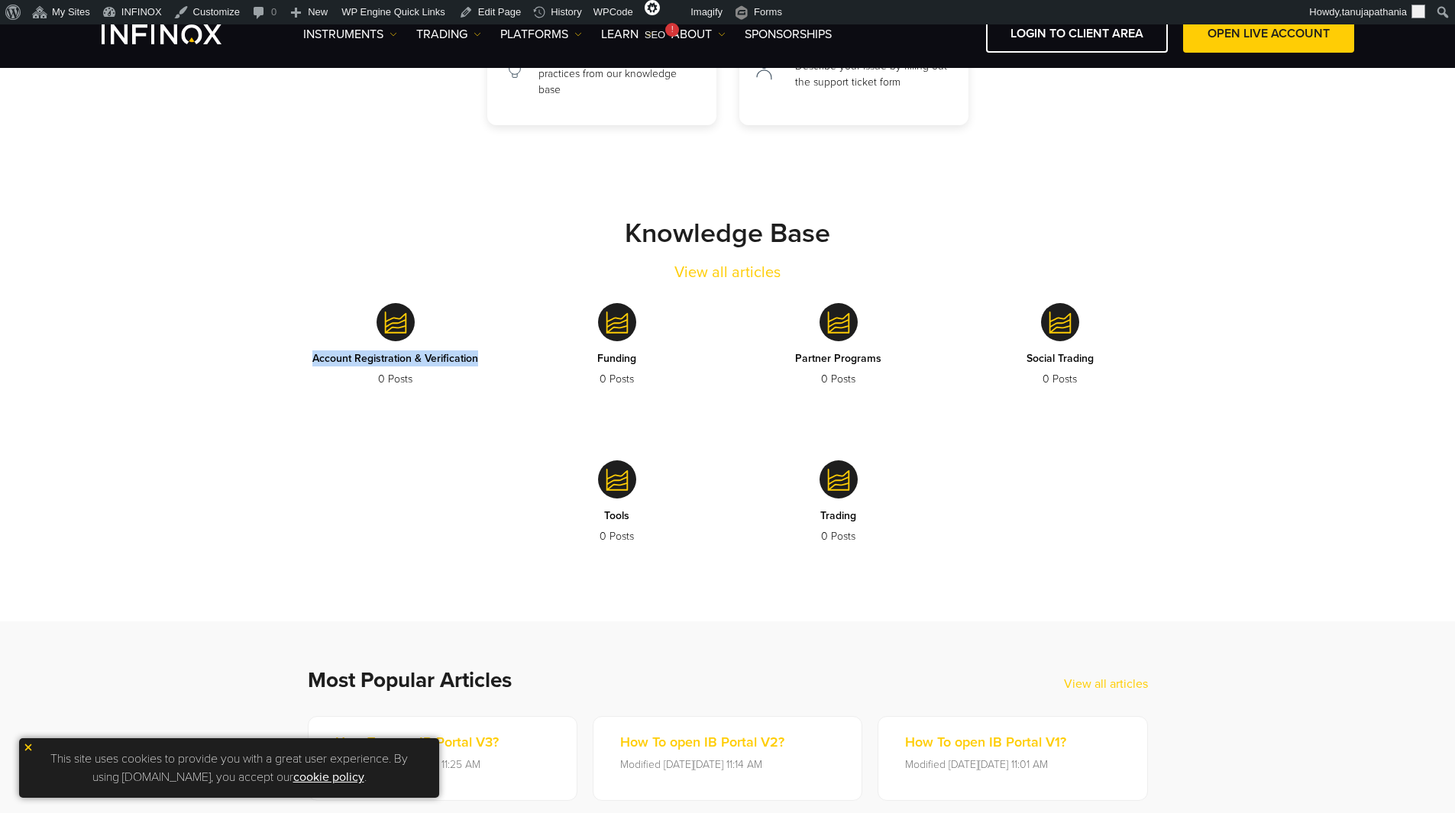
click at [483, 364] on div "Account Registration & Verification 0 Posts Funding 0 Posts Partner Programs 0 …" at bounding box center [728, 430] width 886 height 292
copy p "Account Registration & Verification"
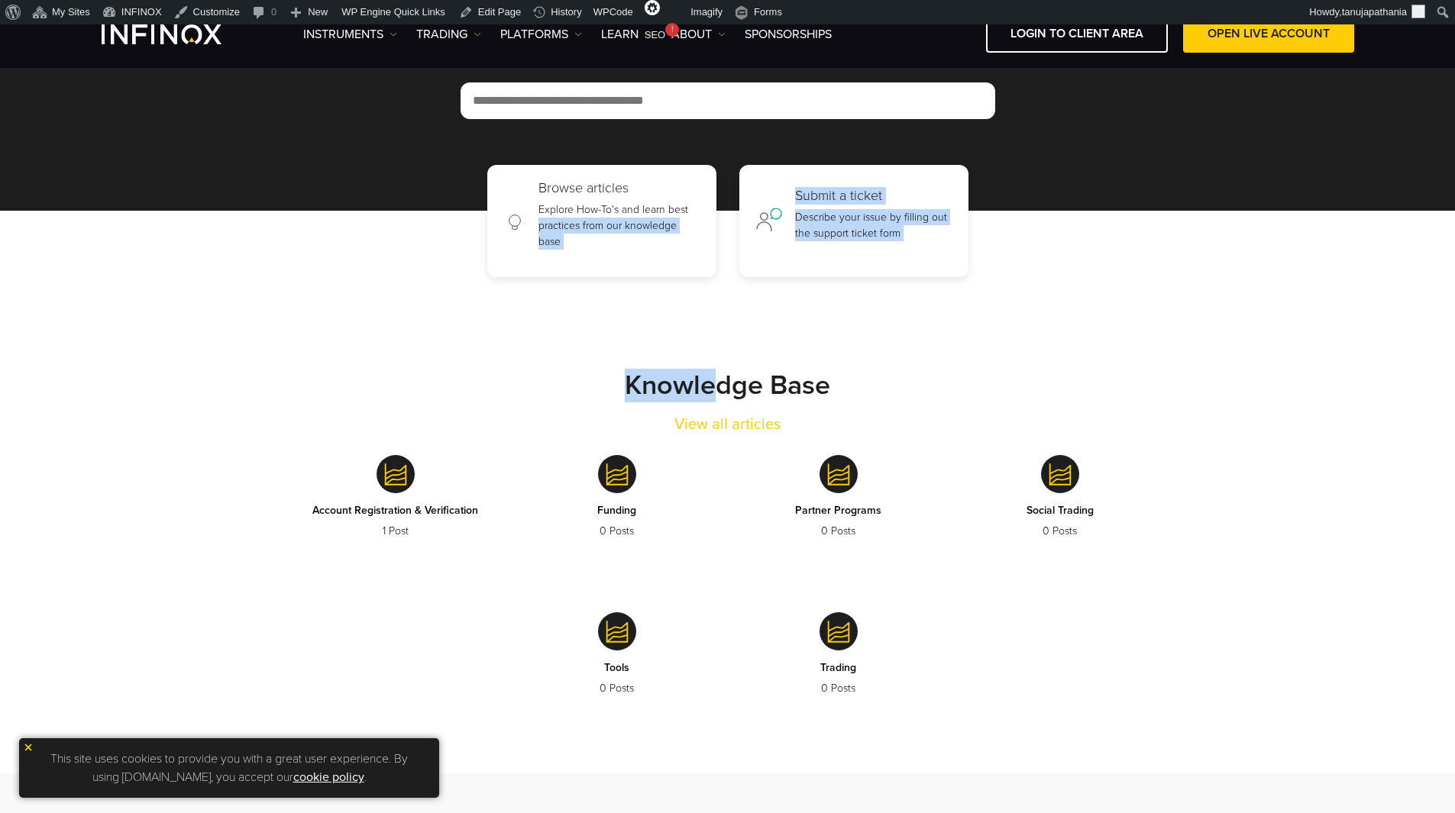
click at [564, 508] on link "Funding 0 Posts" at bounding box center [617, 503] width 199 height 134
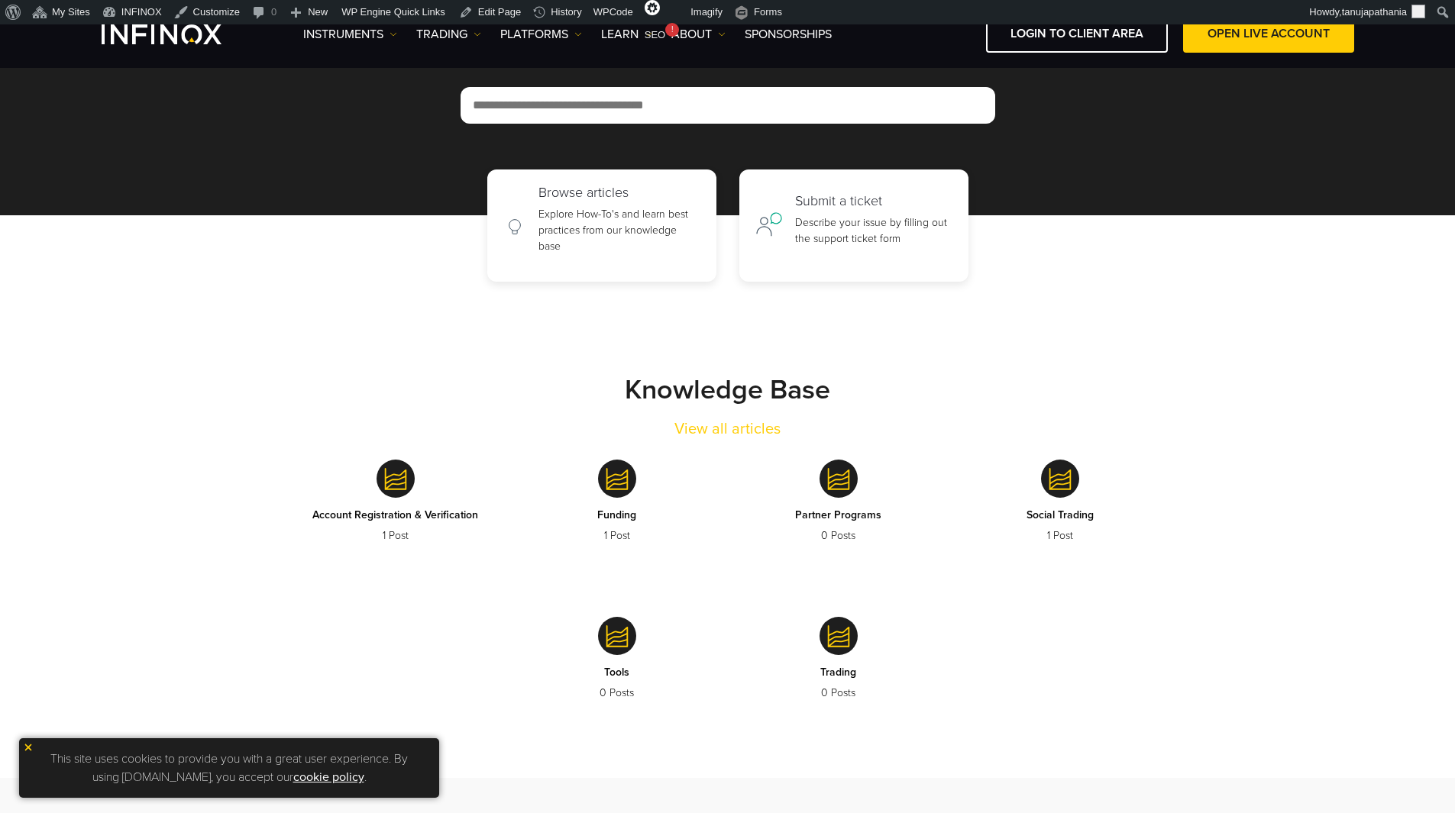
scroll to position [86, 0]
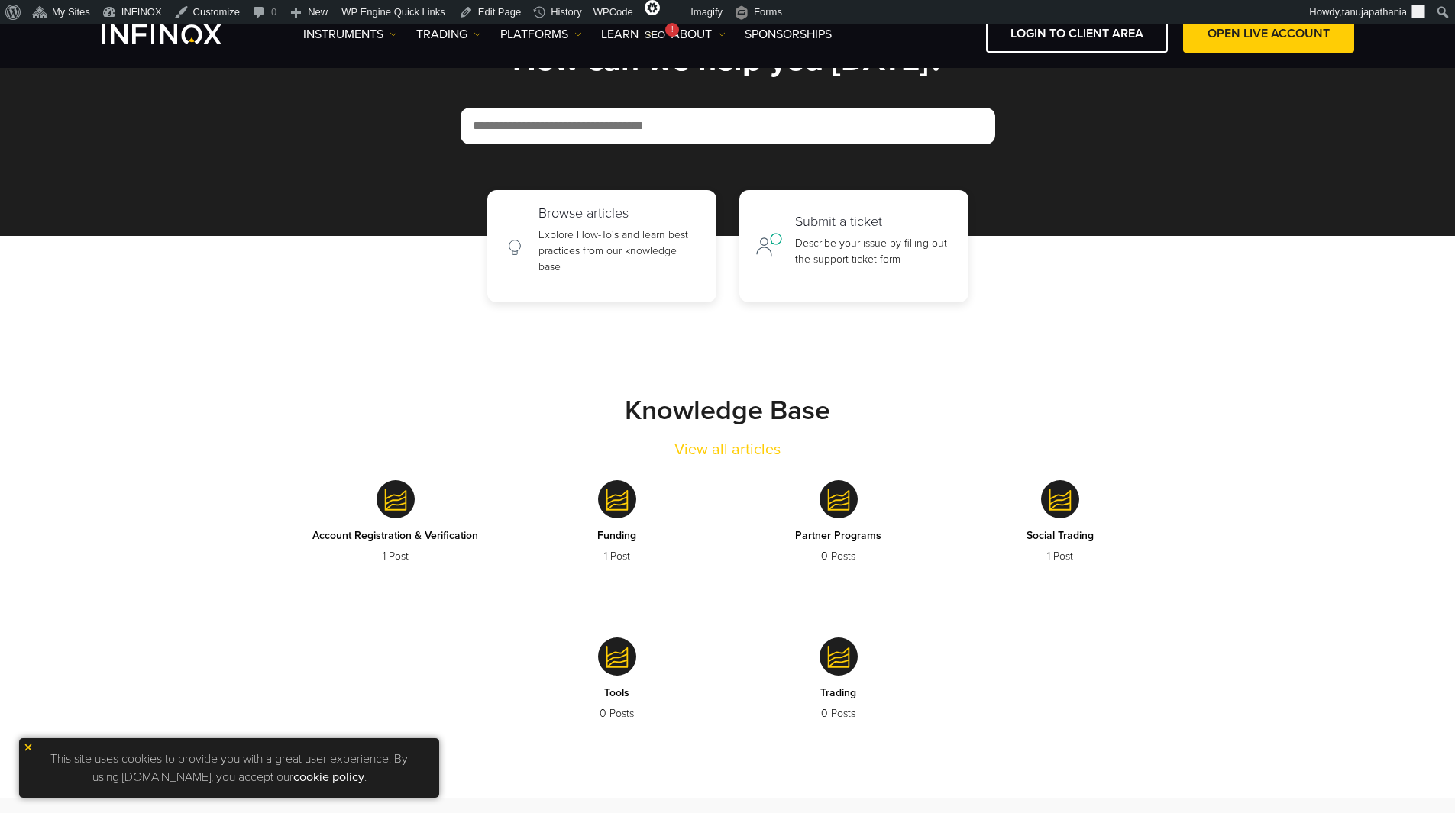
click at [632, 126] on input "text" at bounding box center [727, 126] width 535 height 37
type input "******"
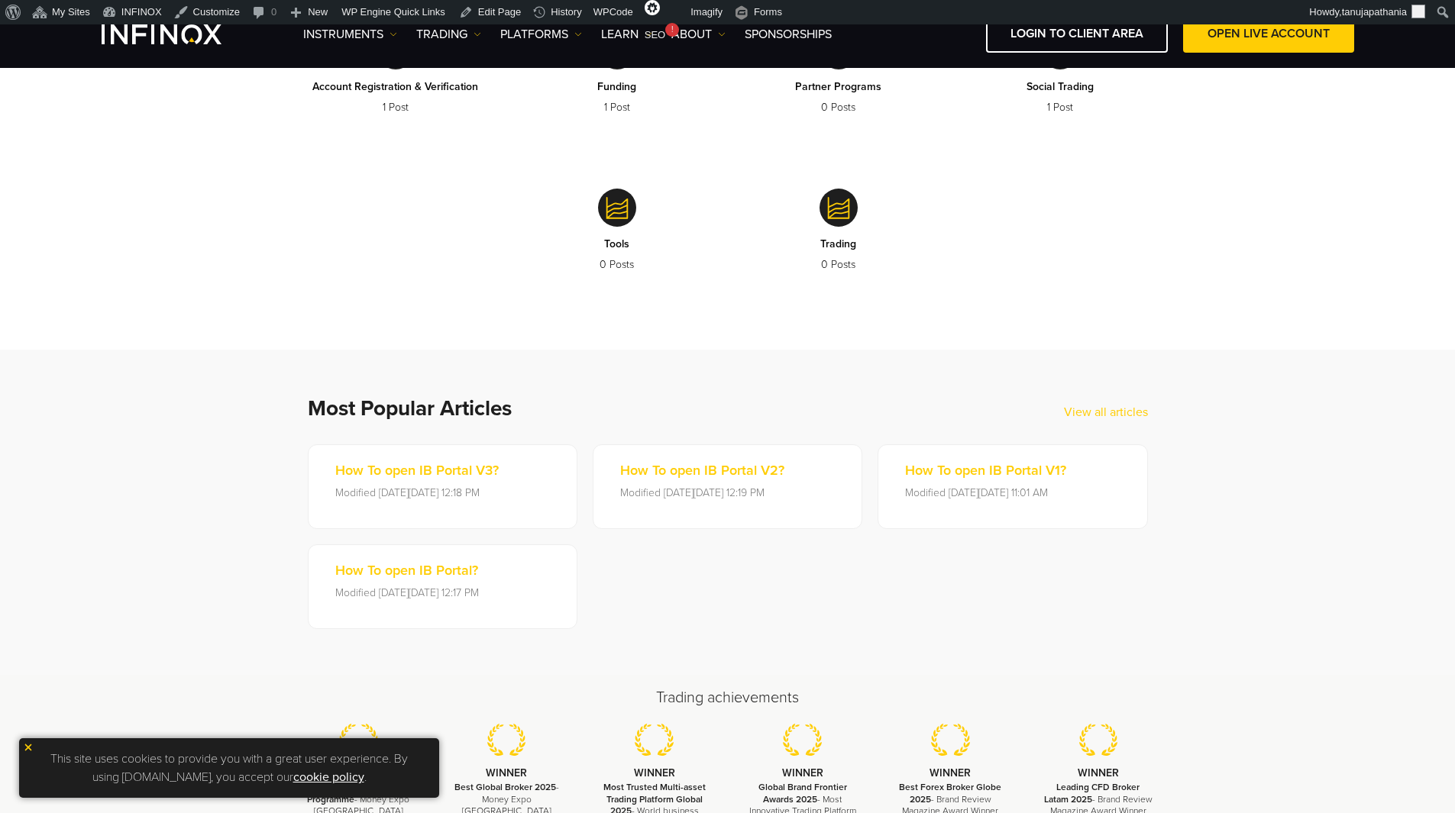
scroll to position [603, 0]
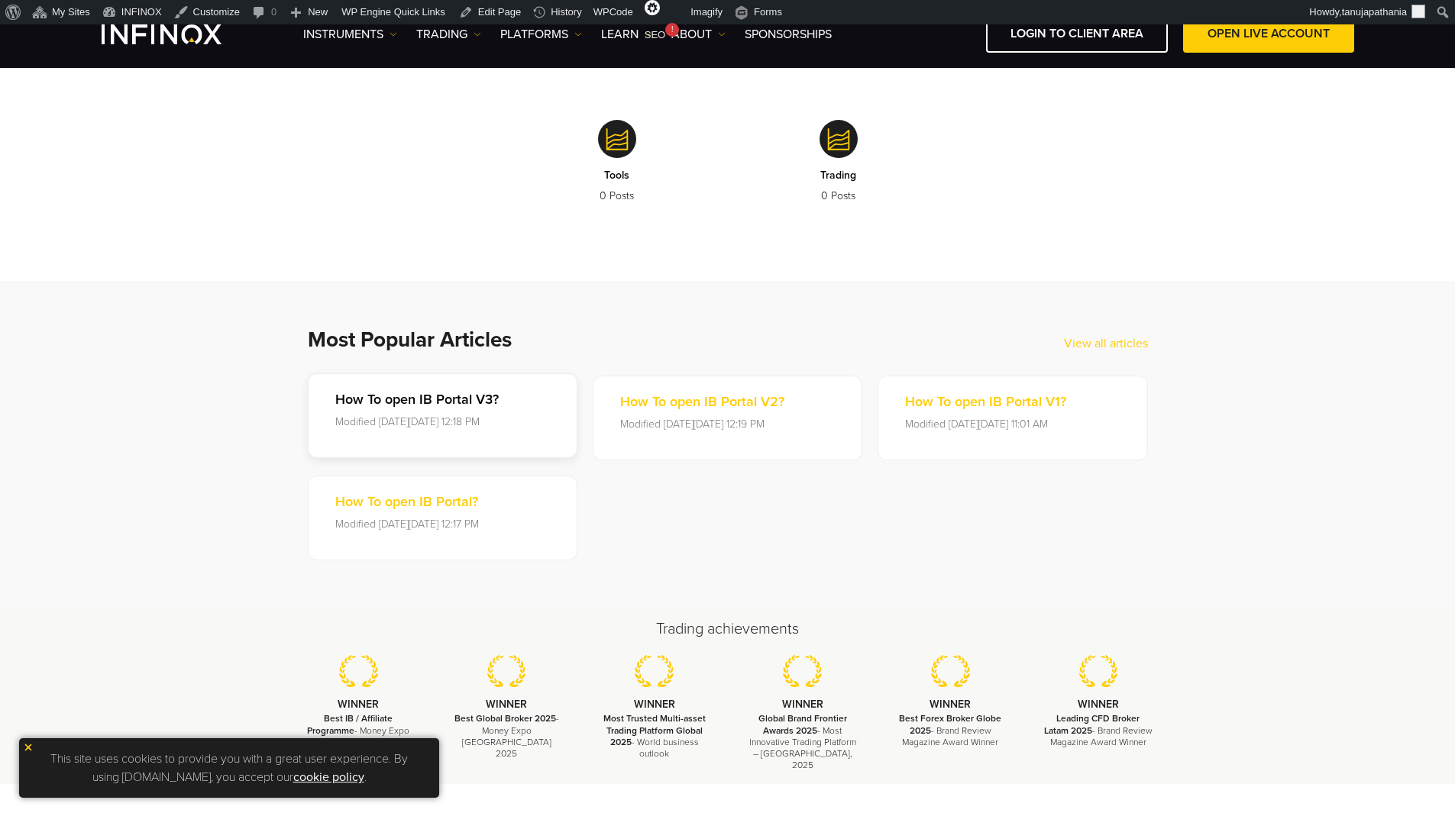
click at [431, 393] on p "How To open IB Portal V3?" at bounding box center [416, 399] width 163 height 21
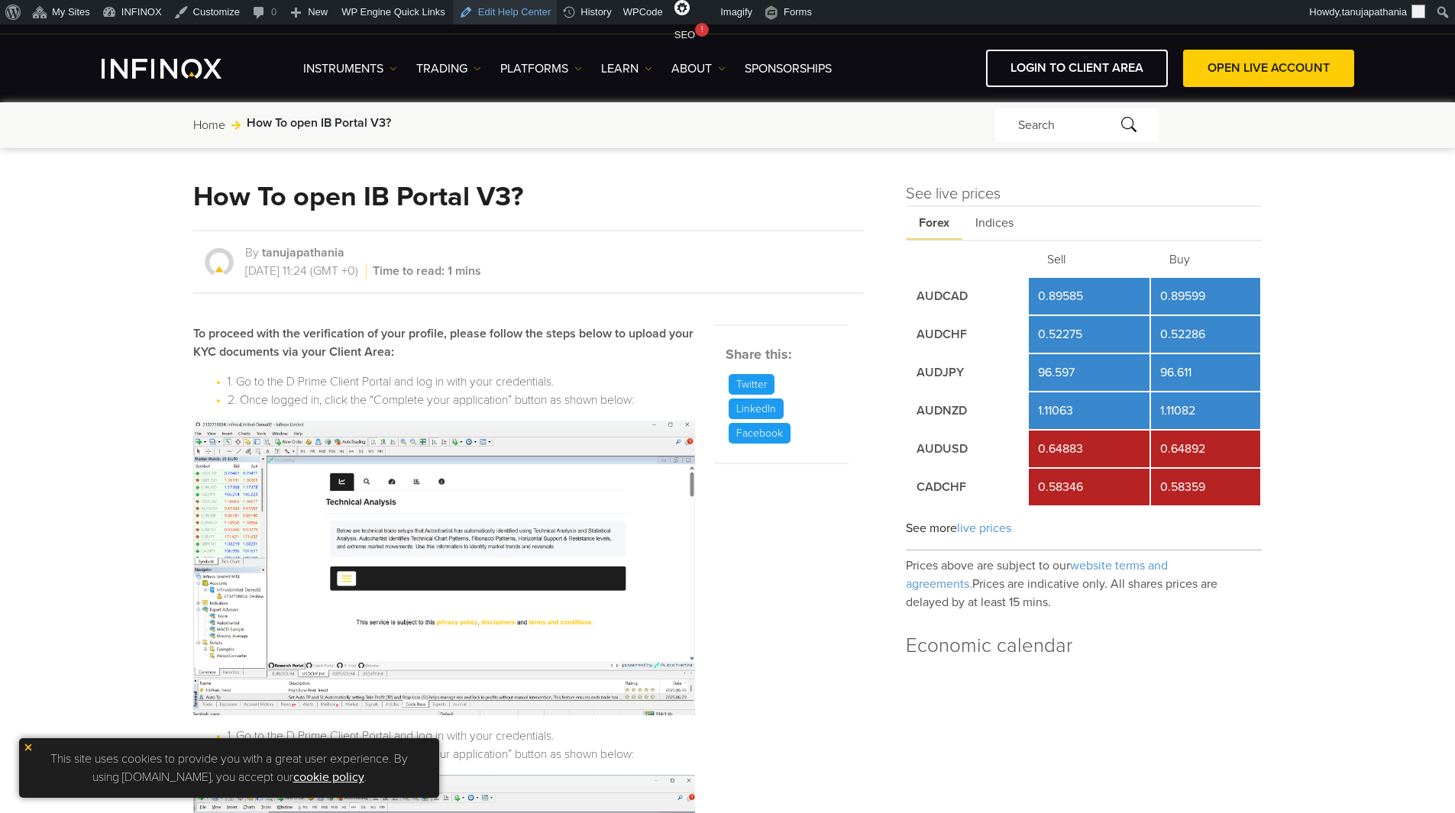
click at [501, 21] on link "Edit Help Center" at bounding box center [505, 12] width 104 height 24
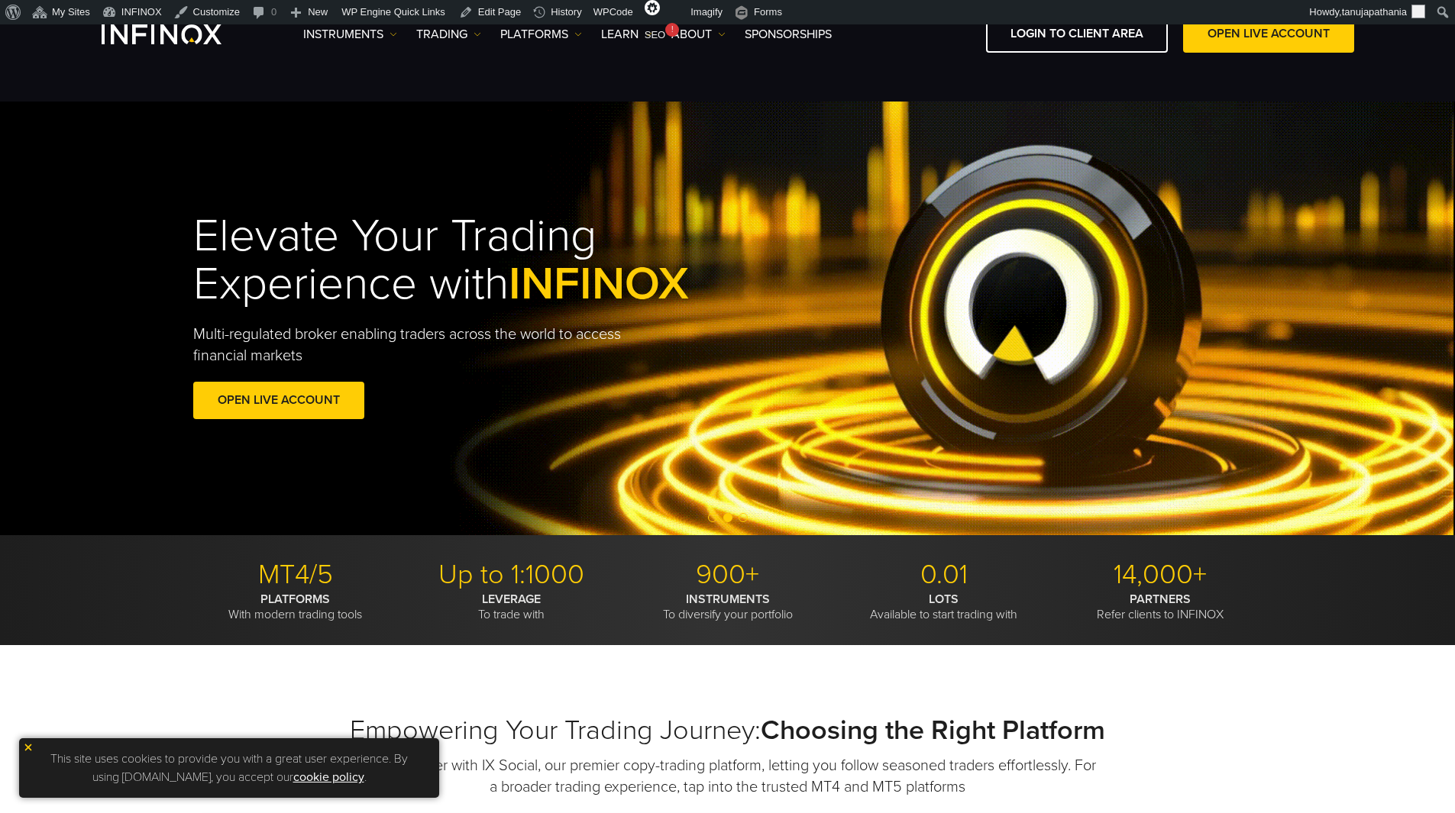
scroll to position [209, 0]
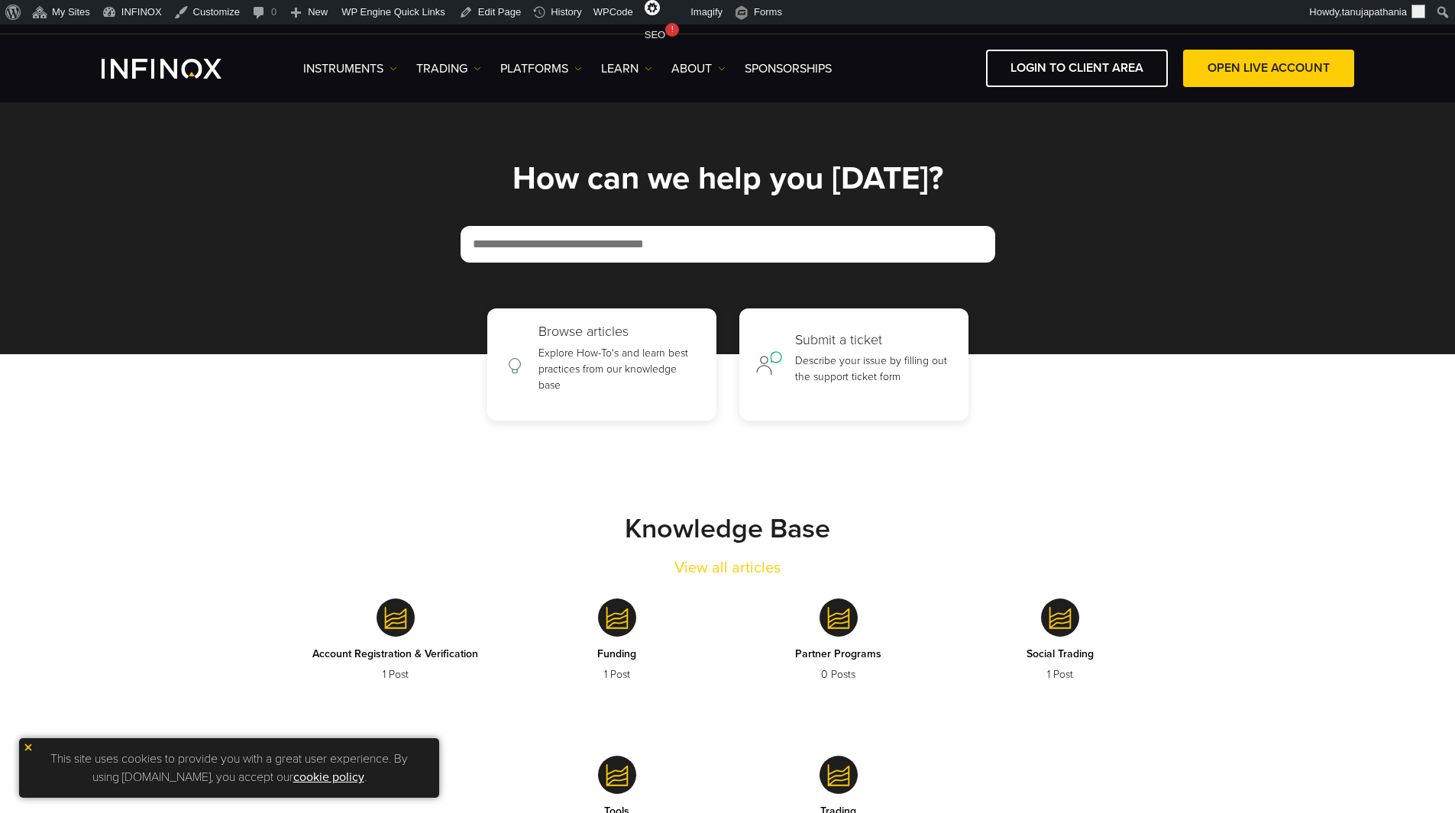
scroll to position [15, 0]
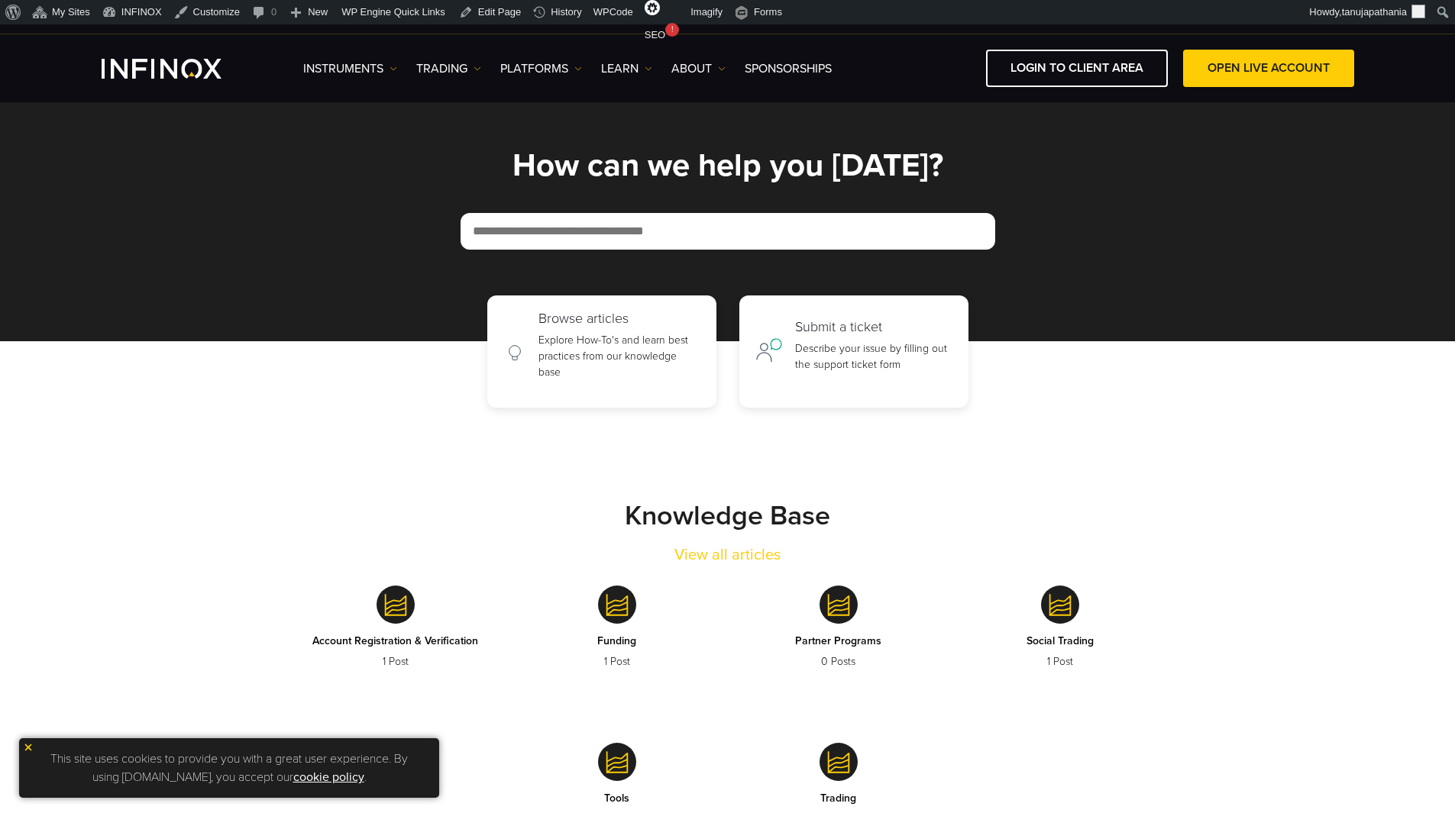
click at [877, 241] on input "text" at bounding box center [727, 231] width 535 height 37
click at [1093, 290] on section "How can we help you [DATE]?" at bounding box center [727, 215] width 1455 height 254
click at [859, 353] on p "Describe your issue by filling out the support ticket form" at bounding box center [873, 353] width 157 height 32
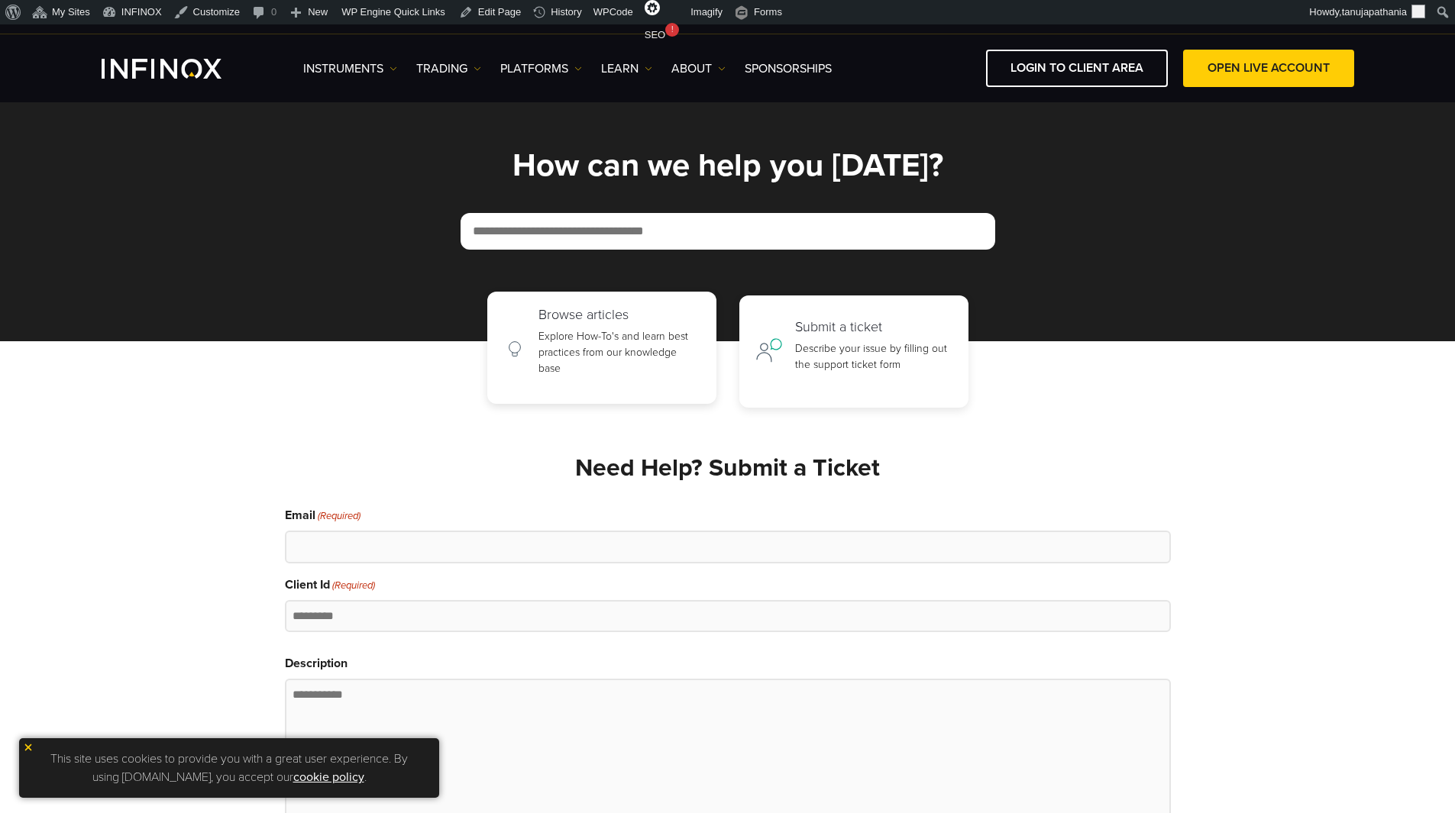
click at [667, 333] on p "Explore How-To's and learn best practices from our knowledge base" at bounding box center [619, 352] width 162 height 48
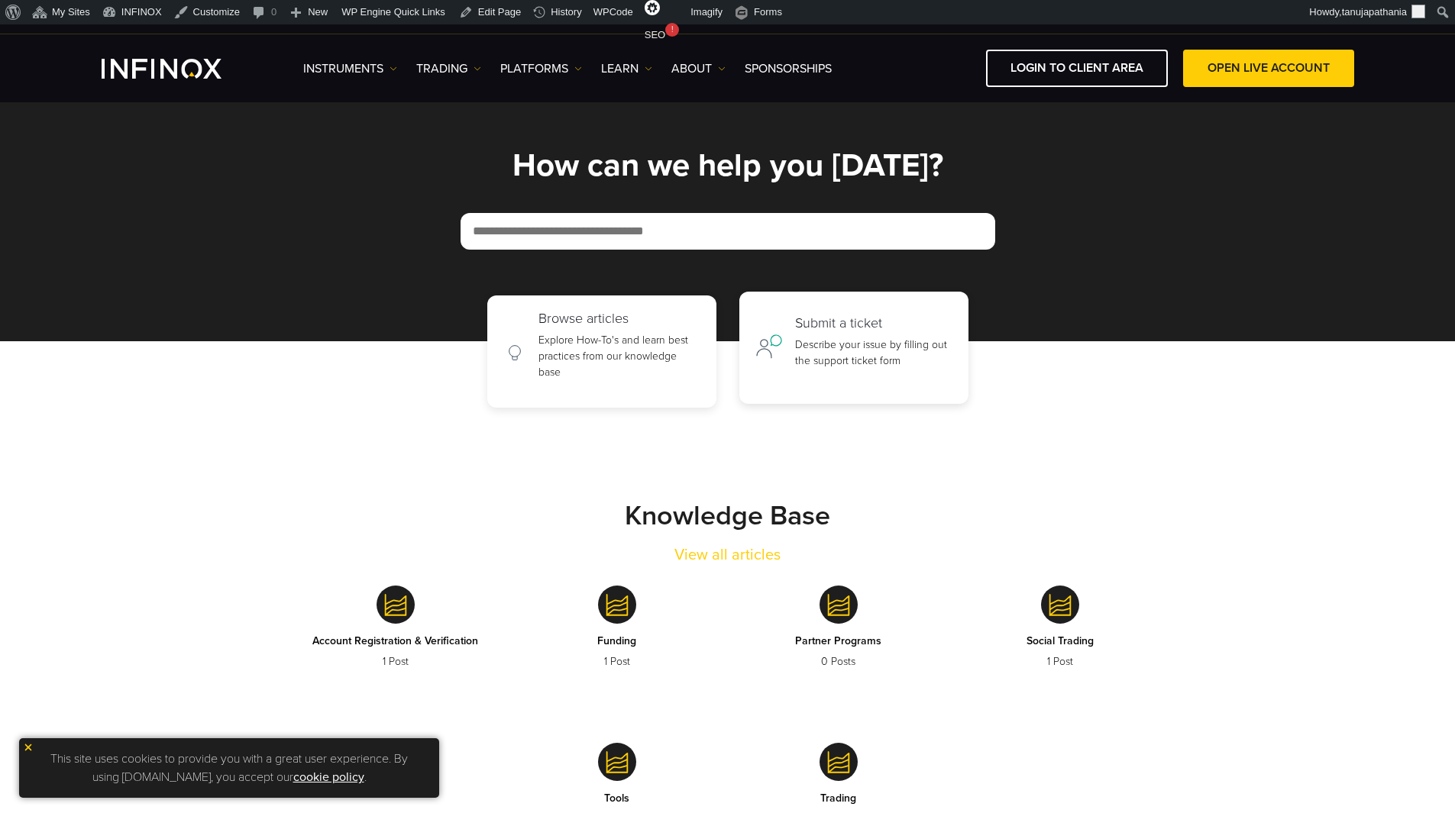
click at [815, 330] on h2 "Submit a ticket" at bounding box center [873, 323] width 157 height 17
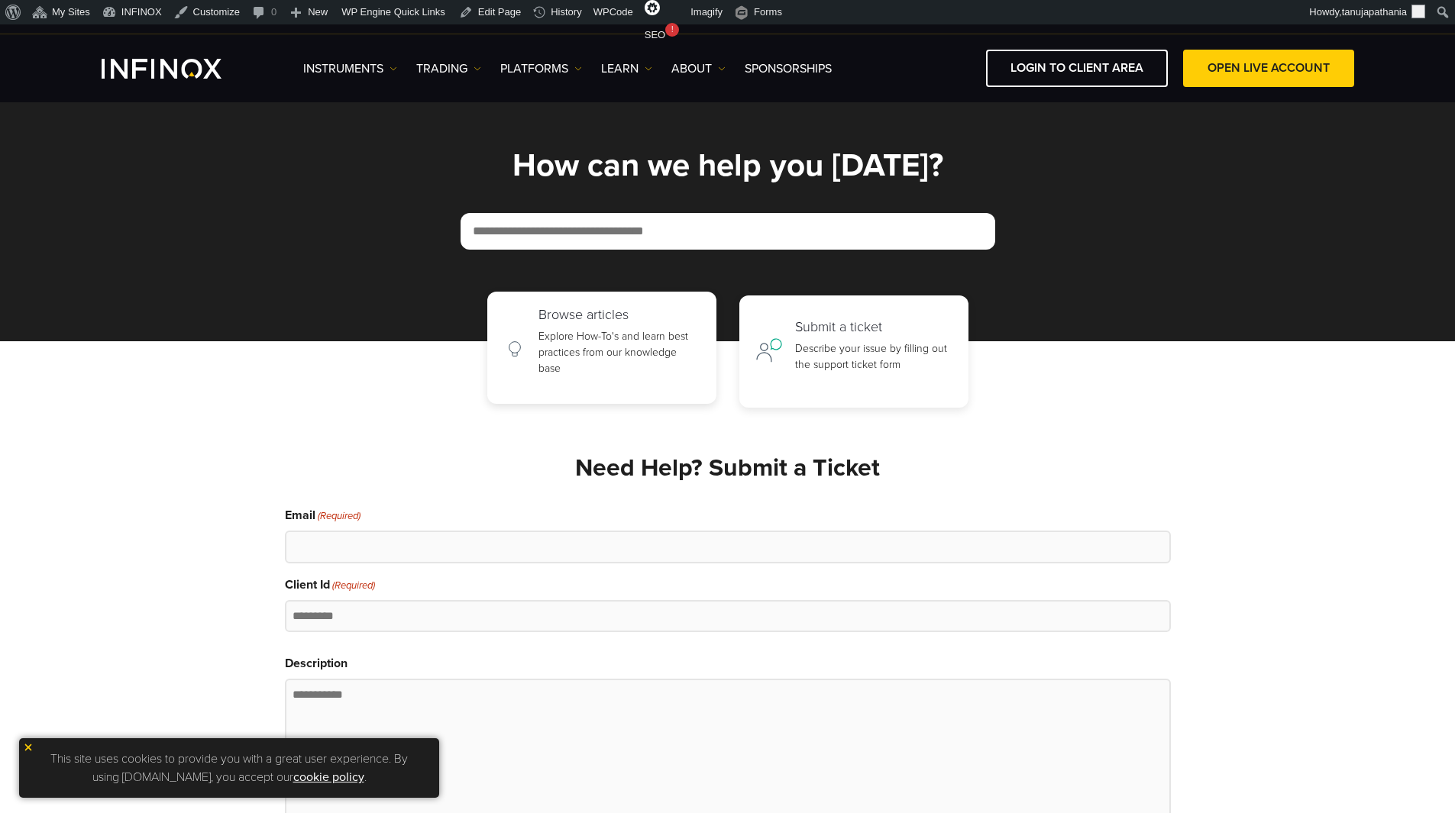
click at [626, 329] on p "Explore How-To's and learn best practices from our knowledge base" at bounding box center [619, 352] width 162 height 48
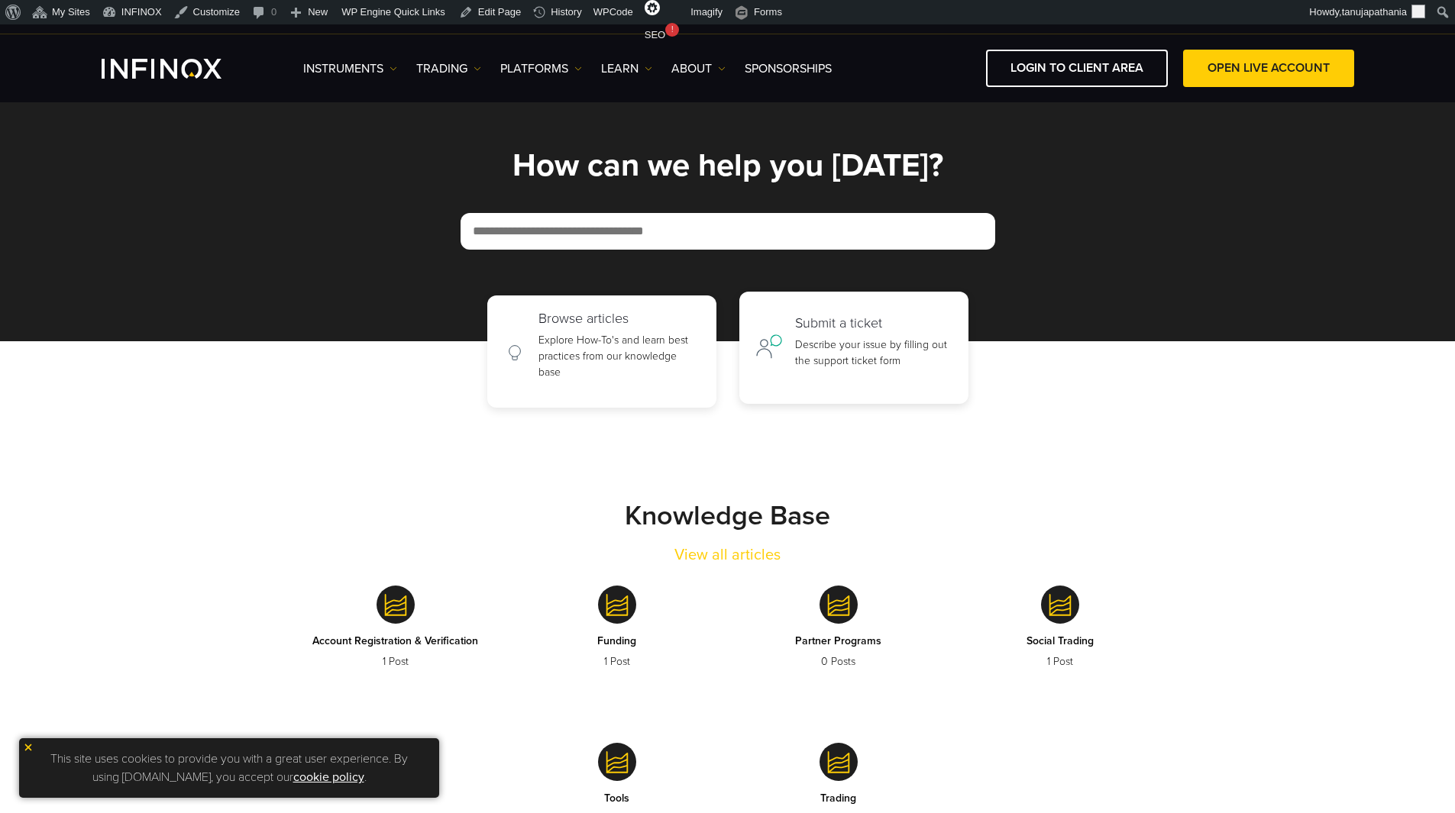
click at [810, 331] on h2 "Submit a ticket" at bounding box center [873, 323] width 157 height 17
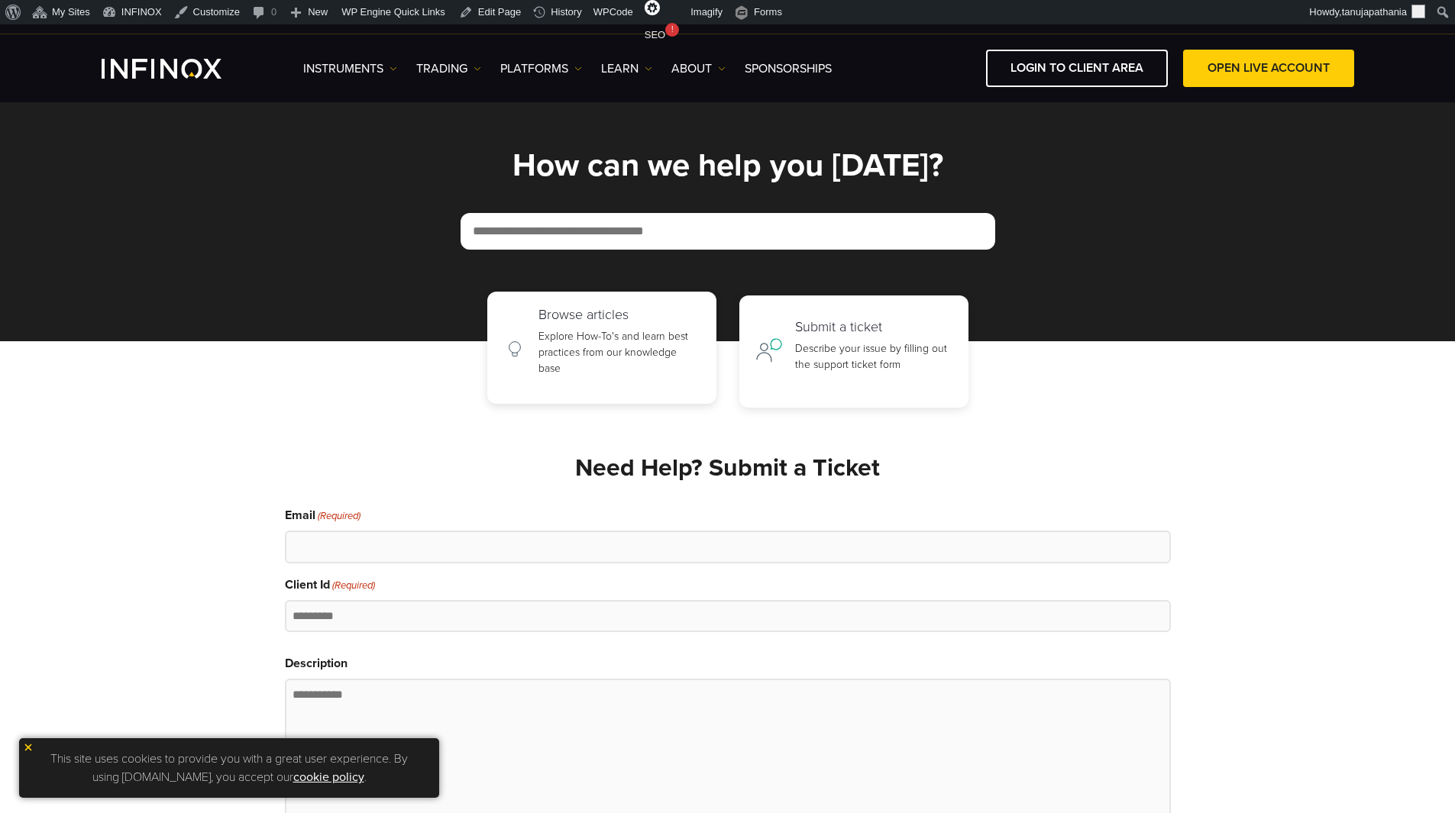
click at [650, 342] on p "Explore How-To's and learn best practices from our knowledge base" at bounding box center [619, 352] width 162 height 48
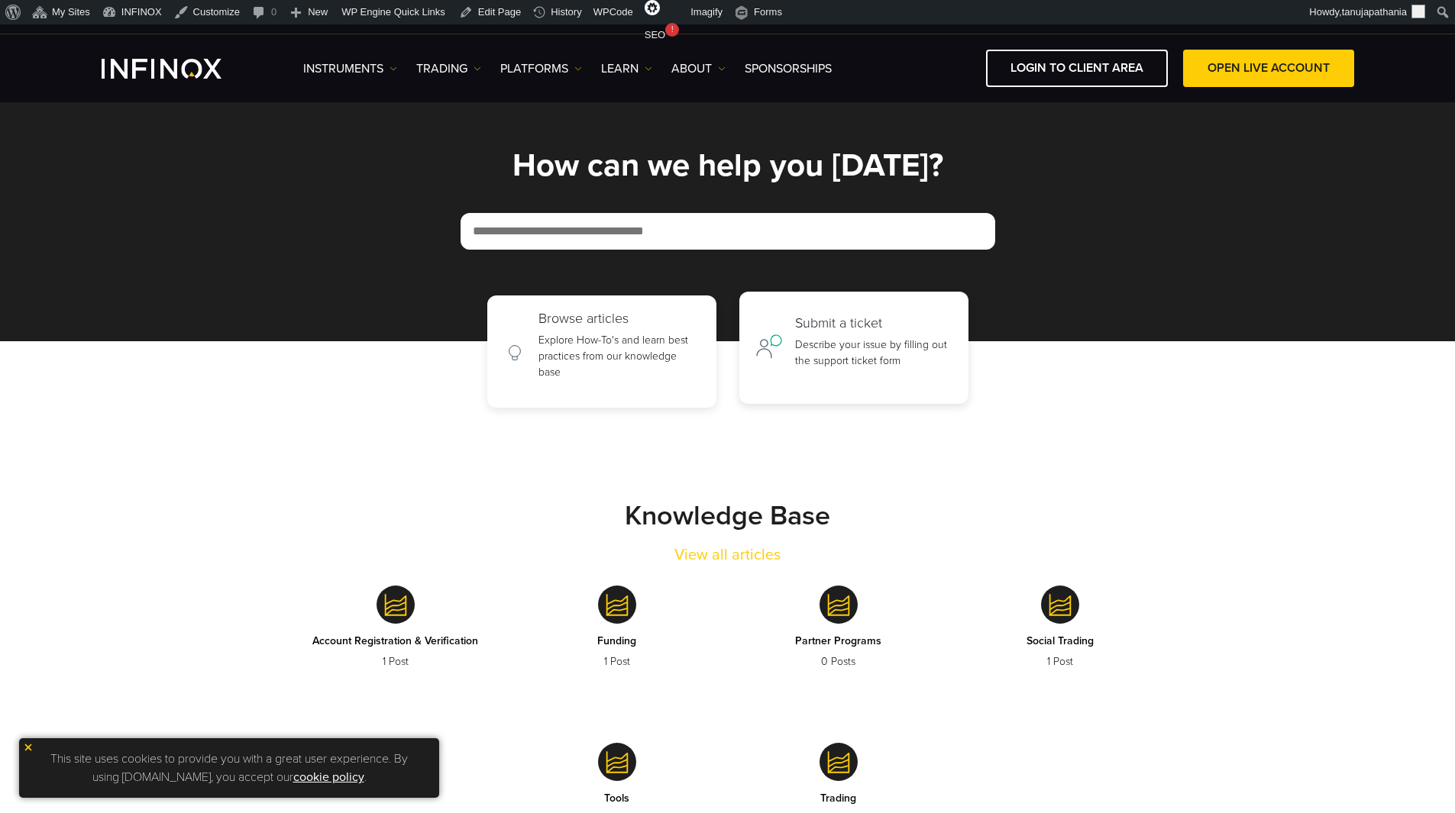
click at [790, 363] on link "Submit a ticket Describe your issue by filling out the support ticket form" at bounding box center [853, 348] width 229 height 112
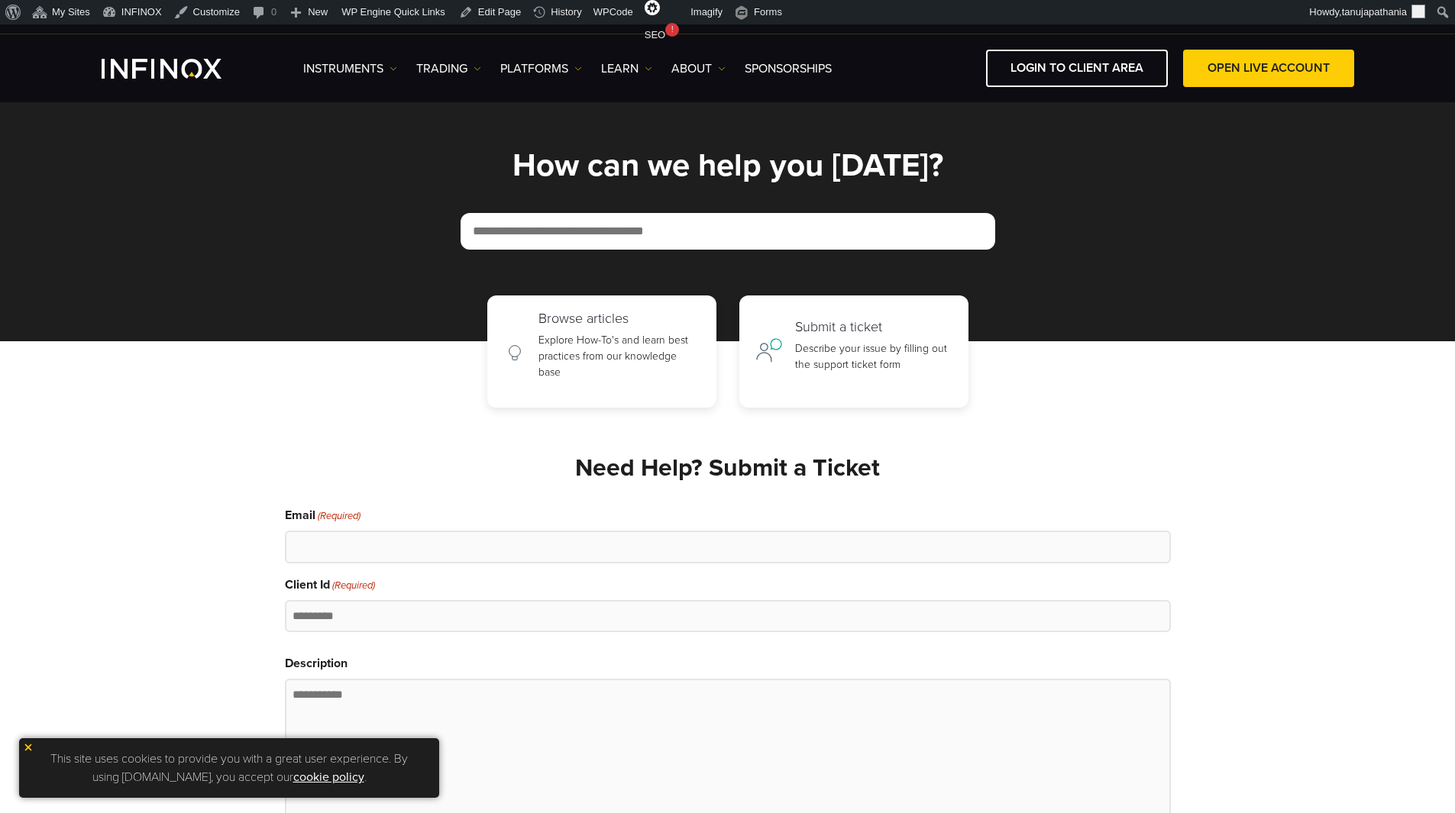
click at [781, 452] on section "Need Help? Submit a Ticket Email (Required) Client Id (Required) Description At…" at bounding box center [727, 785] width 1455 height 755
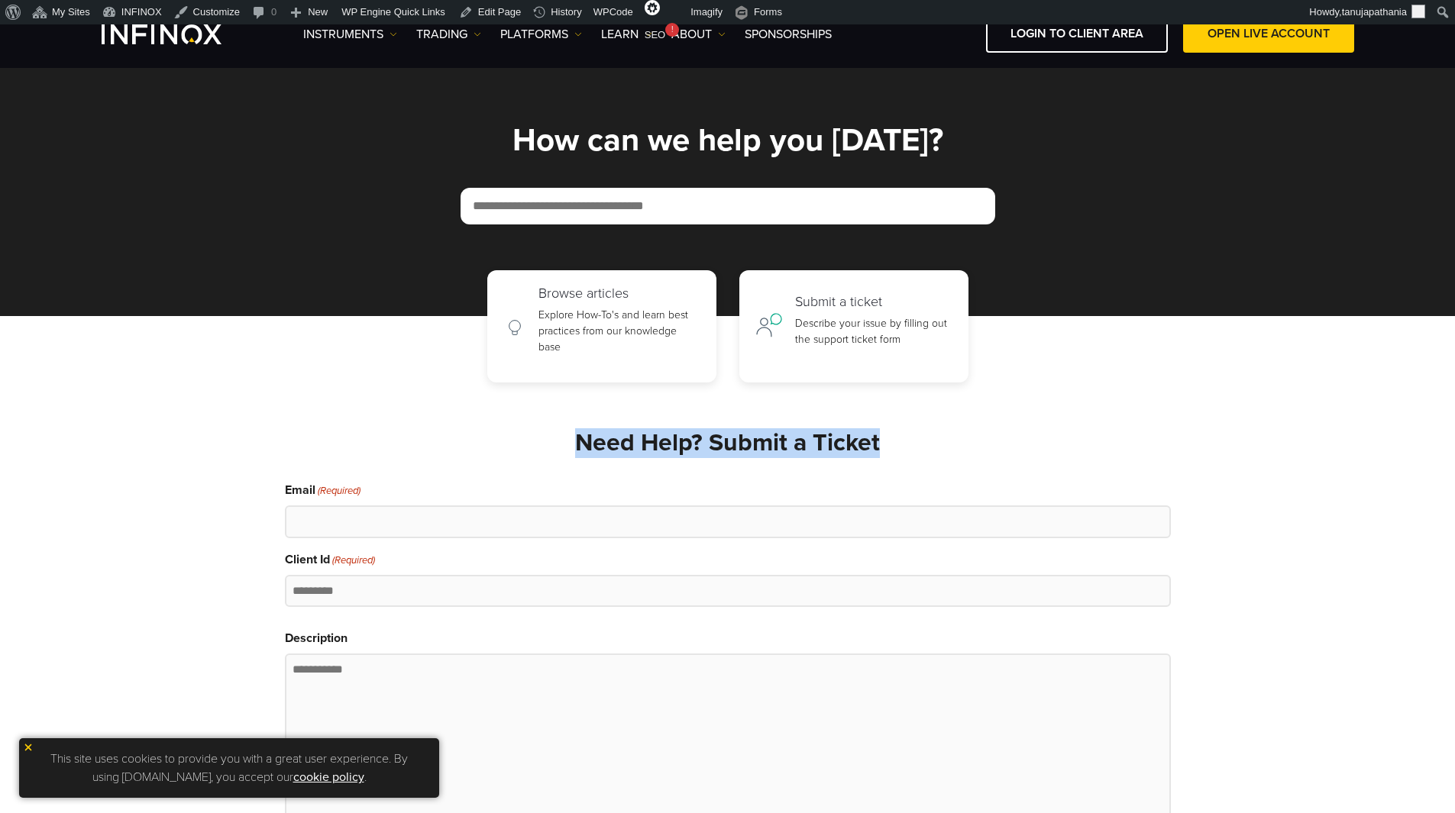
scroll to position [0, 0]
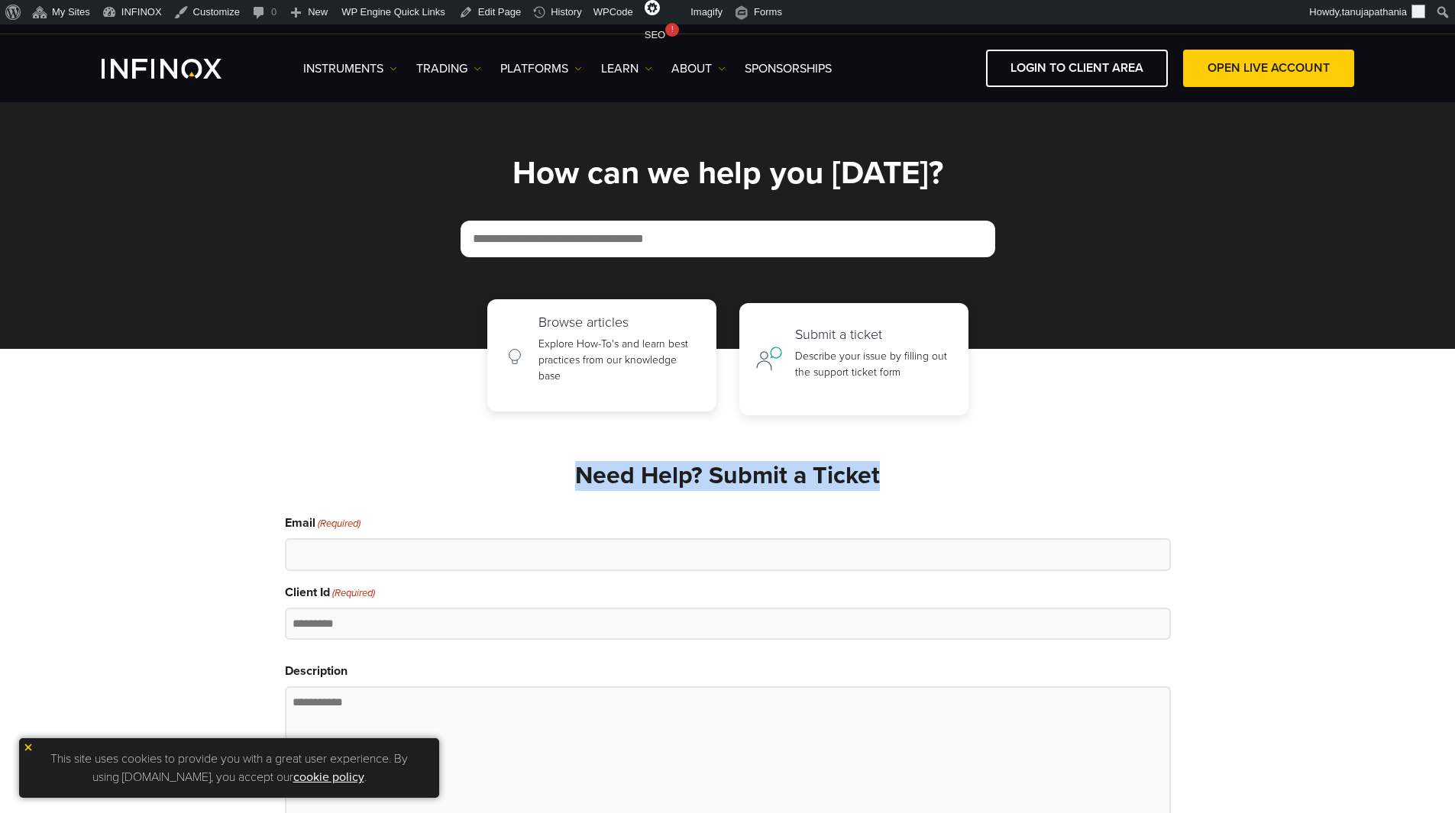
click at [599, 348] on p "Explore How-To's and learn best practices from our knowledge base" at bounding box center [619, 360] width 162 height 48
